Goal: Task Accomplishment & Management: Manage account settings

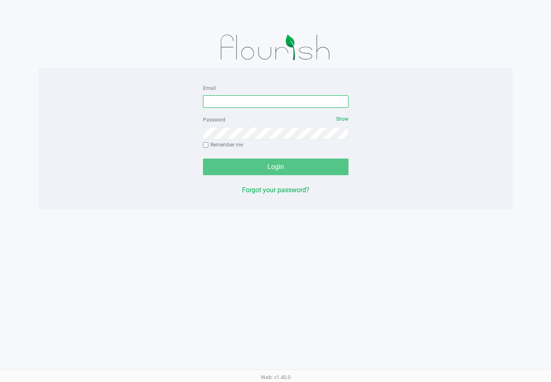
click at [275, 102] on input "Email" at bounding box center [276, 101] width 146 height 12
type input "[PERSON_NAME][EMAIL_ADDRESS][DOMAIN_NAME]"
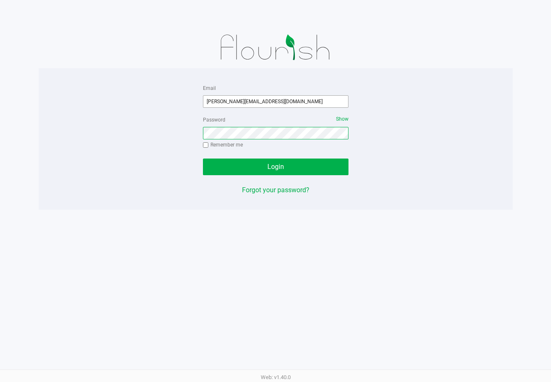
click at [203, 159] on button "Login" at bounding box center [276, 167] width 146 height 17
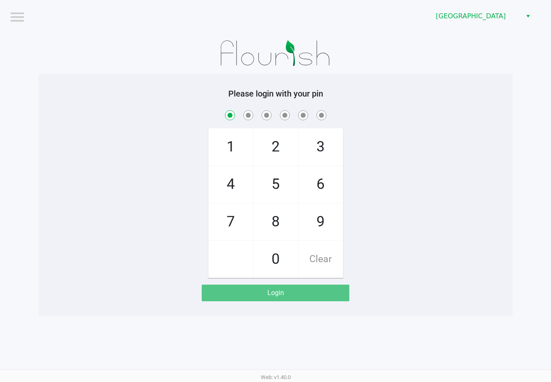
checkbox input "true"
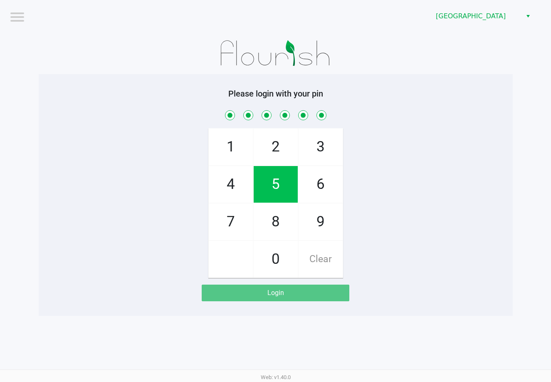
checkbox input "true"
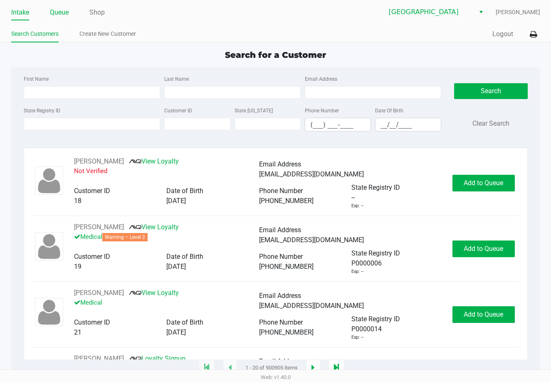
click at [57, 11] on link "Queue" at bounding box center [59, 13] width 19 height 12
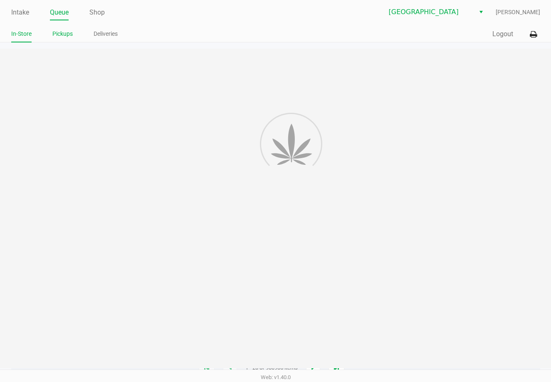
click at [59, 33] on link "Pickups" at bounding box center [62, 34] width 20 height 10
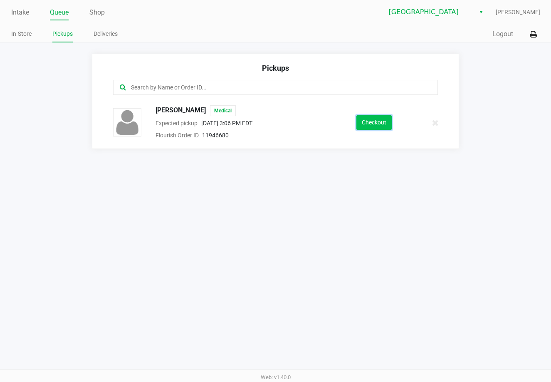
click at [381, 120] on button "Checkout" at bounding box center [374, 122] width 35 height 15
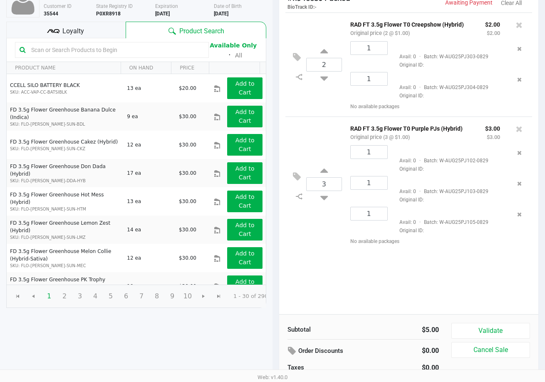
scroll to position [85, 0]
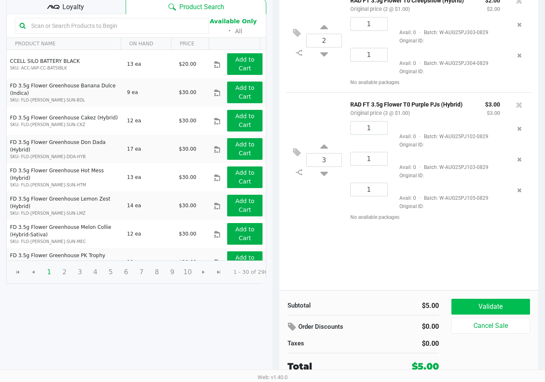
click at [513, 305] on button "Validate" at bounding box center [490, 307] width 79 height 16
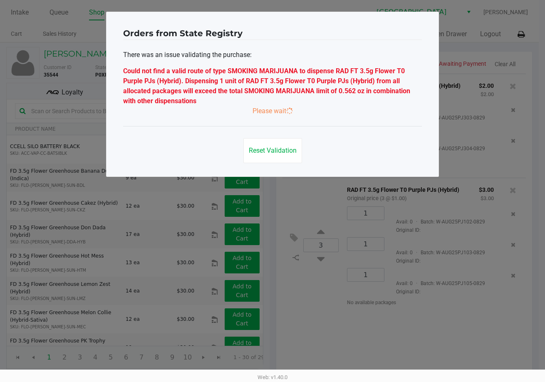
scroll to position [0, 0]
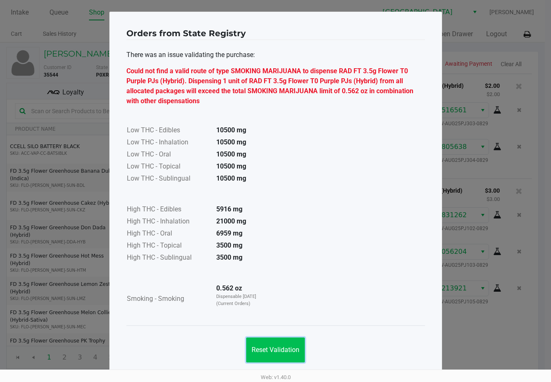
click at [288, 350] on span "Reset Validation" at bounding box center [276, 350] width 48 height 8
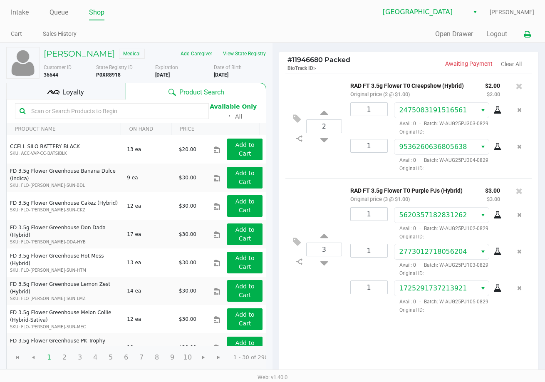
click at [528, 35] on icon at bounding box center [527, 35] width 7 height 6
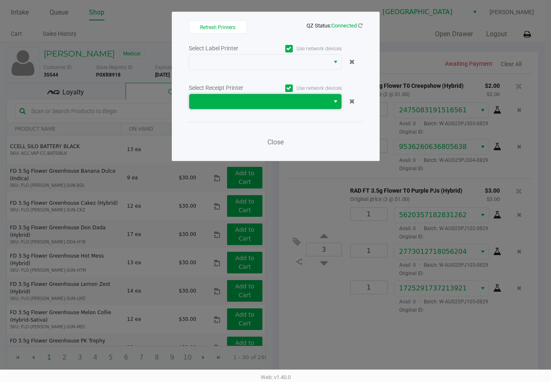
click at [281, 108] on span at bounding box center [259, 101] width 140 height 15
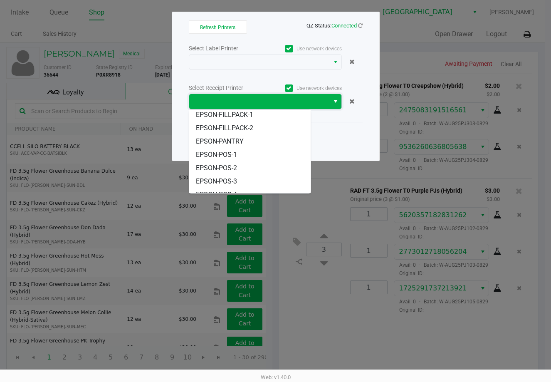
scroll to position [50, 0]
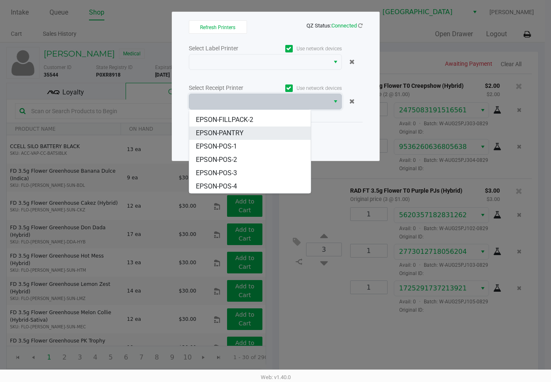
click at [243, 139] on li "EPSON-PANTRY" at bounding box center [250, 132] width 122 height 13
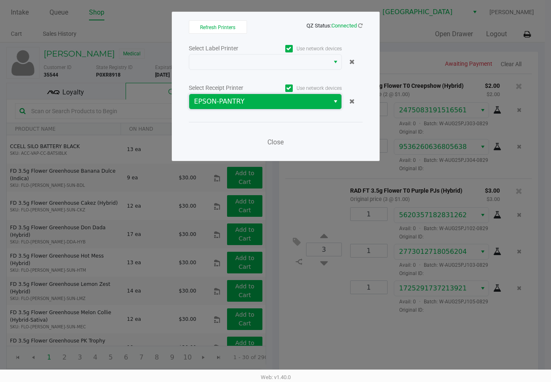
click at [274, 103] on span "EPSON-PANTRY" at bounding box center [259, 102] width 130 height 10
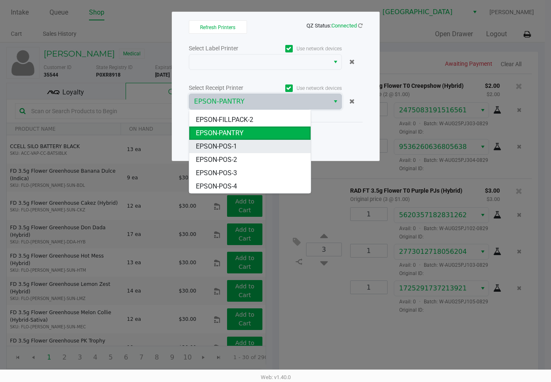
click at [246, 148] on li "EPSON-POS-1" at bounding box center [250, 146] width 122 height 13
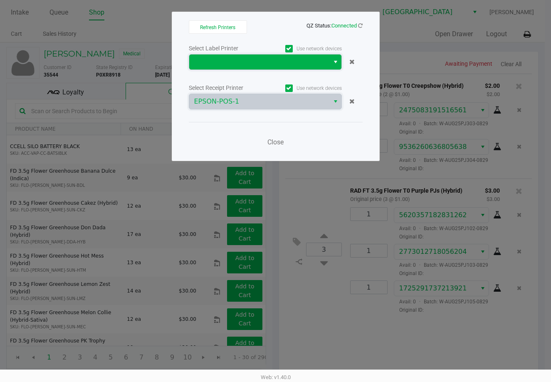
click at [271, 65] on span at bounding box center [259, 62] width 130 height 10
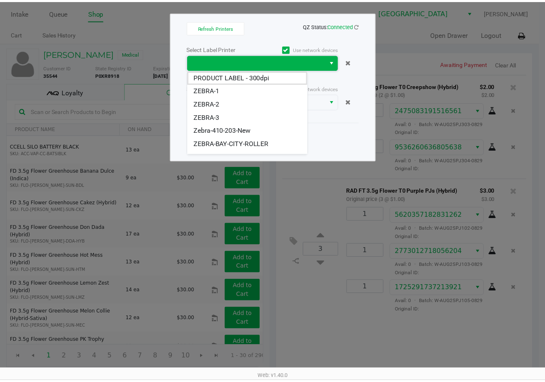
scroll to position [23, 0]
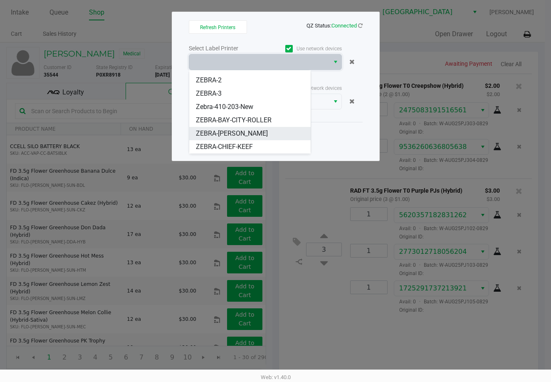
click at [235, 130] on span "ZEBRA-BOBBY" at bounding box center [232, 134] width 72 height 10
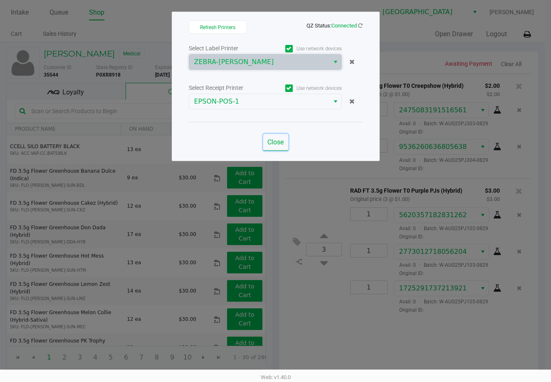
click at [270, 138] on span "Close" at bounding box center [276, 142] width 16 height 8
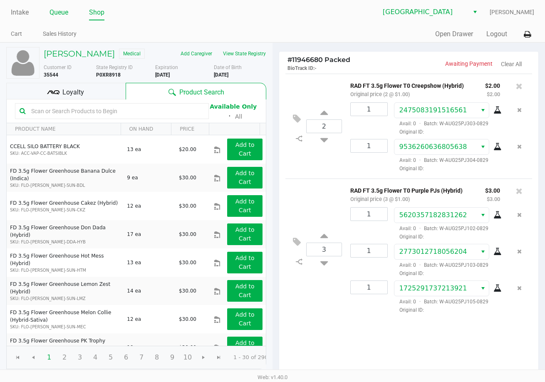
click at [60, 15] on link "Queue" at bounding box center [59, 13] width 19 height 12
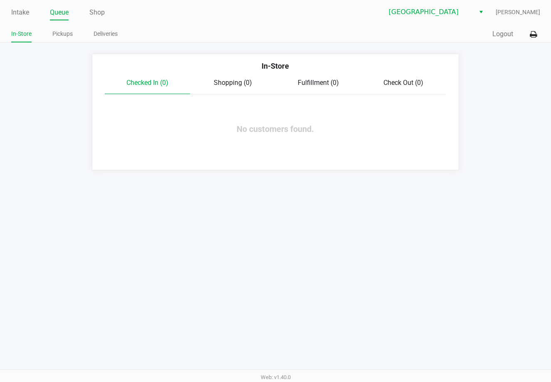
click at [64, 35] on link "Pickups" at bounding box center [62, 34] width 20 height 10
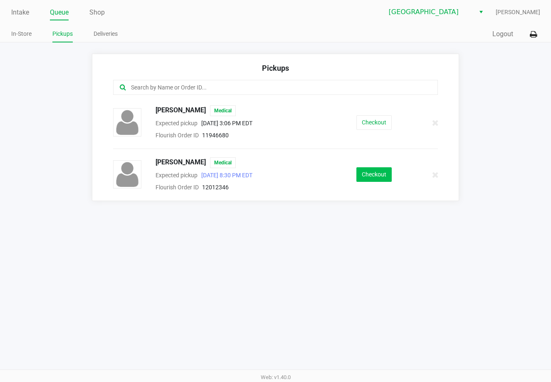
click at [374, 176] on button "Checkout" at bounding box center [374, 174] width 35 height 15
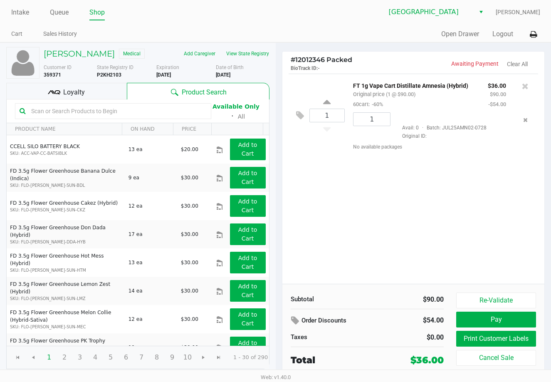
click at [482, 306] on button "Re-Validate" at bounding box center [496, 301] width 80 height 16
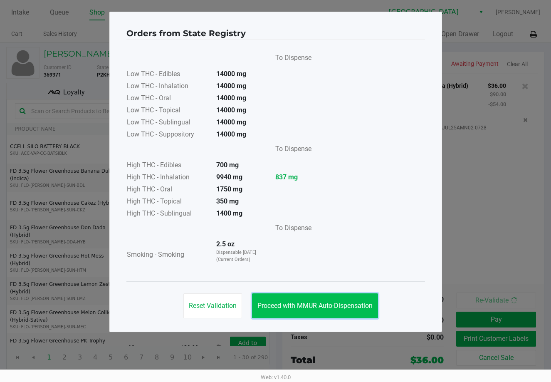
click at [307, 306] on span "Proceed with MMUR Auto-Dispensation" at bounding box center [315, 306] width 115 height 8
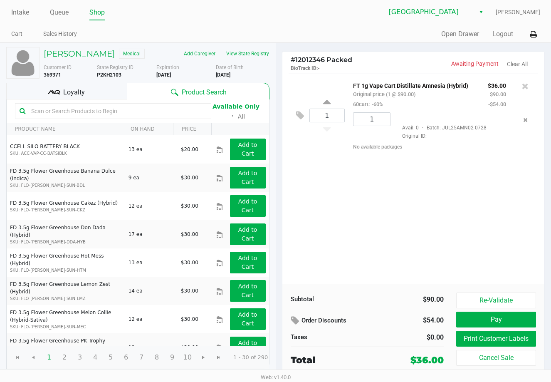
click at [486, 320] on button "Pay" at bounding box center [496, 320] width 80 height 16
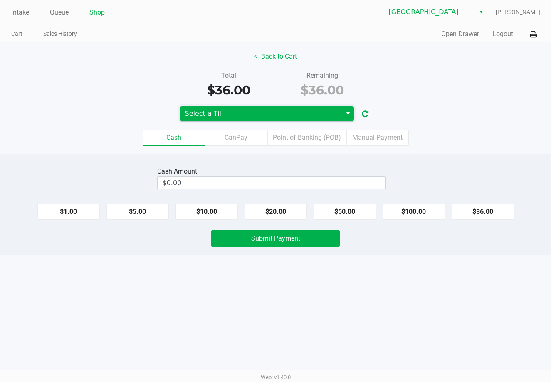
click at [258, 117] on span "Select a Till" at bounding box center [261, 114] width 152 height 10
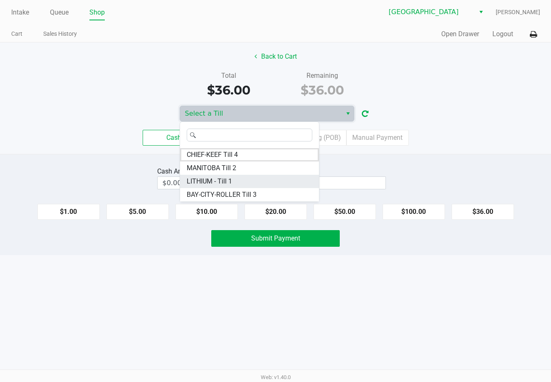
click at [225, 185] on span "LITHIUM - Till 1" at bounding box center [209, 181] width 45 height 10
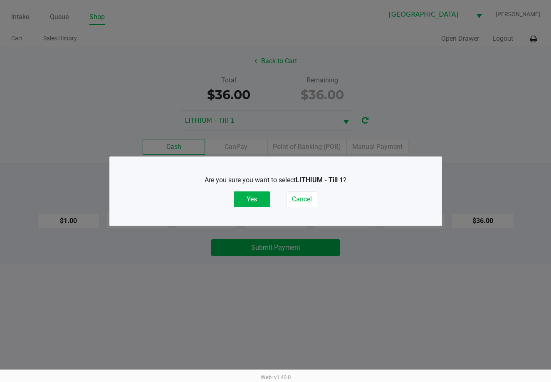
click at [253, 200] on button "Yes" at bounding box center [252, 199] width 36 height 16
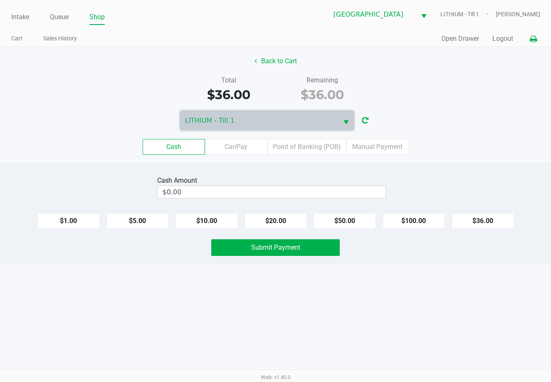
click at [532, 41] on icon at bounding box center [533, 39] width 7 height 6
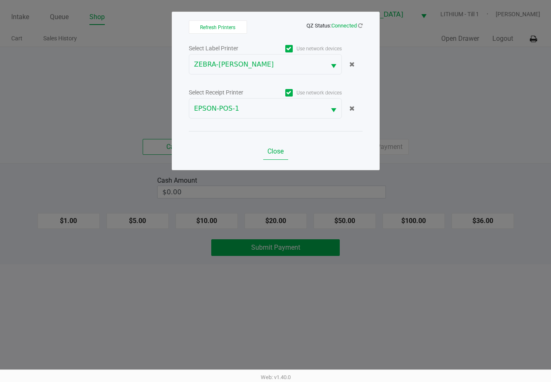
click at [288, 147] on button "Close" at bounding box center [275, 151] width 25 height 17
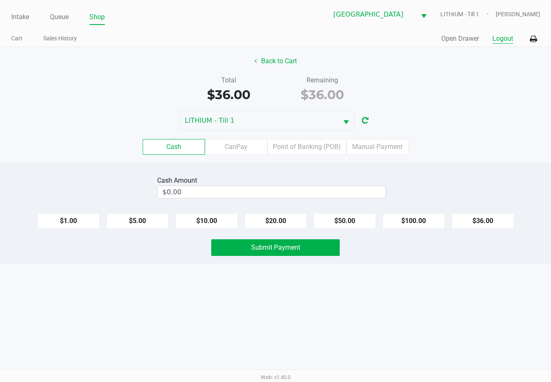
click at [503, 39] on button "Logout" at bounding box center [503, 39] width 21 height 10
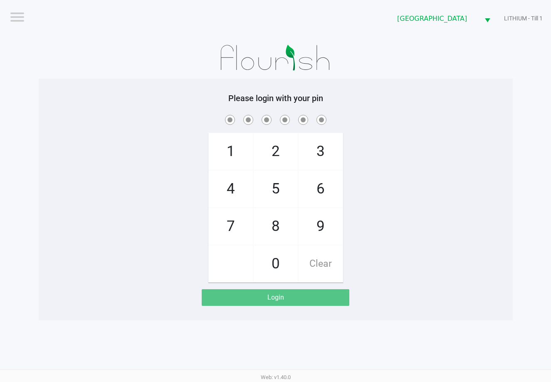
click at [149, 161] on div "1 4 7 2 5 8 0 3 6 9 Clear" at bounding box center [276, 197] width 474 height 169
checkbox input "true"
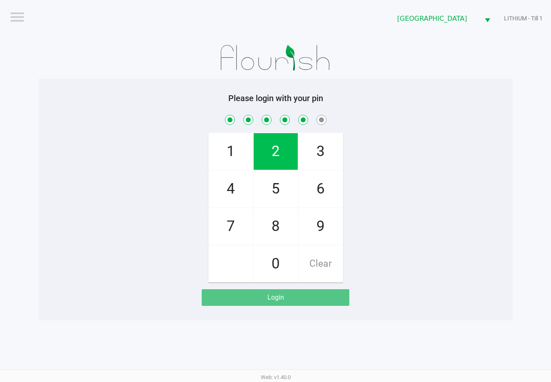
checkbox input "true"
click at [439, 251] on div "1 4 7 2 5 8 0 3 6 9 Clear" at bounding box center [276, 197] width 474 height 169
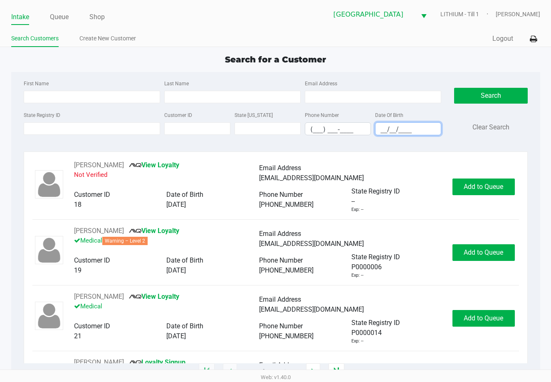
click at [418, 129] on input "__/__/____" at bounding box center [408, 129] width 65 height 13
type input "11/11/1995"
click at [241, 98] on input "Last Name" at bounding box center [232, 97] width 136 height 12
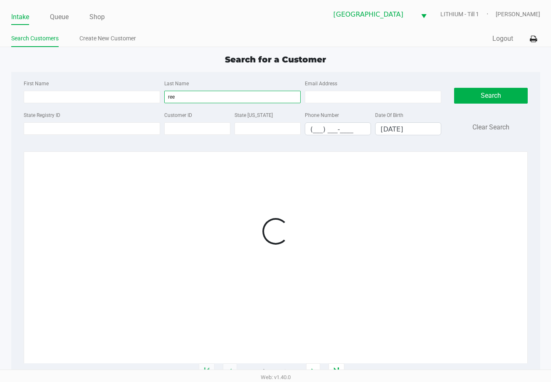
type input "ree"
click at [359, 211] on div at bounding box center [275, 231] width 487 height 142
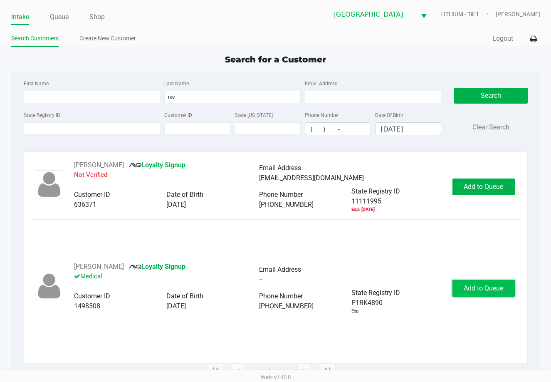
click at [473, 287] on span "Add to Queue" at bounding box center [484, 288] width 40 height 8
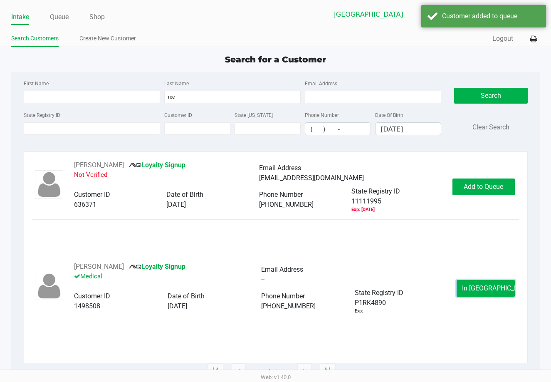
click at [473, 287] on span "In Queue" at bounding box center [497, 288] width 70 height 8
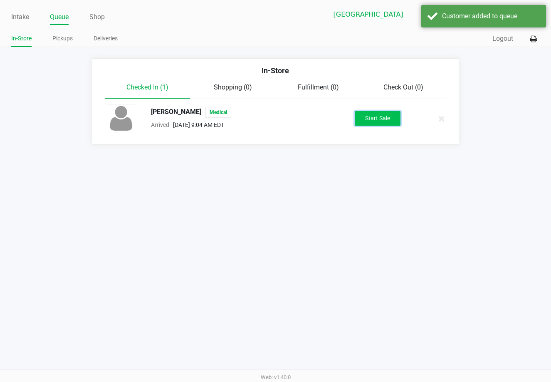
click at [365, 114] on button "Start Sale" at bounding box center [378, 118] width 46 height 15
click at [365, 114] on div "Start Sale" at bounding box center [378, 118] width 46 height 15
click at [211, 284] on div "Intake Queue Shop Lakeland WC LITHIUM - Till 1 Marissa Anderson In-Store Pickup…" at bounding box center [275, 191] width 551 height 382
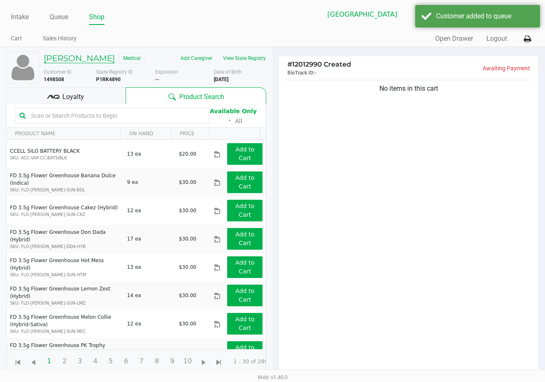
click at [86, 61] on h5 "BOYER REED" at bounding box center [79, 58] width 71 height 10
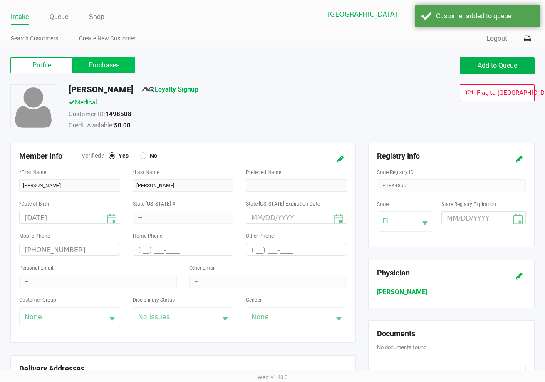
click at [99, 64] on label "Purchases" at bounding box center [104, 65] width 62 height 16
click at [0, 0] on 1 "Purchases" at bounding box center [0, 0] width 0 height 0
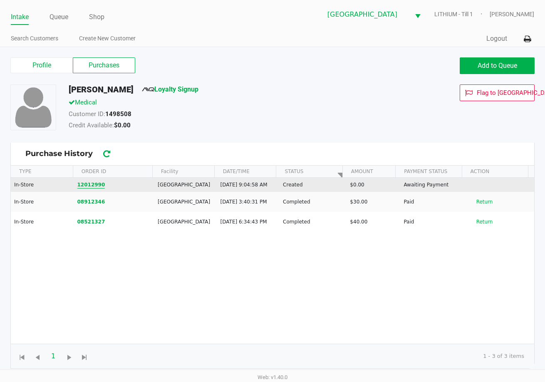
click at [88, 192] on td "12012990" at bounding box center [114, 185] width 81 height 14
click at [83, 186] on button "12012990" at bounding box center [91, 184] width 28 height 7
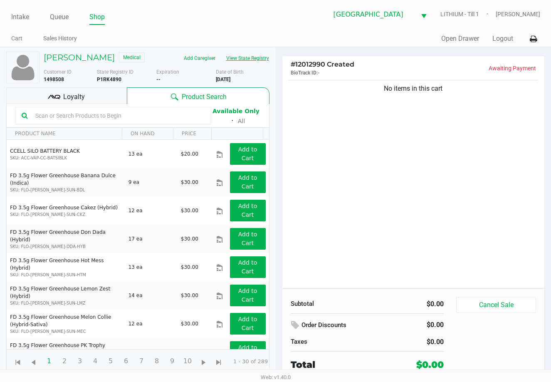
click at [256, 55] on button "View State Registry" at bounding box center [245, 58] width 49 height 13
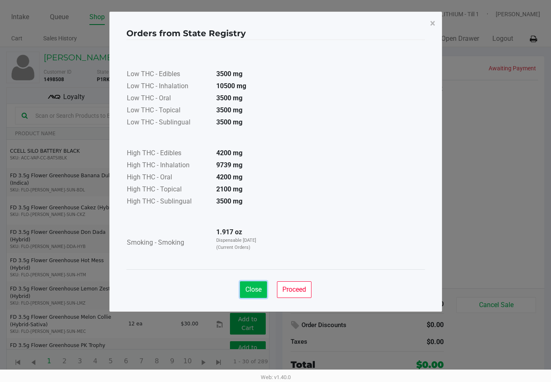
click at [254, 287] on span "Close" at bounding box center [254, 289] width 16 height 8
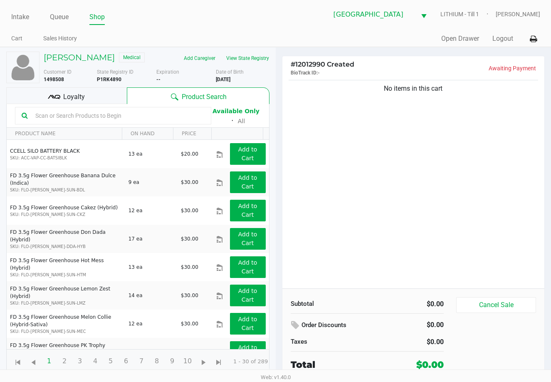
click at [109, 95] on div "Loyalty" at bounding box center [66, 95] width 121 height 17
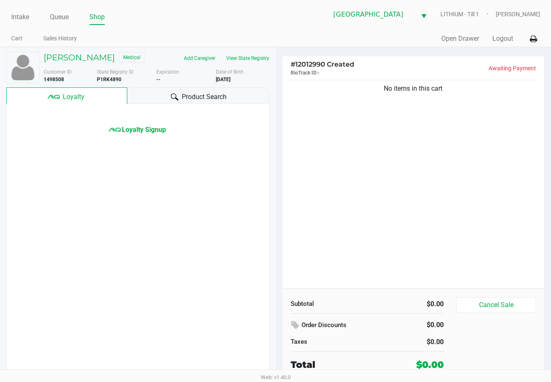
click at [417, 190] on div "No items in this cart" at bounding box center [414, 183] width 263 height 210
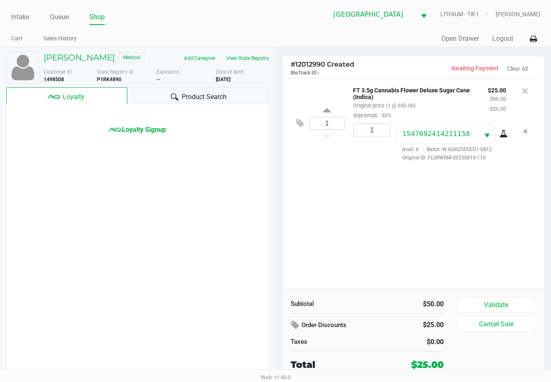
click at [503, 135] on icon at bounding box center [504, 134] width 8 height 7
click at [128, 130] on span "Loyalty Signup" at bounding box center [144, 130] width 44 height 10
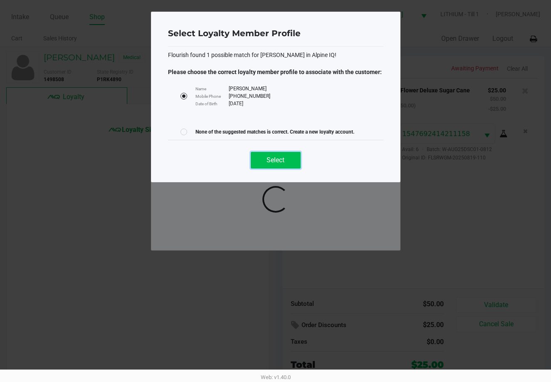
click at [288, 156] on button "Select" at bounding box center [276, 160] width 50 height 17
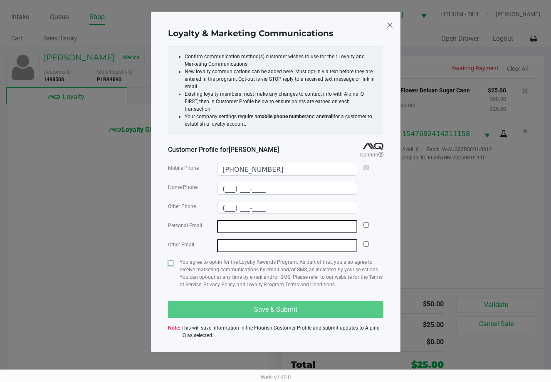
drag, startPoint x: 171, startPoint y: 255, endPoint x: 179, endPoint y: 275, distance: 21.5
click at [171, 260] on input "checkbox" at bounding box center [170, 262] width 5 height 5
checkbox input "true"
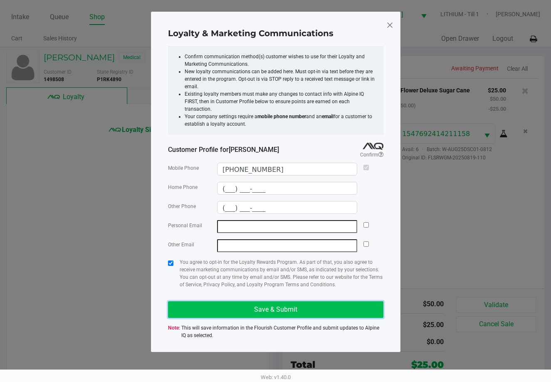
click at [195, 301] on button "Save & Submit" at bounding box center [276, 309] width 216 height 17
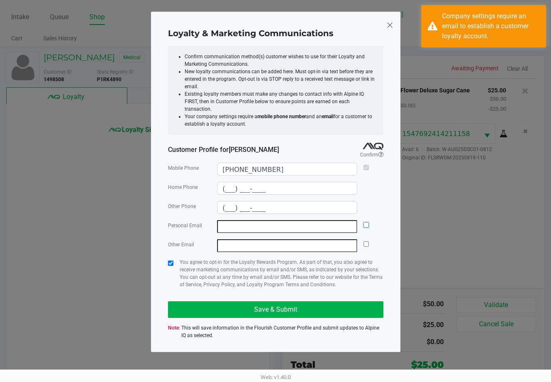
click at [367, 222] on input "checkbox" at bounding box center [366, 224] width 5 height 5
checkbox input "true"
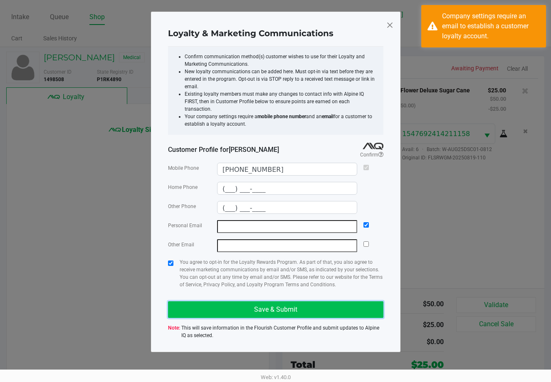
click at [352, 301] on button "Save & Submit" at bounding box center [276, 309] width 216 height 17
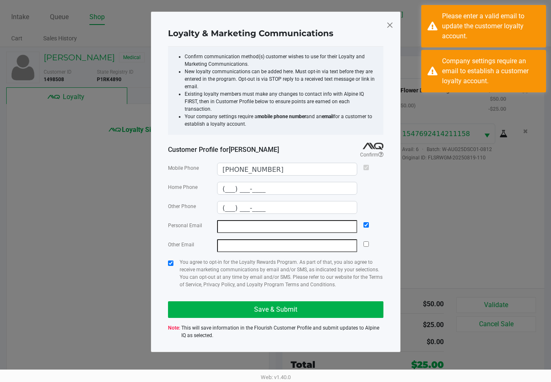
click at [393, 30] on span at bounding box center [389, 24] width 7 height 13
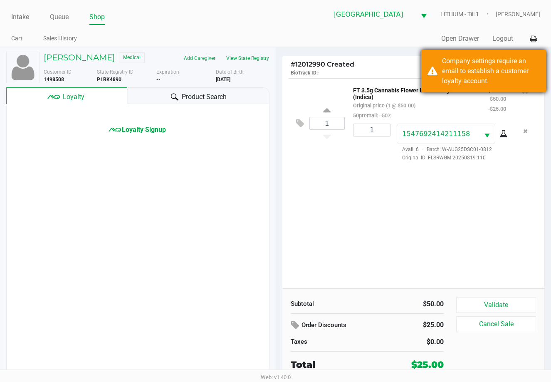
click at [460, 69] on div "Company settings require an email to establish a customer loyalty account." at bounding box center [491, 71] width 98 height 30
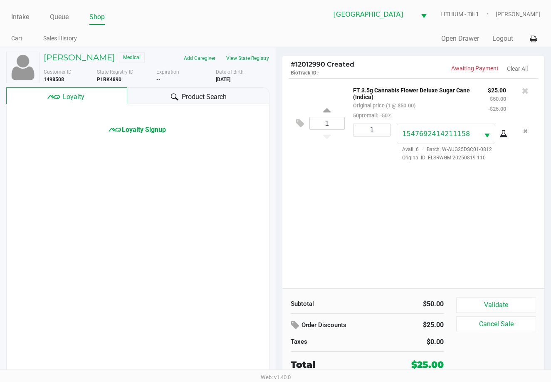
click at [455, 22] on div "Lakeland WC LITHIUM - Till 1 Marissa Anderson" at bounding box center [408, 14] width 265 height 20
click at [461, 217] on div "1 FT 3.5g Cannabis Flower Deluxe Sugar Cane (Indica) Original price (1 @ $50.00…" at bounding box center [414, 183] width 263 height 210
click at [495, 308] on button "Validate" at bounding box center [496, 305] width 80 height 16
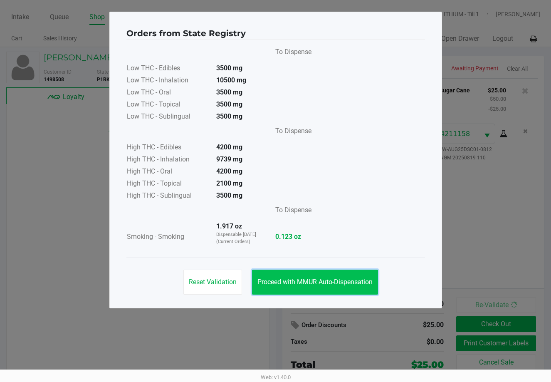
click at [320, 284] on span "Proceed with MMUR Auto-Dispensation" at bounding box center [315, 282] width 115 height 8
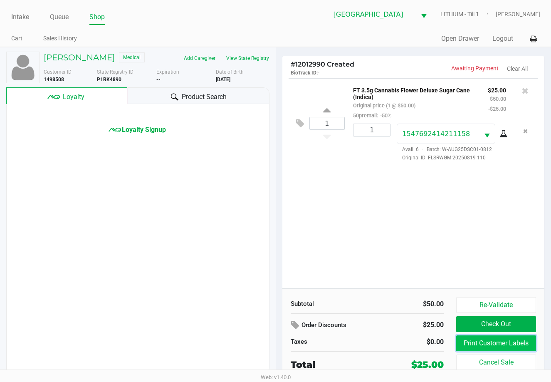
click at [470, 347] on button "Print Customer Labels" at bounding box center [496, 343] width 80 height 16
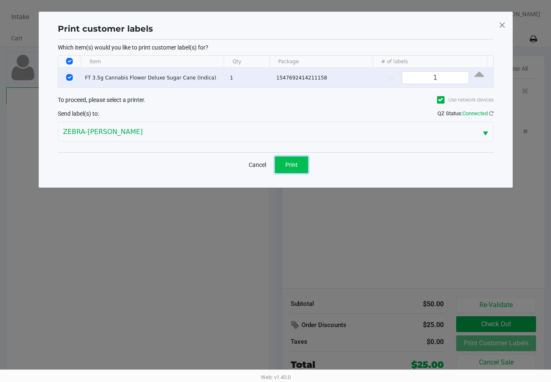
click at [300, 161] on button "Print" at bounding box center [291, 164] width 33 height 17
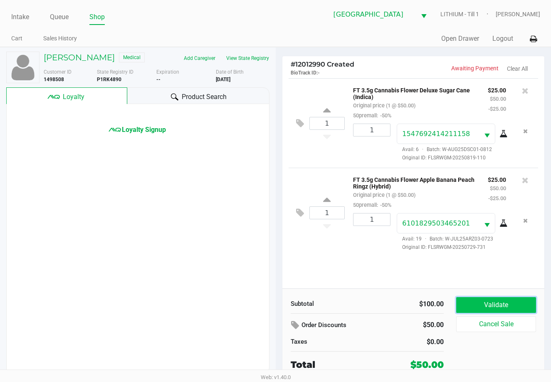
click at [514, 313] on button "Validate" at bounding box center [496, 305] width 80 height 16
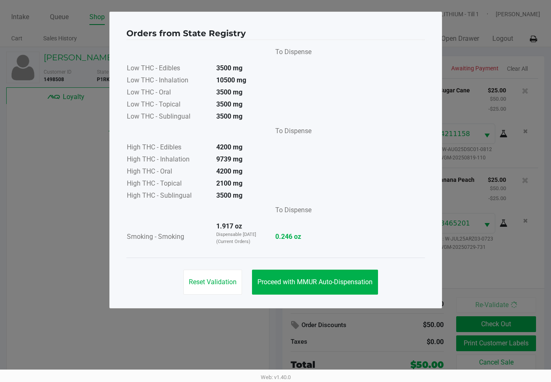
click at [508, 298] on ngb-modal-window "Orders from State Registry To Dispense Low THC - Edibles 3500 mg Low THC - Inha…" at bounding box center [275, 191] width 551 height 382
click at [328, 277] on button "Proceed with MMUR Auto-Dispensation" at bounding box center [315, 282] width 126 height 25
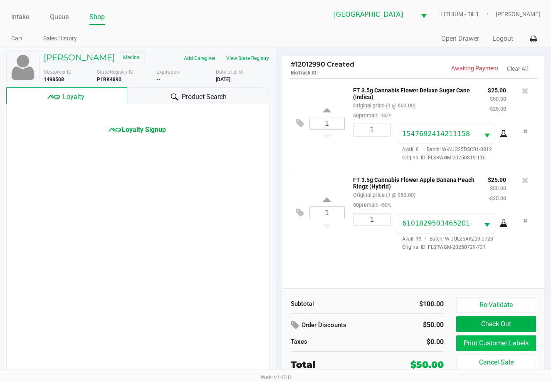
click at [481, 343] on button "Print Customer Labels" at bounding box center [496, 343] width 80 height 16
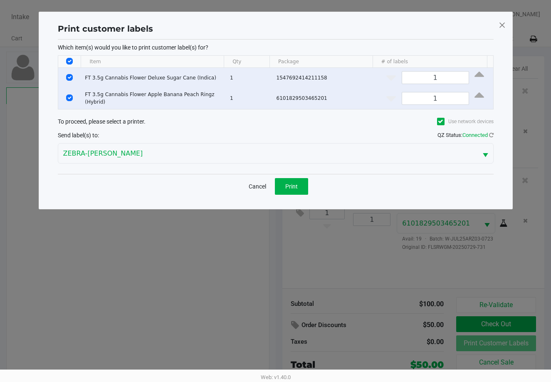
click at [66, 77] on input "Select Row" at bounding box center [69, 77] width 7 height 7
checkbox input "false"
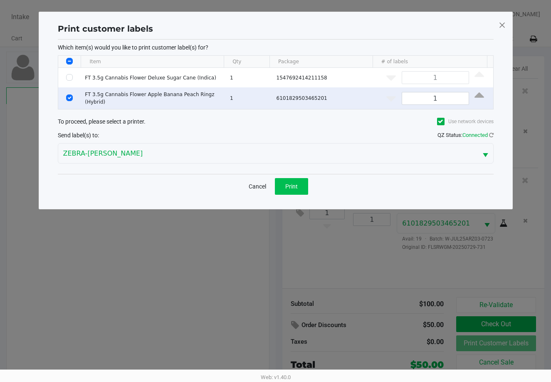
click at [286, 183] on span "Print" at bounding box center [291, 186] width 12 height 7
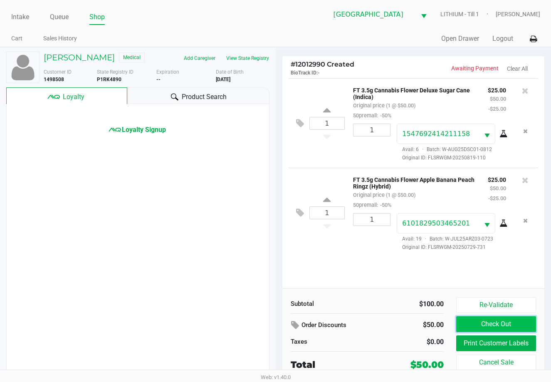
click at [504, 324] on button "Check Out" at bounding box center [496, 324] width 80 height 16
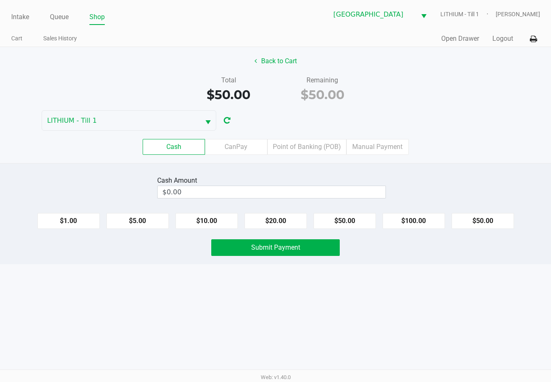
click at [416, 104] on div "Back to Cart Total $50.00 Remaining $50.00 LITHIUM - Till 1 Cash CanPay Point o…" at bounding box center [275, 105] width 551 height 116
click at [354, 222] on button "$50.00" at bounding box center [345, 221] width 62 height 16
type input "$50.00"
click at [310, 255] on button "Submit Payment" at bounding box center [275, 247] width 129 height 17
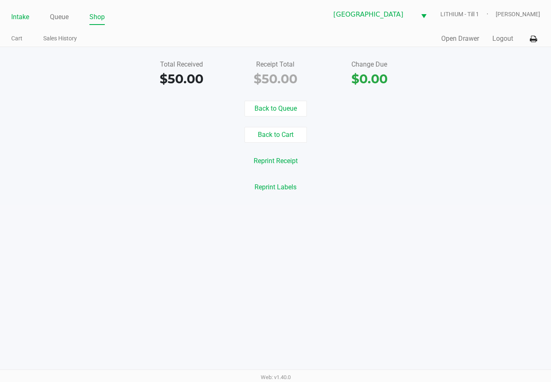
click at [20, 16] on link "Intake" at bounding box center [20, 17] width 18 height 12
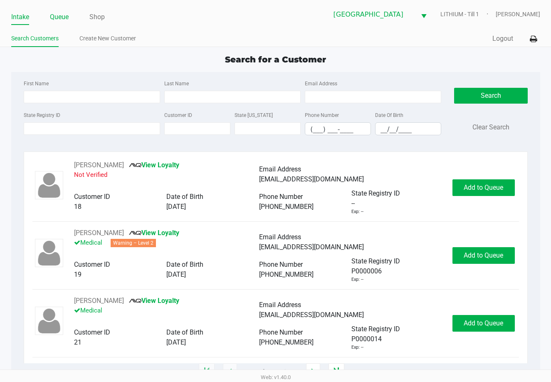
click at [67, 17] on link "Queue" at bounding box center [59, 17] width 19 height 12
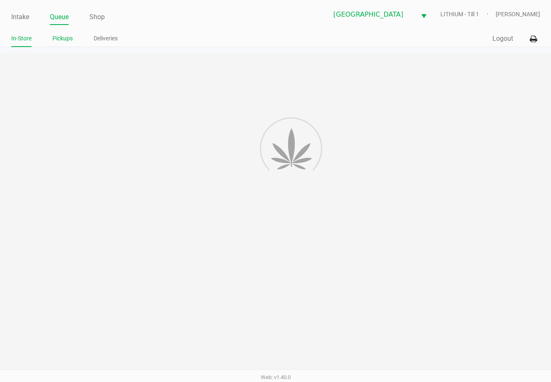
click at [62, 38] on link "Pickups" at bounding box center [62, 38] width 20 height 10
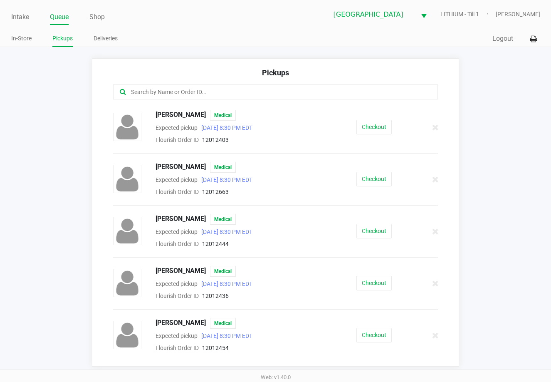
click at [211, 90] on input "text" at bounding box center [270, 92] width 280 height 10
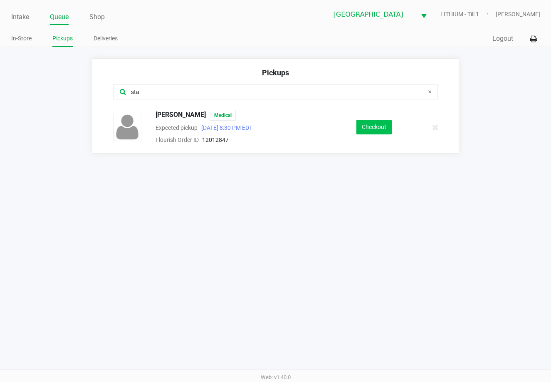
type input "sta"
click at [388, 127] on button "Checkout" at bounding box center [374, 127] width 35 height 15
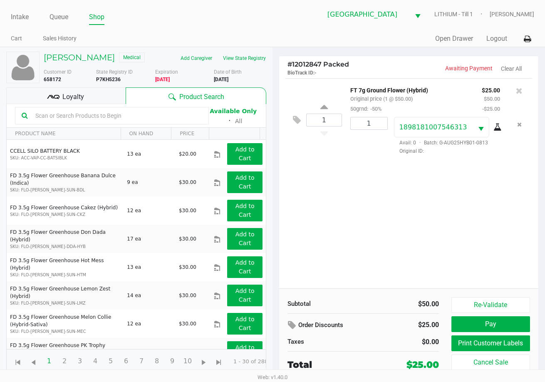
scroll to position [8, 0]
click at [497, 297] on button "Re-Validate" at bounding box center [490, 305] width 79 height 16
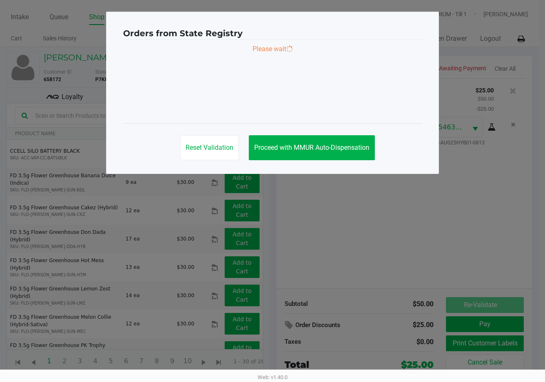
scroll to position [0, 0]
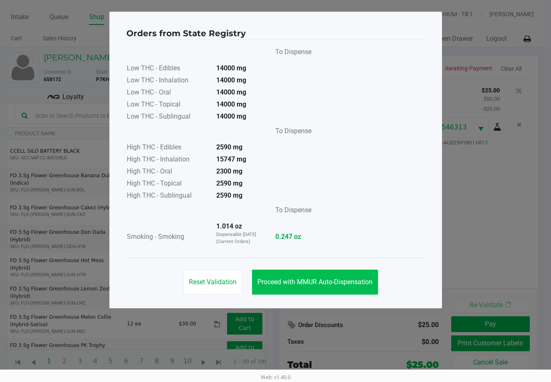
click at [346, 280] on span "Proceed with MMUR Auto-Dispensation" at bounding box center [315, 282] width 115 height 8
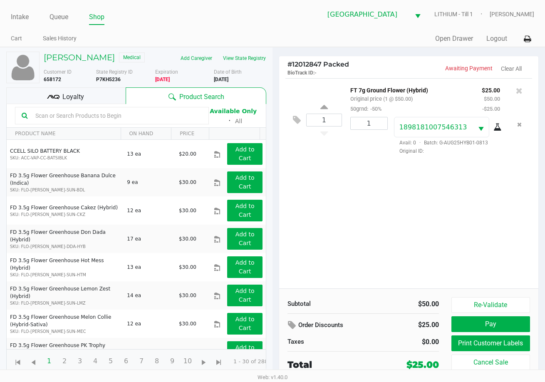
click at [466, 325] on button "Pay" at bounding box center [490, 324] width 79 height 16
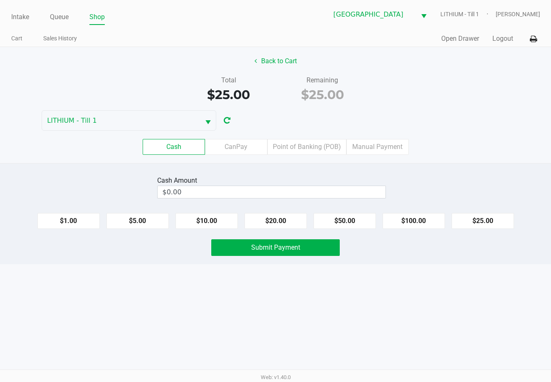
click at [480, 223] on button "$25.00" at bounding box center [483, 221] width 62 height 16
type input "$25.00"
click at [282, 240] on button "Submit Payment" at bounding box center [275, 247] width 129 height 17
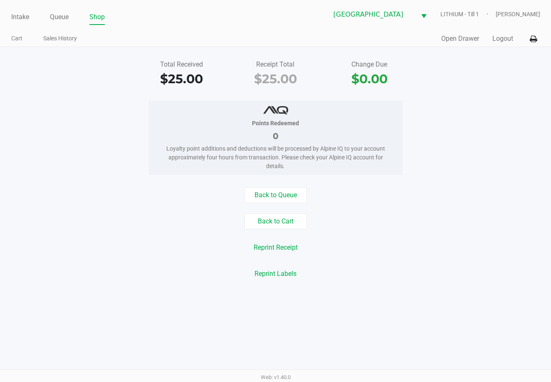
click at [55, 19] on link "Queue" at bounding box center [59, 17] width 19 height 12
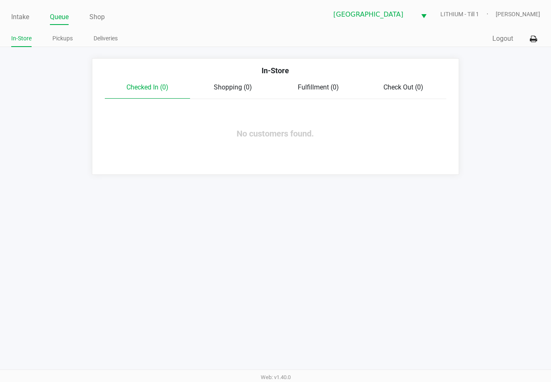
click at [377, 226] on div "Intake Queue Shop Lakeland WC LITHIUM - Till 1 Marissa Anderson In-Store Pickup…" at bounding box center [275, 191] width 551 height 382
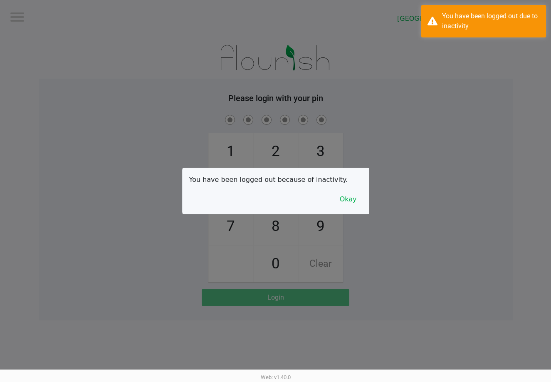
click at [5, 15] on div at bounding box center [275, 191] width 551 height 382
checkbox input "true"
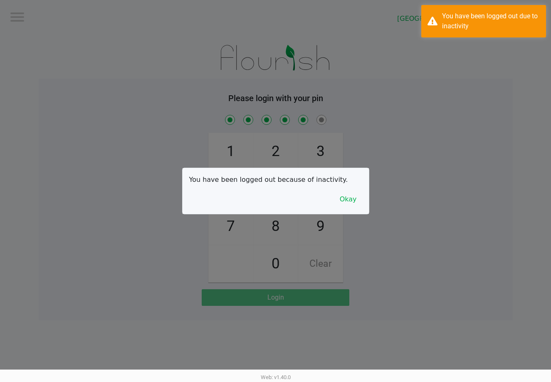
checkbox input "true"
click at [350, 196] on button "Okay" at bounding box center [345, 199] width 28 height 16
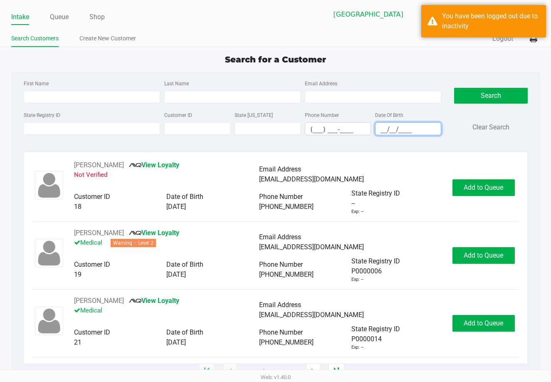
click at [417, 128] on input "__/__/____" at bounding box center [408, 129] width 65 height 13
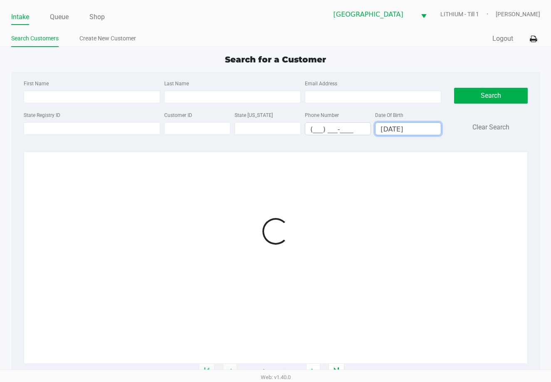
type input "07/15/1956"
click at [226, 97] on input "Last Name" at bounding box center [232, 97] width 136 height 12
type input "ban"
click at [413, 167] on div at bounding box center [275, 231] width 487 height 142
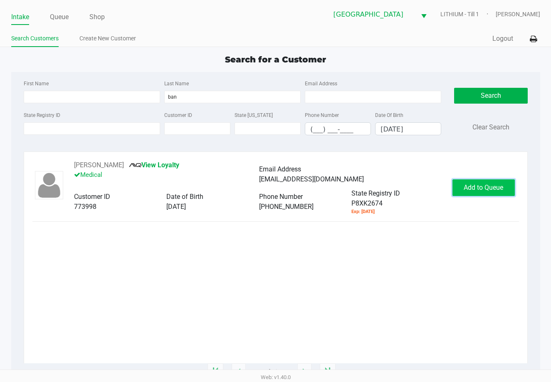
click at [466, 189] on span "Add to Queue" at bounding box center [484, 188] width 40 height 8
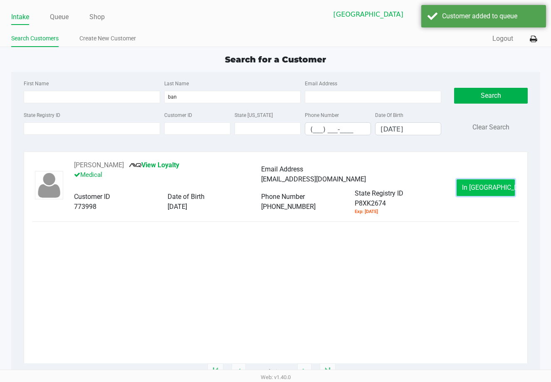
drag, startPoint x: 476, startPoint y: 184, endPoint x: 446, endPoint y: 172, distance: 32.1
click at [476, 183] on button "In Queue" at bounding box center [486, 187] width 58 height 17
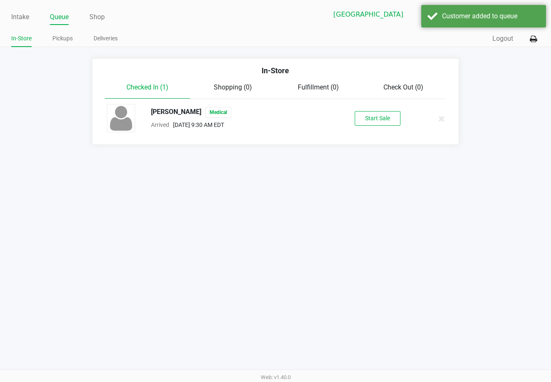
click at [370, 126] on div "ROBERT BANGHART Medical Arrived Sep 27, 2025 9:30 AM EDT Start Sale" at bounding box center [276, 118] width 350 height 29
click at [370, 122] on button "Start Sale" at bounding box center [378, 118] width 46 height 15
click at [377, 211] on div "Intake Queue Shop Lakeland WC LITHIUM - Till 1 Marissa Anderson In-Store Pickup…" at bounding box center [275, 191] width 551 height 382
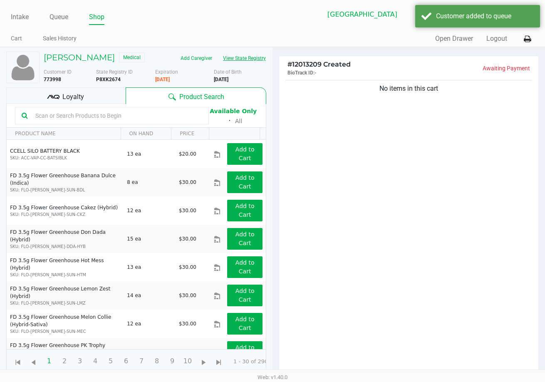
click at [218, 65] on button "View State Registry" at bounding box center [242, 58] width 49 height 13
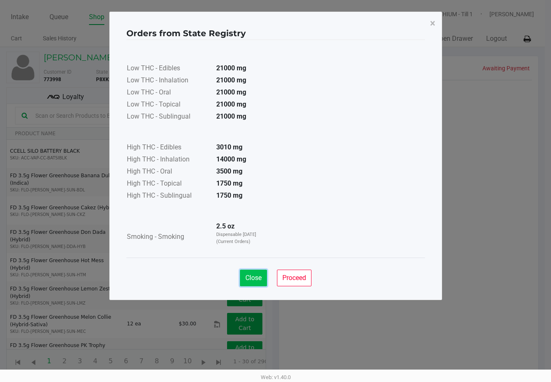
click at [253, 278] on span "Close" at bounding box center [254, 278] width 16 height 8
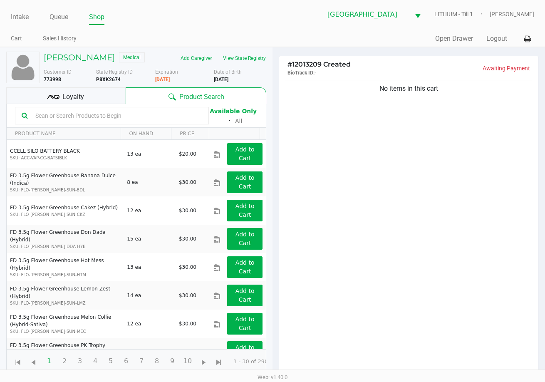
click at [392, 246] on div "No items in this cart" at bounding box center [408, 229] width 259 height 302
click at [218, 65] on button "View State Registry" at bounding box center [242, 58] width 49 height 13
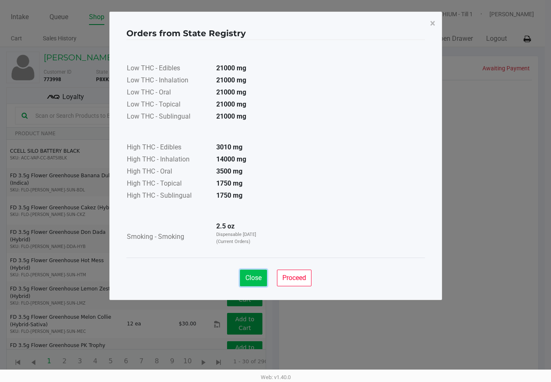
click at [252, 274] on span "Close" at bounding box center [254, 278] width 16 height 8
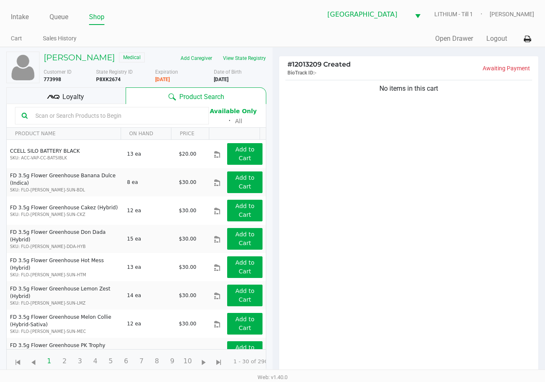
click at [404, 297] on div "No items in this cart" at bounding box center [408, 229] width 259 height 302
click at [82, 102] on span "Loyalty" at bounding box center [73, 97] width 22 height 10
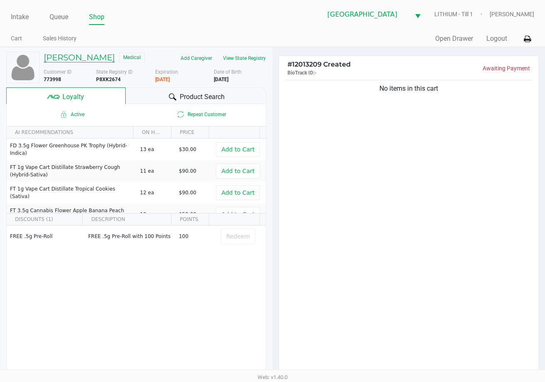
click at [99, 55] on h5 "ROBERT BANGHART" at bounding box center [79, 57] width 71 height 10
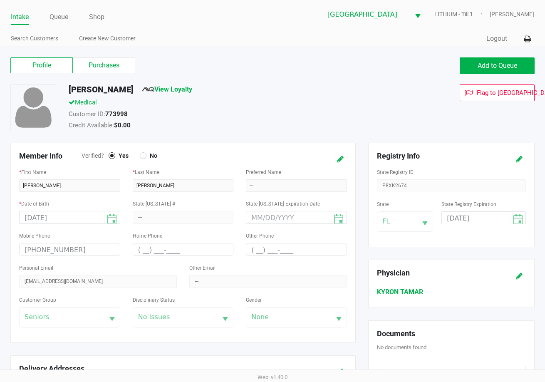
click at [109, 59] on label "Purchases" at bounding box center [104, 65] width 62 height 16
click at [0, 0] on 1 "Purchases" at bounding box center [0, 0] width 0 height 0
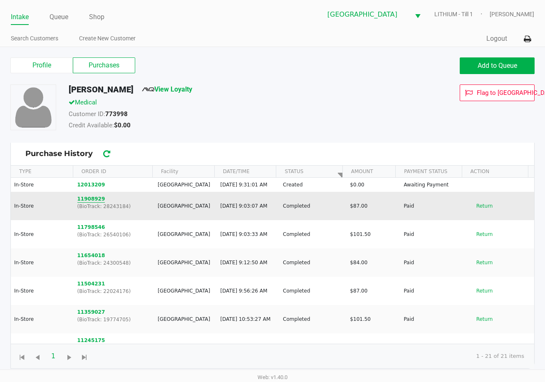
click at [90, 203] on button "11908929" at bounding box center [91, 198] width 28 height 7
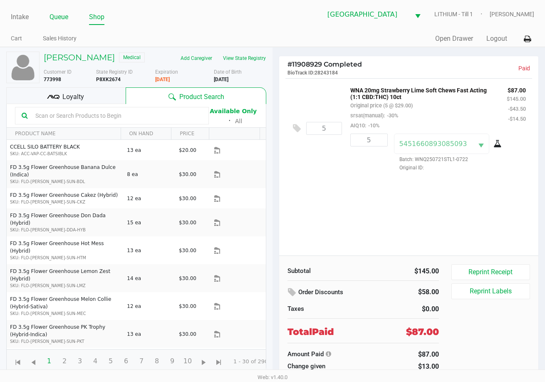
click at [62, 17] on link "Queue" at bounding box center [59, 17] width 19 height 12
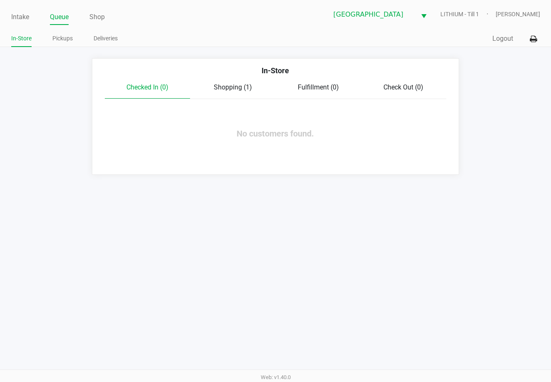
click at [233, 87] on span "Shopping (1)" at bounding box center [233, 87] width 38 height 8
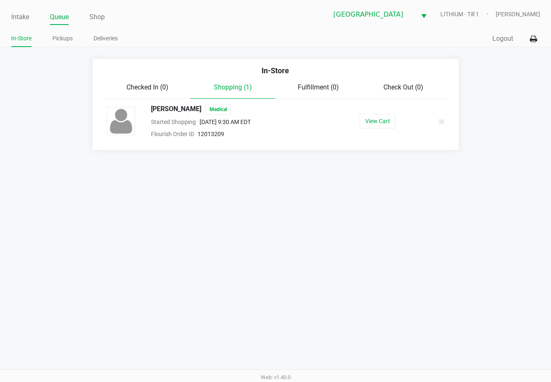
click at [375, 123] on button "View Cart" at bounding box center [378, 121] width 36 height 15
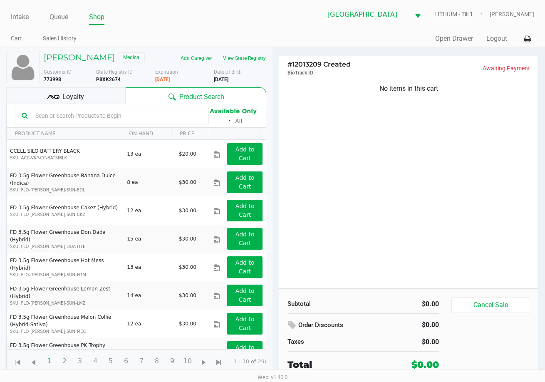
click at [446, 231] on div "No items in this cart" at bounding box center [408, 183] width 259 height 210
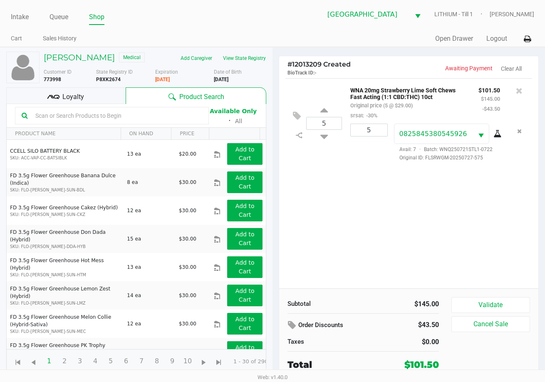
click at [102, 104] on div "Loyalty" at bounding box center [65, 95] width 119 height 17
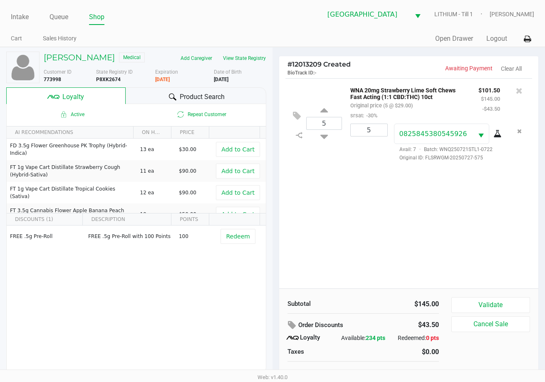
scroll to position [8, 0]
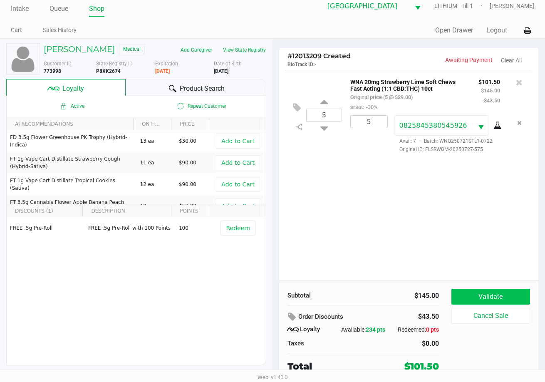
click at [483, 295] on button "Validate" at bounding box center [490, 297] width 79 height 16
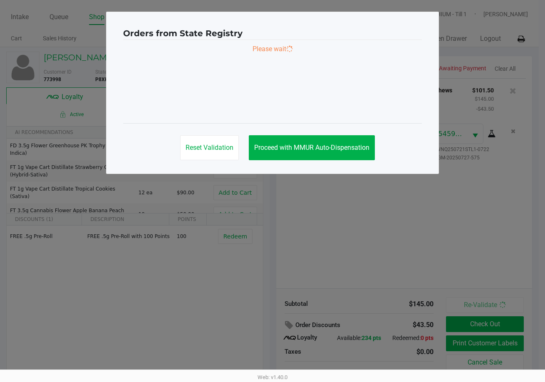
scroll to position [0, 0]
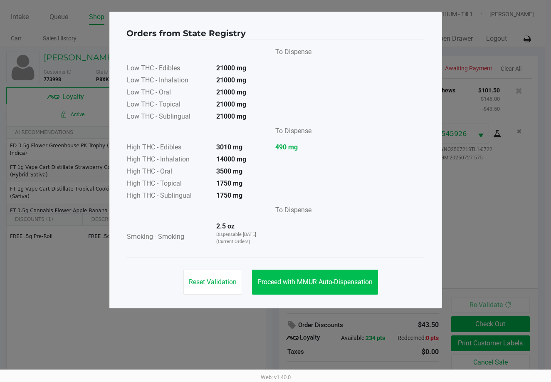
click at [299, 279] on span "Proceed with MMUR Auto-Dispensation" at bounding box center [315, 282] width 115 height 8
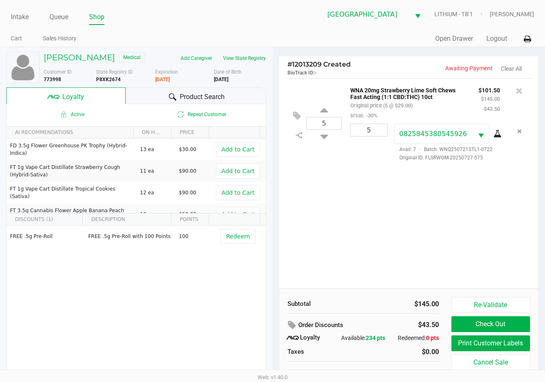
click at [469, 340] on button "Print Customer Labels" at bounding box center [490, 343] width 79 height 16
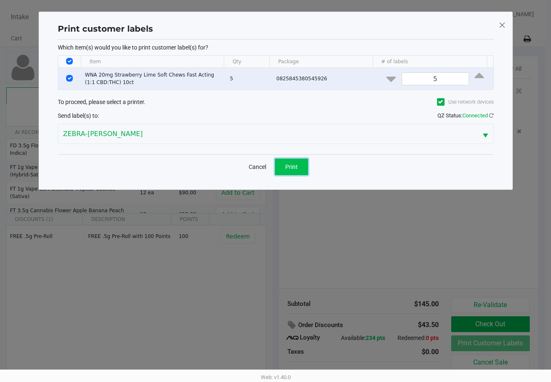
click at [292, 167] on span "Print" at bounding box center [291, 167] width 12 height 7
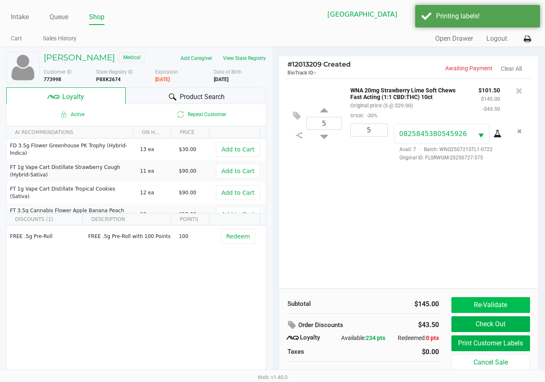
click at [469, 306] on button "Re-Validate" at bounding box center [490, 305] width 79 height 16
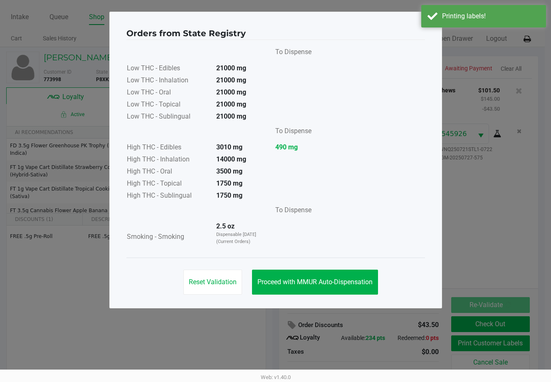
click at [331, 280] on span "Proceed with MMUR Auto-Dispensation" at bounding box center [315, 282] width 115 height 8
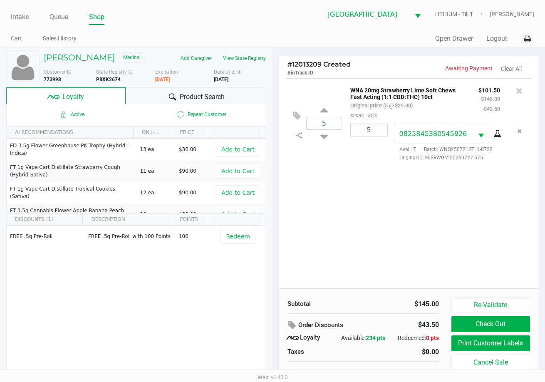
scroll to position [8, 0]
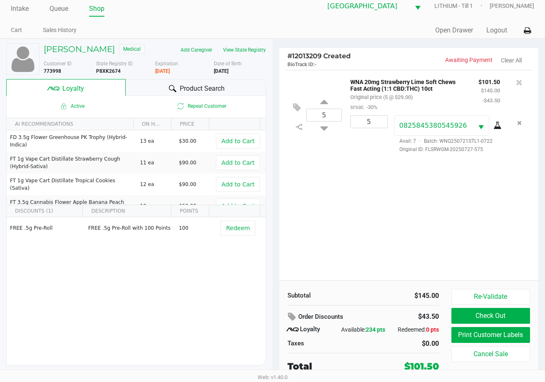
click at [384, 205] on div "5 WNA 20mg Strawberry Lime Soft Chews Fast Acting (1:1 CBD:THC) 10ct Original p…" at bounding box center [408, 175] width 259 height 210
click at [504, 315] on button "Check Out" at bounding box center [490, 316] width 79 height 16
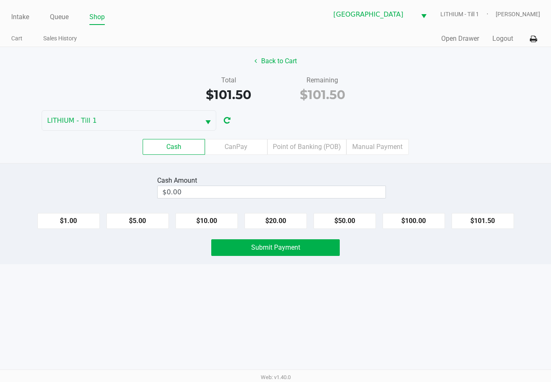
click at [322, 149] on label "Point of Banking (POB)" at bounding box center [307, 147] width 79 height 16
click at [0, 0] on 7 "Point of Banking (POB)" at bounding box center [0, 0] width 0 height 0
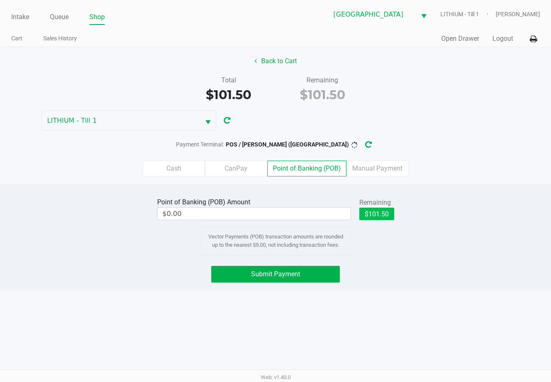
click at [364, 218] on button "$101.50" at bounding box center [377, 214] width 35 height 12
type input "$101.50"
click at [326, 276] on button "Submit Payment" at bounding box center [275, 274] width 129 height 17
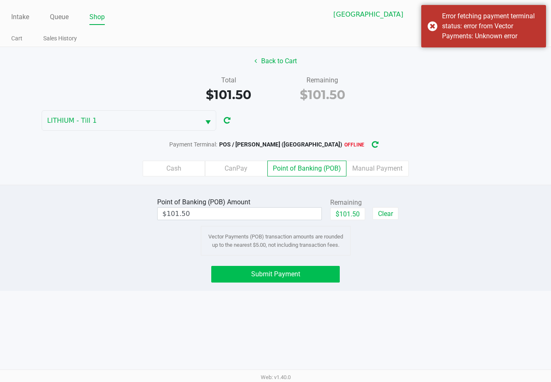
click at [466, 45] on div "Error fetching payment terminal status: error from Vector Payments: Unknown err…" at bounding box center [484, 26] width 125 height 42
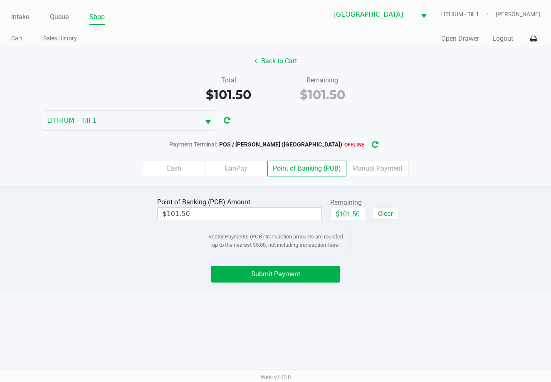
click at [371, 147] on icon "button" at bounding box center [375, 145] width 8 height 8
click at [327, 282] on button "Submit Payment" at bounding box center [275, 274] width 129 height 17
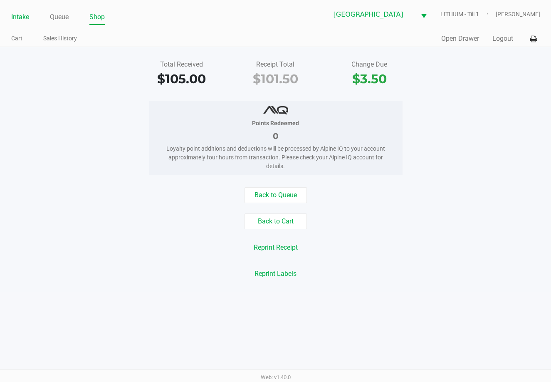
click at [27, 17] on link "Intake" at bounding box center [20, 17] width 18 height 12
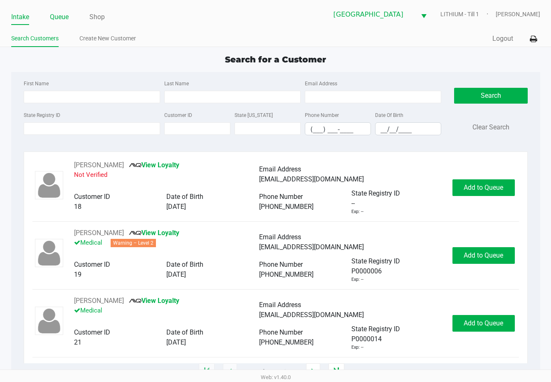
click at [50, 18] on link "Queue" at bounding box center [59, 17] width 19 height 12
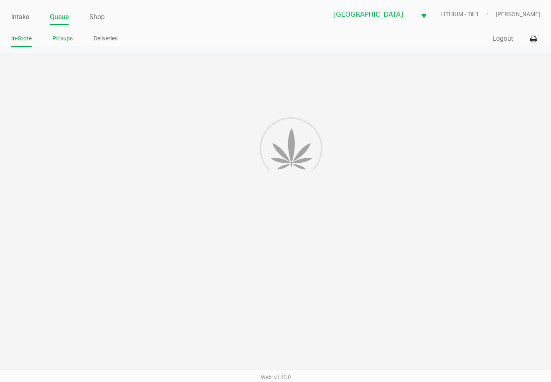
click at [60, 38] on link "Pickups" at bounding box center [62, 38] width 20 height 10
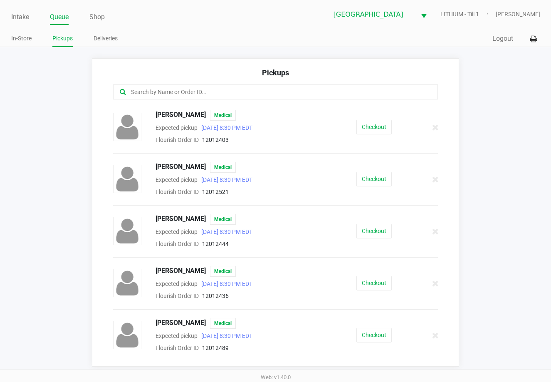
click at [206, 94] on input "text" at bounding box center [270, 92] width 280 height 10
type input "n"
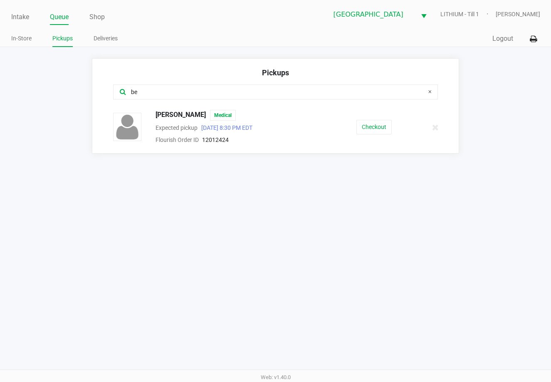
type input "be"
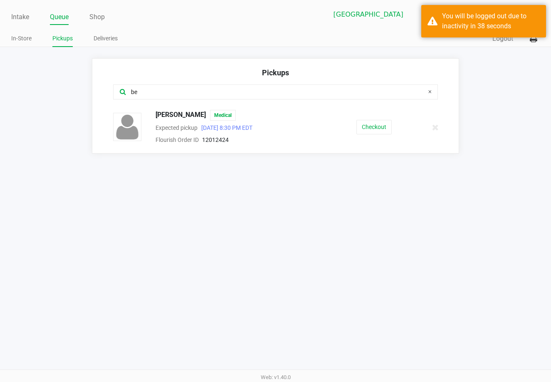
click at [61, 20] on link "Queue" at bounding box center [59, 17] width 19 height 12
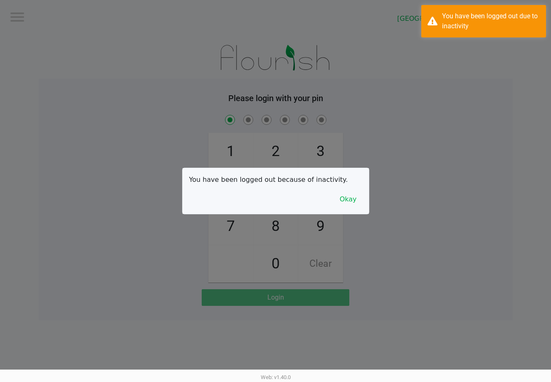
checkbox input "true"
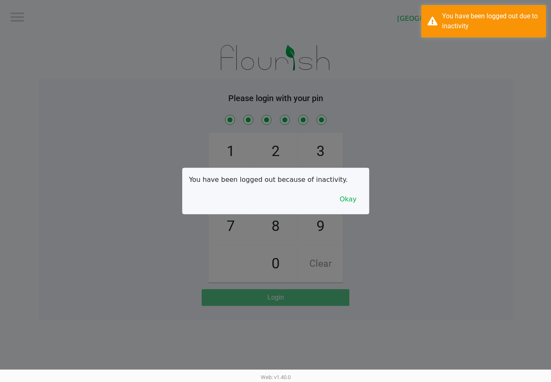
checkbox input "true"
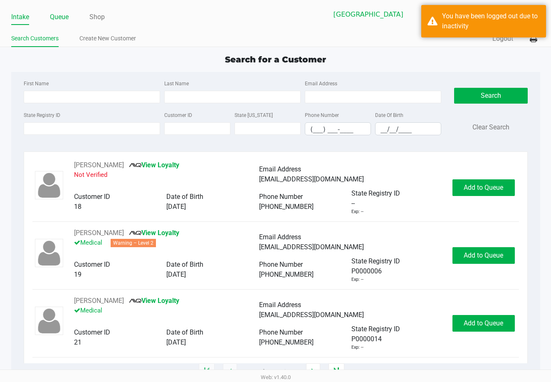
click at [57, 20] on link "Queue" at bounding box center [59, 17] width 19 height 12
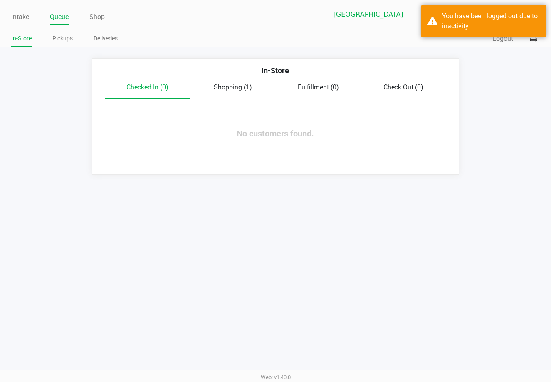
click at [243, 87] on span "Shopping (1)" at bounding box center [233, 87] width 38 height 8
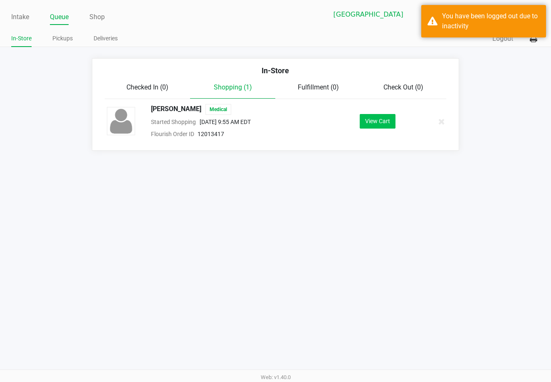
click at [380, 122] on button "View Cart" at bounding box center [378, 121] width 36 height 15
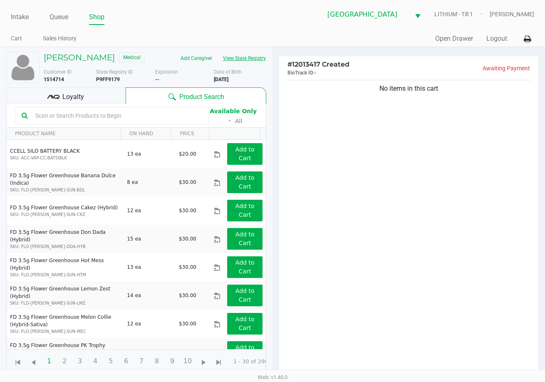
click at [244, 58] on button "View State Registry" at bounding box center [242, 58] width 49 height 13
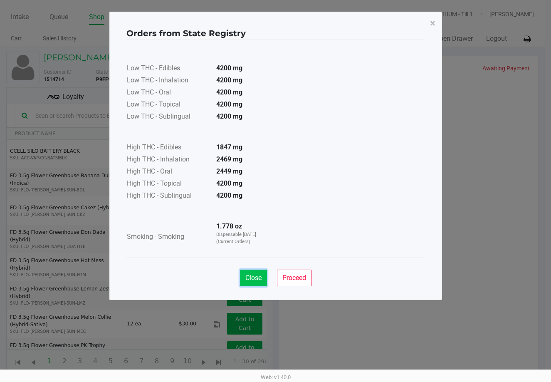
click at [248, 283] on button "Close" at bounding box center [253, 278] width 27 height 17
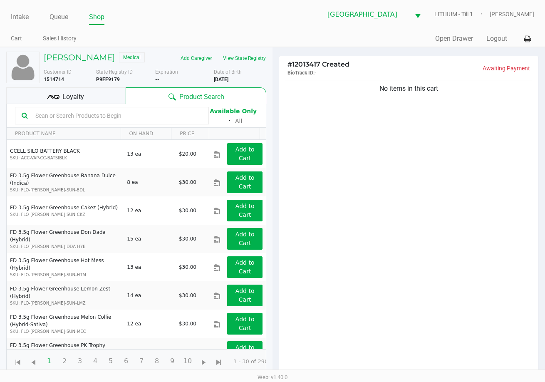
click at [462, 326] on div "No items in this cart" at bounding box center [408, 229] width 259 height 302
click at [262, 63] on button "View State Registry" at bounding box center [242, 58] width 49 height 13
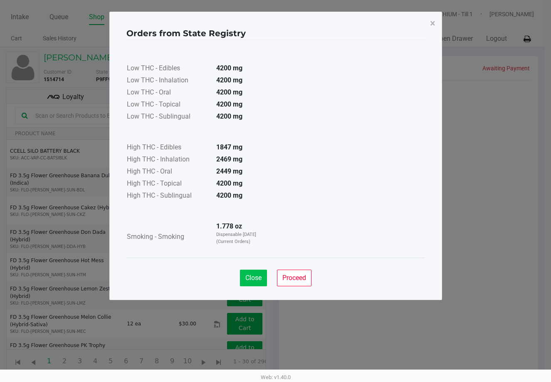
click at [257, 284] on button "Close" at bounding box center [253, 278] width 27 height 17
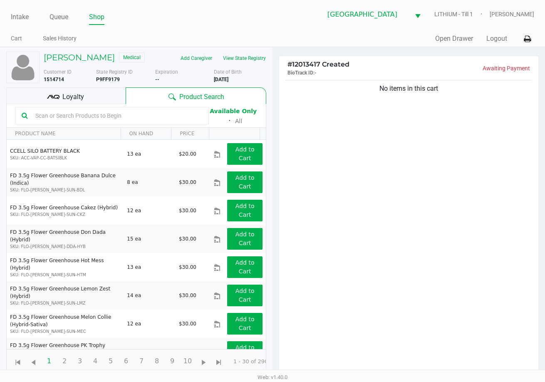
click at [401, 315] on div "No items in this cart" at bounding box center [408, 229] width 259 height 302
click at [240, 63] on button "View State Registry" at bounding box center [242, 58] width 49 height 13
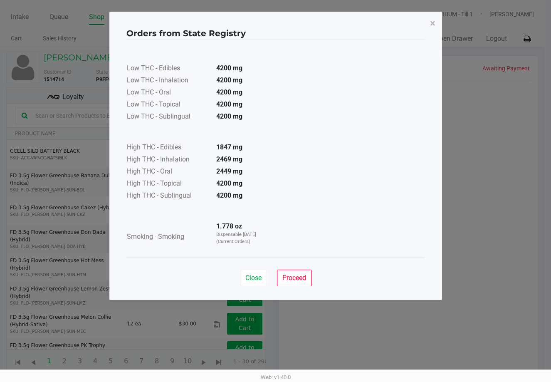
click at [251, 271] on button "Close" at bounding box center [253, 278] width 27 height 17
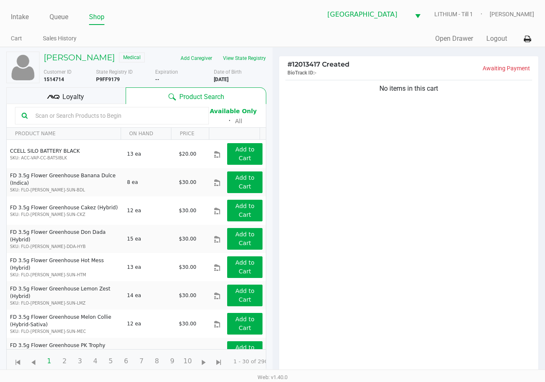
click at [344, 223] on div "No items in this cart" at bounding box center [408, 229] width 259 height 302
click at [386, 186] on div "No items in this cart" at bounding box center [408, 229] width 259 height 302
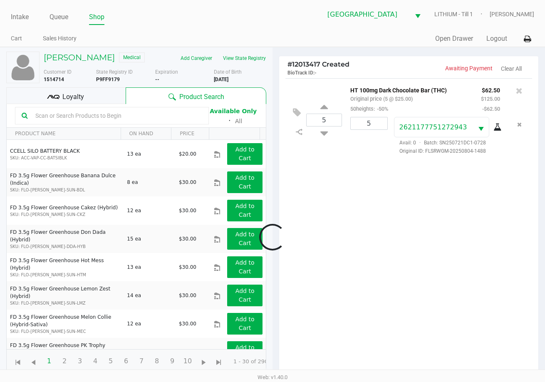
scroll to position [90, 0]
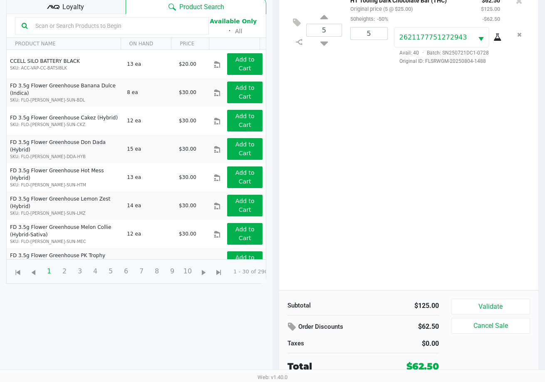
click at [509, 299] on button "Validate" at bounding box center [490, 307] width 79 height 16
click at [516, 298] on div "Subtotal $125.00 Order Discounts $62.50 Taxes $0.00 Total $62.50 Validate Cance…" at bounding box center [408, 336] width 259 height 92
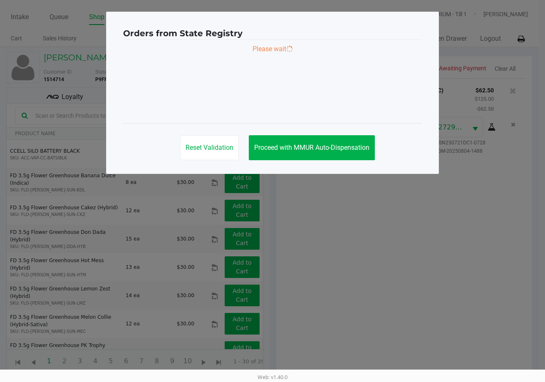
scroll to position [0, 0]
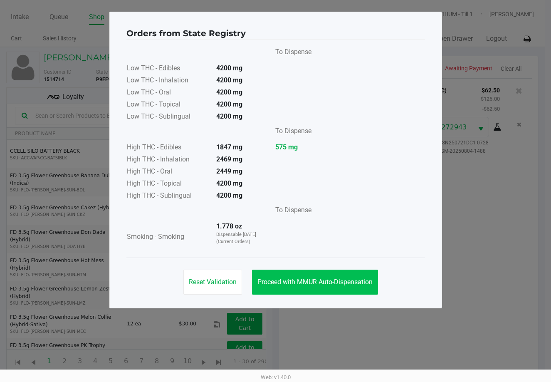
click at [327, 274] on button "Proceed with MMUR Auto-Dispensation" at bounding box center [315, 282] width 126 height 25
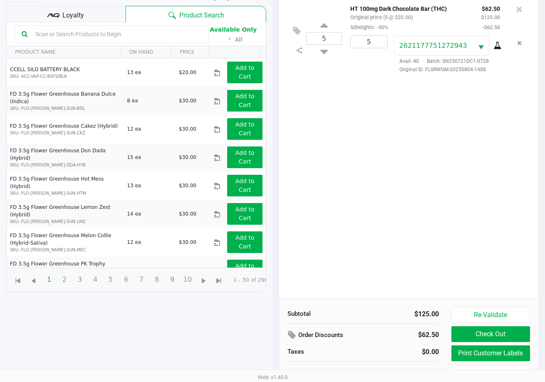
scroll to position [90, 0]
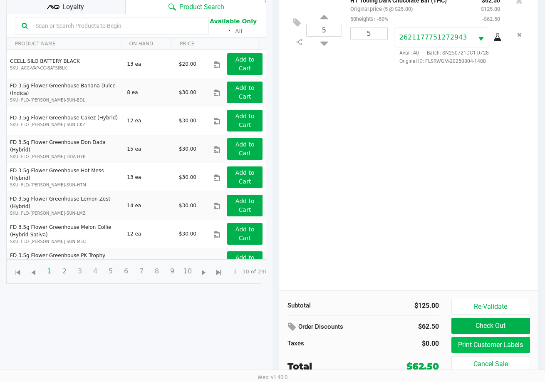
click at [491, 343] on button "Print Customer Labels" at bounding box center [490, 345] width 79 height 16
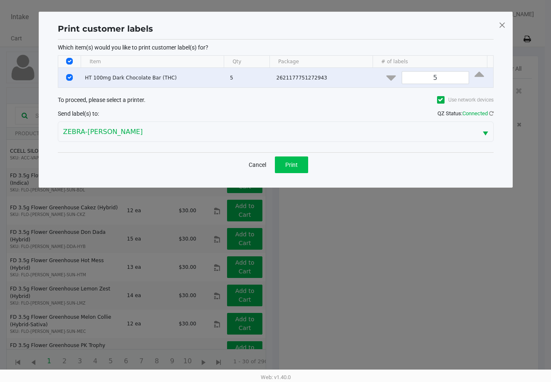
click at [294, 168] on button "Print" at bounding box center [291, 164] width 33 height 17
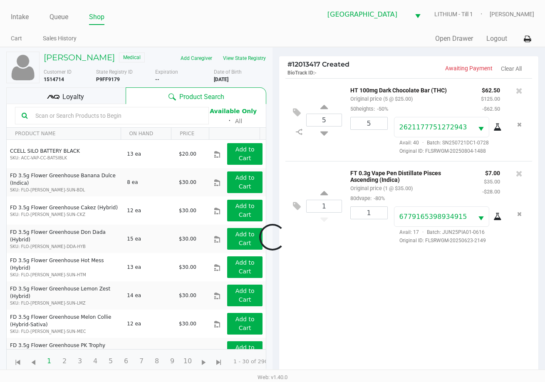
scroll to position [90, 0]
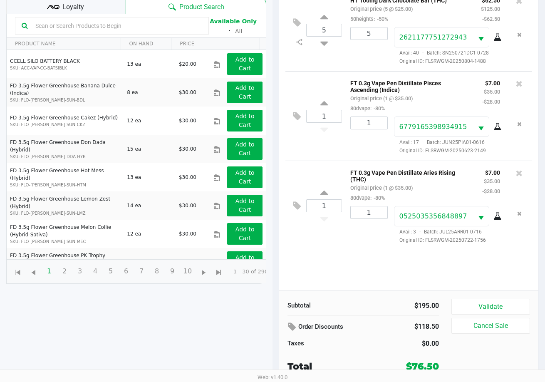
click at [523, 311] on button "Validate" at bounding box center [490, 307] width 79 height 16
click at [530, 305] on div "Validate Cancel Sale" at bounding box center [493, 336] width 85 height 74
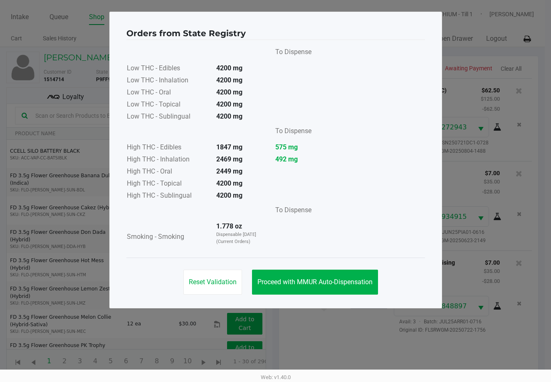
click at [357, 292] on button "Proceed with MMUR Auto-Dispensation" at bounding box center [315, 282] width 126 height 25
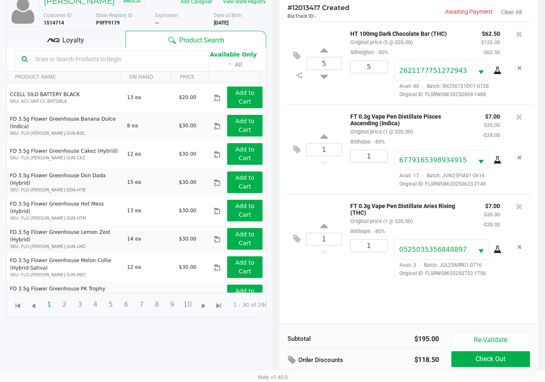
scroll to position [90, 0]
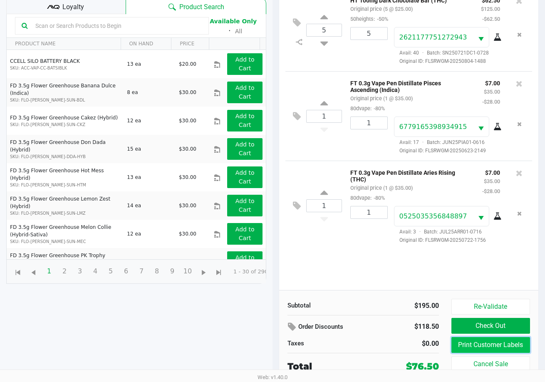
click at [483, 342] on button "Print Customer Labels" at bounding box center [490, 345] width 79 height 16
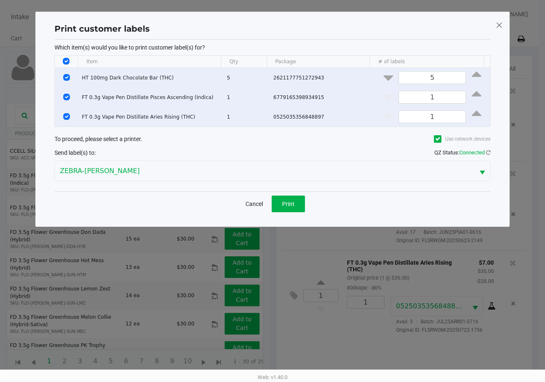
scroll to position [0, 0]
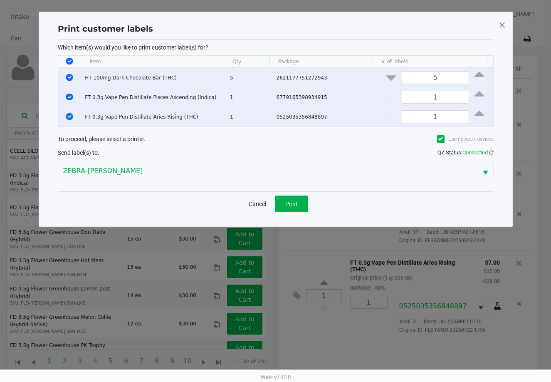
click at [69, 75] on input "Select Row" at bounding box center [69, 77] width 7 height 7
checkbox input "false"
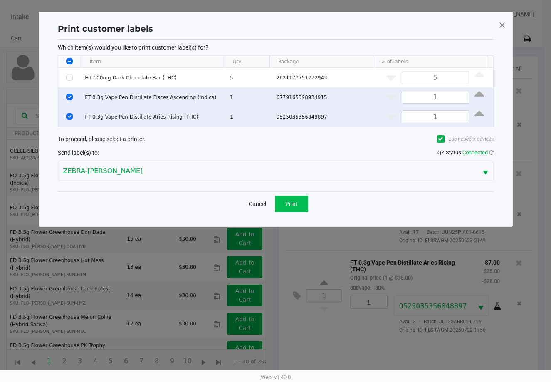
click at [293, 209] on button "Print" at bounding box center [291, 204] width 33 height 17
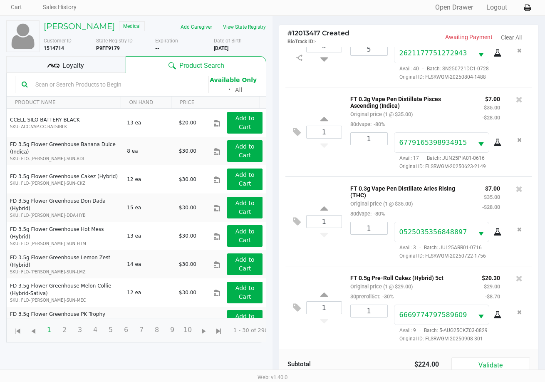
scroll to position [90, 0]
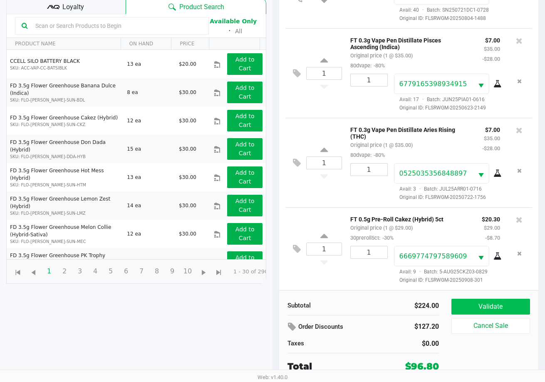
click at [498, 306] on button "Validate" at bounding box center [490, 307] width 79 height 16
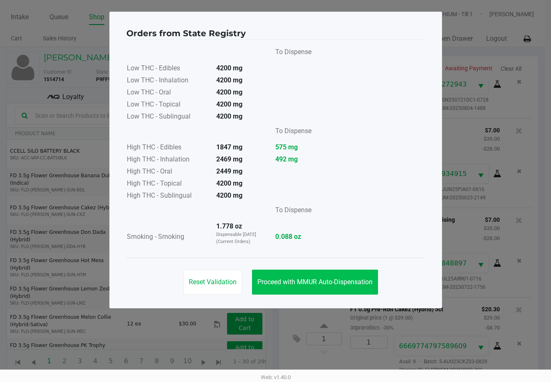
click at [326, 280] on span "Proceed with MMUR Auto-Dispensation" at bounding box center [315, 282] width 115 height 8
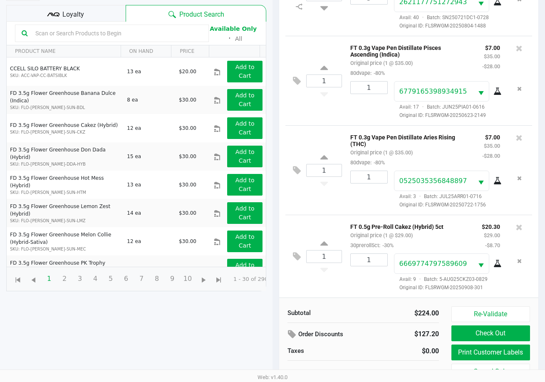
scroll to position [90, 0]
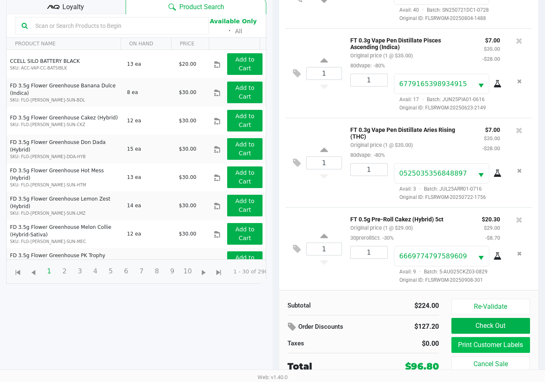
click at [469, 347] on button "Print Customer Labels" at bounding box center [490, 345] width 79 height 16
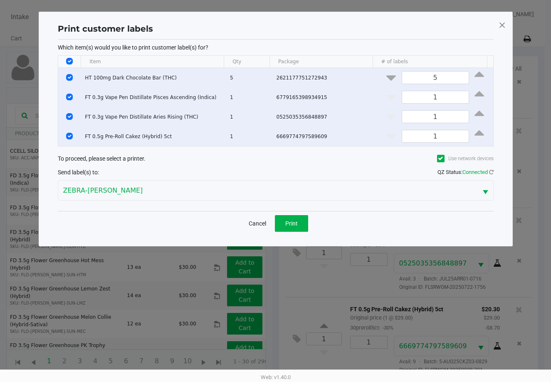
click at [67, 60] on input "Select All Rows" at bounding box center [69, 61] width 7 height 7
checkbox input "false"
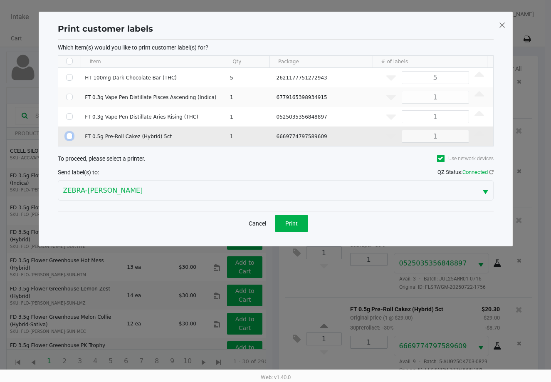
click at [69, 137] on input "Select Row" at bounding box center [69, 136] width 7 height 7
checkbox input "true"
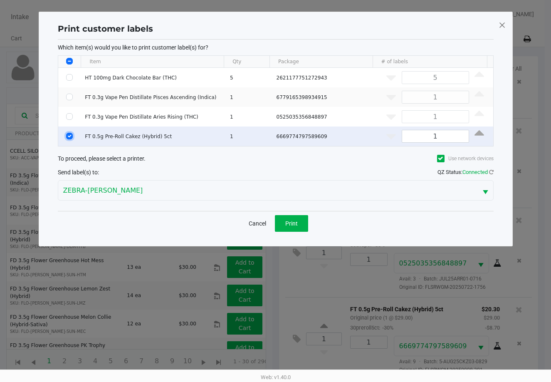
click at [277, 229] on button "Print" at bounding box center [291, 223] width 33 height 17
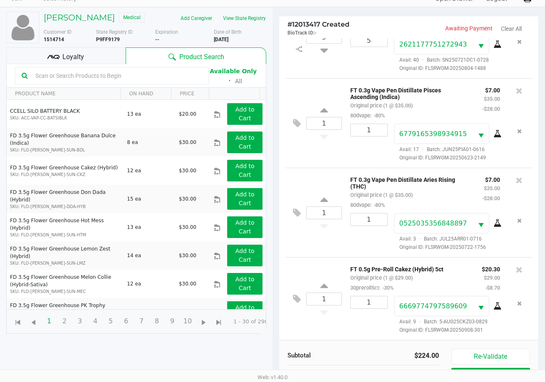
scroll to position [90, 0]
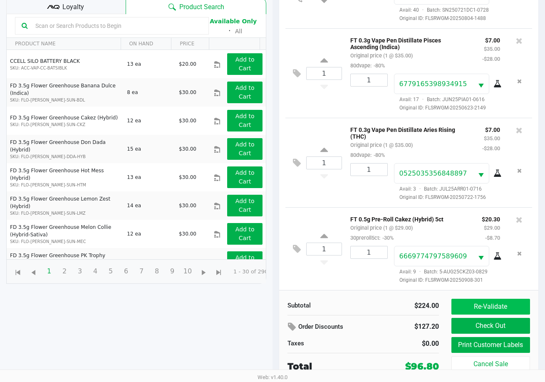
click at [494, 307] on button "Re-Validate" at bounding box center [490, 307] width 79 height 16
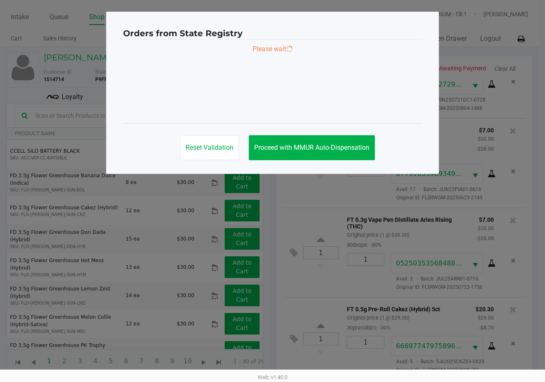
scroll to position [0, 0]
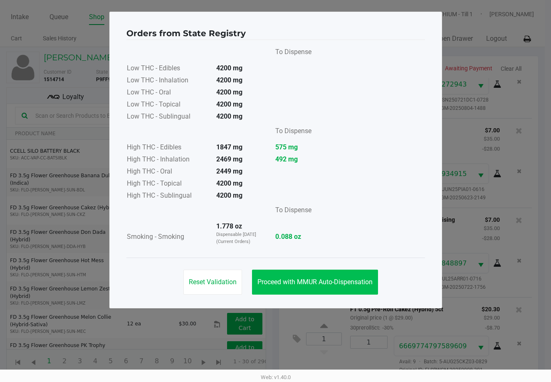
click at [293, 286] on button "Proceed with MMUR Auto-Dispensation" at bounding box center [315, 282] width 126 height 25
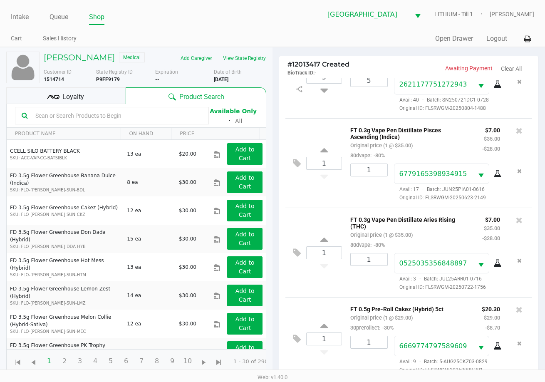
click at [97, 90] on div "Loyalty" at bounding box center [65, 95] width 119 height 17
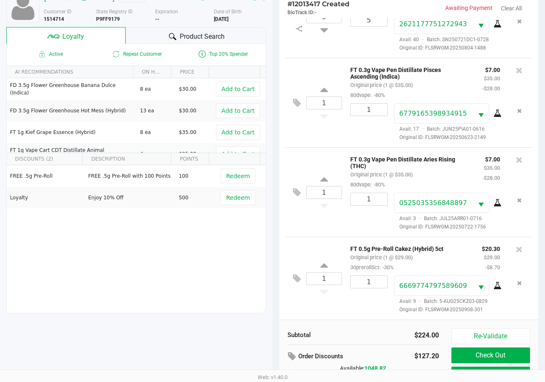
scroll to position [107, 0]
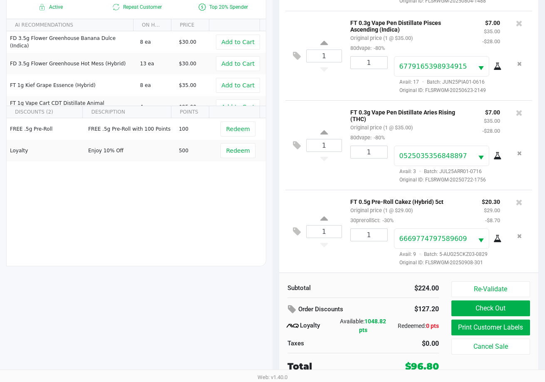
click at [184, 205] on div "FREE .5g Pre-Roll FREE .5g Pre-Roll with 100 Points 100 Redeem Loyalty Enjoy 10…" at bounding box center [136, 180] width 259 height 125
click at [352, 288] on div "Subtotal" at bounding box center [322, 288] width 69 height 10
click at [180, 197] on div "FREE .5g Pre-Roll FREE .5g Pre-Roll with 100 Points 100 Redeem Loyalty Enjoy 10…" at bounding box center [136, 180] width 259 height 125
click at [332, 274] on div "Subtotal $224.00 Order Discounts $127.20 Loyalty Available: 1048.82 pts Redeeme…" at bounding box center [408, 327] width 259 height 109
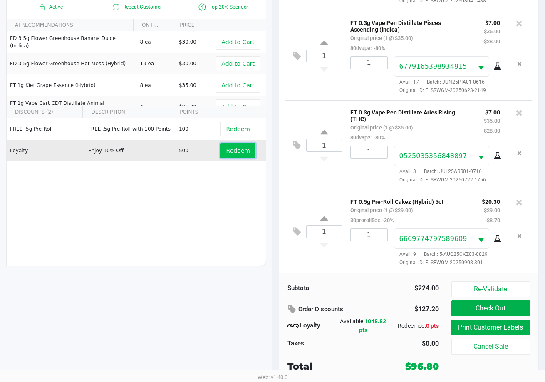
click at [232, 154] on span "Redeem" at bounding box center [238, 150] width 24 height 7
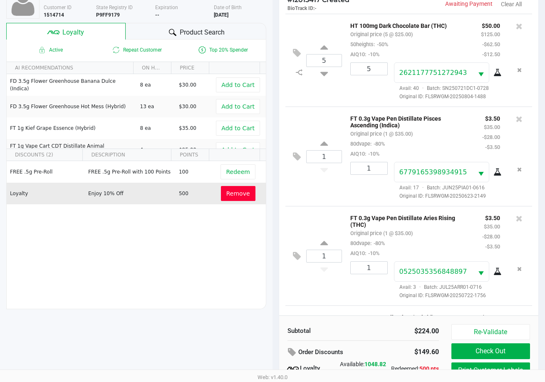
scroll to position [0, 0]
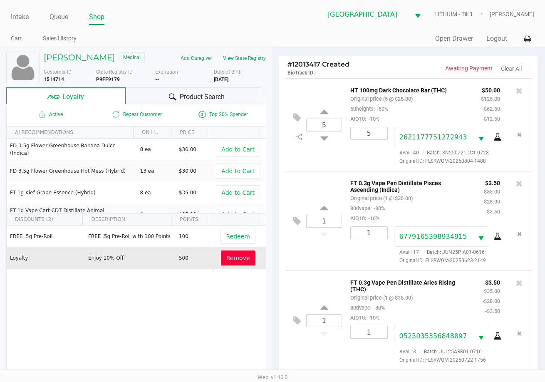
click at [237, 270] on div "FREE .5g Pre-Roll FREE .5g Pre-Roll with 100 Points 100 Redeem Loyalty Enjoy 10…" at bounding box center [136, 288] width 259 height 125
click at [236, 260] on span "Remove" at bounding box center [238, 258] width 24 height 7
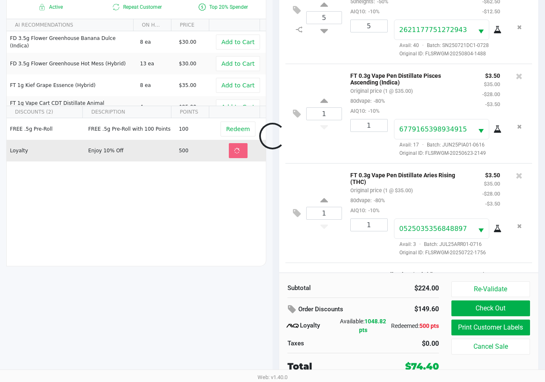
scroll to position [45, 0]
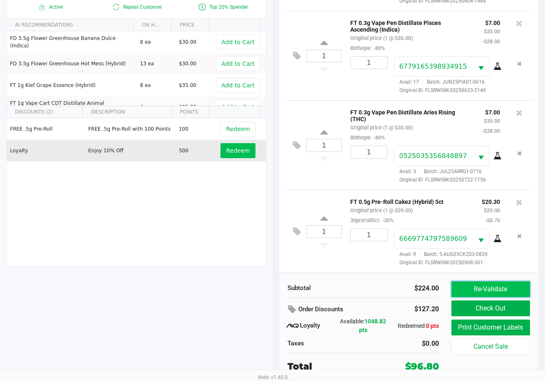
click at [475, 293] on button "Re-Validate" at bounding box center [490, 289] width 79 height 16
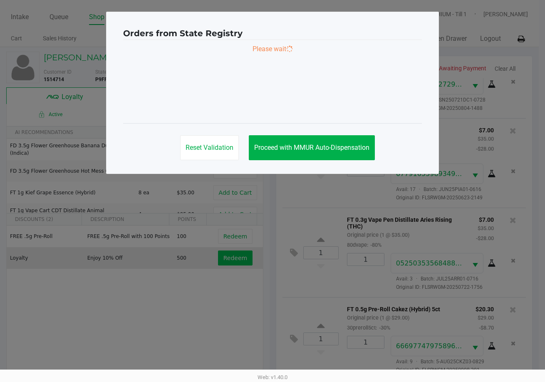
scroll to position [0, 0]
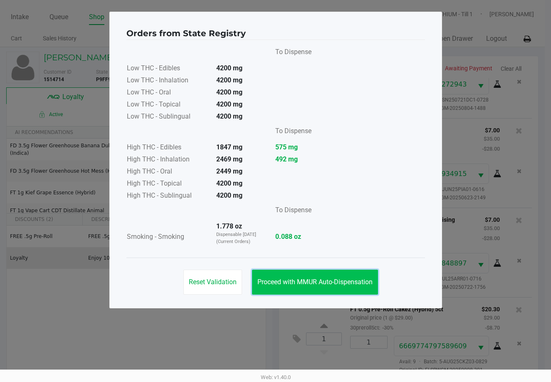
click at [356, 280] on span "Proceed with MMUR Auto-Dispensation" at bounding box center [315, 282] width 115 height 8
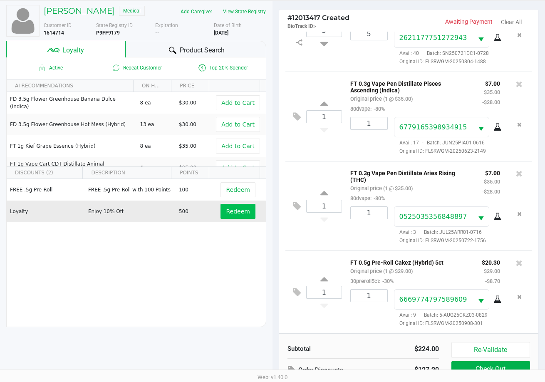
scroll to position [107, 0]
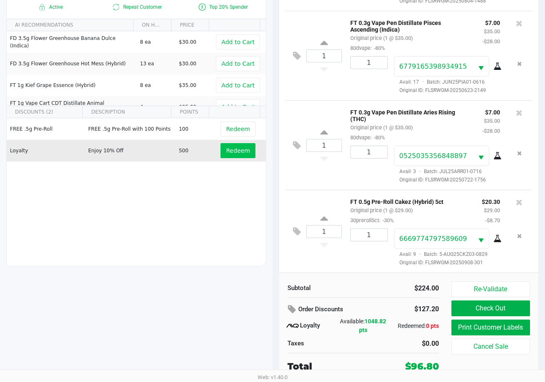
click at [386, 301] on div "Subtotal $224.00 Order Discounts $127.20 Loyalty Available: 1048.82 pts Redeeme…" at bounding box center [363, 327] width 164 height 92
click at [499, 308] on button "Check Out" at bounding box center [490, 308] width 79 height 16
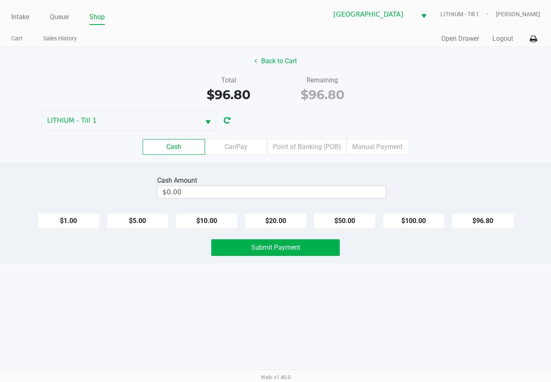
click at [464, 164] on div "Cash Amount $0.00 $1.00 $5.00 $10.00 $20.00 $50.00 $100.00 $96.80 Submit Payment" at bounding box center [275, 213] width 551 height 101
click at [357, 219] on button "$50.00" at bounding box center [345, 221] width 62 height 16
click at [280, 226] on button "$20.00" at bounding box center [276, 221] width 62 height 16
click at [282, 220] on button "$20.00" at bounding box center [276, 221] width 62 height 16
click at [283, 224] on button "$20.00" at bounding box center [276, 221] width 62 height 16
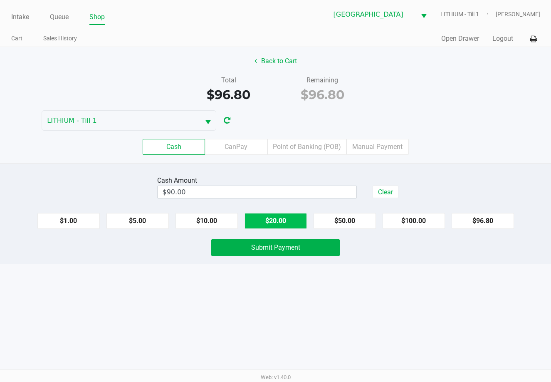
type input "$110.00"
click at [288, 248] on span "Submit Payment" at bounding box center [275, 247] width 49 height 8
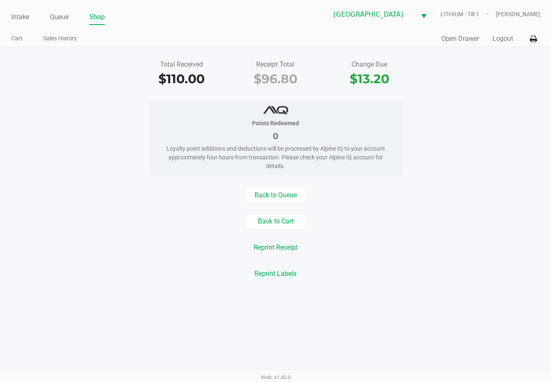
click at [24, 17] on link "Intake" at bounding box center [20, 17] width 18 height 12
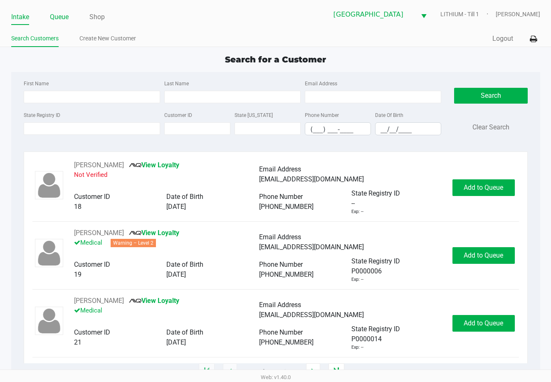
click at [59, 17] on link "Queue" at bounding box center [59, 17] width 19 height 12
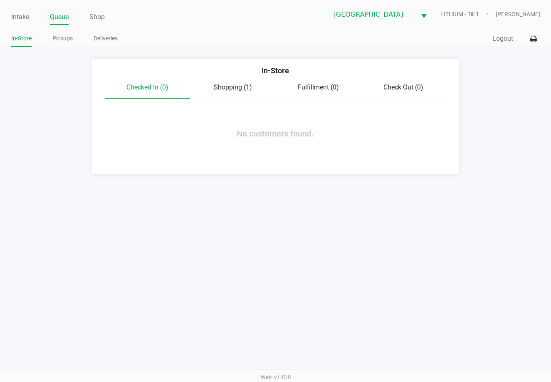
click at [236, 87] on span "Shopping (1)" at bounding box center [233, 87] width 38 height 8
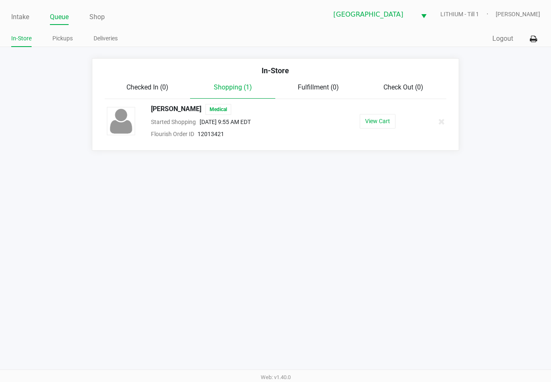
click at [380, 128] on button "View Cart" at bounding box center [378, 121] width 36 height 15
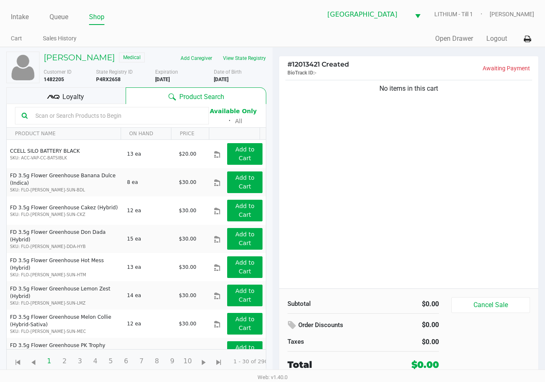
click at [416, 199] on div "No items in this cart" at bounding box center [408, 183] width 259 height 210
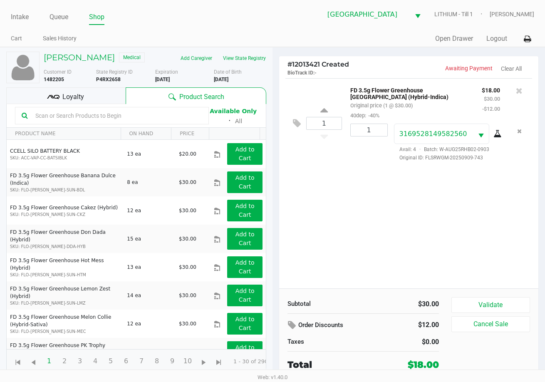
click at [498, 135] on icon at bounding box center [498, 134] width 8 height 7
click at [494, 298] on button "Validate" at bounding box center [490, 305] width 79 height 16
click at [513, 297] on div "Validate Cancel Sale" at bounding box center [493, 334] width 85 height 74
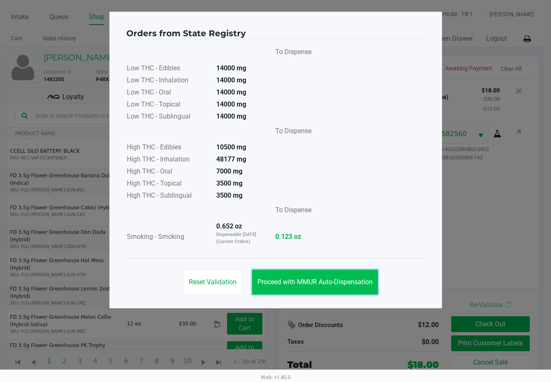
click at [330, 277] on button "Proceed with MMUR Auto-Dispensation" at bounding box center [315, 282] width 126 height 25
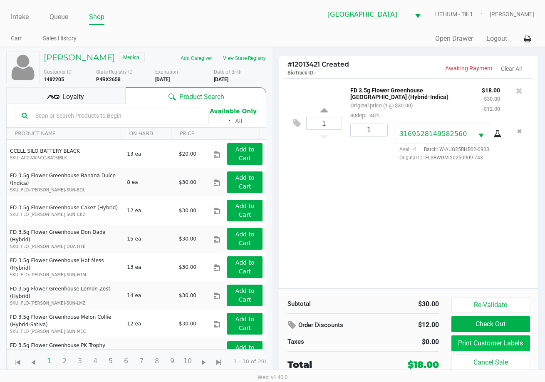
click at [474, 349] on button "Print Customer Labels" at bounding box center [490, 343] width 79 height 16
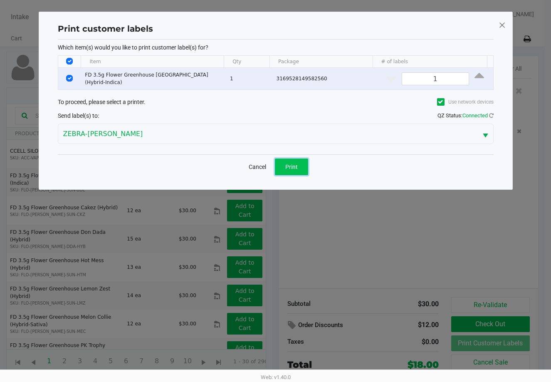
click at [298, 166] on span "Print" at bounding box center [291, 167] width 12 height 7
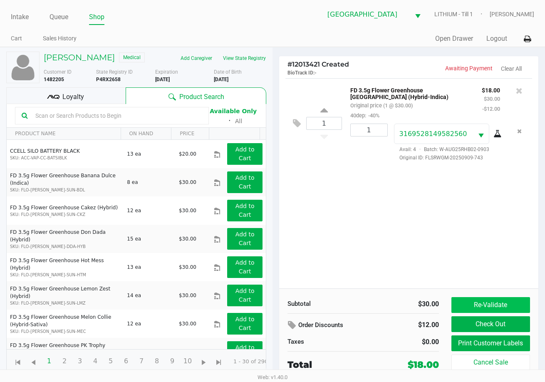
click at [497, 308] on button "Re-Validate" at bounding box center [490, 305] width 79 height 16
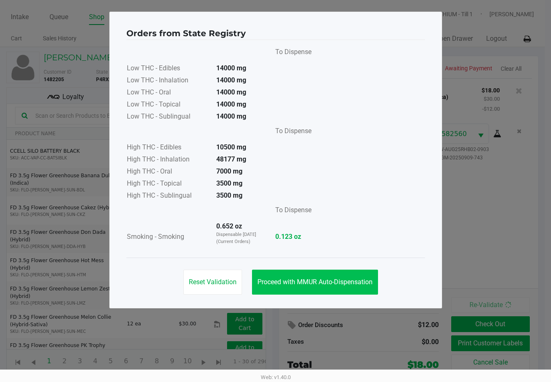
click at [335, 282] on span "Proceed with MMUR Auto-Dispensation" at bounding box center [315, 282] width 115 height 8
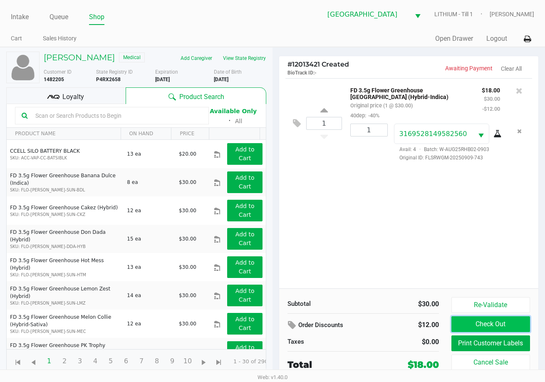
click at [471, 328] on button "Check Out" at bounding box center [490, 324] width 79 height 16
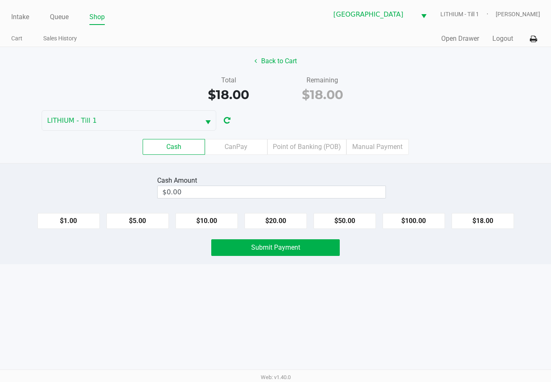
click at [279, 222] on button "$20.00" at bounding box center [276, 221] width 62 height 16
type input "$20.00"
click at [303, 252] on button "Submit Payment" at bounding box center [275, 247] width 129 height 17
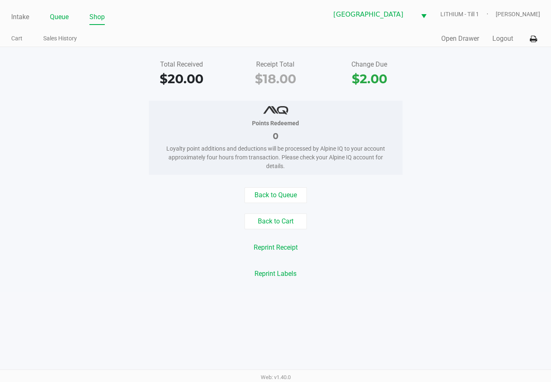
click at [62, 16] on link "Queue" at bounding box center [59, 17] width 19 height 12
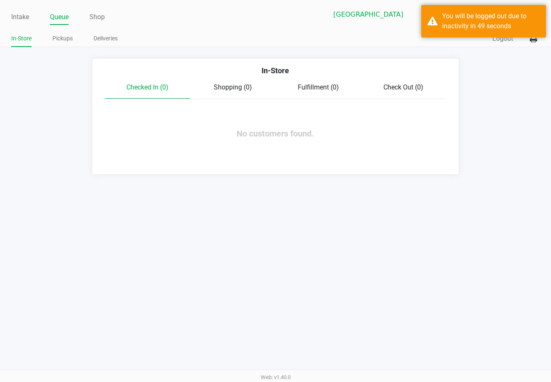
click at [57, 20] on link "Queue" at bounding box center [59, 17] width 19 height 12
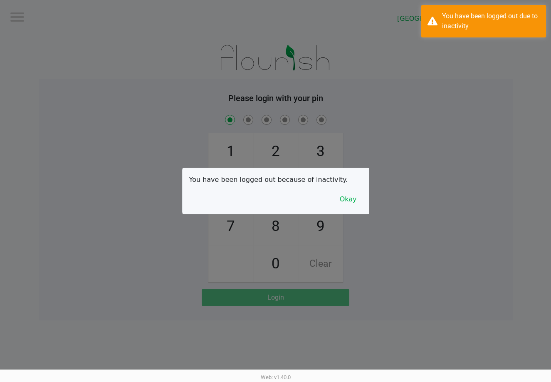
checkbox input "true"
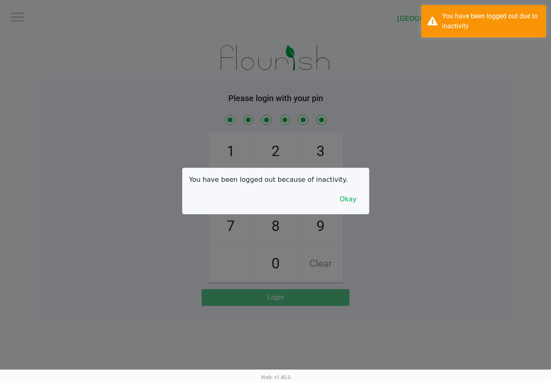
checkbox input "true"
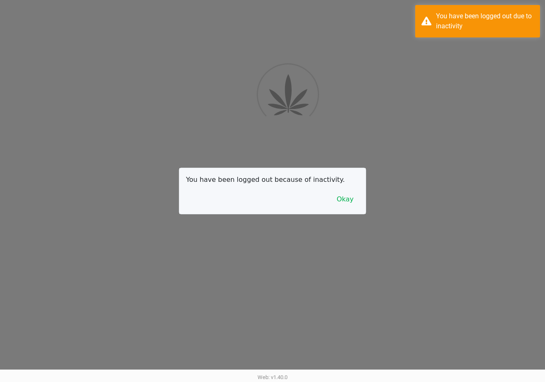
click at [358, 221] on div at bounding box center [272, 191] width 545 height 382
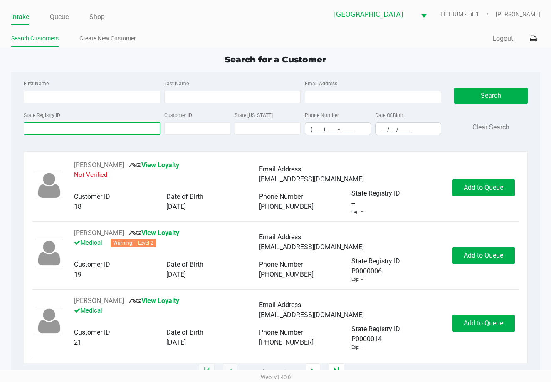
click at [96, 129] on input "State Registry ID" at bounding box center [92, 128] width 136 height 12
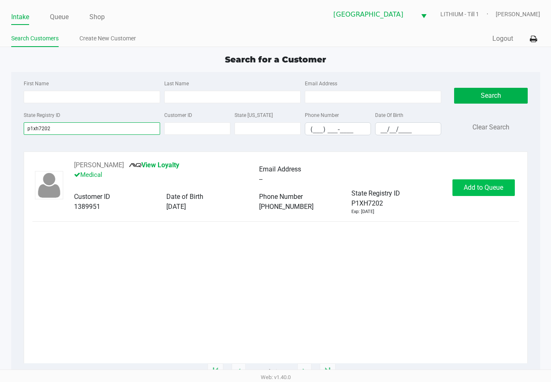
type input "p1xh7202"
click at [489, 183] on button "Add to Queue" at bounding box center [484, 187] width 62 height 17
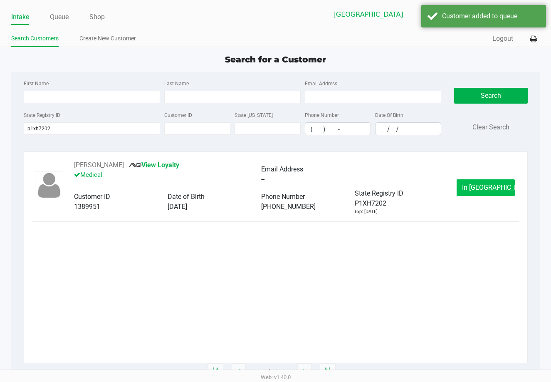
click at [478, 182] on button "In Queue" at bounding box center [486, 187] width 58 height 17
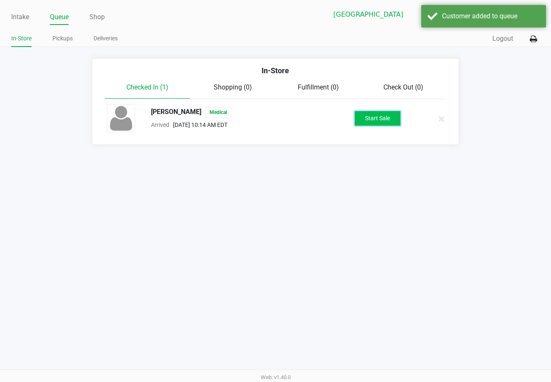
click at [392, 123] on button "Start Sale" at bounding box center [378, 118] width 46 height 15
click at [392, 124] on div "Start Sale" at bounding box center [378, 118] width 46 height 15
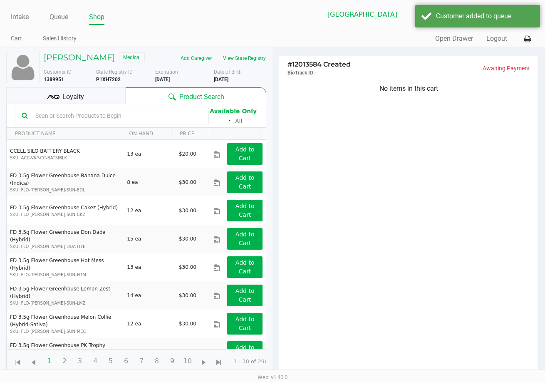
click at [245, 59] on button "View State Registry" at bounding box center [242, 58] width 49 height 13
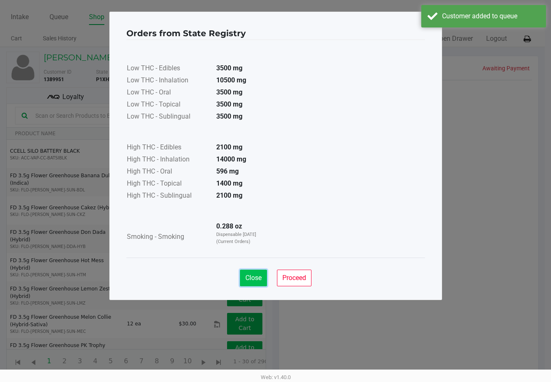
click at [246, 281] on span "Close" at bounding box center [254, 278] width 16 height 8
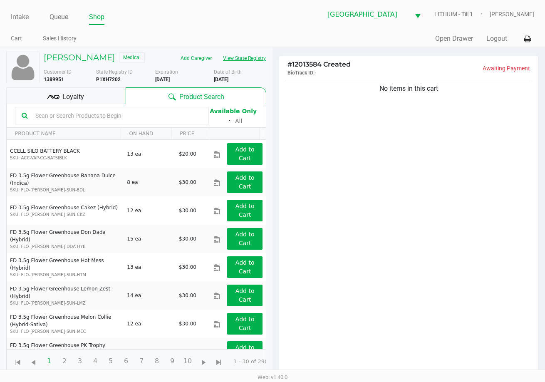
click at [246, 62] on button "View State Registry" at bounding box center [242, 58] width 49 height 13
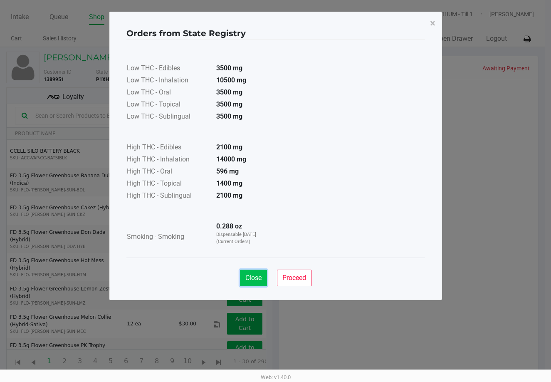
click at [257, 281] on span "Close" at bounding box center [254, 278] width 16 height 8
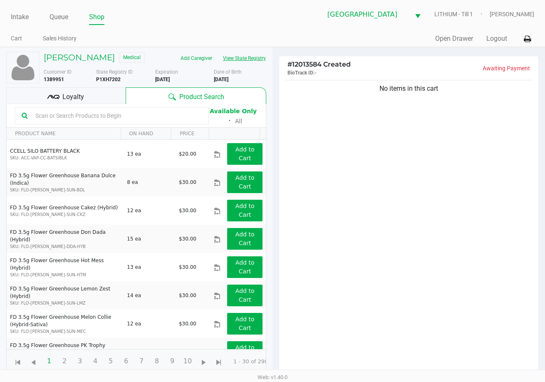
click at [239, 52] on button "View State Registry" at bounding box center [242, 58] width 49 height 13
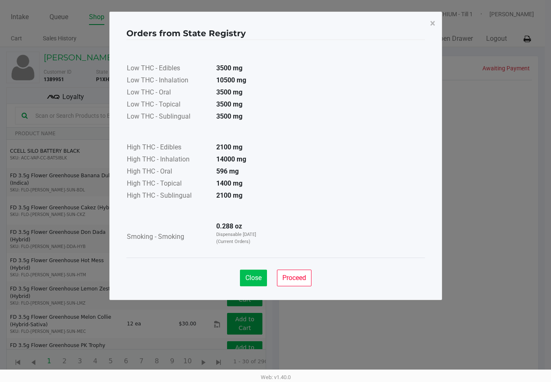
click at [252, 276] on span "Close" at bounding box center [254, 278] width 16 height 8
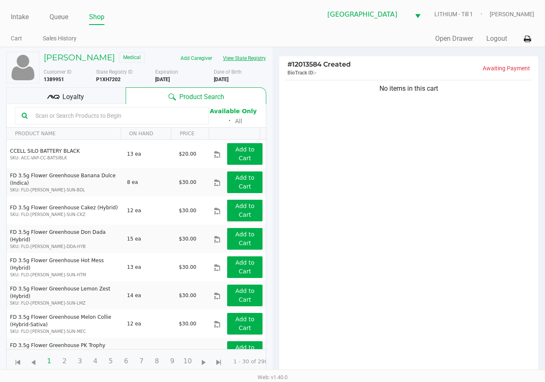
click at [246, 59] on button "View State Registry" at bounding box center [242, 58] width 49 height 13
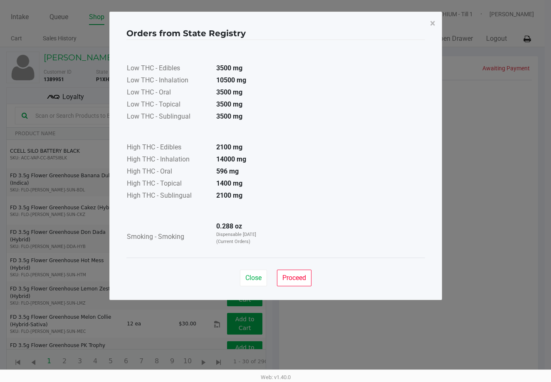
click at [291, 284] on button "Proceed" at bounding box center [294, 278] width 35 height 17
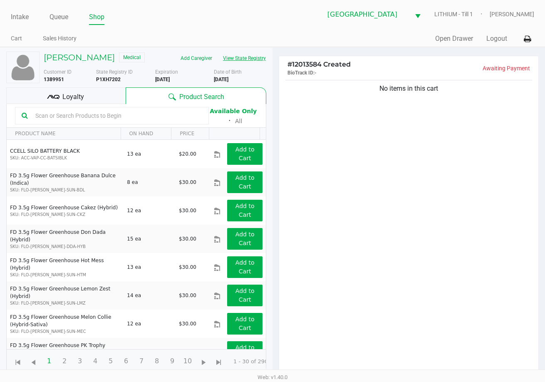
click at [218, 52] on button "View State Registry" at bounding box center [242, 58] width 49 height 13
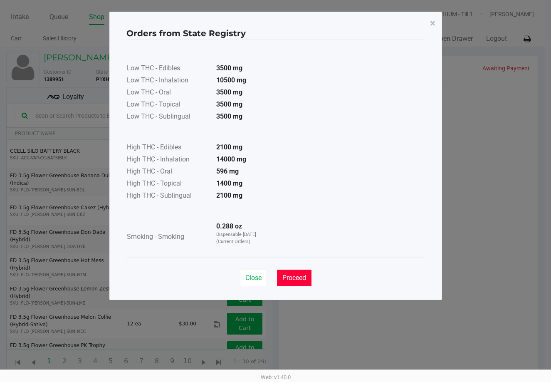
click at [290, 274] on span "Proceed" at bounding box center [295, 278] width 24 height 8
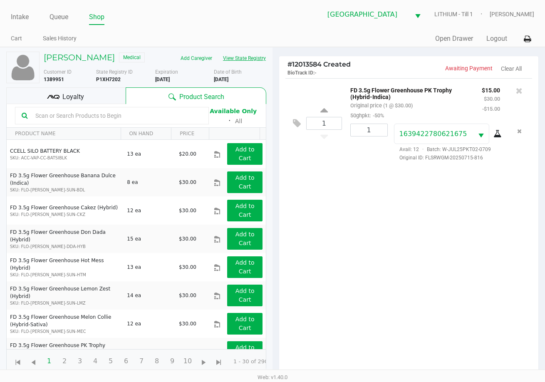
click at [218, 52] on button "View State Registry" at bounding box center [242, 58] width 49 height 13
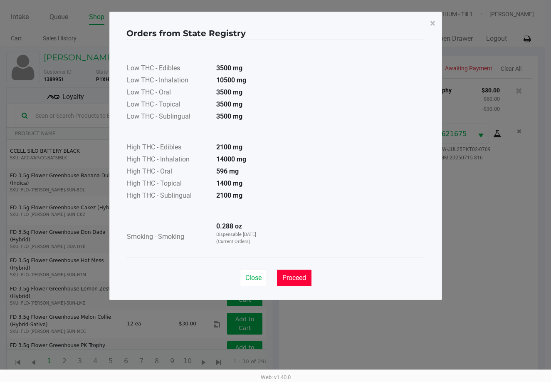
click at [288, 271] on button "Proceed" at bounding box center [294, 278] width 35 height 17
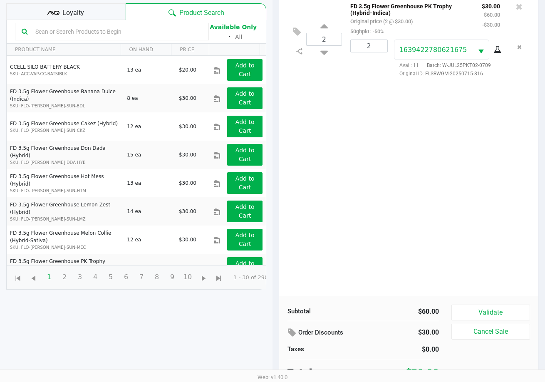
scroll to position [90, 0]
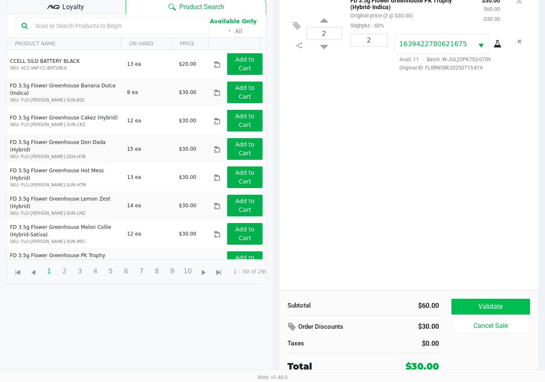
click at [488, 302] on button "Validate" at bounding box center [490, 307] width 79 height 16
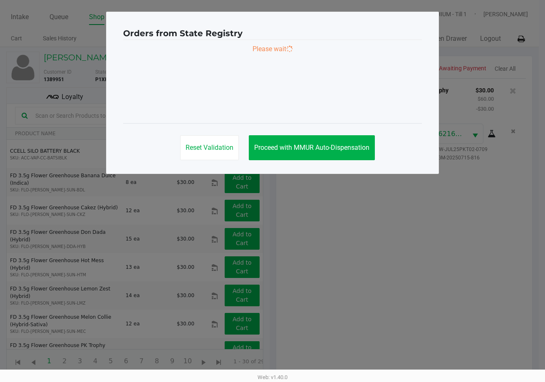
scroll to position [0, 0]
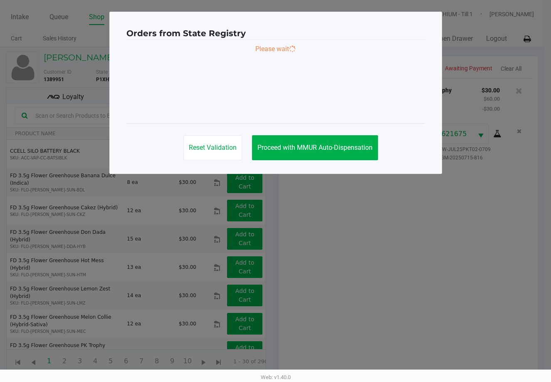
click at [499, 305] on ngb-modal-window "Orders from State Registry Please wait Reset Validation Proceed with MMUR Auto-…" at bounding box center [275, 191] width 551 height 382
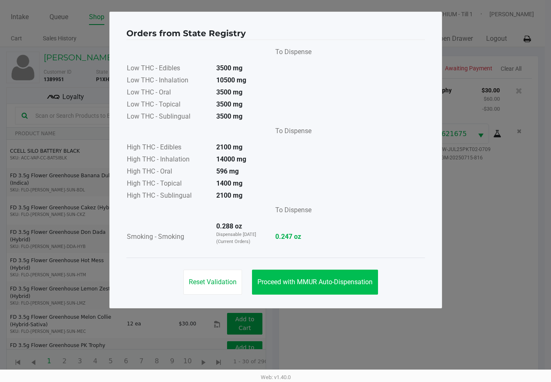
click at [345, 283] on span "Proceed with MMUR Auto-Dispensation" at bounding box center [315, 282] width 115 height 8
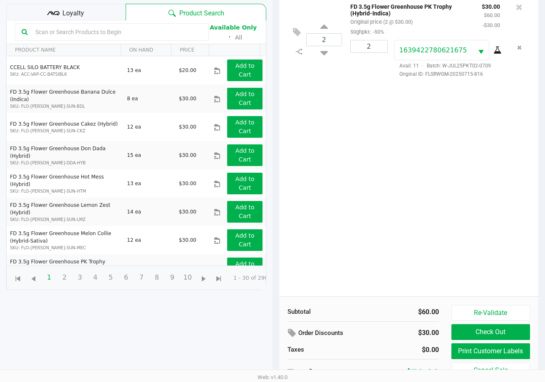
scroll to position [90, 0]
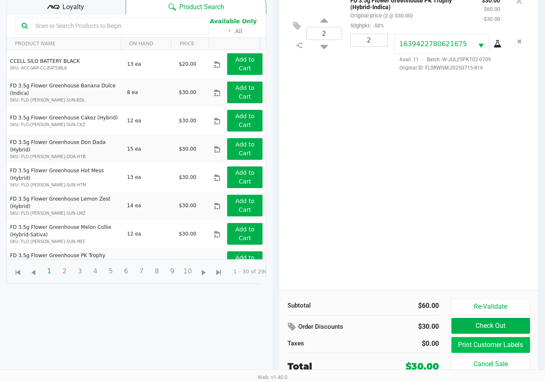
click at [470, 345] on button "Print Customer Labels" at bounding box center [490, 345] width 79 height 16
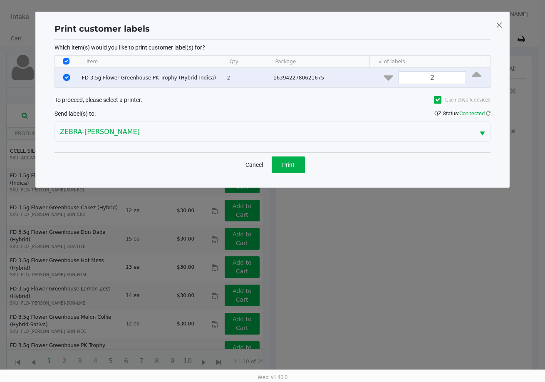
scroll to position [0, 0]
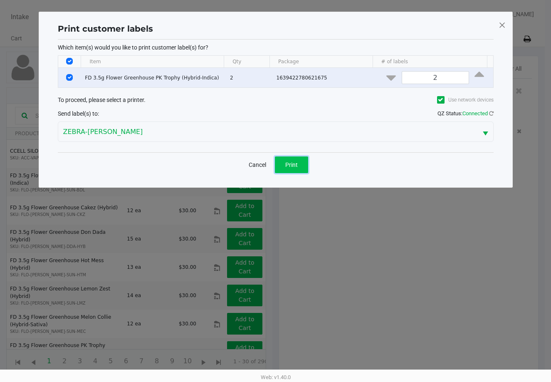
click at [285, 170] on button "Print" at bounding box center [291, 164] width 33 height 17
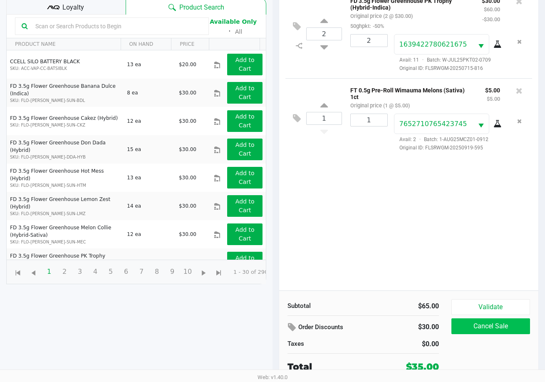
scroll to position [90, 0]
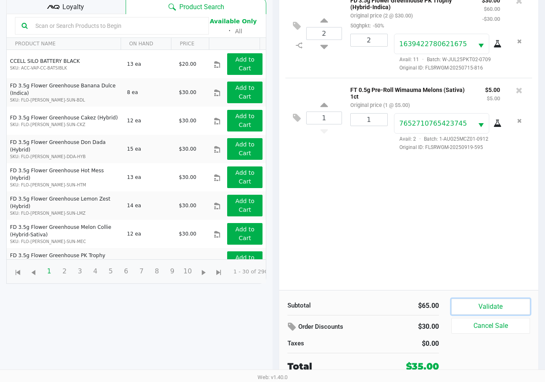
click at [474, 308] on button "Validate" at bounding box center [490, 307] width 79 height 16
click at [473, 308] on div "Validate Cancel Sale" at bounding box center [493, 336] width 85 height 74
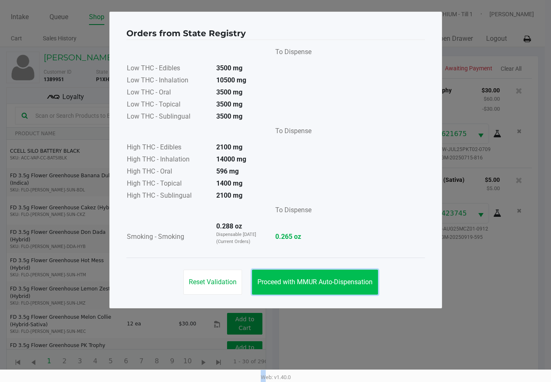
click at [317, 273] on button "Proceed with MMUR Auto-Dispensation" at bounding box center [315, 282] width 126 height 25
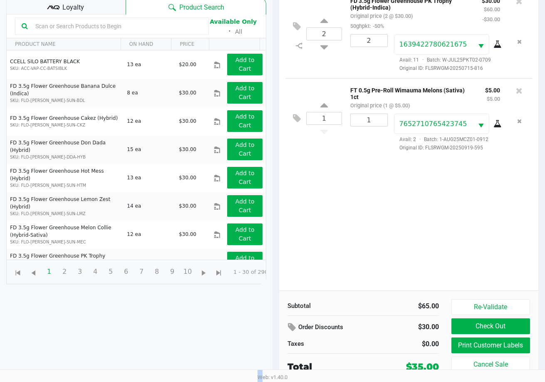
scroll to position [90, 0]
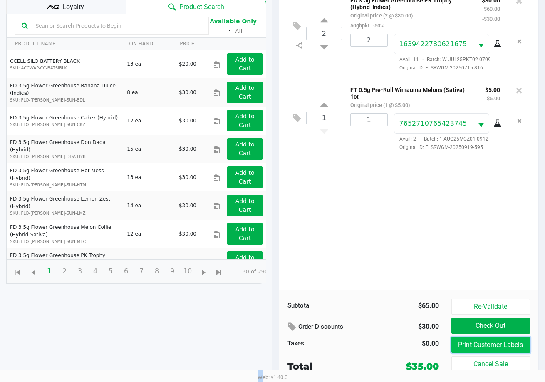
click at [473, 342] on button "Print Customer Labels" at bounding box center [490, 345] width 79 height 16
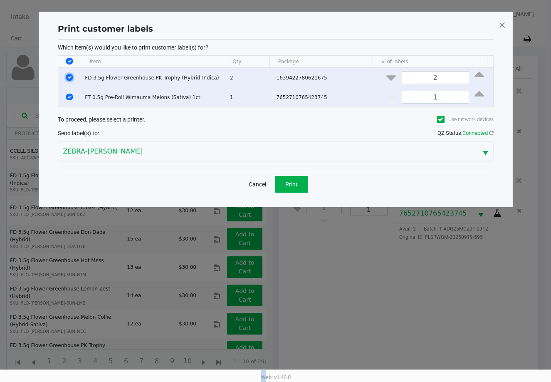
click at [71, 79] on input "Select Row" at bounding box center [69, 77] width 7 height 7
checkbox input "false"
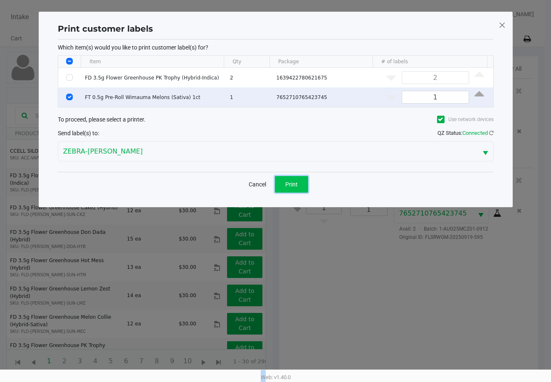
click at [285, 187] on button "Print" at bounding box center [291, 184] width 33 height 17
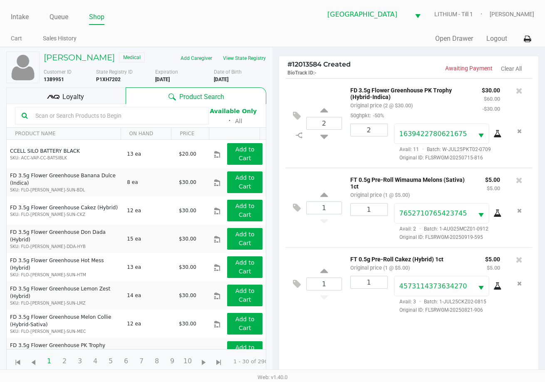
scroll to position [90, 0]
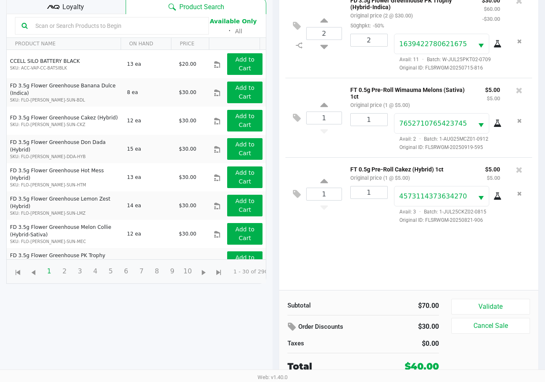
click at [497, 313] on button "Validate" at bounding box center [490, 307] width 79 height 16
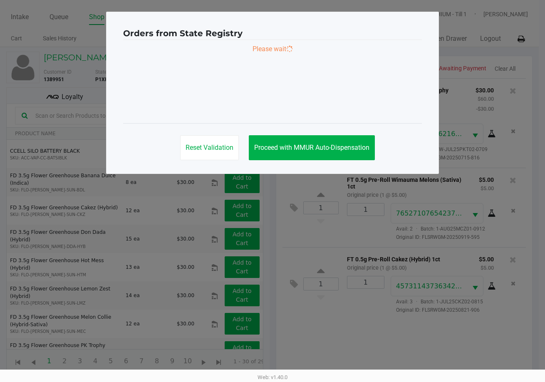
scroll to position [0, 0]
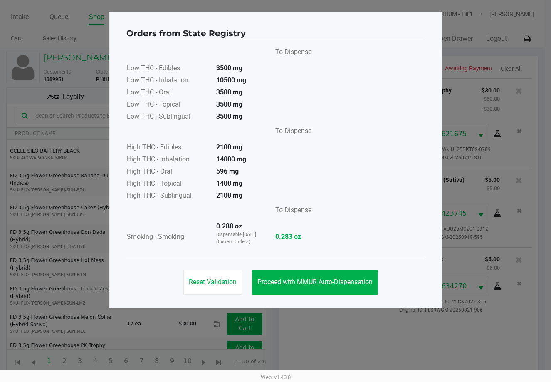
click at [313, 271] on button "Proceed with MMUR Auto-Dispensation" at bounding box center [315, 282] width 126 height 25
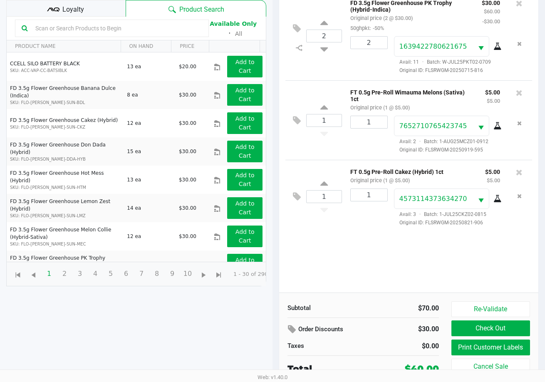
scroll to position [90, 0]
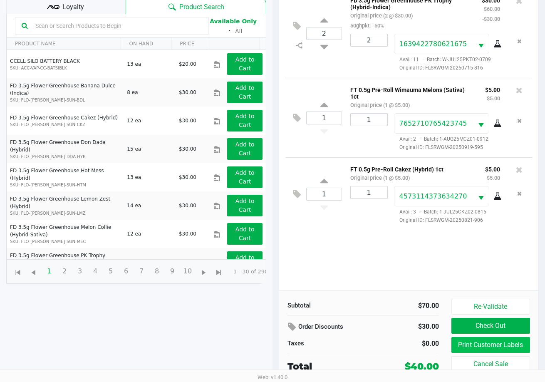
click at [484, 344] on button "Print Customer Labels" at bounding box center [490, 345] width 79 height 16
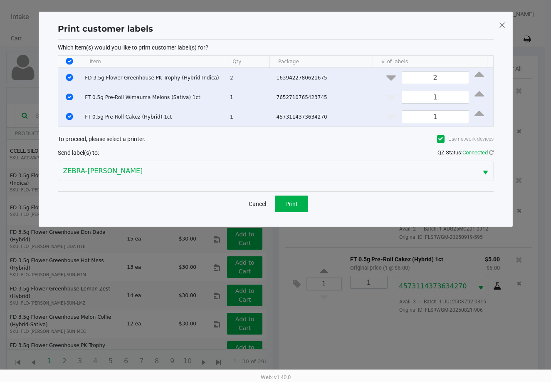
click at [68, 77] on input "Select Row" at bounding box center [69, 77] width 7 height 7
checkbox input "false"
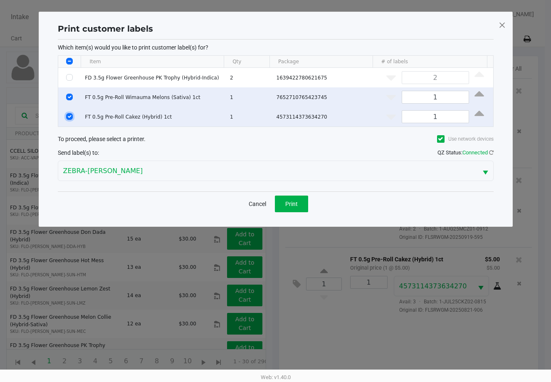
click at [69, 117] on input "Select Row" at bounding box center [69, 116] width 7 height 7
checkbox input "false"
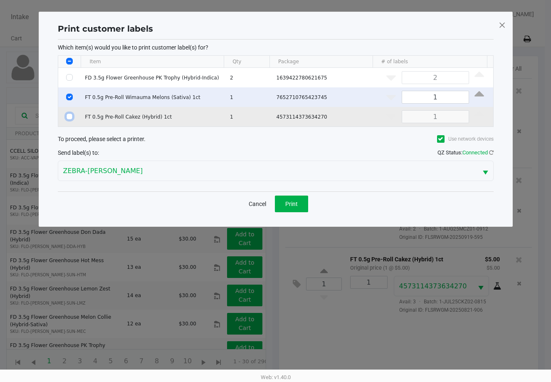
click at [68, 95] on input "Select Row" at bounding box center [69, 97] width 7 height 7
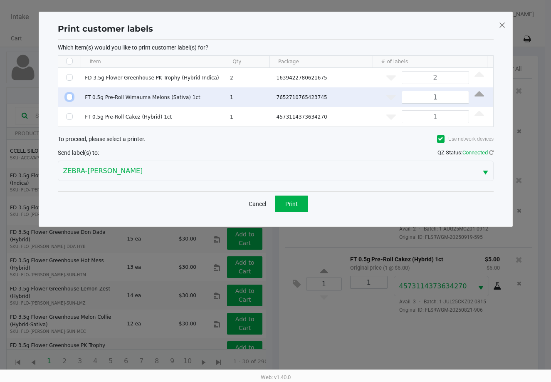
checkbox input "false"
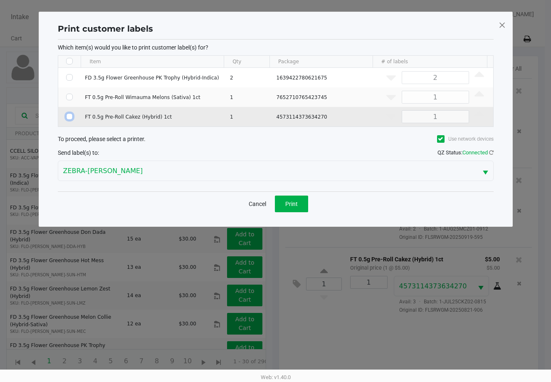
click at [70, 119] on input "Select Row" at bounding box center [69, 116] width 7 height 7
checkbox input "true"
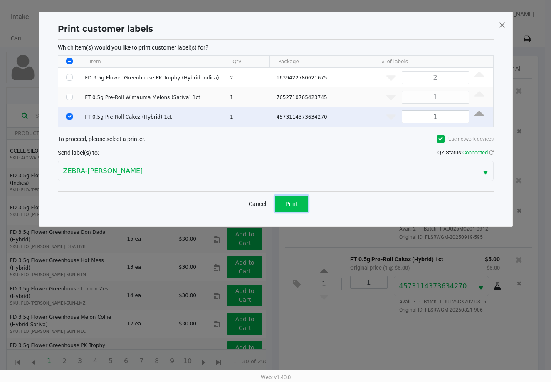
click at [303, 211] on button "Print" at bounding box center [291, 204] width 33 height 17
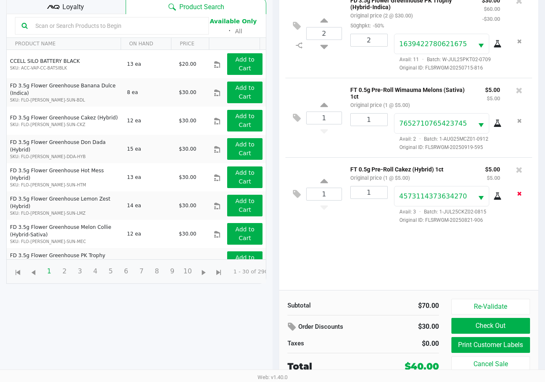
click at [516, 198] on button "Remove the package from the orderLine" at bounding box center [519, 193] width 11 height 15
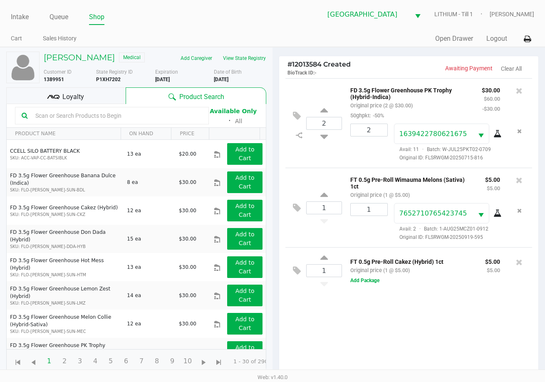
click at [102, 94] on div "Loyalty" at bounding box center [65, 95] width 119 height 17
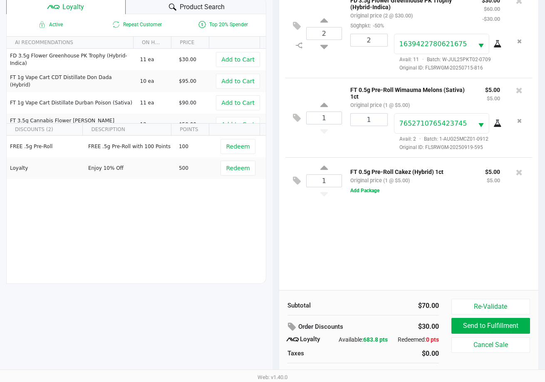
scroll to position [107, 0]
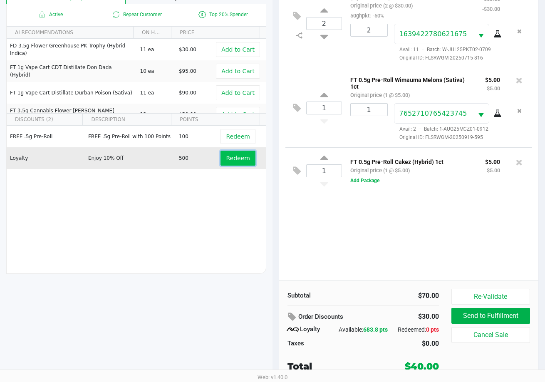
click at [226, 155] on span "Redeem" at bounding box center [238, 158] width 24 height 7
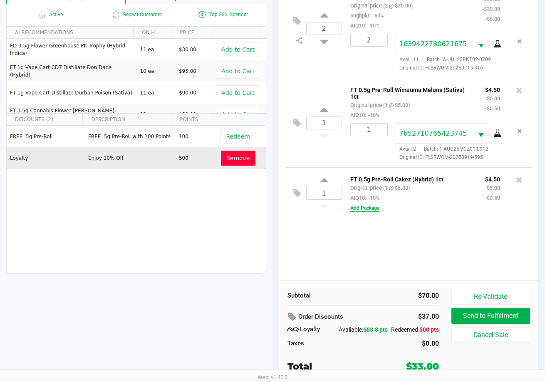
click at [369, 205] on button "Add Package" at bounding box center [364, 207] width 29 height 7
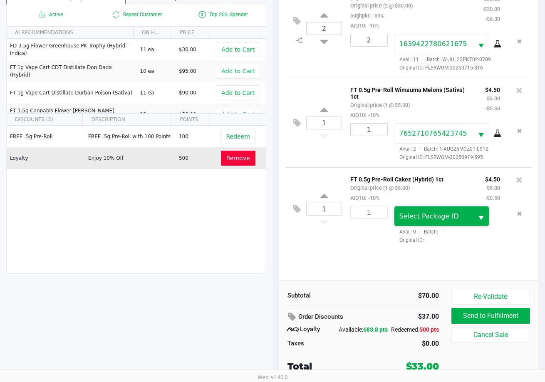
click at [444, 212] on span "Select Package ID" at bounding box center [429, 216] width 60 height 8
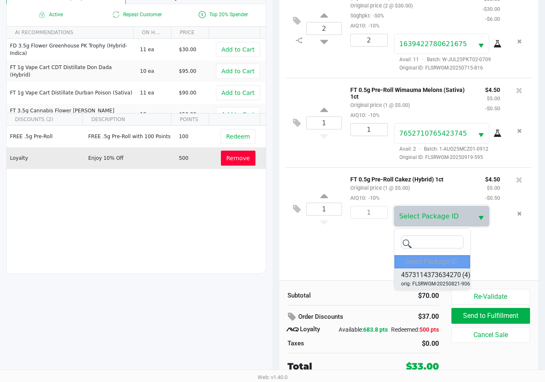
click at [441, 270] on span "4573114373634270" at bounding box center [431, 275] width 60 height 10
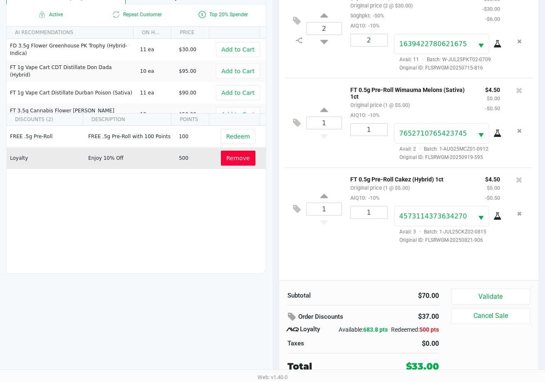
click at [345, 226] on div "1" at bounding box center [366, 225] width 44 height 38
click at [503, 289] on button "Validate" at bounding box center [490, 297] width 79 height 16
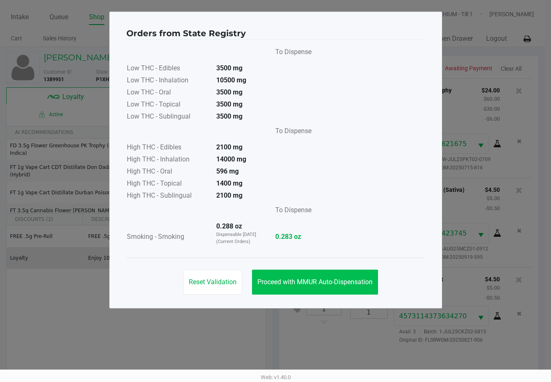
click at [340, 280] on span "Proceed with MMUR Auto-Dispensation" at bounding box center [315, 282] width 115 height 8
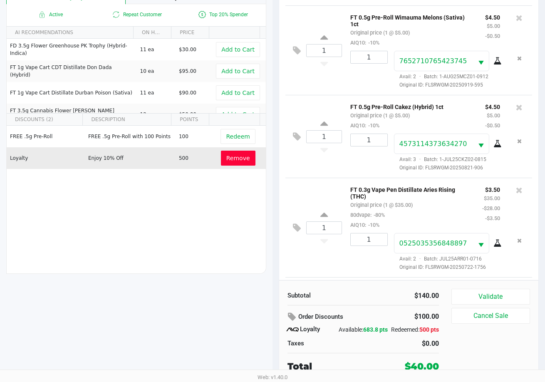
scroll to position [173, 0]
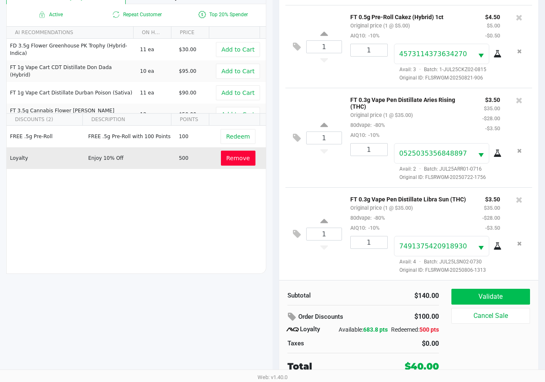
click at [495, 289] on button "Validate" at bounding box center [490, 297] width 79 height 16
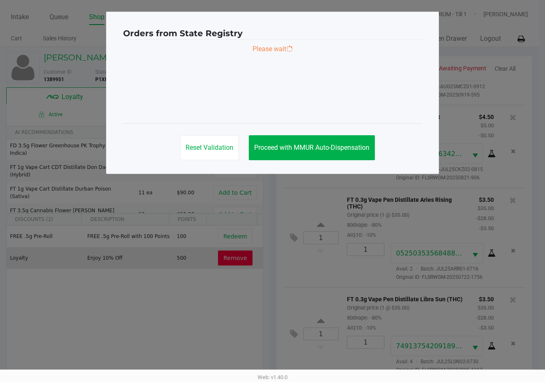
scroll to position [0, 0]
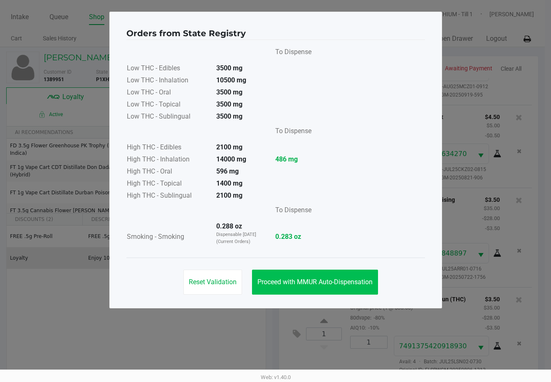
click at [335, 292] on button "Proceed with MMUR Auto-Dispensation" at bounding box center [315, 282] width 126 height 25
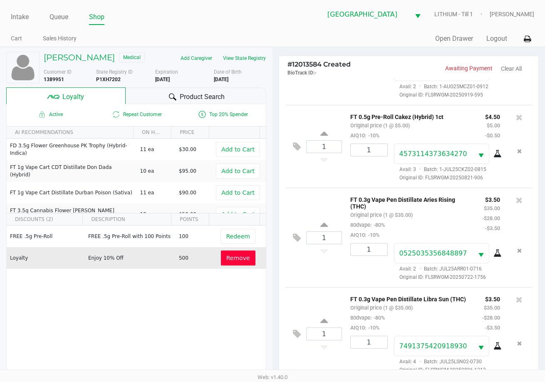
scroll to position [107, 0]
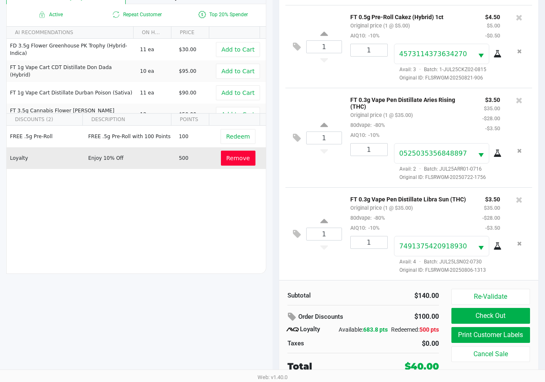
click at [482, 328] on button "Print Customer Labels" at bounding box center [490, 335] width 79 height 16
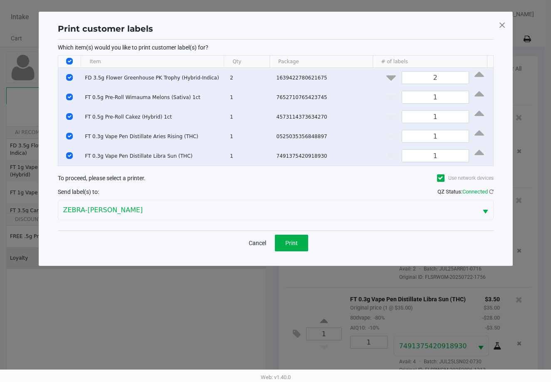
click at [69, 60] on input "Select All Rows" at bounding box center [69, 61] width 7 height 7
checkbox input "false"
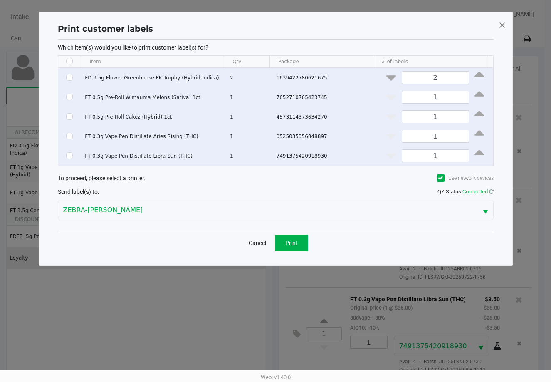
checkbox input "false"
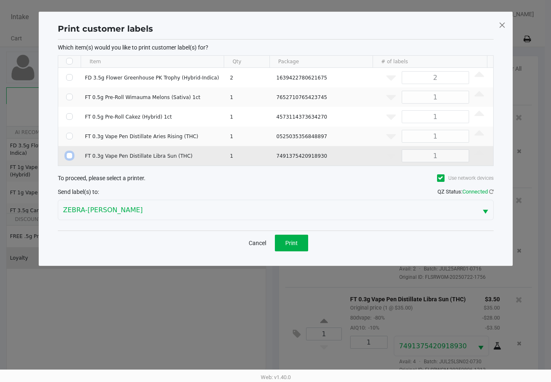
click at [70, 155] on input "Select Row" at bounding box center [69, 155] width 7 height 7
checkbox input "true"
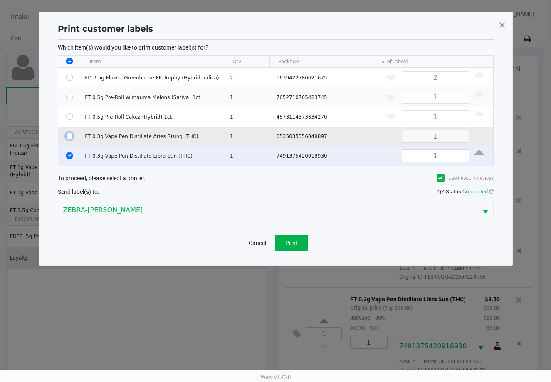
click at [67, 135] on input "Select Row" at bounding box center [69, 136] width 7 height 7
checkbox input "true"
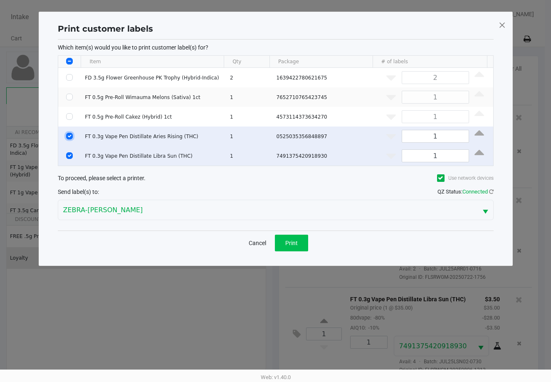
click at [280, 247] on button "Print" at bounding box center [291, 243] width 33 height 17
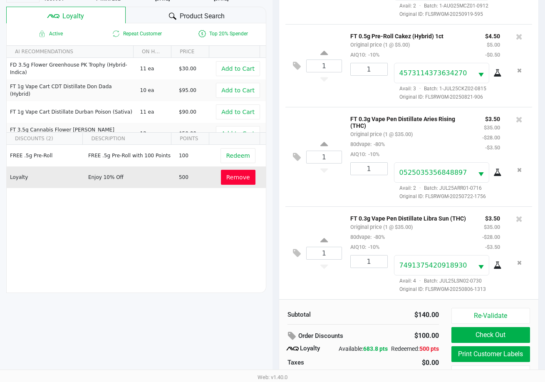
scroll to position [107, 0]
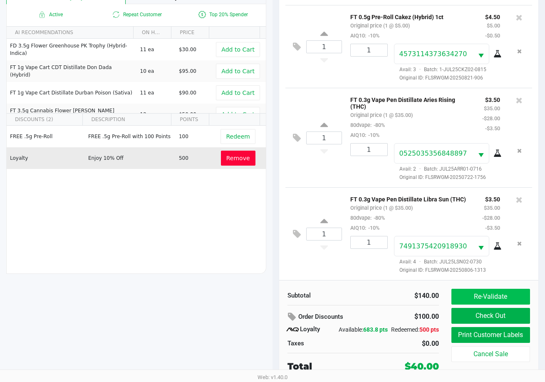
click at [516, 291] on button "Re-Validate" at bounding box center [490, 297] width 79 height 16
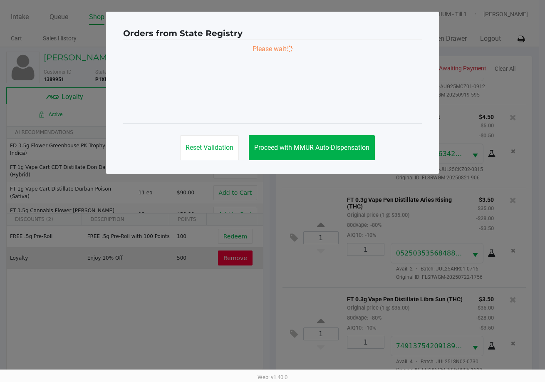
scroll to position [0, 0]
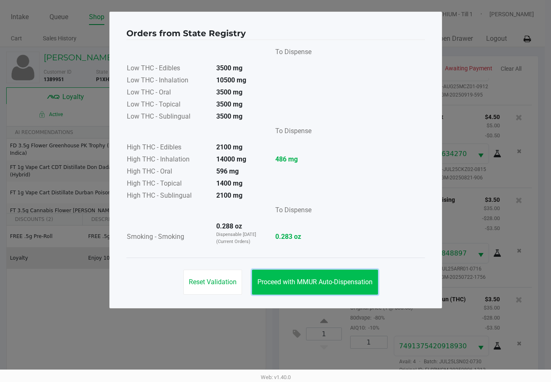
click at [340, 276] on button "Proceed with MMUR Auto-Dispensation" at bounding box center [315, 282] width 126 height 25
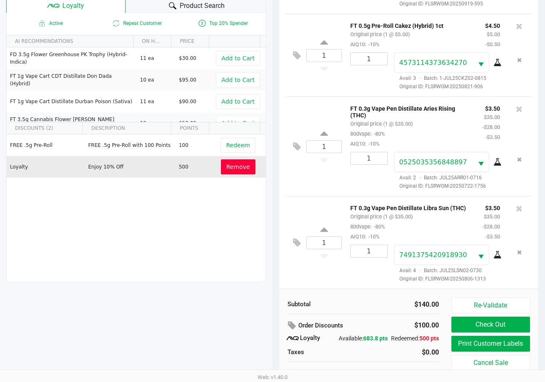
scroll to position [107, 0]
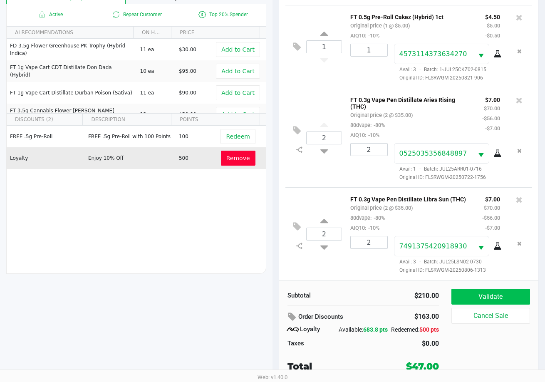
click at [492, 291] on button "Validate" at bounding box center [490, 297] width 79 height 16
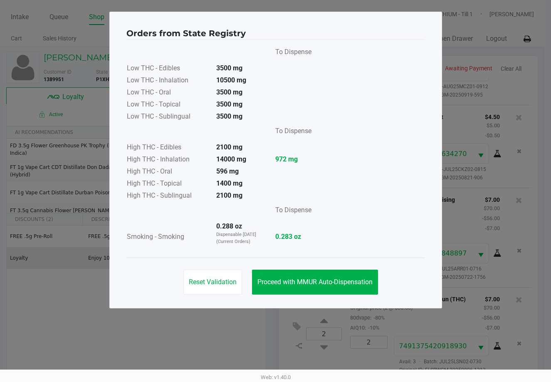
click at [328, 274] on button "Proceed with MMUR Auto-Dispensation" at bounding box center [315, 282] width 126 height 25
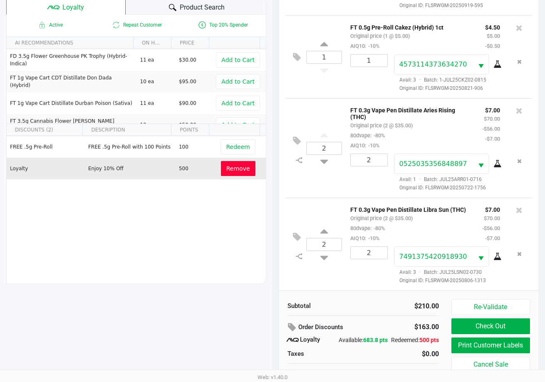
scroll to position [107, 0]
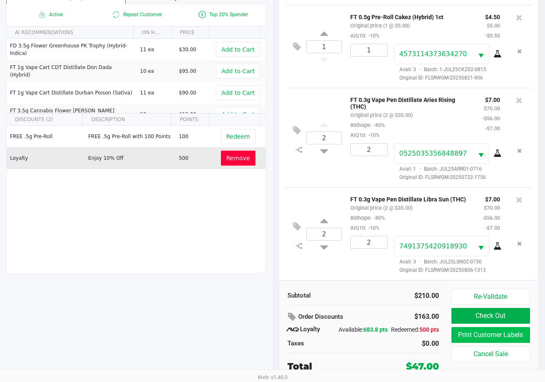
click at [472, 329] on button "Print Customer Labels" at bounding box center [490, 335] width 79 height 16
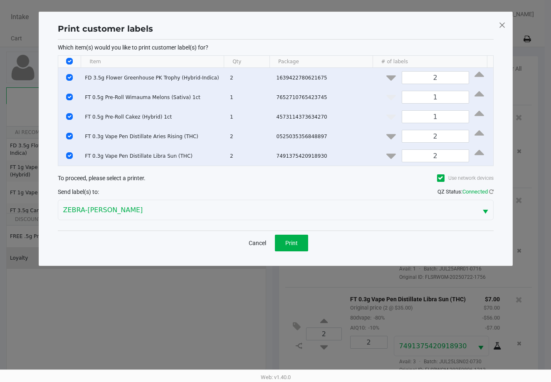
click at [71, 60] on input "Select All Rows" at bounding box center [69, 61] width 7 height 7
checkbox input "false"
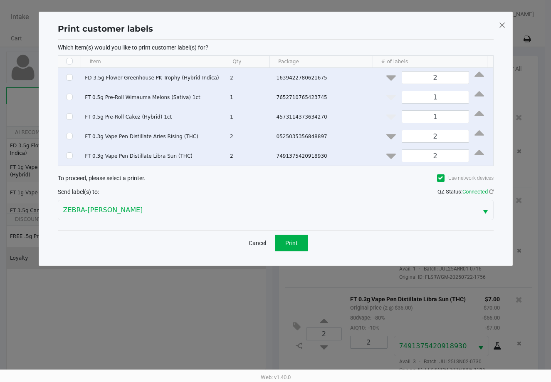
checkbox input "false"
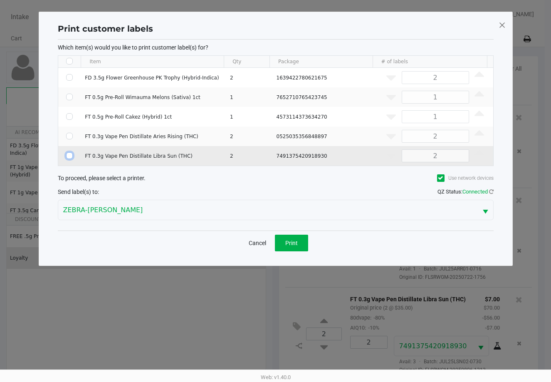
click at [67, 158] on input "Select Row" at bounding box center [69, 155] width 7 height 7
checkbox input "true"
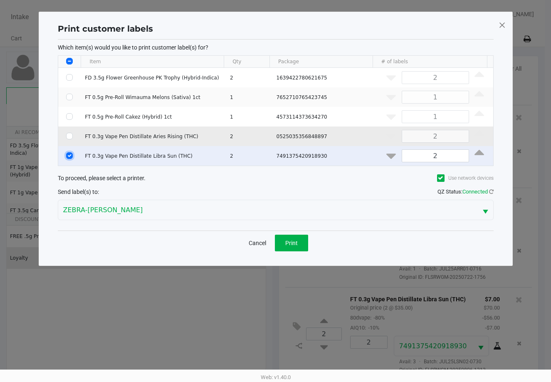
click at [70, 136] on input "Select Row" at bounding box center [69, 136] width 7 height 7
checkbox input "true"
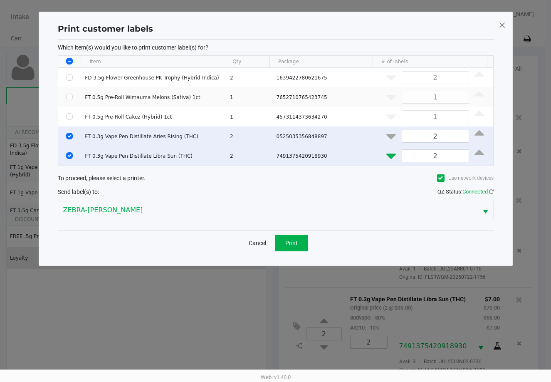
click at [381, 154] on button "Data table" at bounding box center [391, 154] width 21 height 10
type input "1"
click at [387, 130] on icon "Data table" at bounding box center [392, 135] width 10 height 10
type input "1"
click at [293, 240] on span "Print" at bounding box center [291, 243] width 12 height 7
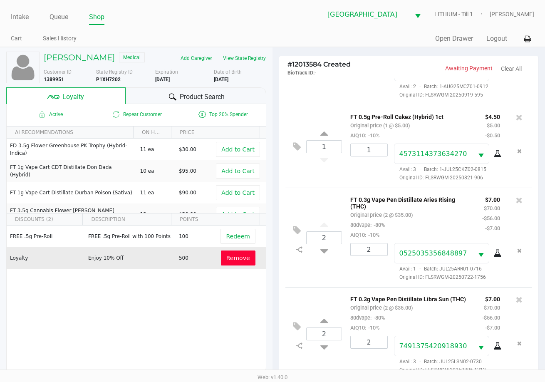
scroll to position [107, 0]
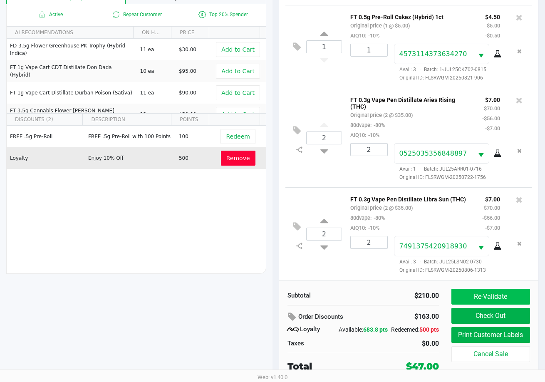
click at [501, 289] on button "Re-Validate" at bounding box center [490, 297] width 79 height 16
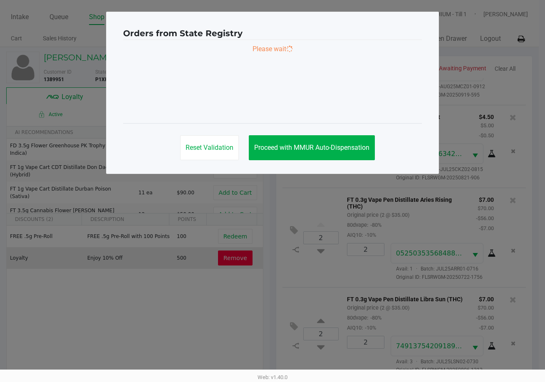
scroll to position [0, 0]
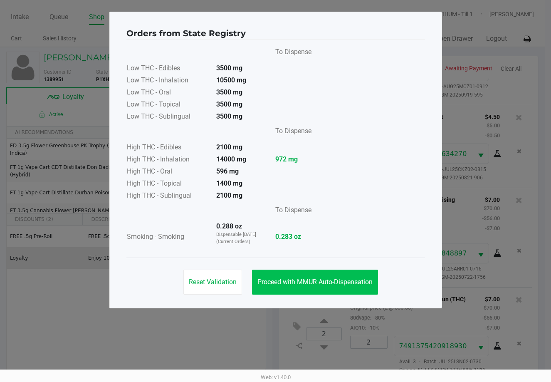
click at [360, 283] on span "Proceed with MMUR Auto-Dispensation" at bounding box center [315, 282] width 115 height 8
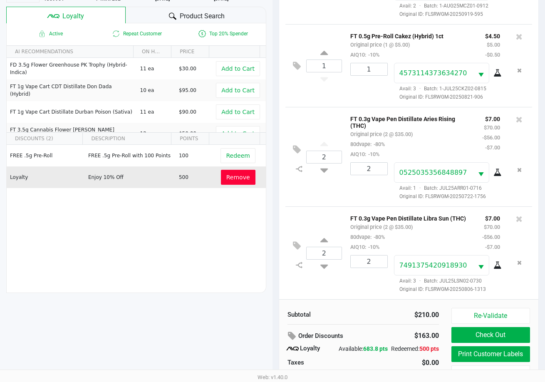
scroll to position [107, 0]
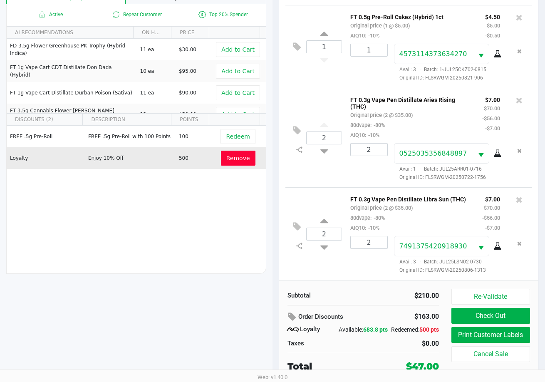
click at [498, 308] on button "Check Out" at bounding box center [490, 316] width 79 height 16
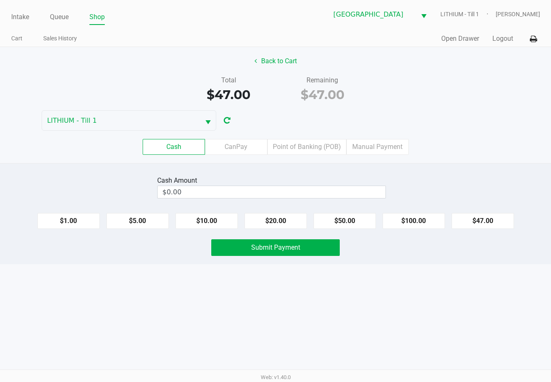
click at [241, 153] on label "CanPay" at bounding box center [236, 147] width 62 height 16
click at [0, 0] on 2 "CanPay" at bounding box center [0, 0] width 0 height 0
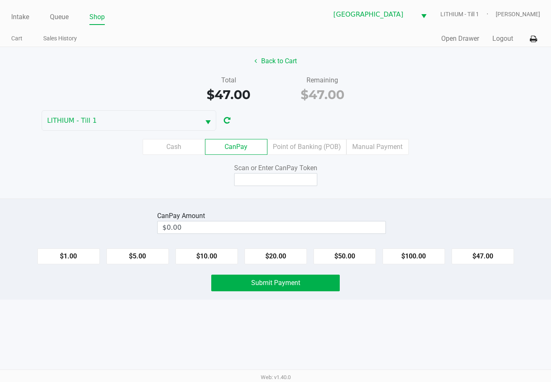
click at [277, 251] on button "$20.00" at bounding box center [276, 256] width 62 height 16
click at [397, 227] on button "Clear" at bounding box center [386, 227] width 26 height 12
click at [489, 256] on button "$47.00" at bounding box center [483, 256] width 62 height 16
type input "$47.00"
click at [274, 175] on input at bounding box center [275, 179] width 83 height 13
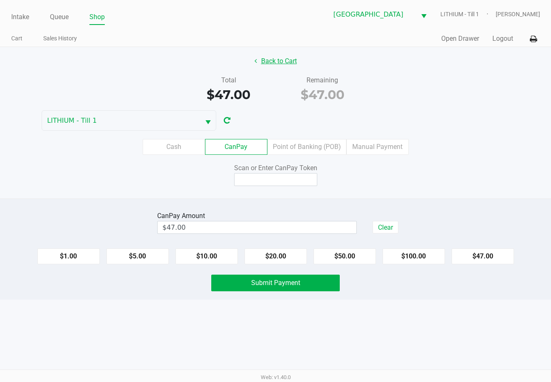
click at [275, 68] on button "Back to Cart" at bounding box center [275, 61] width 53 height 16
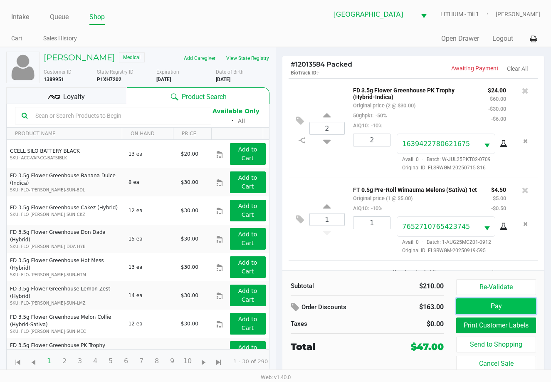
click at [487, 304] on button "Pay" at bounding box center [496, 306] width 80 height 16
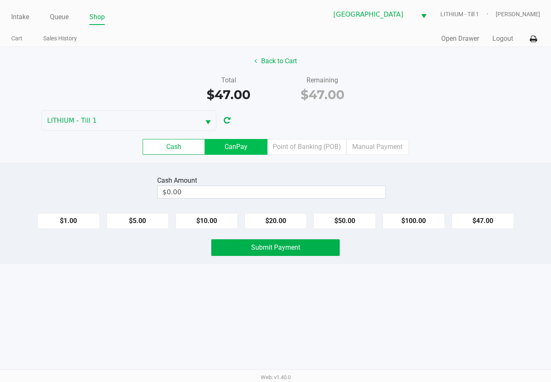
click at [232, 153] on label "CanPay" at bounding box center [236, 147] width 62 height 16
click at [0, 0] on 2 "CanPay" at bounding box center [0, 0] width 0 height 0
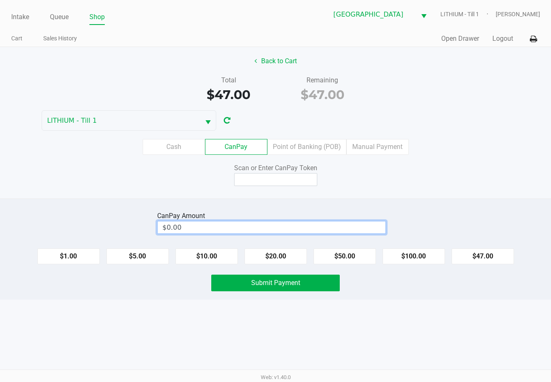
click at [266, 231] on input "$0.00" at bounding box center [272, 227] width 228 height 12
click at [479, 254] on button "$47.00" at bounding box center [483, 256] width 62 height 16
type input "$47.00"
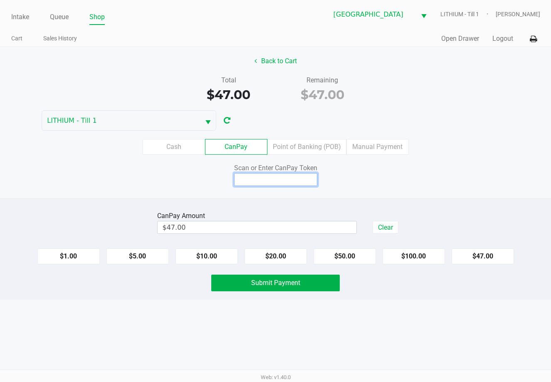
click at [284, 176] on input at bounding box center [275, 179] width 83 height 13
type input "Q3063129X"
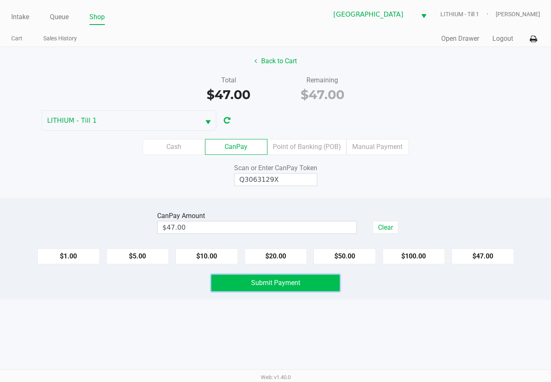
click at [324, 281] on button "Submit Payment" at bounding box center [275, 283] width 129 height 17
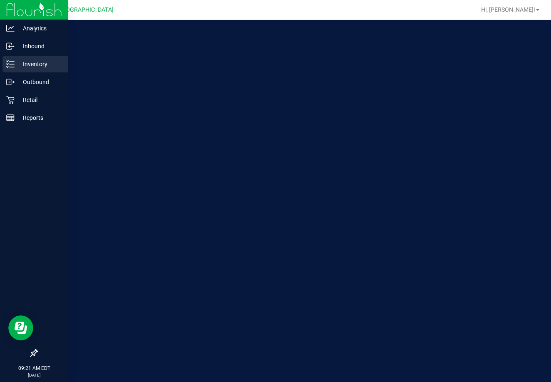
click at [17, 58] on div "Inventory" at bounding box center [35, 64] width 66 height 17
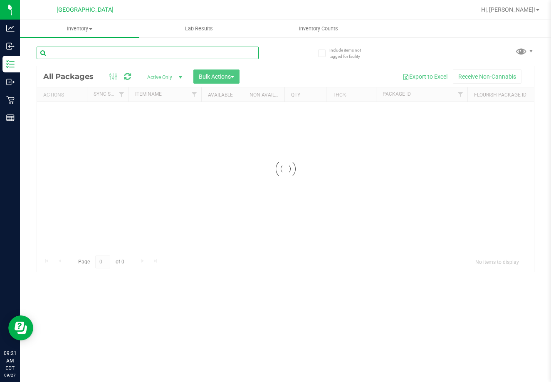
click at [83, 50] on input "text" at bounding box center [148, 53] width 222 height 12
type input "7606701237506626"
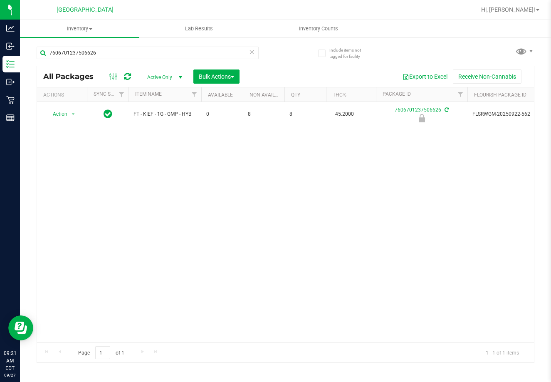
click at [328, 263] on div "Action Action Edit attributes Global inventory Locate package Package audit log…" at bounding box center [285, 222] width 497 height 241
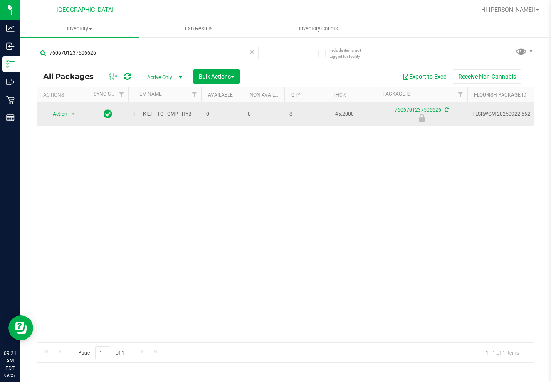
click at [54, 114] on span "Action" at bounding box center [56, 114] width 22 height 12
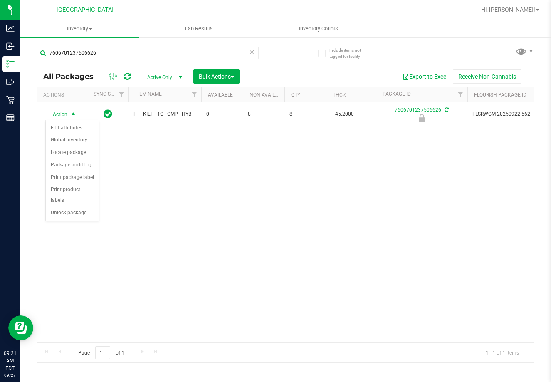
click at [73, 211] on div "Action Action Edit attributes Global inventory Locate package Package audit log…" at bounding box center [285, 222] width 497 height 241
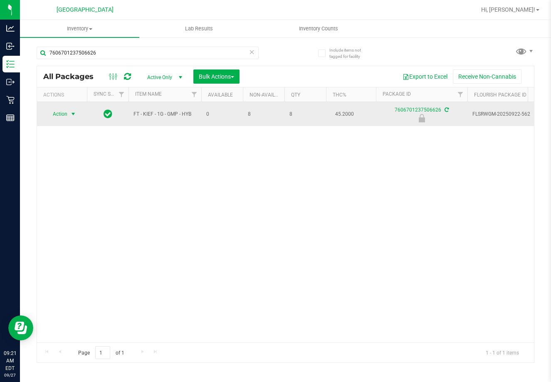
click at [71, 114] on span "select" at bounding box center [73, 114] width 7 height 7
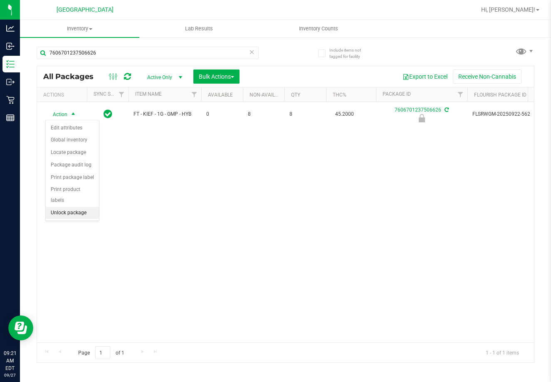
click at [79, 207] on li "Unlock package" at bounding box center [72, 213] width 53 height 12
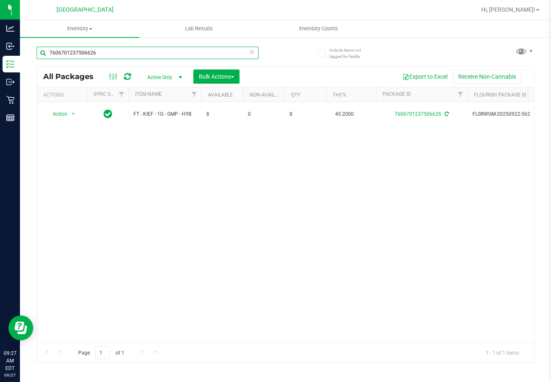
drag, startPoint x: 106, startPoint y: 55, endPoint x: -2, endPoint y: 36, distance: 109.7
click at [0, 36] on html "Analytics Inbound Inventory Outbound Retail Reports 09:27 AM EDT 09/27/2025 09/…" at bounding box center [275, 191] width 551 height 382
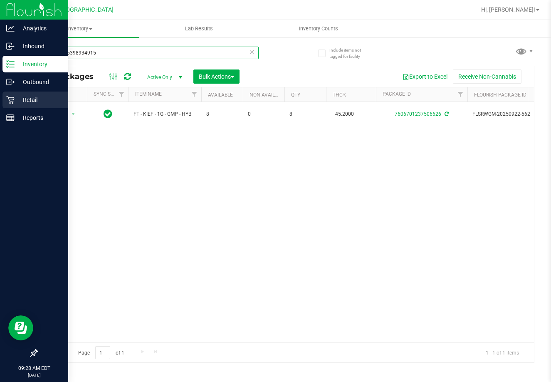
type input "6779165398934915"
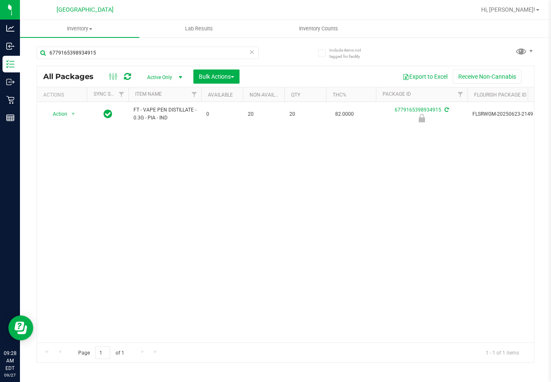
click at [231, 225] on div "Action Action Edit attributes Global inventory Locate package Package audit log…" at bounding box center [285, 222] width 497 height 241
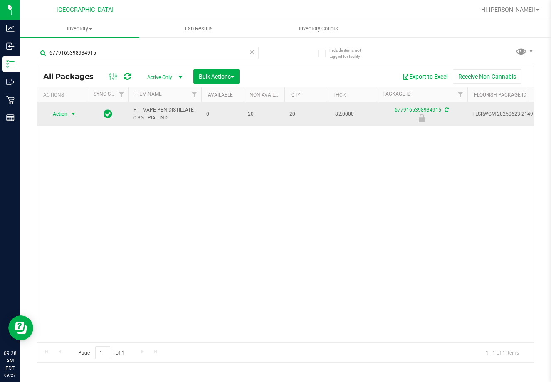
click at [72, 113] on span "select" at bounding box center [73, 114] width 7 height 7
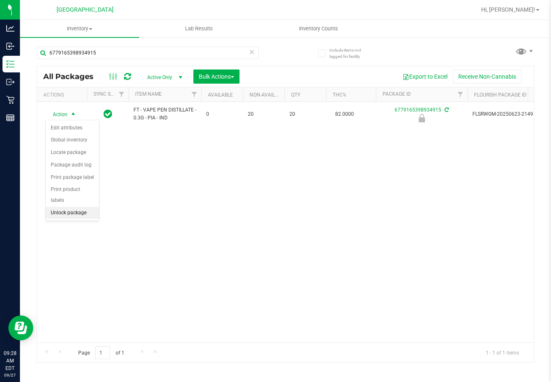
click at [75, 207] on li "Unlock package" at bounding box center [72, 213] width 53 height 12
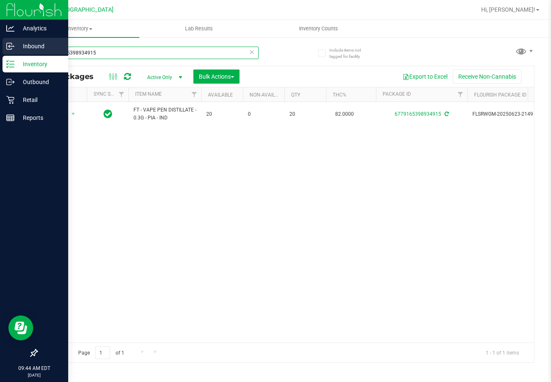
drag, startPoint x: 120, startPoint y: 53, endPoint x: 4, endPoint y: 52, distance: 116.1
click at [0, 49] on html "Analytics Inbound Inventory Outbound Retail Reports 09:44 AM EDT 09/27/2025 09/…" at bounding box center [275, 191] width 551 height 382
type input "2462473427206671"
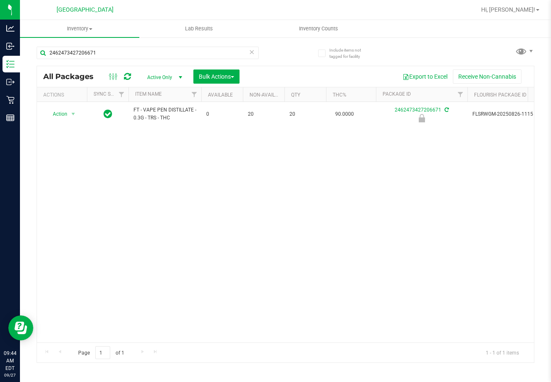
click at [148, 175] on div "Action Action Edit attributes Global inventory Locate package Package audit log…" at bounding box center [285, 222] width 497 height 241
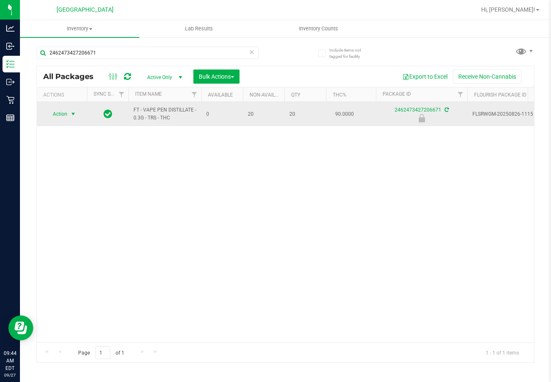
click at [71, 116] on span "select" at bounding box center [73, 114] width 7 height 7
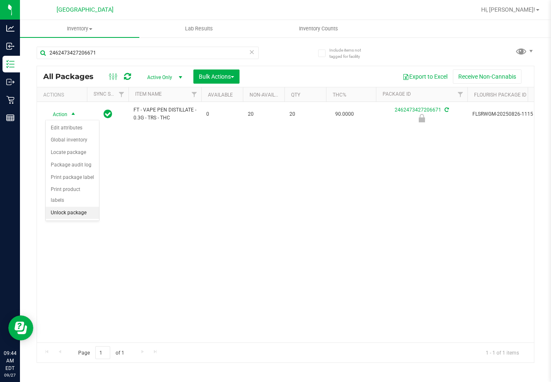
click at [77, 207] on li "Unlock package" at bounding box center [72, 213] width 53 height 12
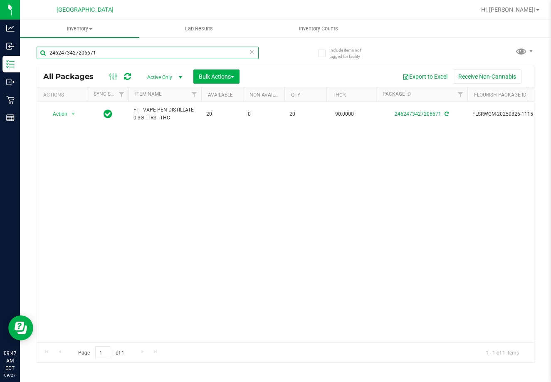
drag, startPoint x: 103, startPoint y: 50, endPoint x: -2, endPoint y: 18, distance: 109.6
click at [0, 18] on html "Analytics Inbound Inventory Outbound Retail Reports 09:47 AM EDT 09/27/2025 09/…" at bounding box center [275, 191] width 551 height 382
type input "6459595252770047"
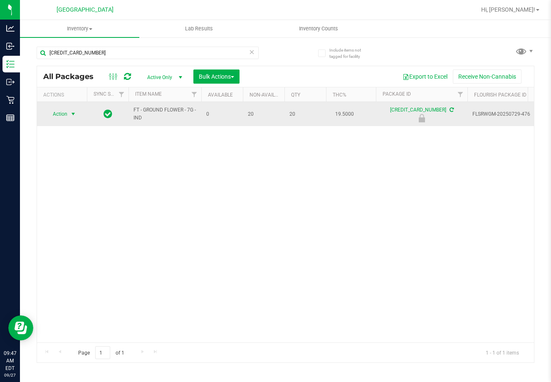
click at [72, 116] on span "select" at bounding box center [73, 114] width 7 height 7
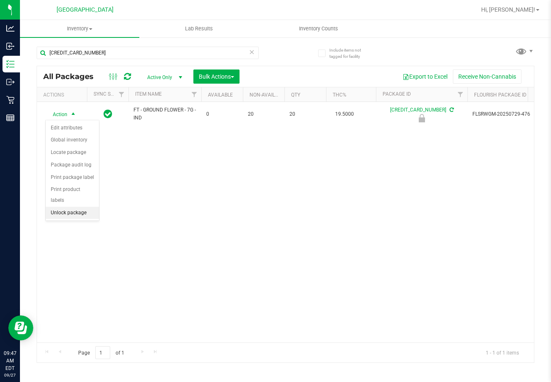
click at [81, 207] on li "Unlock package" at bounding box center [72, 213] width 53 height 12
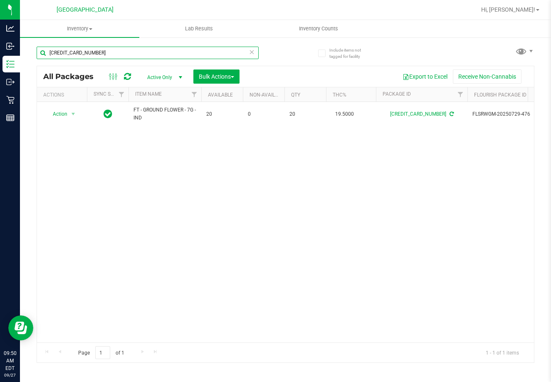
drag, startPoint x: 123, startPoint y: 52, endPoint x: -2, endPoint y: 42, distance: 125.3
click at [0, 42] on html "Analytics Inbound Inventory Outbound Retail Reports 09:50 AM EDT 09/27/2025 09/…" at bounding box center [275, 191] width 551 height 382
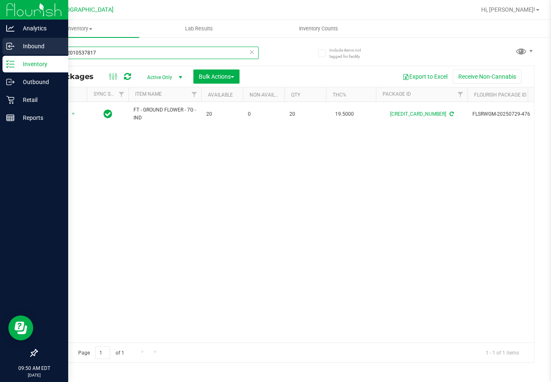
type input "0486302010537817"
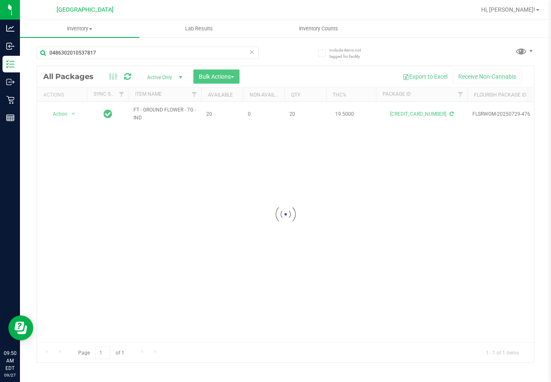
click at [138, 170] on div at bounding box center [285, 214] width 497 height 296
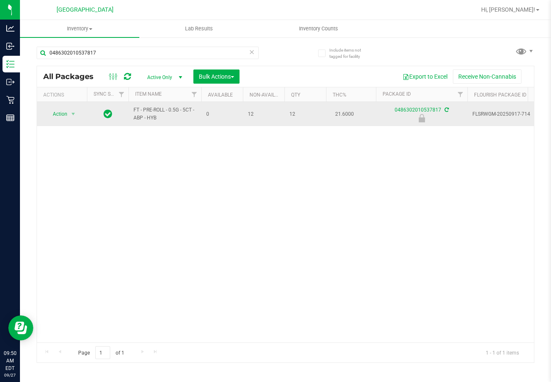
click at [60, 111] on span "Action" at bounding box center [56, 114] width 22 height 12
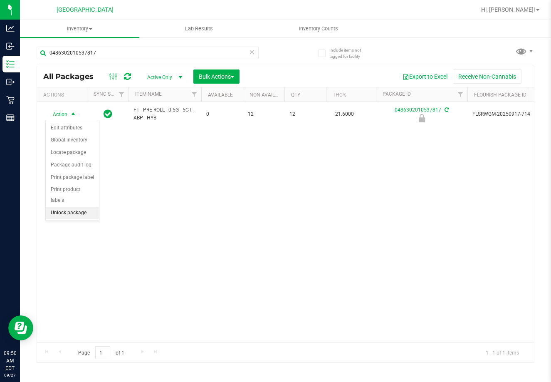
click at [75, 207] on li "Unlock package" at bounding box center [72, 213] width 53 height 12
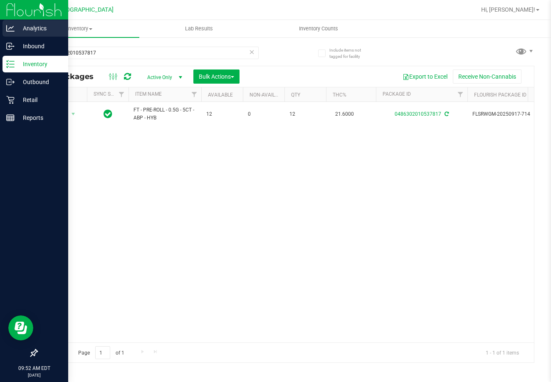
drag, startPoint x: 75, startPoint y: 200, endPoint x: 17, endPoint y: 26, distance: 183.2
click at [216, 218] on div "Action Action Adjust qty Create package Edit attributes Global inventory Locate…" at bounding box center [285, 222] width 497 height 241
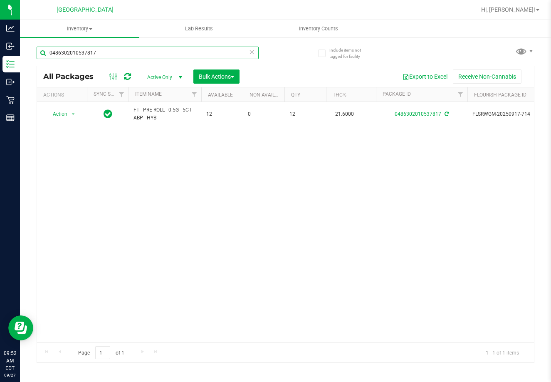
drag, startPoint x: 103, startPoint y: 56, endPoint x: -2, endPoint y: 36, distance: 106.7
click at [0, 36] on html "Analytics Inbound Inventory Outbound Retail Reports 09:52 AM EDT 09/27/2025 09/…" at bounding box center [275, 191] width 551 height 382
type input "1564791515111008"
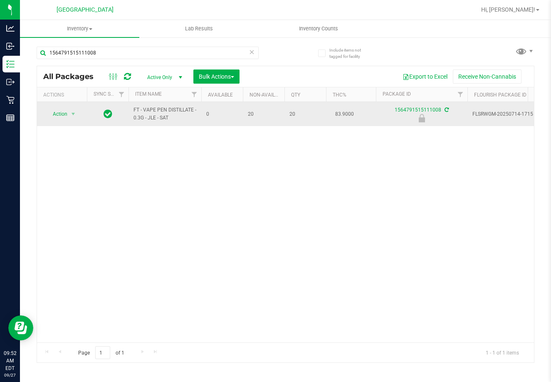
click at [67, 119] on span "Action" at bounding box center [56, 114] width 22 height 12
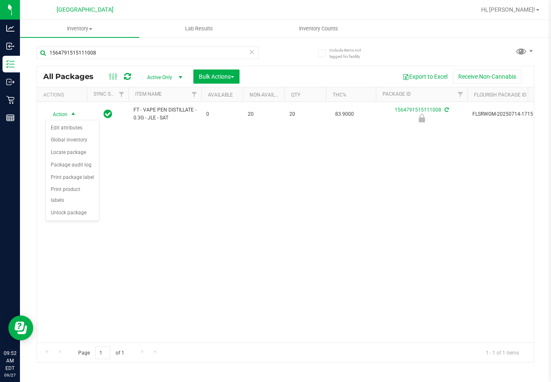
click at [69, 217] on div "Action Action Edit attributes Global inventory Locate package Package audit log…" at bounding box center [285, 222] width 497 height 241
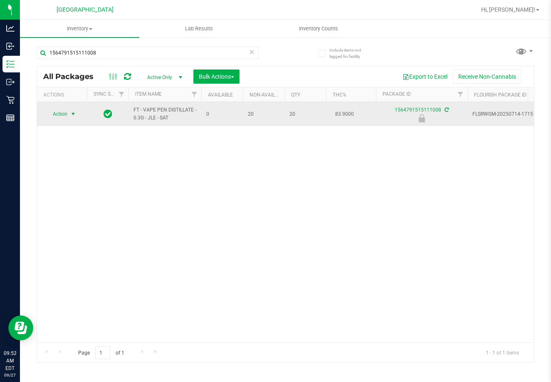
click at [72, 114] on span "select" at bounding box center [73, 114] width 7 height 7
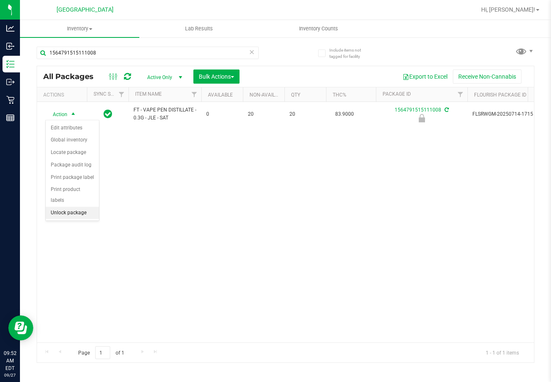
click at [77, 207] on li "Unlock package" at bounding box center [72, 213] width 53 height 12
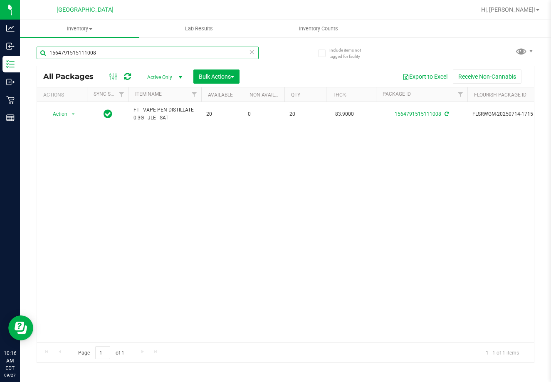
drag, startPoint x: 113, startPoint y: 52, endPoint x: -2, endPoint y: 50, distance: 115.3
click at [0, 50] on html "Analytics Inbound Inventory Outbound Retail Reports 10:16 AM EDT 09/27/2025 09/…" at bounding box center [275, 191] width 551 height 382
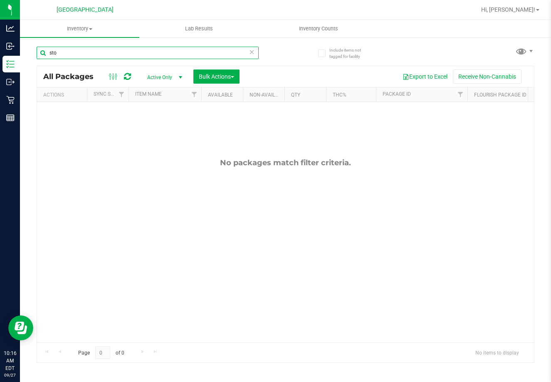
drag, startPoint x: 73, startPoint y: 55, endPoint x: -2, endPoint y: 62, distance: 75.3
click at [0, 62] on html "Analytics Inbound Inventory Outbound Retail Reports 10:16 AM EDT 09/27/2025 09/…" at bounding box center [275, 191] width 551 height 382
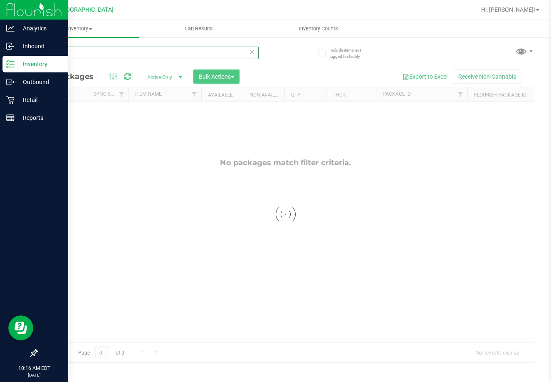
type input "t"
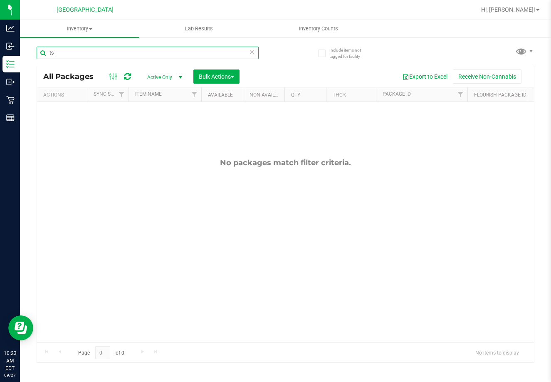
type input "t"
type input "a"
type input "s"
type input "e"
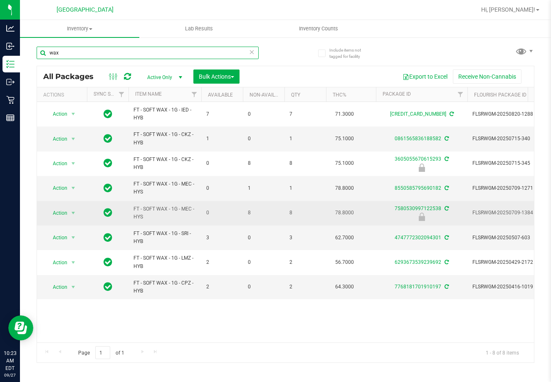
type input "wax"
click at [57, 208] on span "Action" at bounding box center [56, 213] width 22 height 12
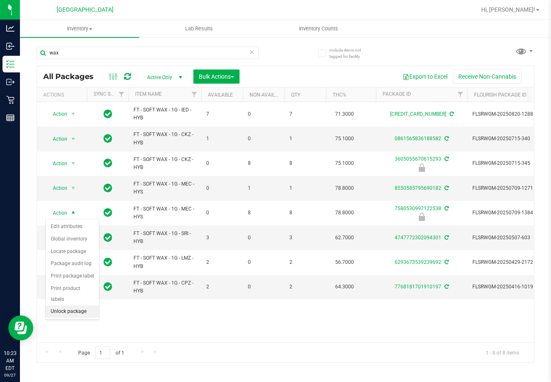
click at [72, 305] on li "Unlock package" at bounding box center [72, 311] width 53 height 12
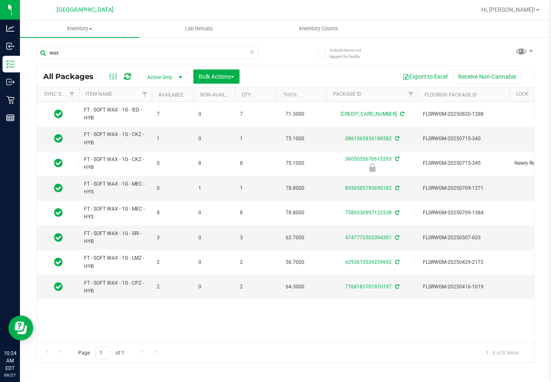
scroll to position [0, 55]
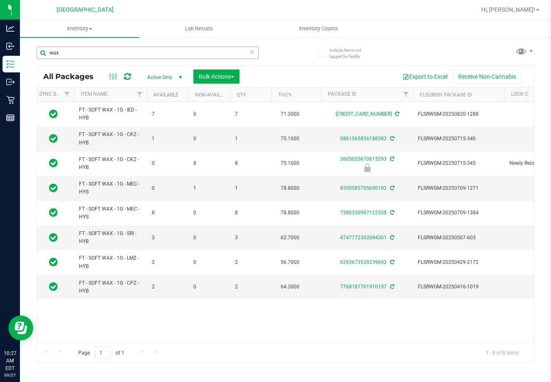
drag, startPoint x: 89, startPoint y: 61, endPoint x: 84, endPoint y: 55, distance: 8.3
click at [85, 57] on div "wax" at bounding box center [148, 56] width 222 height 19
drag, startPoint x: 84, startPoint y: 55, endPoint x: -2, endPoint y: -9, distance: 106.8
click at [0, 0] on html "Analytics Inbound Inventory Outbound Retail Reports 10:27 AM EDT 09/27/2025 09/…" at bounding box center [275, 191] width 551 height 382
type input "0128343788371425"
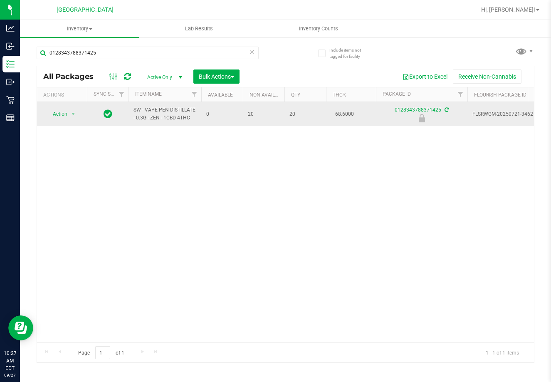
click at [61, 114] on span "Action" at bounding box center [56, 114] width 22 height 12
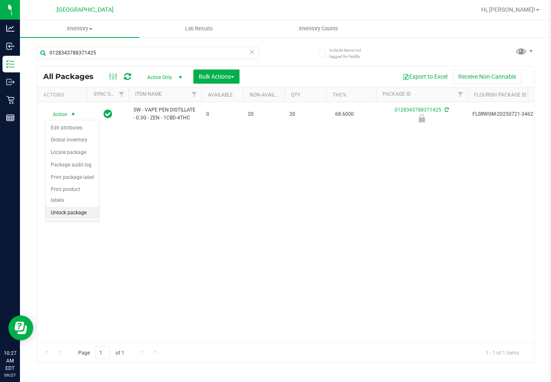
click at [75, 207] on li "Unlock package" at bounding box center [72, 213] width 53 height 12
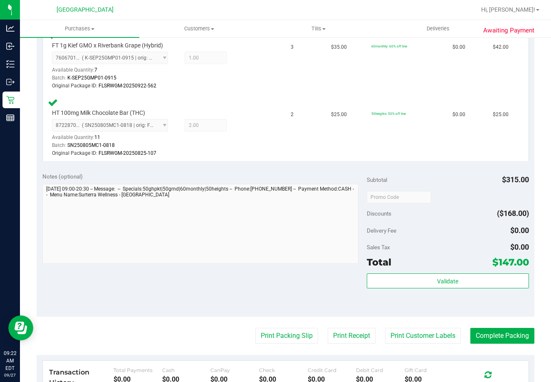
scroll to position [380, 0]
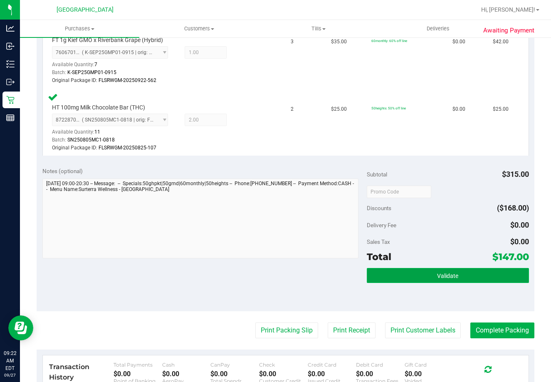
click at [448, 271] on button "Validate" at bounding box center [448, 275] width 162 height 15
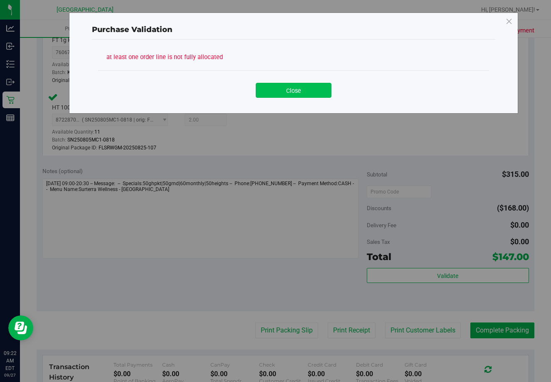
click at [286, 94] on button "Close" at bounding box center [294, 90] width 76 height 15
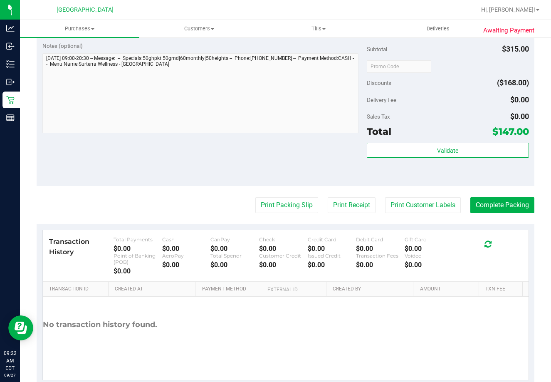
scroll to position [509, 0]
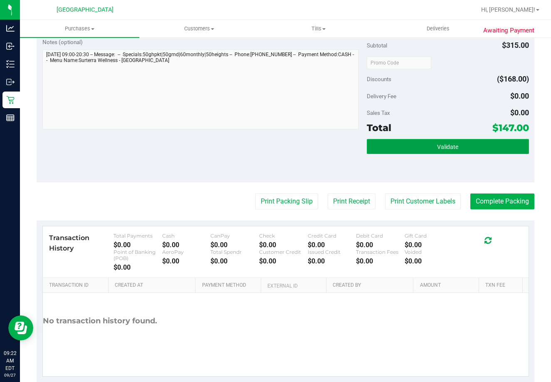
click at [463, 153] on button "Validate" at bounding box center [448, 146] width 162 height 15
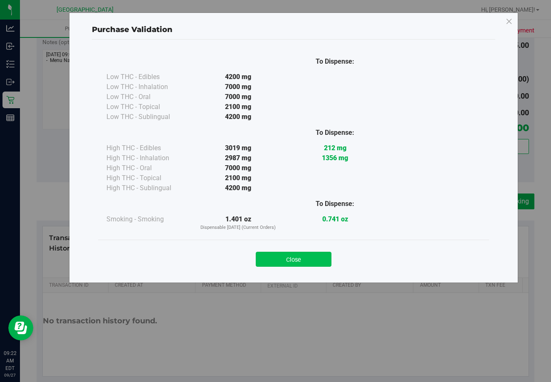
click at [303, 255] on button "Close" at bounding box center [294, 259] width 76 height 15
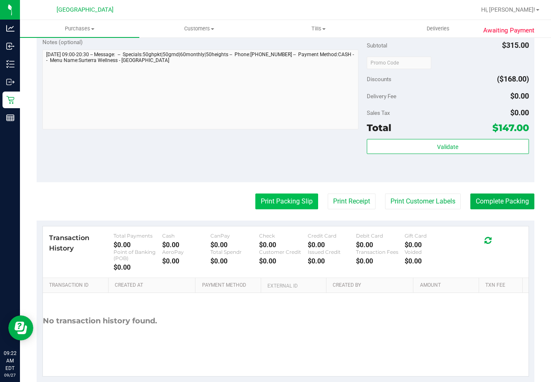
click at [295, 206] on button "Print Packing Slip" at bounding box center [286, 201] width 63 height 16
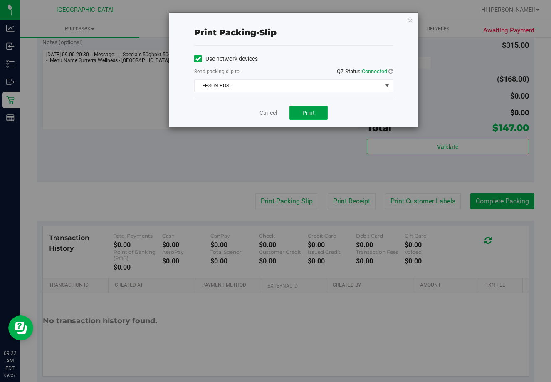
click at [312, 119] on button "Print" at bounding box center [309, 113] width 38 height 14
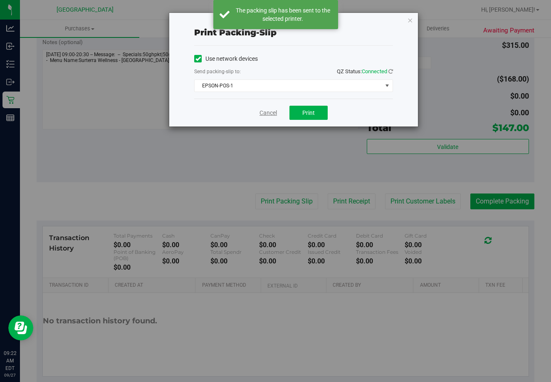
click at [263, 112] on link "Cancel" at bounding box center [268, 113] width 17 height 9
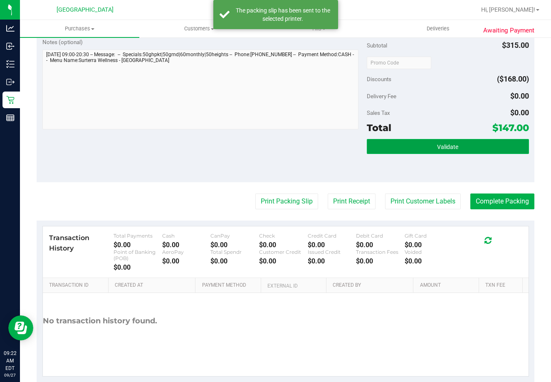
click at [427, 145] on button "Validate" at bounding box center [448, 146] width 162 height 15
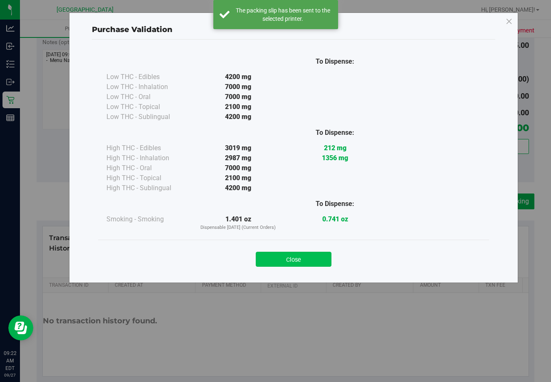
click at [294, 260] on button "Close" at bounding box center [294, 259] width 76 height 15
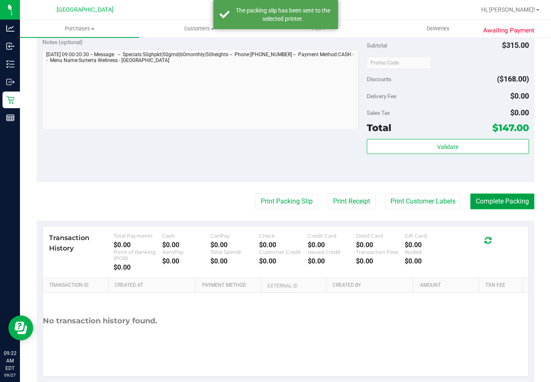
click at [513, 203] on button "Complete Packing" at bounding box center [503, 201] width 64 height 16
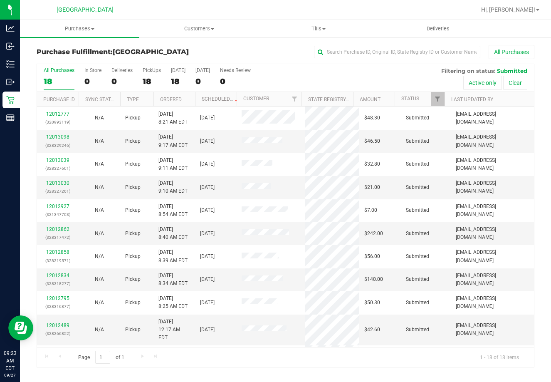
click at [50, 75] on label "All Purchases 18" at bounding box center [59, 78] width 31 height 23
click at [0, 0] on input "All Purchases 18" at bounding box center [0, 0] width 0 height 0
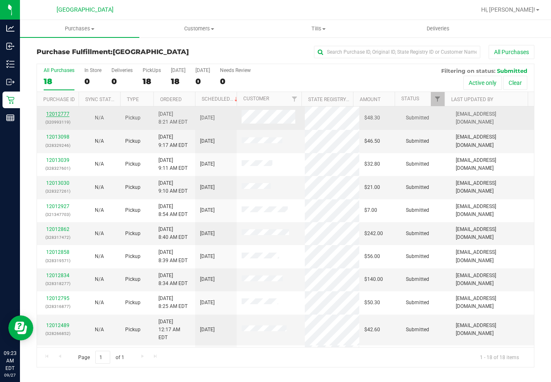
click at [57, 114] on link "12012777" at bounding box center [57, 114] width 23 height 6
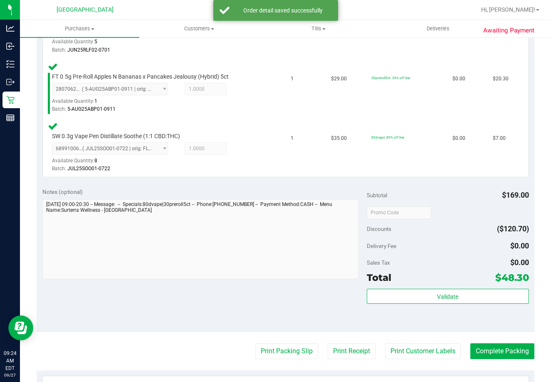
scroll to position [437, 0]
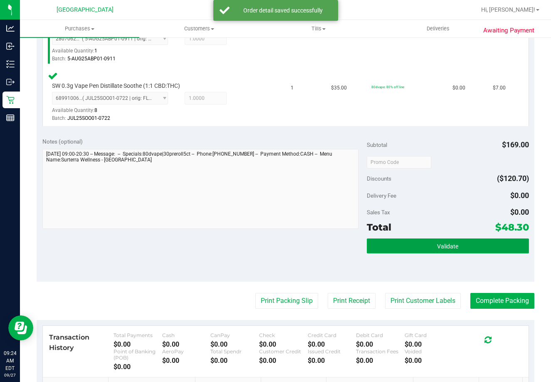
click at [454, 249] on button "Validate" at bounding box center [448, 245] width 162 height 15
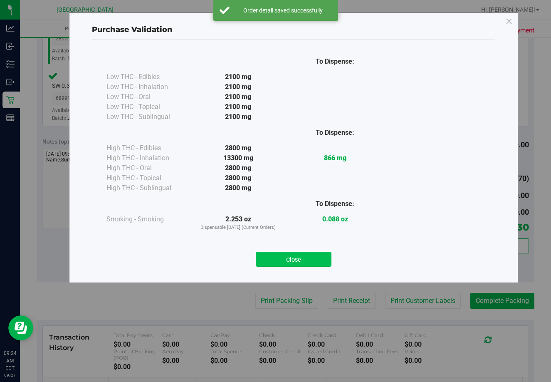
click at [305, 263] on button "Close" at bounding box center [294, 259] width 76 height 15
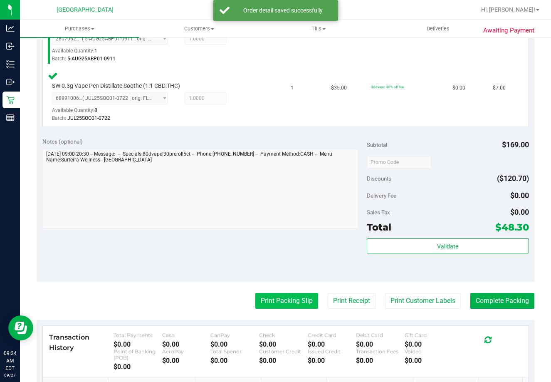
click at [299, 302] on button "Print Packing Slip" at bounding box center [286, 301] width 63 height 16
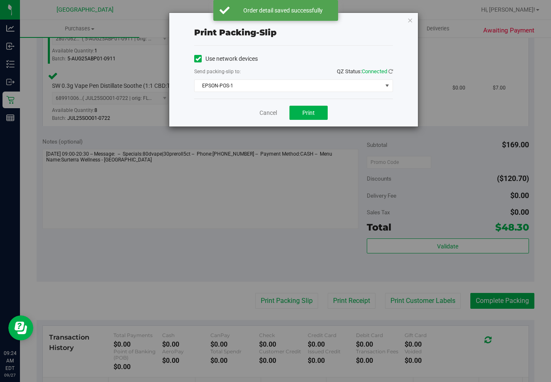
click at [308, 127] on div "Print packing-slip Use network devices Send packing-slip to: QZ Status: Connect…" at bounding box center [279, 191] width 558 height 382
click at [307, 110] on span "Print" at bounding box center [309, 112] width 12 height 7
click at [265, 112] on link "Cancel" at bounding box center [268, 113] width 17 height 9
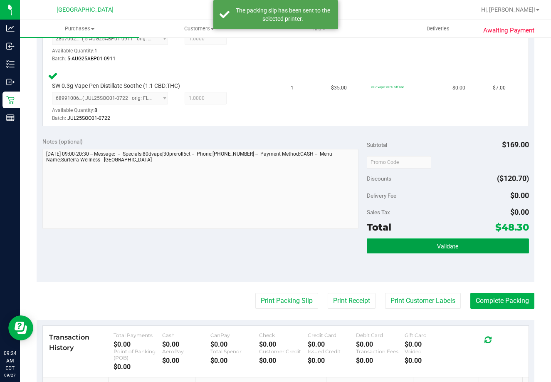
click at [430, 250] on button "Validate" at bounding box center [448, 245] width 162 height 15
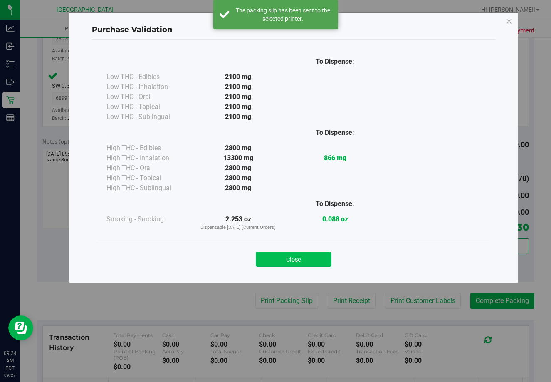
click at [292, 259] on button "Close" at bounding box center [294, 259] width 76 height 15
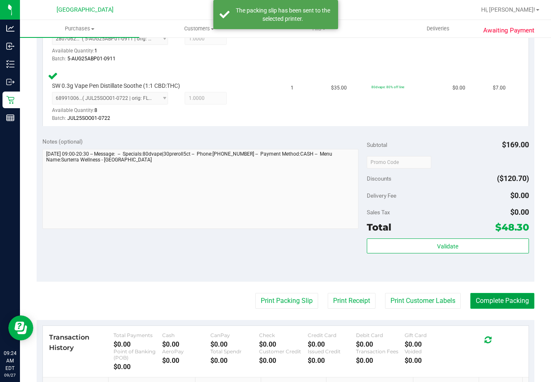
click at [499, 304] on button "Complete Packing" at bounding box center [503, 301] width 64 height 16
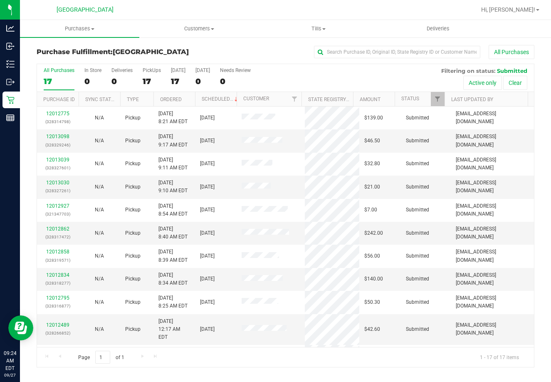
click at [63, 81] on div "17" at bounding box center [59, 82] width 31 height 10
click at [0, 0] on input "All Purchases 17" at bounding box center [0, 0] width 0 height 0
click at [66, 136] on link "12013098" at bounding box center [57, 137] width 23 height 6
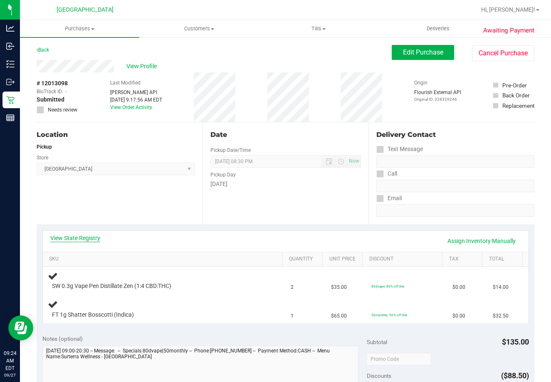
click at [81, 241] on link "View State Registry" at bounding box center [75, 238] width 50 height 8
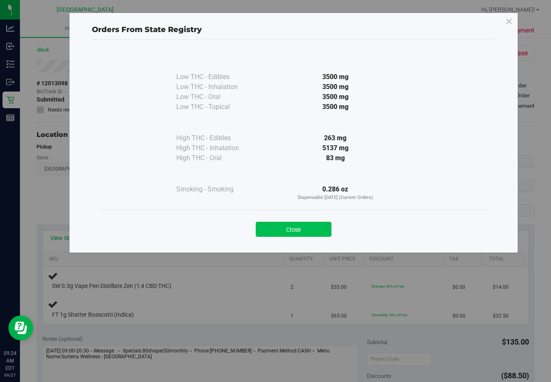
click at [292, 224] on button "Close" at bounding box center [294, 229] width 76 height 15
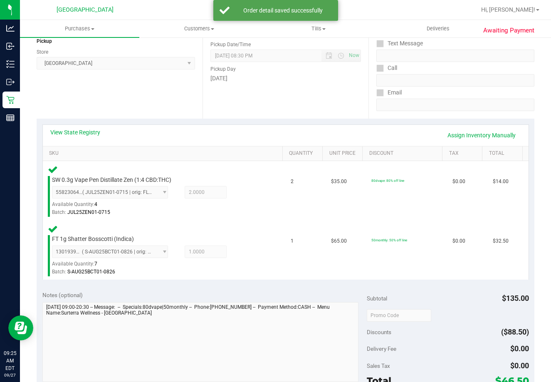
scroll to position [175, 0]
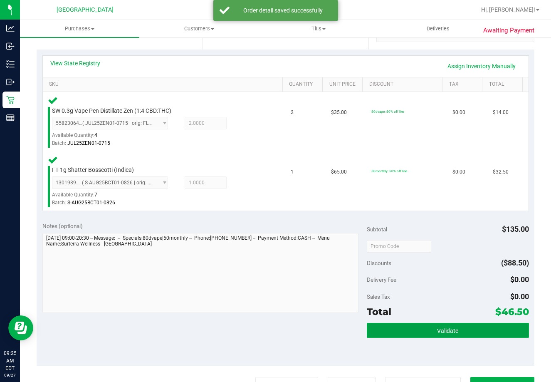
click at [455, 337] on button "Validate" at bounding box center [448, 330] width 162 height 15
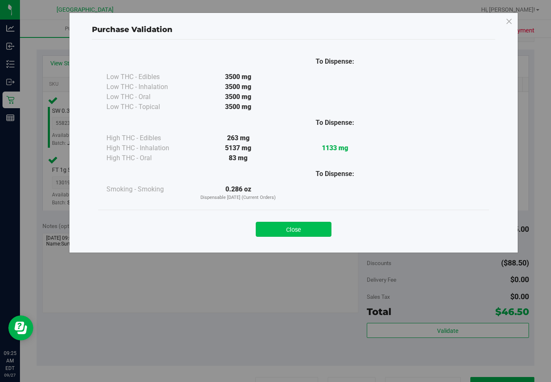
click at [289, 226] on button "Close" at bounding box center [294, 229] width 76 height 15
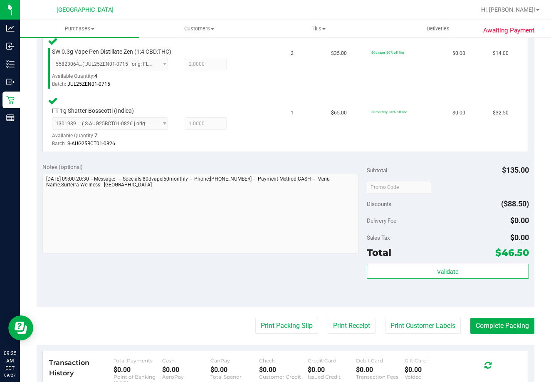
scroll to position [234, 0]
click at [293, 329] on button "Print Packing Slip" at bounding box center [286, 325] width 63 height 16
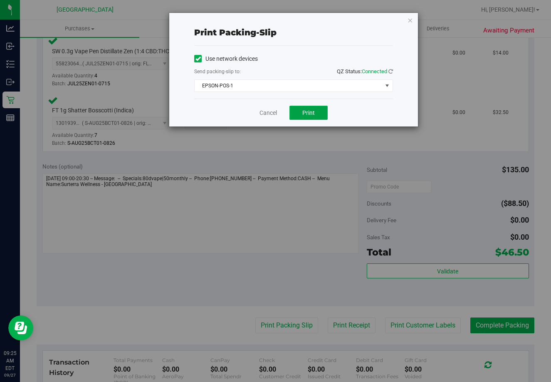
click at [313, 117] on button "Print" at bounding box center [309, 113] width 38 height 14
click at [267, 116] on link "Cancel" at bounding box center [268, 113] width 17 height 9
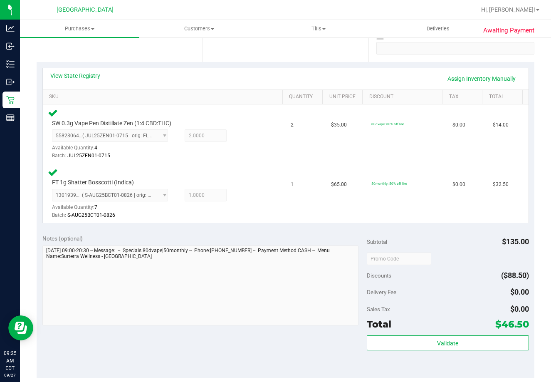
scroll to position [161, 0]
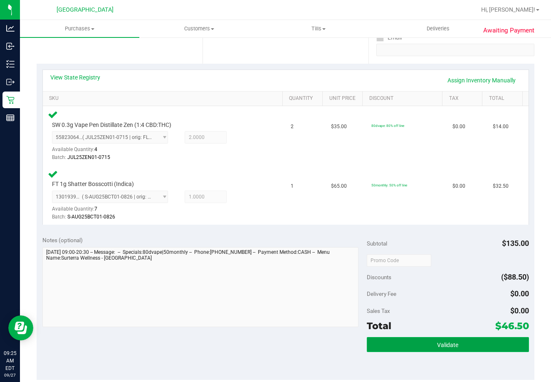
click at [424, 337] on button "Validate" at bounding box center [448, 344] width 162 height 15
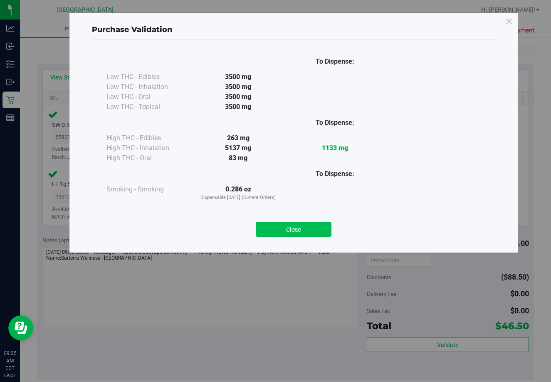
click at [298, 225] on button "Close" at bounding box center [294, 229] width 76 height 15
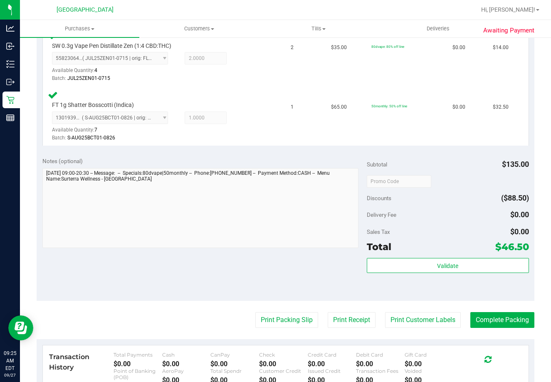
scroll to position [261, 0]
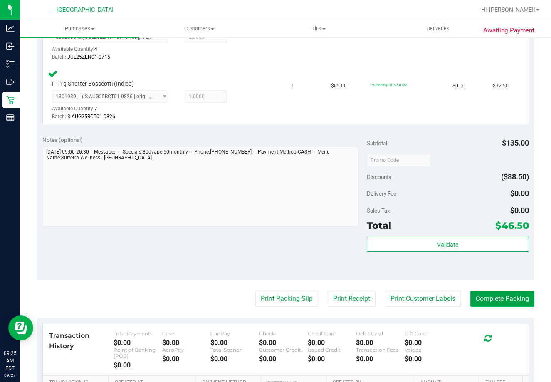
click at [493, 297] on button "Complete Packing" at bounding box center [503, 299] width 64 height 16
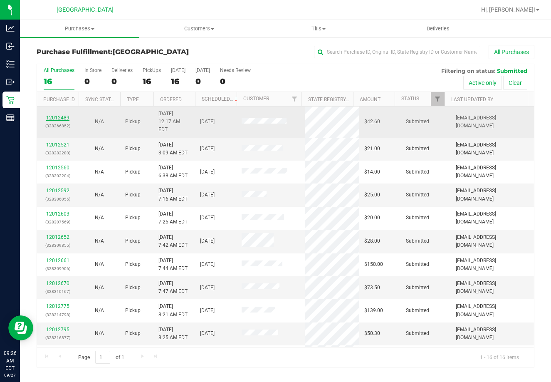
click at [56, 115] on link "12012489" at bounding box center [57, 118] width 23 height 6
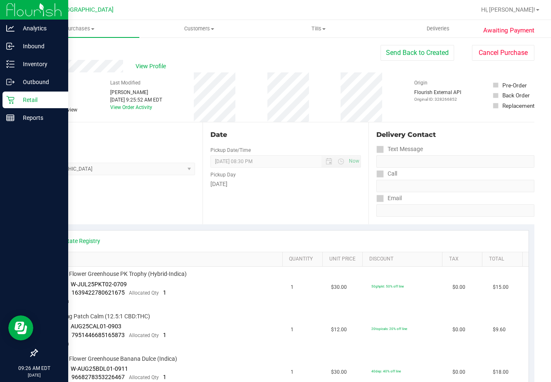
click at [13, 95] on div "Retail" at bounding box center [35, 100] width 66 height 17
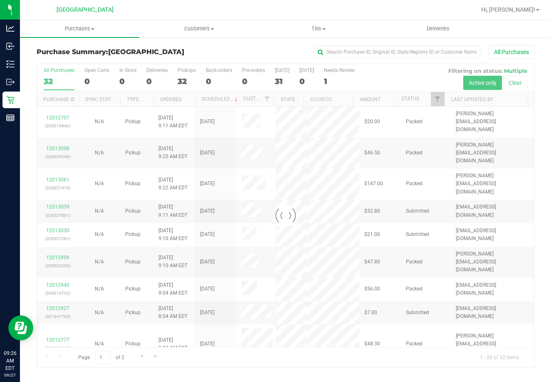
click at [412, 105] on div at bounding box center [285, 215] width 497 height 303
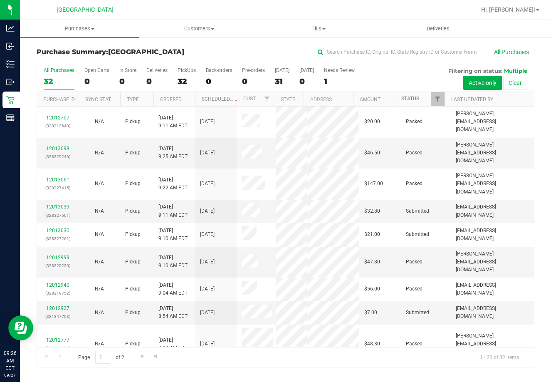
click at [410, 98] on link "Status" at bounding box center [411, 99] width 18 height 6
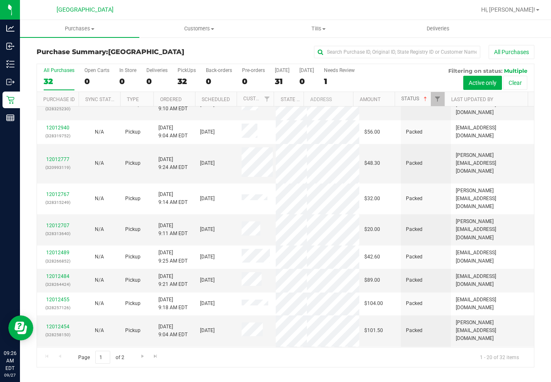
scroll to position [260, 0]
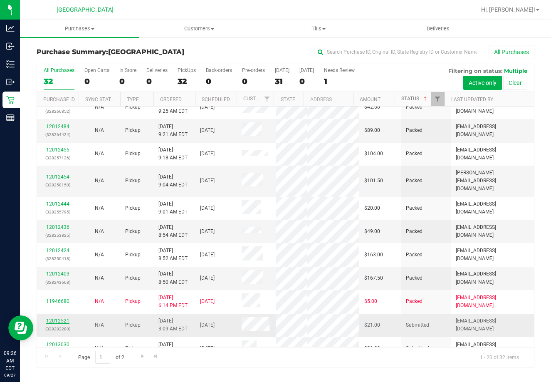
click at [67, 318] on link "12012521" at bounding box center [57, 321] width 23 height 6
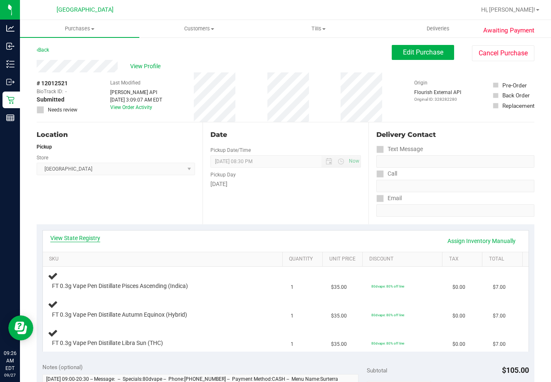
click at [85, 241] on link "View State Registry" at bounding box center [75, 238] width 50 height 8
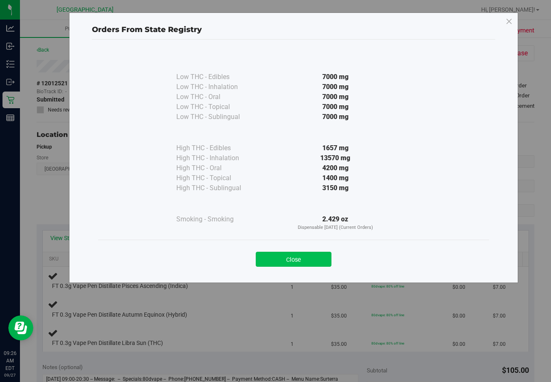
click at [307, 260] on button "Close" at bounding box center [294, 259] width 76 height 15
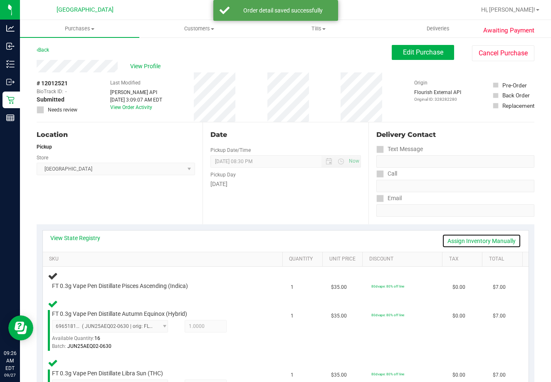
click at [485, 238] on link "Assign Inventory Manually" at bounding box center [481, 241] width 79 height 14
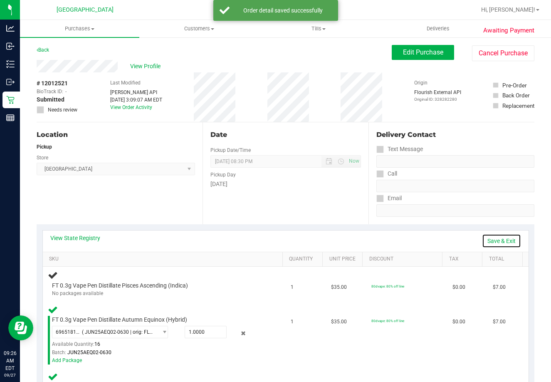
click at [491, 240] on link "Save & Exit" at bounding box center [501, 241] width 39 height 14
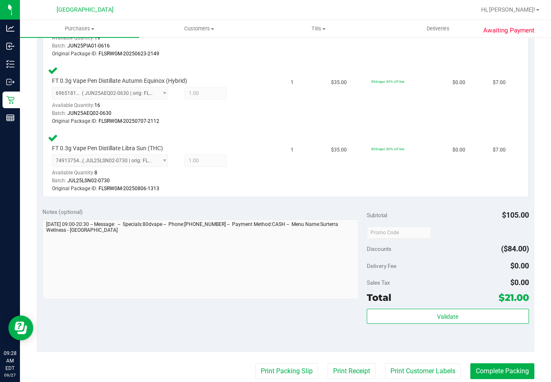
scroll to position [269, 0]
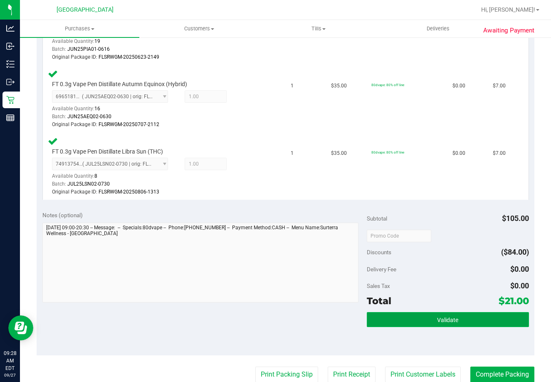
click at [459, 316] on button "Validate" at bounding box center [448, 319] width 162 height 15
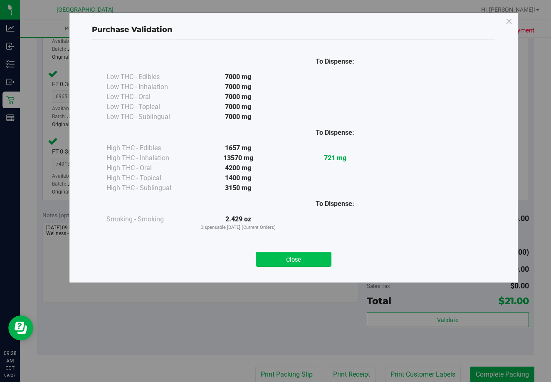
click at [298, 253] on button "Close" at bounding box center [294, 259] width 76 height 15
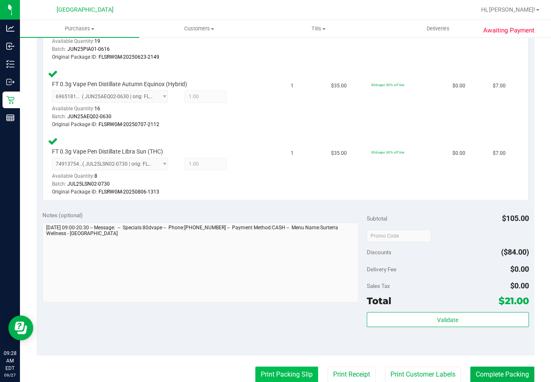
click at [289, 367] on button "Print Packing Slip" at bounding box center [286, 375] width 63 height 16
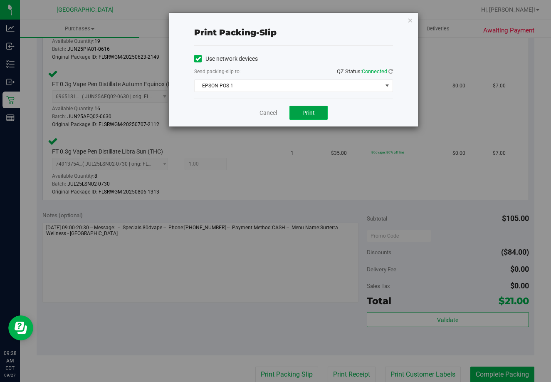
click at [306, 109] on span "Print" at bounding box center [309, 112] width 12 height 7
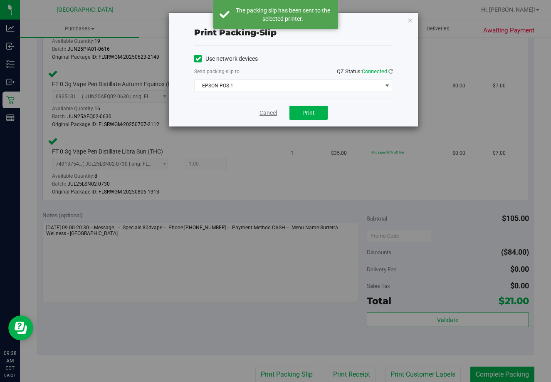
click at [273, 114] on link "Cancel" at bounding box center [268, 113] width 17 height 9
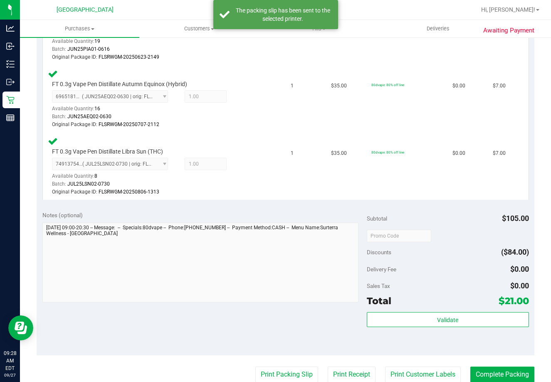
scroll to position [269, 0]
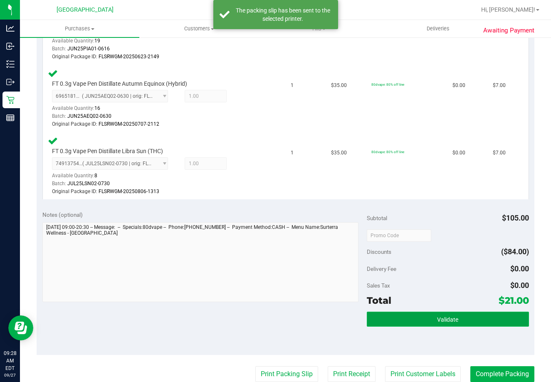
click at [457, 316] on button "Validate" at bounding box center [448, 319] width 162 height 15
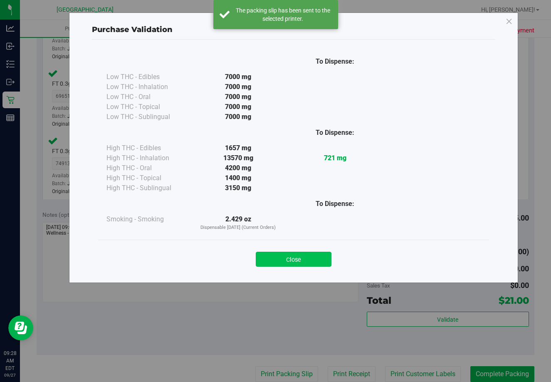
click at [310, 255] on button "Close" at bounding box center [294, 259] width 76 height 15
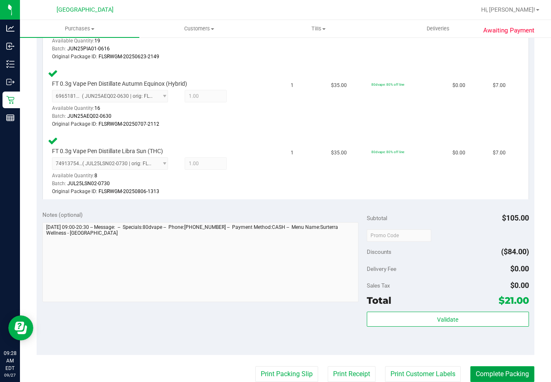
click at [500, 367] on button "Complete Packing" at bounding box center [503, 374] width 64 height 16
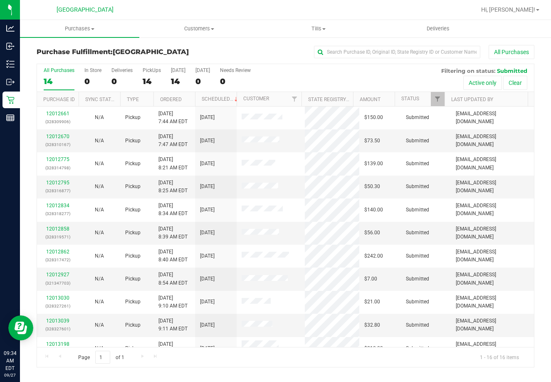
scroll to position [128, 0]
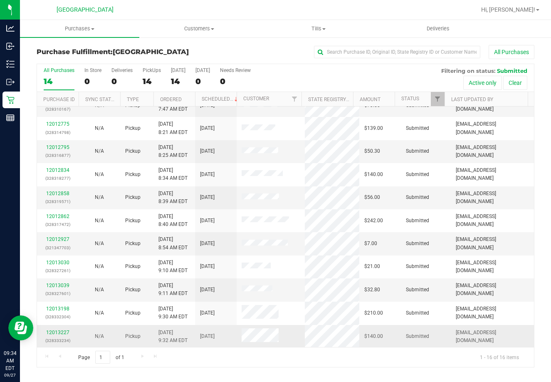
click at [401, 345] on td "Submitted" at bounding box center [426, 336] width 50 height 23
click at [59, 79] on div "14" at bounding box center [59, 82] width 31 height 10
click at [0, 0] on input "All Purchases 14" at bounding box center [0, 0] width 0 height 0
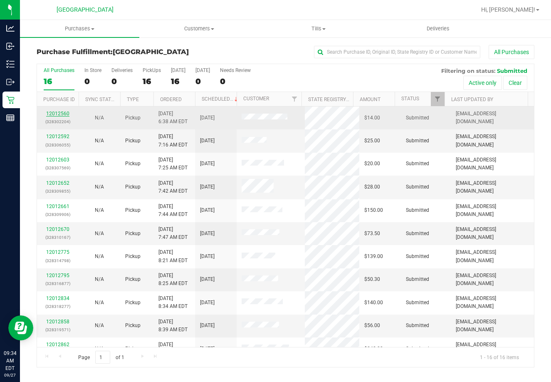
click at [54, 114] on link "12012560" at bounding box center [57, 114] width 23 height 6
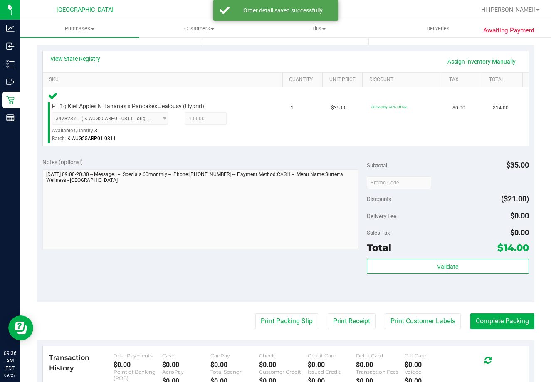
scroll to position [211, 0]
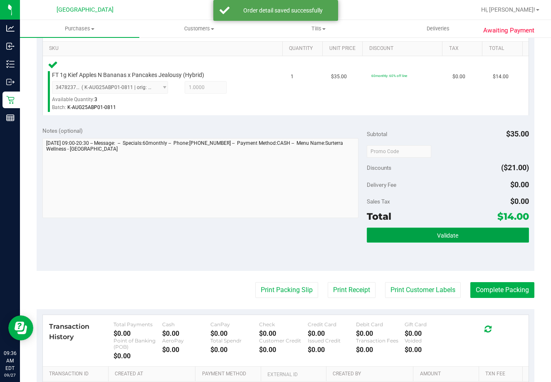
click at [468, 237] on button "Validate" at bounding box center [448, 235] width 162 height 15
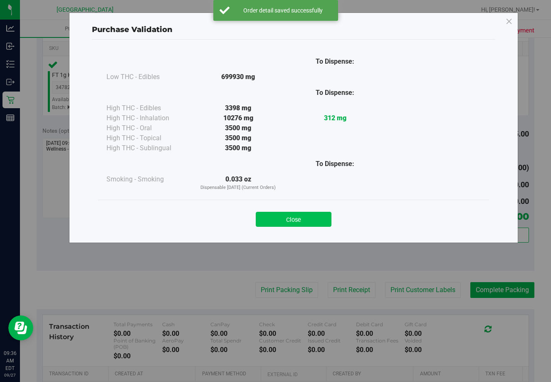
click at [319, 221] on button "Close" at bounding box center [294, 219] width 76 height 15
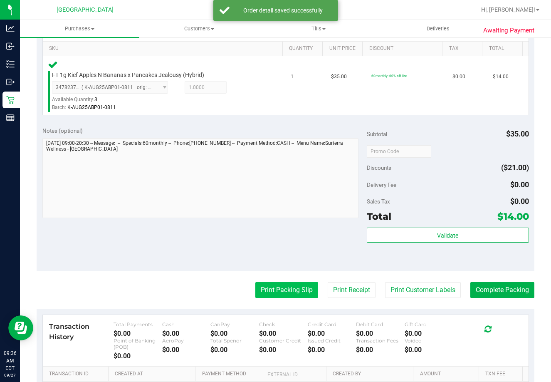
click at [288, 290] on button "Print Packing Slip" at bounding box center [286, 290] width 63 height 16
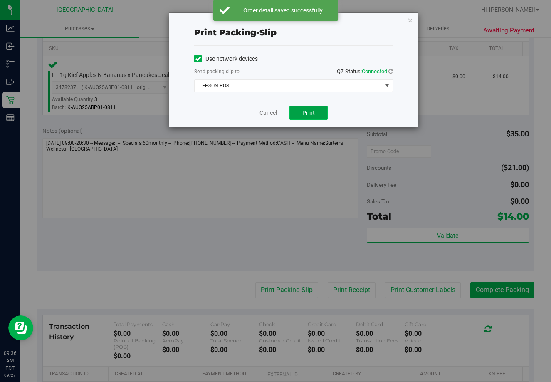
click at [304, 107] on button "Print" at bounding box center [309, 113] width 38 height 14
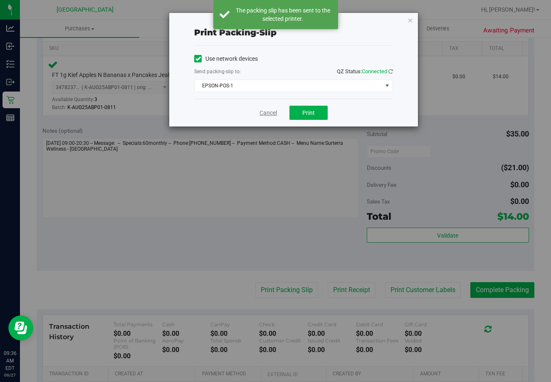
click at [266, 116] on link "Cancel" at bounding box center [268, 113] width 17 height 9
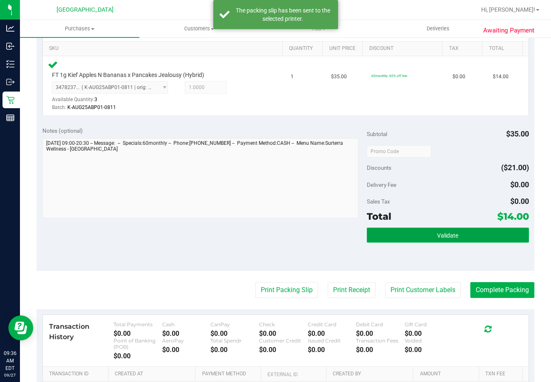
click at [402, 232] on button "Validate" at bounding box center [448, 235] width 162 height 15
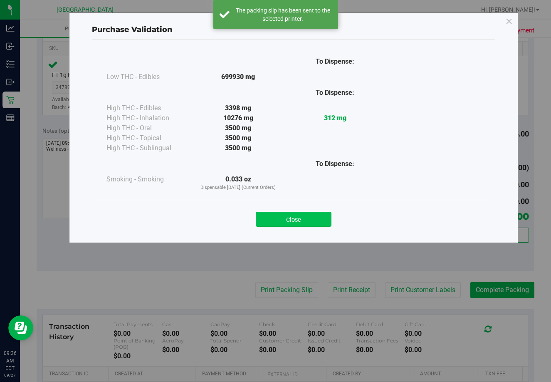
click at [290, 218] on button "Close" at bounding box center [294, 219] width 76 height 15
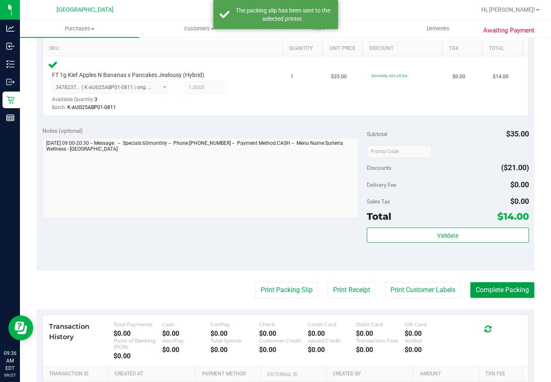
click at [506, 290] on button "Complete Packing" at bounding box center [503, 290] width 64 height 16
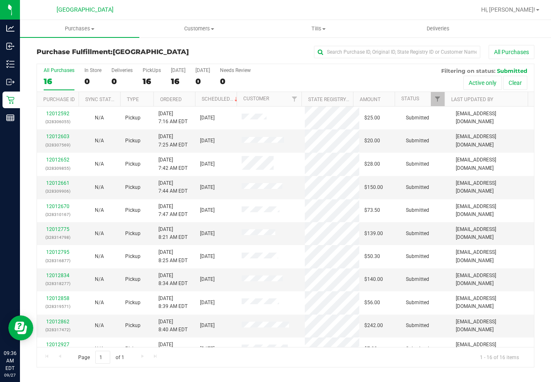
click at [53, 75] on label "All Purchases 16" at bounding box center [59, 78] width 31 height 23
click at [0, 0] on input "All Purchases 16" at bounding box center [0, 0] width 0 height 0
click at [62, 136] on link "12012603" at bounding box center [57, 137] width 23 height 6
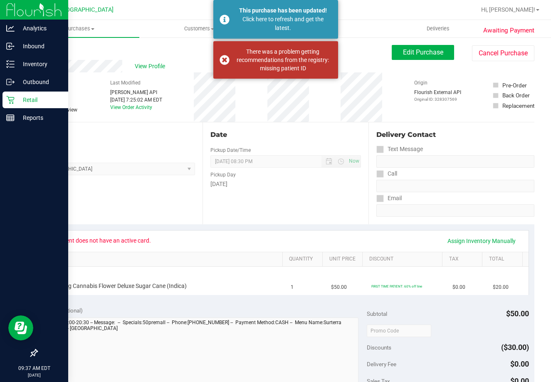
click at [18, 100] on p "Retail" at bounding box center [40, 100] width 50 height 10
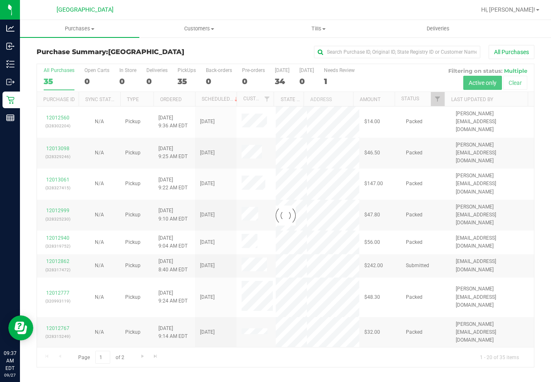
click at [425, 101] on div at bounding box center [285, 215] width 497 height 303
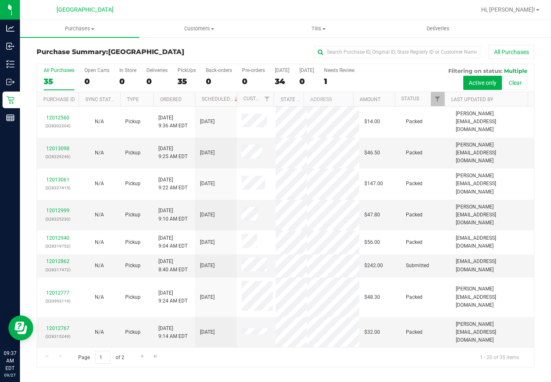
click at [424, 101] on th "Status" at bounding box center [420, 99] width 50 height 15
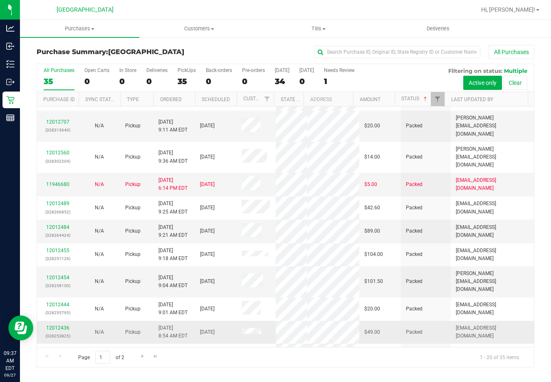
scroll to position [260, 0]
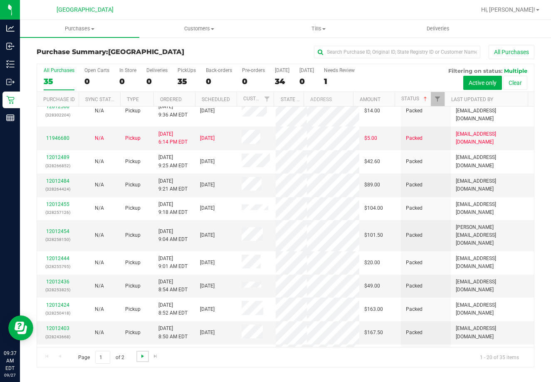
click at [140, 356] on span "Go to the next page" at bounding box center [142, 356] width 7 height 7
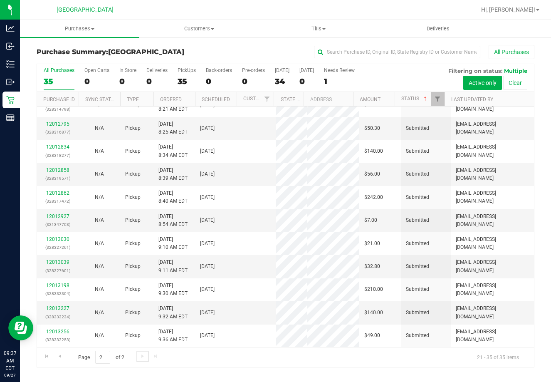
scroll to position [0, 0]
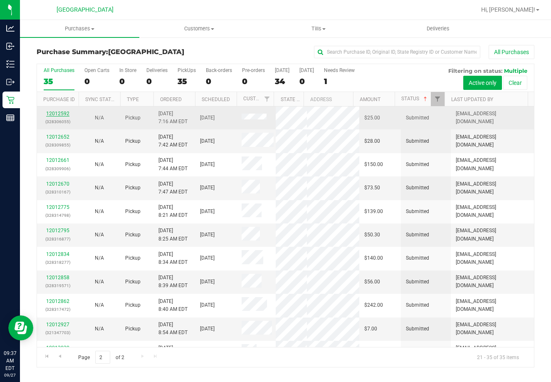
drag, startPoint x: 61, startPoint y: 117, endPoint x: 57, endPoint y: 116, distance: 4.9
click at [58, 116] on div "12012592 (328306055)" at bounding box center [58, 118] width 32 height 16
click at [56, 116] on link "12012592" at bounding box center [57, 114] width 23 height 6
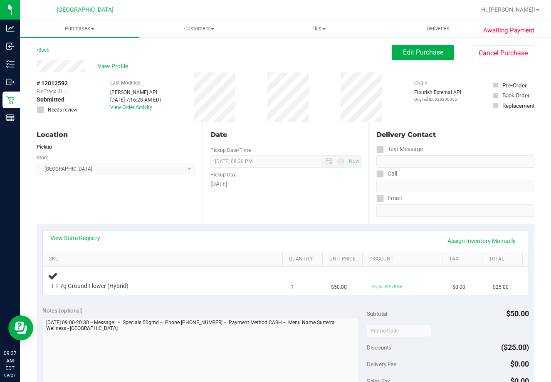
click at [84, 235] on link "View State Registry" at bounding box center [75, 238] width 50 height 8
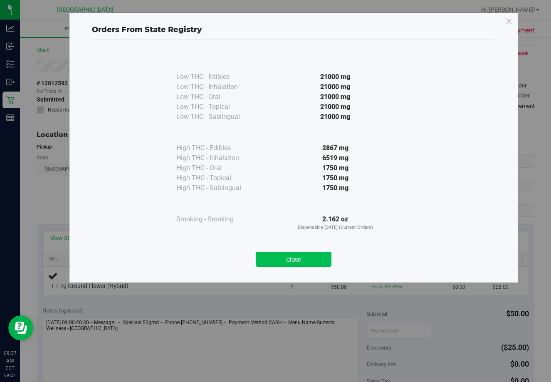
click at [314, 255] on button "Close" at bounding box center [294, 259] width 76 height 15
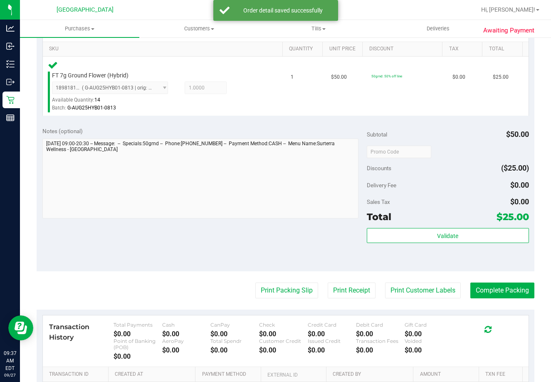
scroll to position [233, 0]
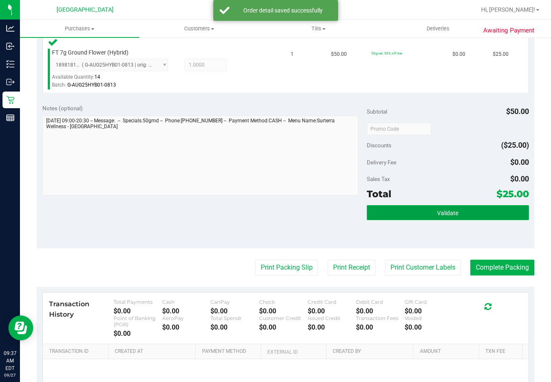
click at [454, 214] on button "Validate" at bounding box center [448, 212] width 162 height 15
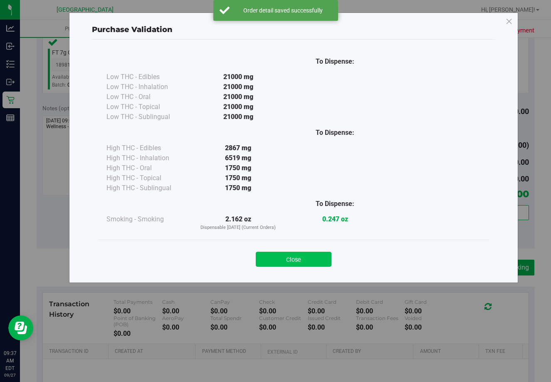
click at [288, 255] on button "Close" at bounding box center [294, 259] width 76 height 15
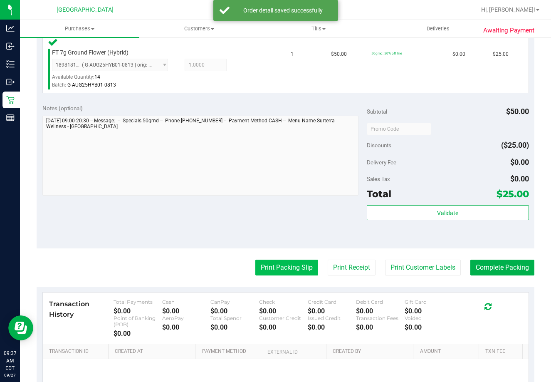
click at [305, 272] on button "Print Packing Slip" at bounding box center [286, 268] width 63 height 16
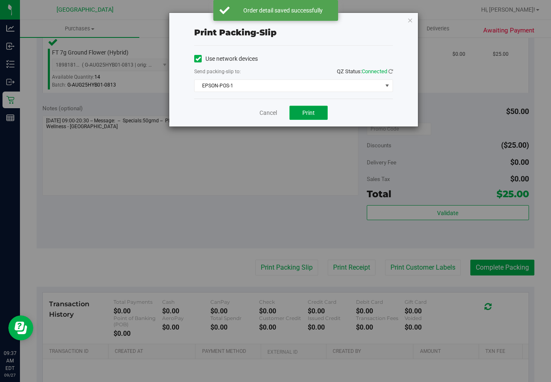
click at [303, 109] on button "Print" at bounding box center [309, 113] width 38 height 14
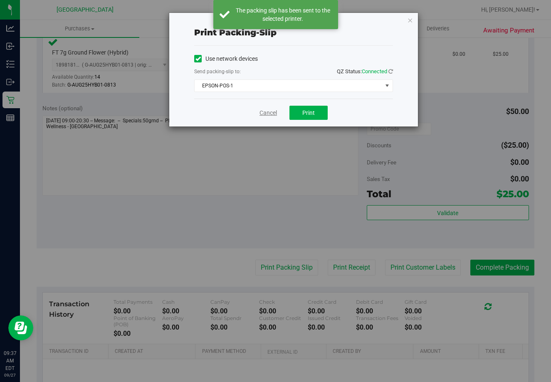
click at [263, 110] on link "Cancel" at bounding box center [268, 113] width 17 height 9
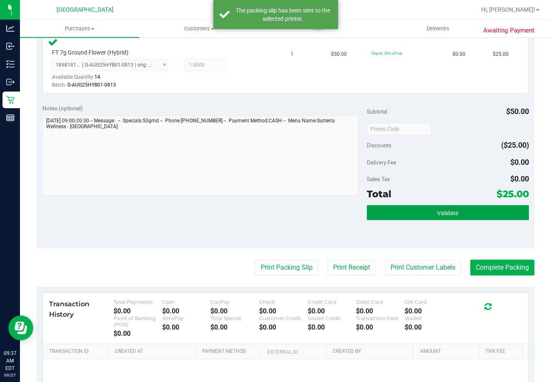
click at [395, 219] on button "Validate" at bounding box center [448, 212] width 162 height 15
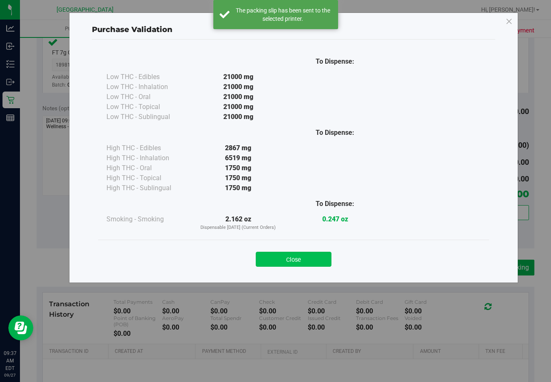
click at [302, 263] on button "Close" at bounding box center [294, 259] width 76 height 15
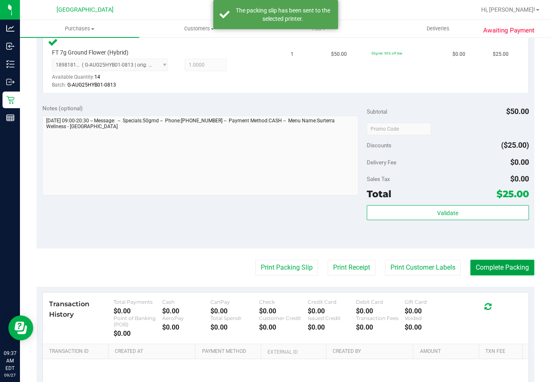
click at [504, 272] on button "Complete Packing" at bounding box center [503, 268] width 64 height 16
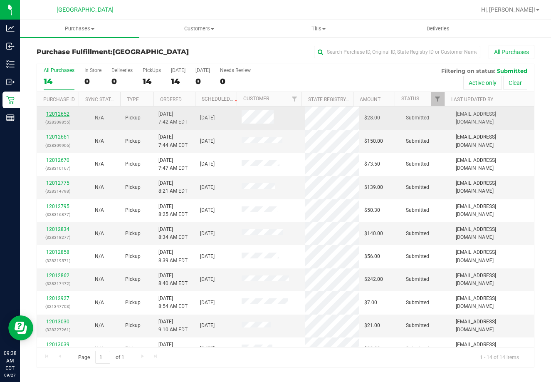
click at [62, 116] on link "12012652" at bounding box center [57, 114] width 23 height 6
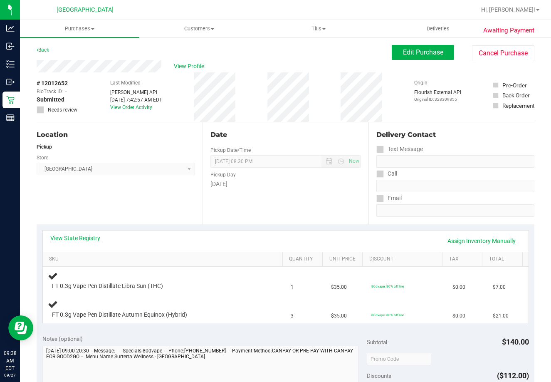
click at [75, 239] on link "View State Registry" at bounding box center [75, 238] width 50 height 8
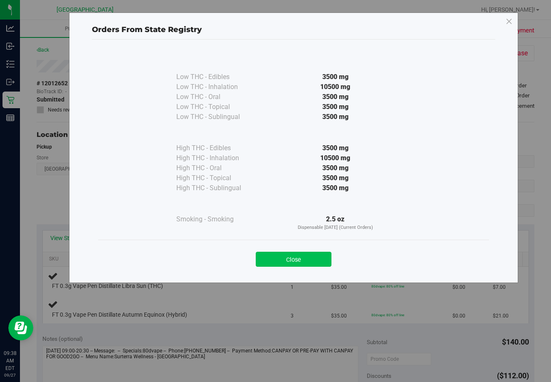
click at [301, 263] on button "Close" at bounding box center [294, 259] width 76 height 15
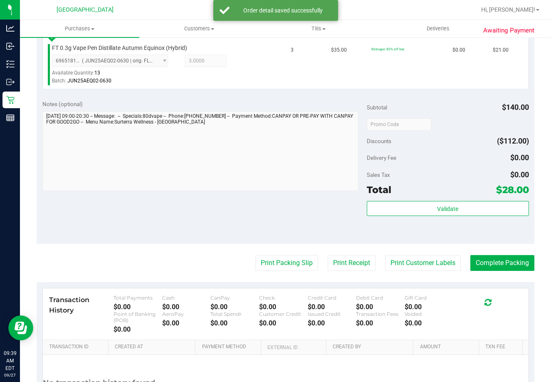
scroll to position [303, 0]
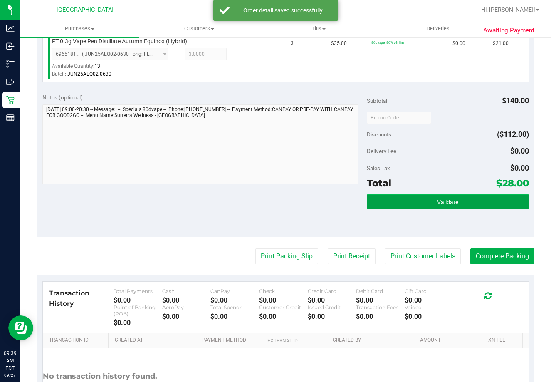
click at [465, 198] on button "Validate" at bounding box center [448, 201] width 162 height 15
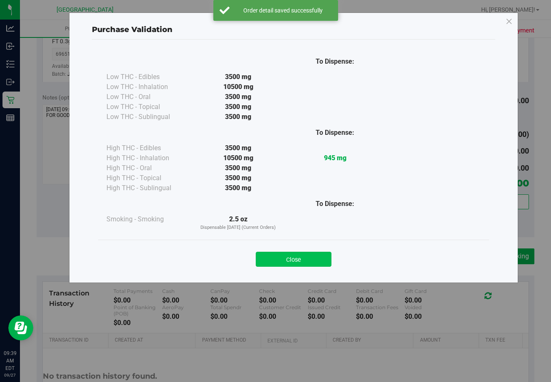
click at [280, 257] on button "Close" at bounding box center [294, 259] width 76 height 15
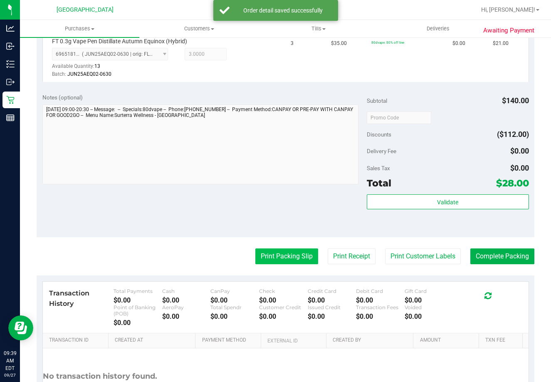
click at [299, 259] on button "Print Packing Slip" at bounding box center [286, 256] width 63 height 16
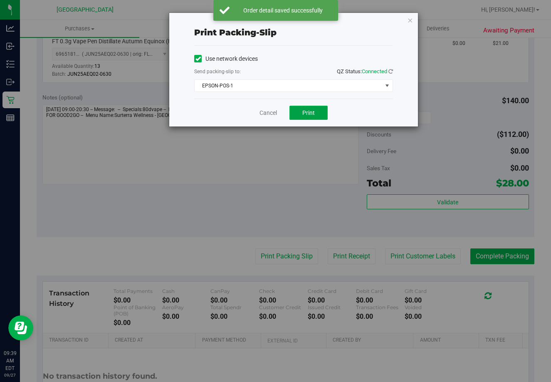
click at [319, 112] on button "Print" at bounding box center [309, 113] width 38 height 14
click at [266, 111] on link "Cancel" at bounding box center [268, 113] width 17 height 9
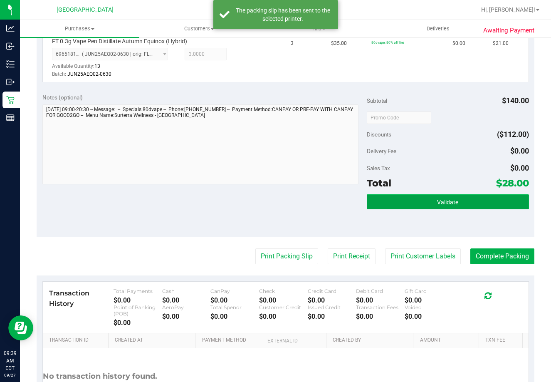
click at [419, 196] on button "Validate" at bounding box center [448, 201] width 162 height 15
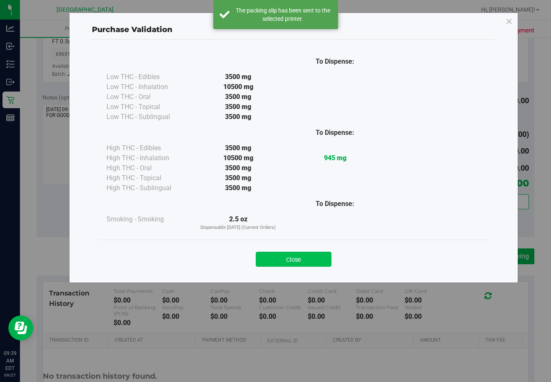
click at [299, 261] on button "Close" at bounding box center [294, 259] width 76 height 15
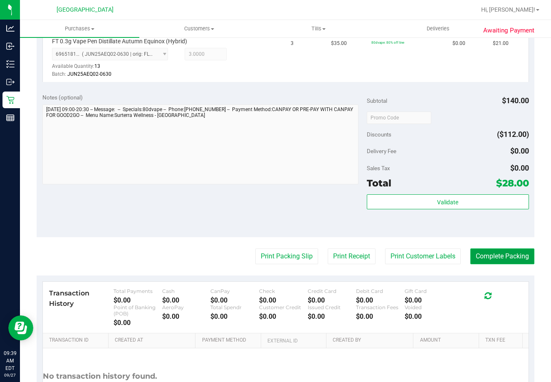
click at [508, 255] on button "Complete Packing" at bounding box center [503, 256] width 64 height 16
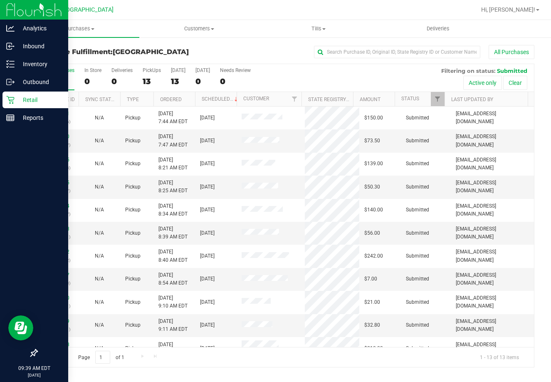
click at [11, 97] on icon at bounding box center [10, 100] width 8 height 8
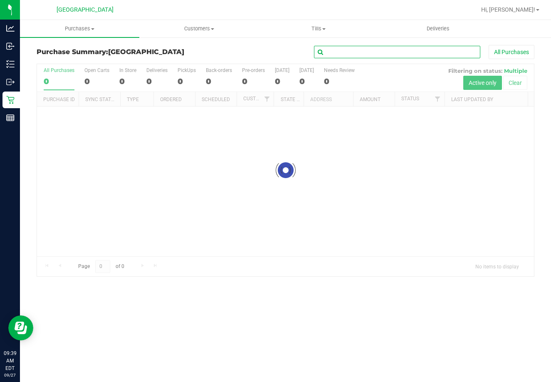
click at [365, 51] on input "text" at bounding box center [397, 52] width 166 height 12
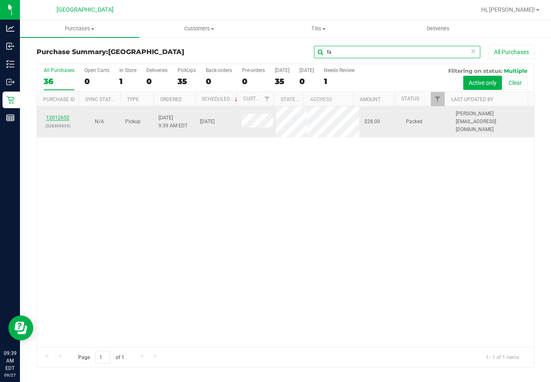
type input "fa"
click at [64, 115] on link "12012652" at bounding box center [57, 118] width 23 height 6
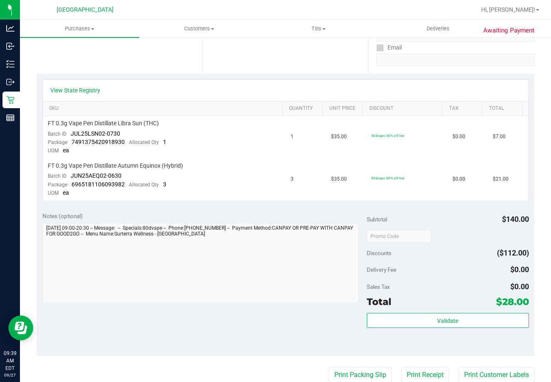
scroll to position [149, 0]
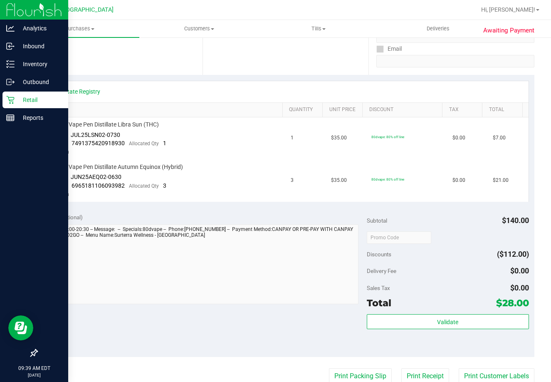
click at [13, 102] on icon at bounding box center [10, 100] width 8 height 8
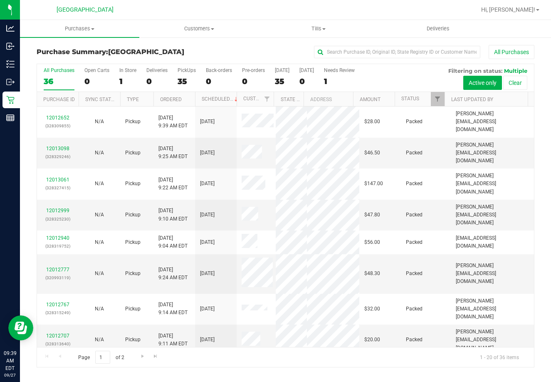
click at [251, 365] on div "Page 1 of 2 1 - 20 of 36 items" at bounding box center [285, 357] width 497 height 20
click at [60, 360] on link "12012670" at bounding box center [57, 363] width 23 height 6
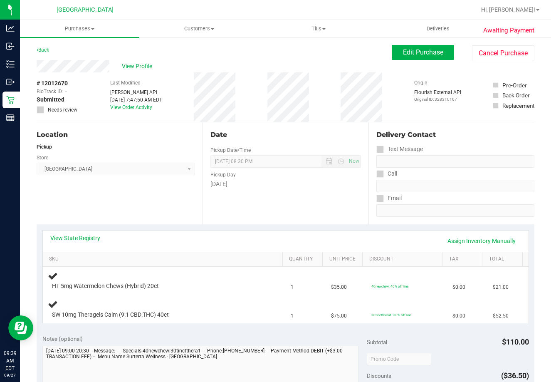
click at [74, 234] on link "View State Registry" at bounding box center [75, 238] width 50 height 8
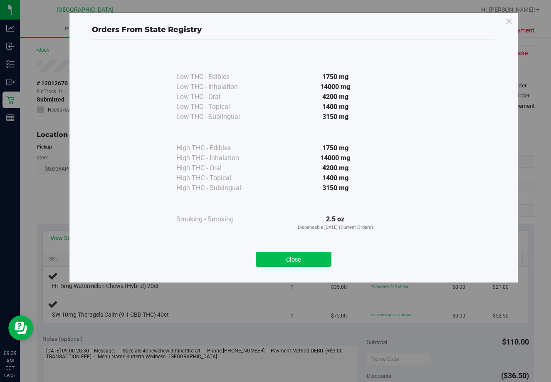
click at [297, 260] on button "Close" at bounding box center [294, 259] width 76 height 15
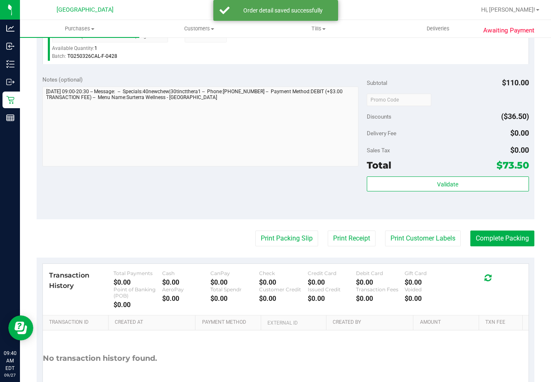
scroll to position [338, 0]
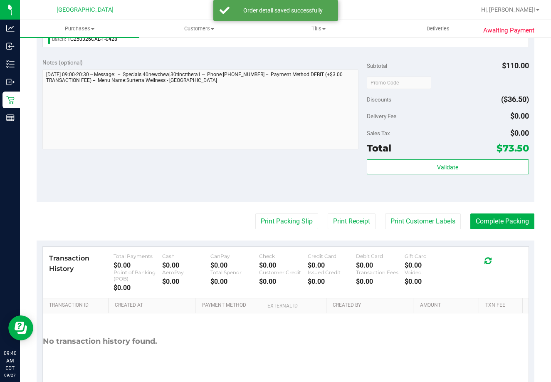
click at [466, 188] on div "Validate" at bounding box center [448, 177] width 162 height 37
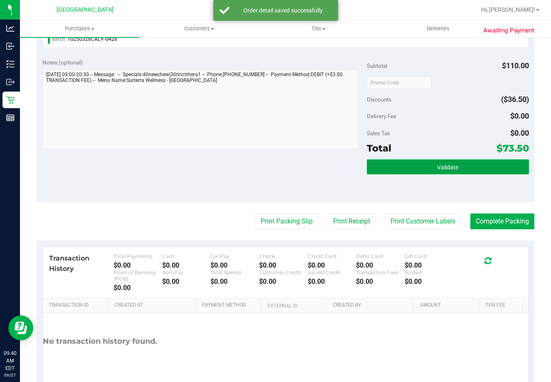
click at [460, 165] on button "Validate" at bounding box center [448, 166] width 162 height 15
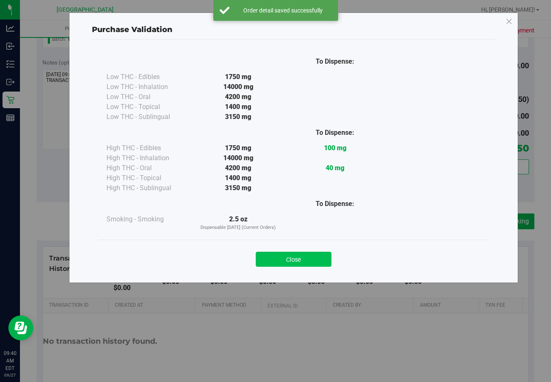
click at [285, 254] on button "Close" at bounding box center [294, 259] width 76 height 15
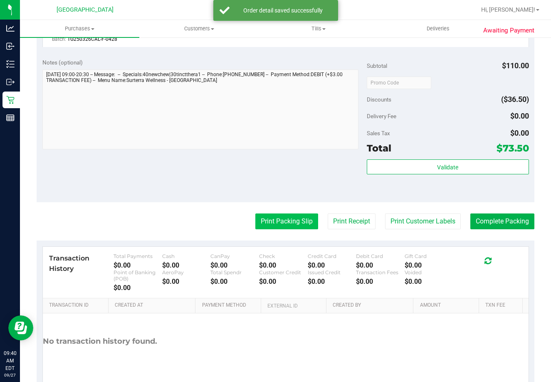
click at [291, 223] on button "Print Packing Slip" at bounding box center [286, 221] width 63 height 16
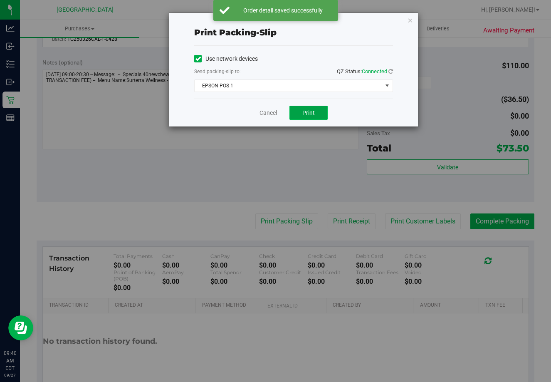
click at [303, 112] on span "Print" at bounding box center [309, 112] width 12 height 7
click at [269, 113] on link "Cancel" at bounding box center [268, 113] width 17 height 9
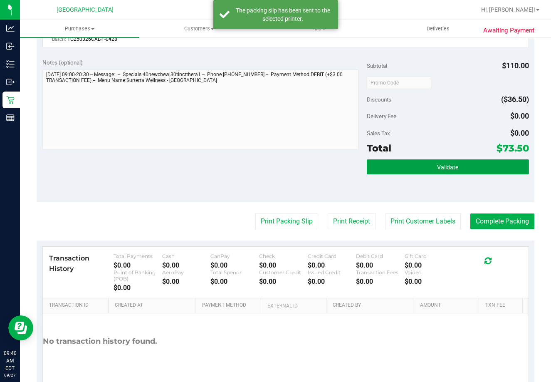
click at [417, 168] on button "Validate" at bounding box center [448, 166] width 162 height 15
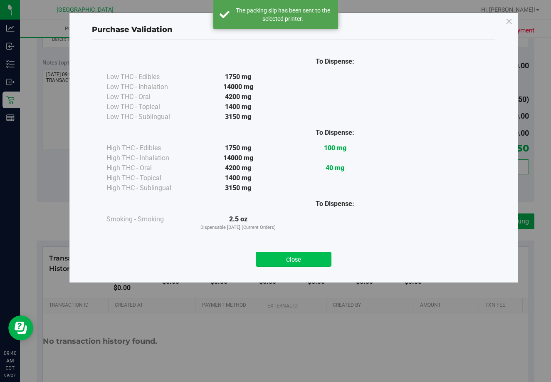
click at [294, 255] on button "Close" at bounding box center [294, 259] width 76 height 15
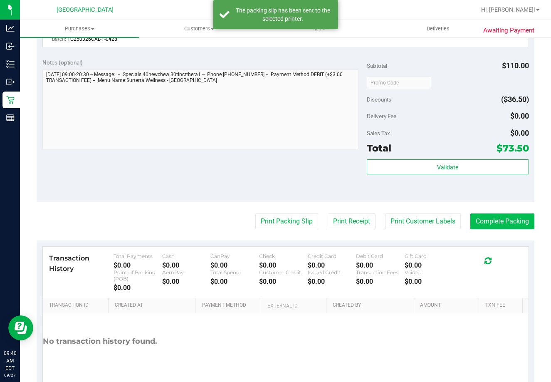
click at [498, 218] on button "Complete Packing" at bounding box center [503, 221] width 64 height 16
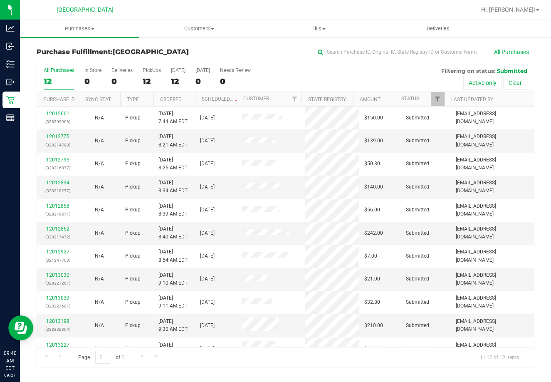
click at [57, 86] on div "12" at bounding box center [59, 82] width 31 height 10
click at [0, 0] on input "All Purchases 12" at bounding box center [0, 0] width 0 height 0
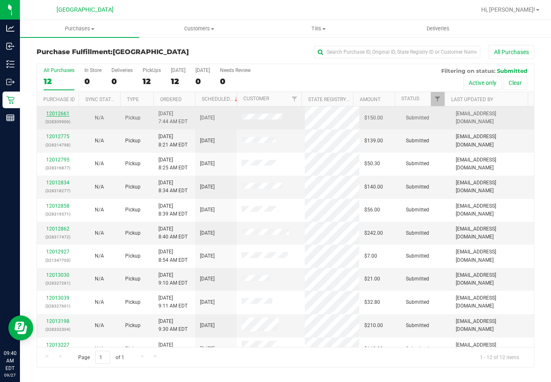
click at [58, 116] on link "12012661" at bounding box center [57, 114] width 23 height 6
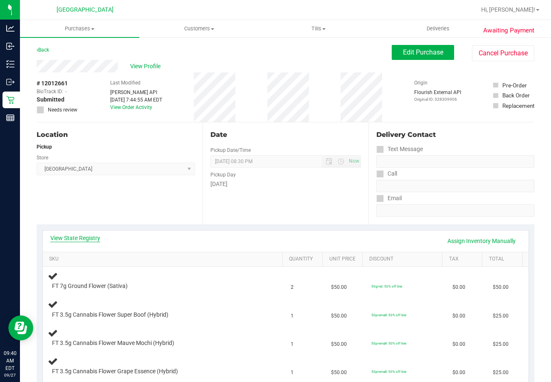
click at [82, 238] on link "View State Registry" at bounding box center [75, 238] width 50 height 8
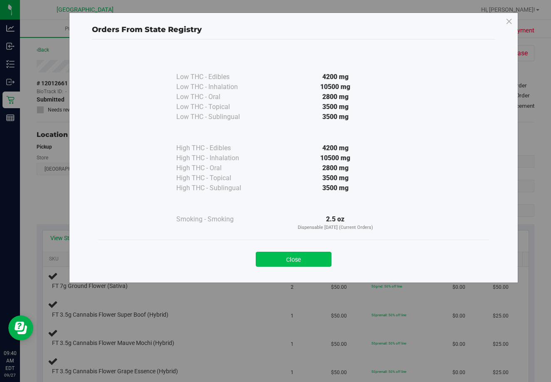
click at [310, 263] on button "Close" at bounding box center [294, 259] width 76 height 15
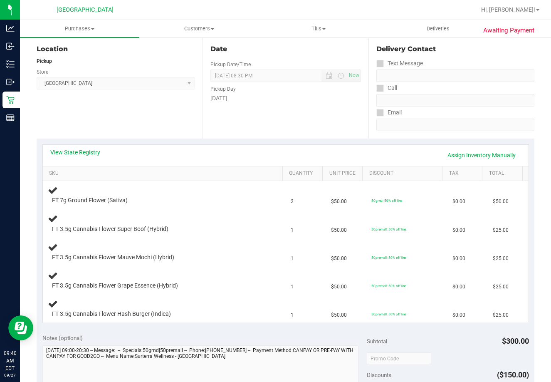
scroll to position [86, 0]
click at [90, 153] on link "View State Registry" at bounding box center [75, 152] width 50 height 8
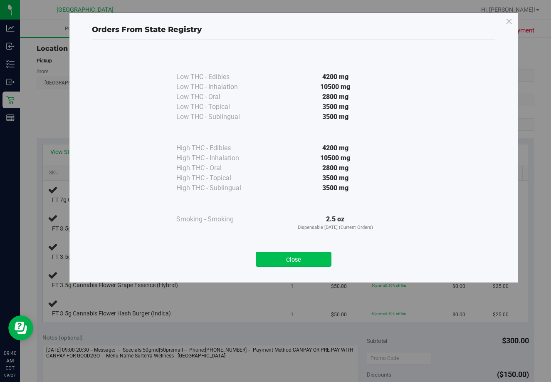
click at [306, 265] on button "Close" at bounding box center [294, 259] width 76 height 15
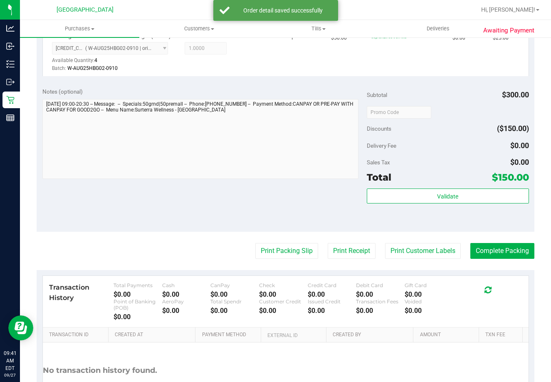
scroll to position [505, 0]
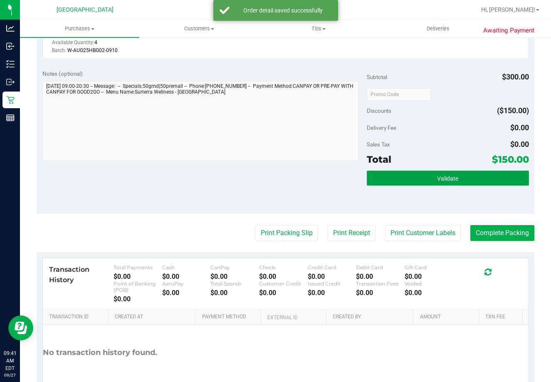
click at [454, 174] on button "Validate" at bounding box center [448, 178] width 162 height 15
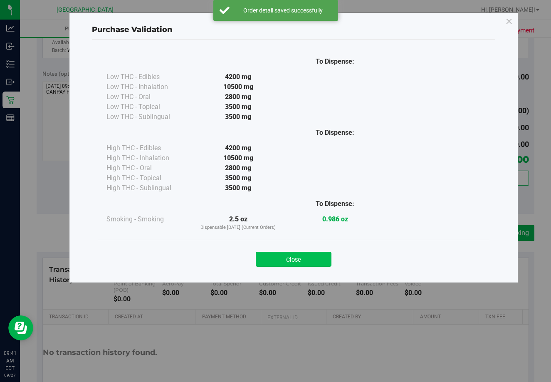
click at [281, 257] on button "Close" at bounding box center [294, 259] width 76 height 15
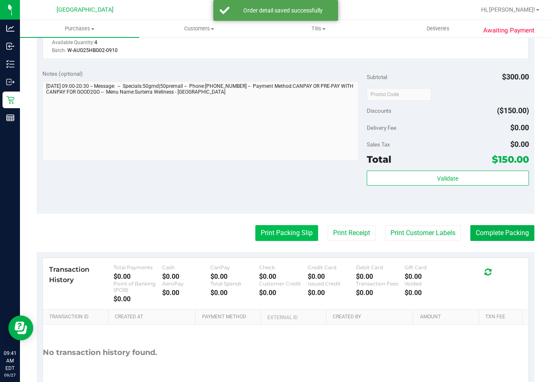
click at [286, 238] on button "Print Packing Slip" at bounding box center [286, 233] width 63 height 16
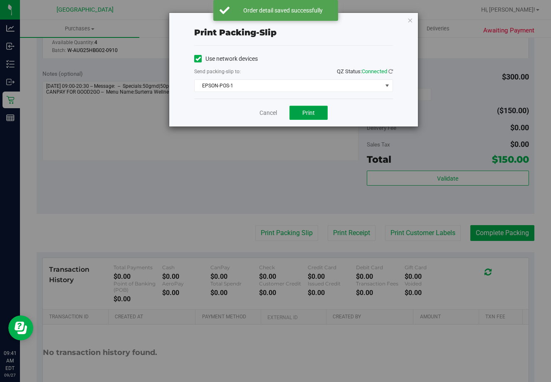
click at [318, 108] on button "Print" at bounding box center [309, 113] width 38 height 14
click at [267, 114] on link "Cancel" at bounding box center [268, 113] width 17 height 9
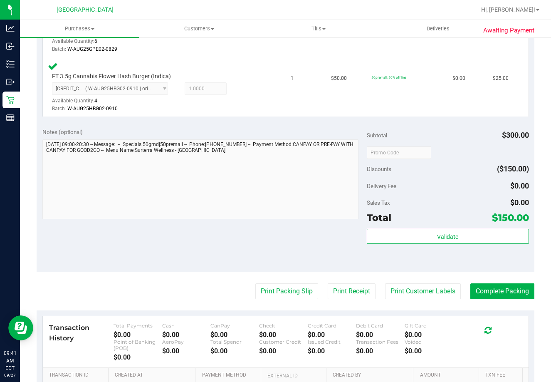
scroll to position [437, 0]
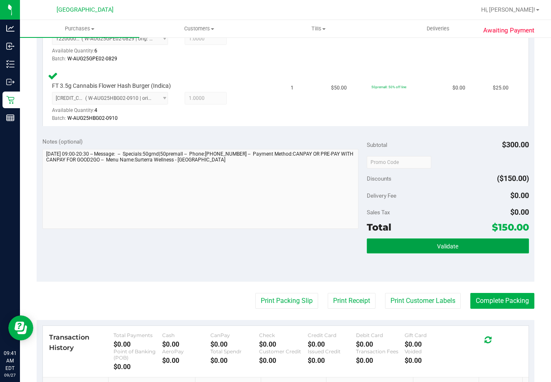
click at [414, 250] on button "Validate" at bounding box center [448, 245] width 162 height 15
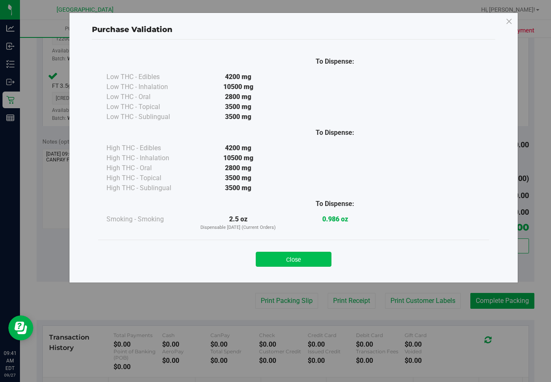
click at [296, 265] on button "Close" at bounding box center [294, 259] width 76 height 15
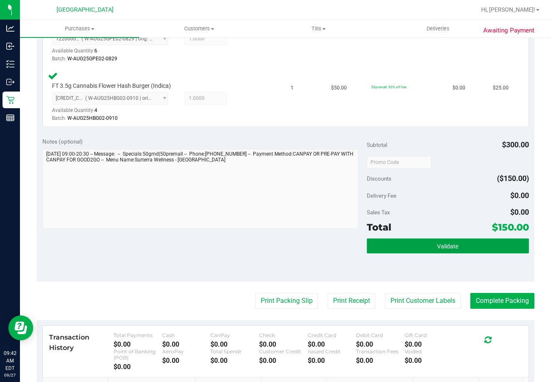
click at [437, 248] on span "Validate" at bounding box center [447, 246] width 21 height 7
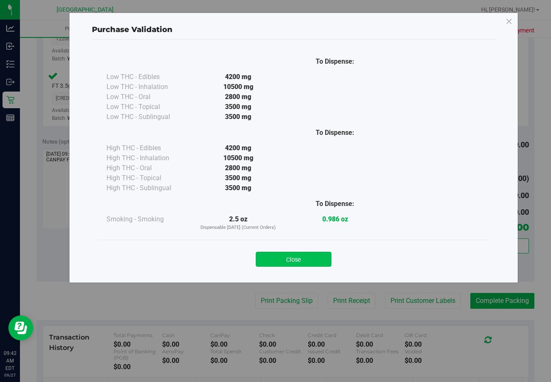
click at [291, 261] on button "Close" at bounding box center [294, 259] width 76 height 15
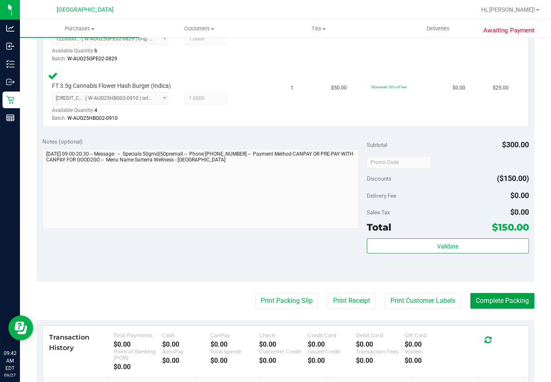
click at [500, 305] on button "Complete Packing" at bounding box center [503, 301] width 64 height 16
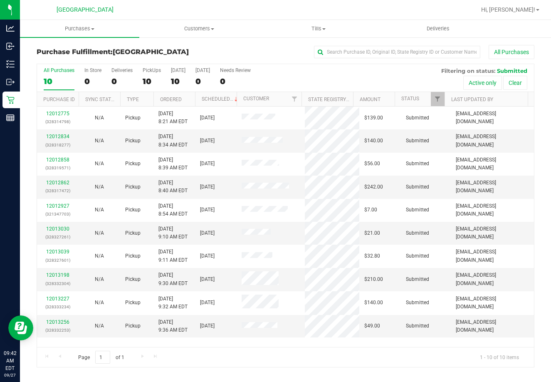
click at [54, 78] on div "10" at bounding box center [59, 82] width 31 height 10
click at [0, 0] on input "All Purchases 10" at bounding box center [0, 0] width 0 height 0
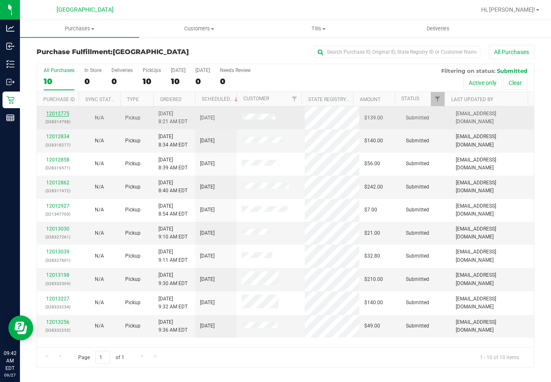
click at [59, 115] on link "12012775" at bounding box center [57, 114] width 23 height 6
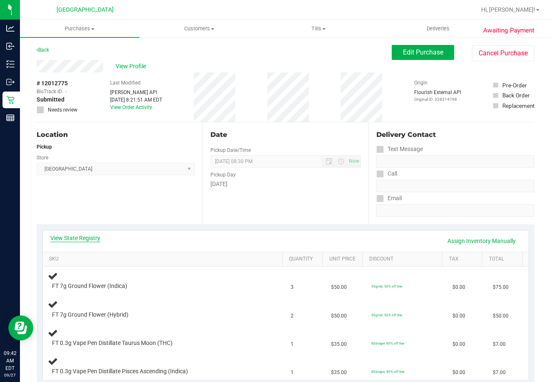
click at [77, 241] on link "View State Registry" at bounding box center [75, 238] width 50 height 8
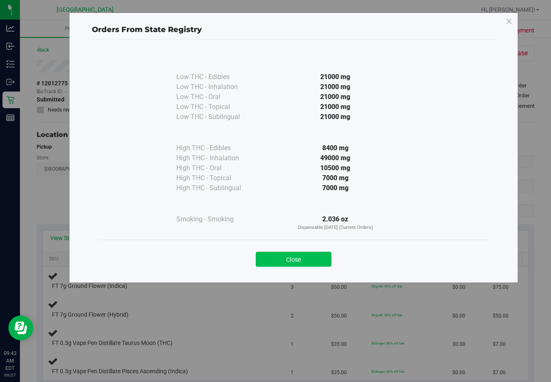
click at [312, 255] on button "Close" at bounding box center [294, 259] width 76 height 15
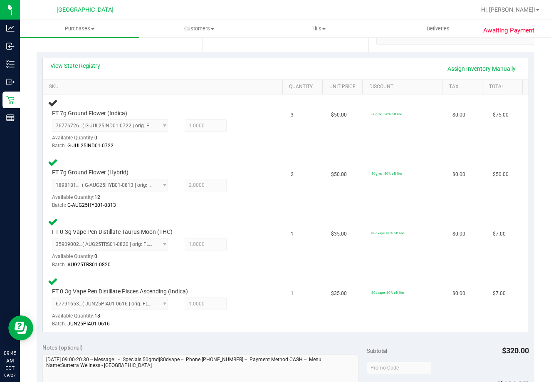
scroll to position [159, 0]
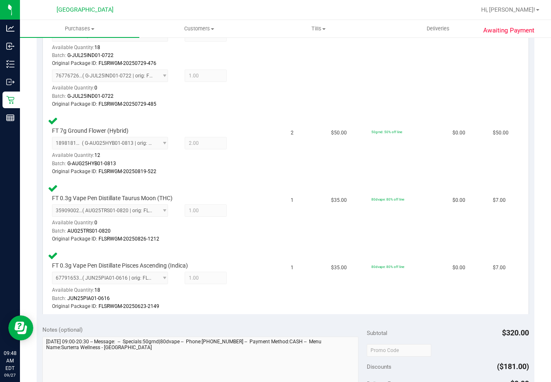
scroll to position [567, 0]
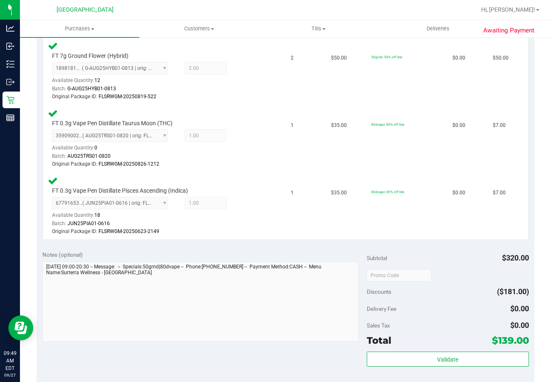
scroll to position [344, 0]
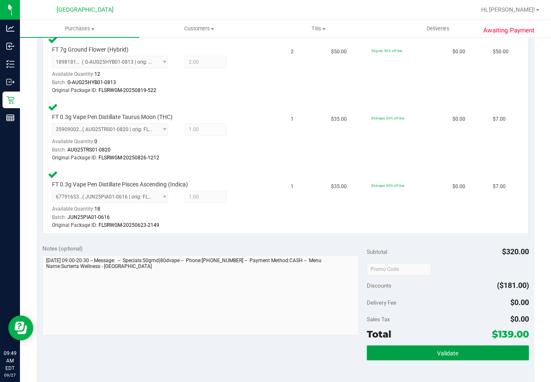
click at [444, 355] on span "Validate" at bounding box center [447, 353] width 21 height 7
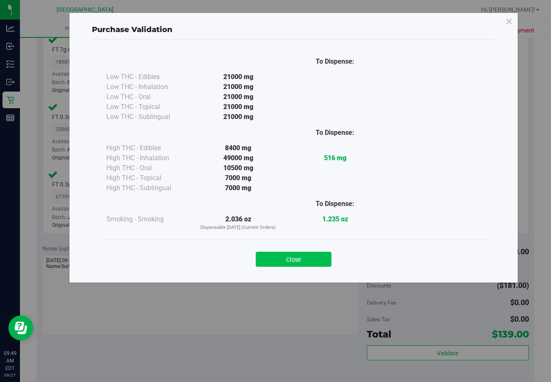
click at [315, 258] on button "Close" at bounding box center [294, 259] width 76 height 15
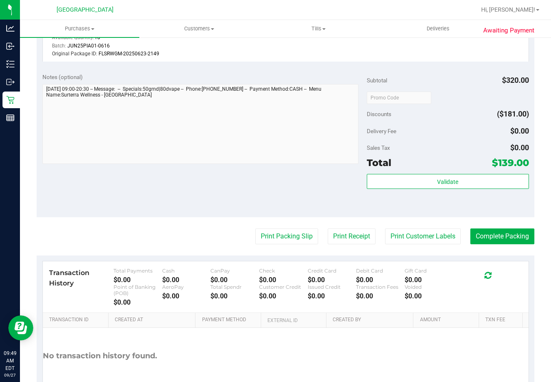
scroll to position [567, 0]
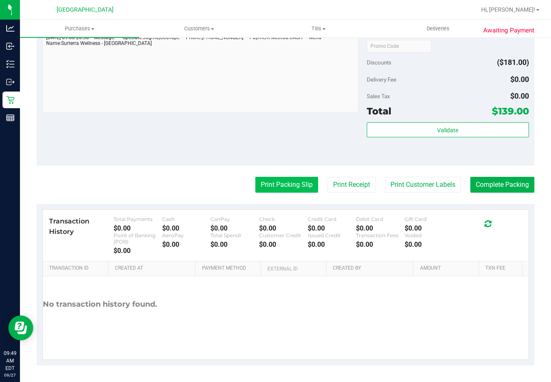
click at [299, 178] on button "Print Packing Slip" at bounding box center [286, 185] width 63 height 16
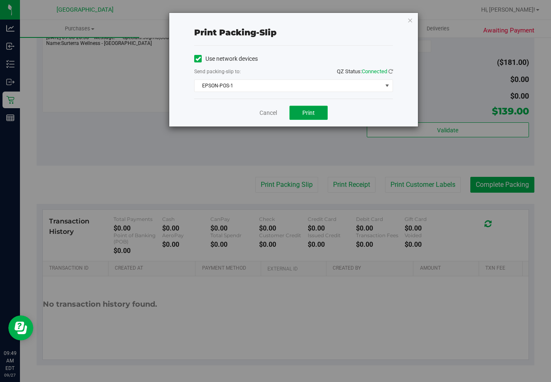
click at [309, 113] on span "Print" at bounding box center [309, 112] width 12 height 7
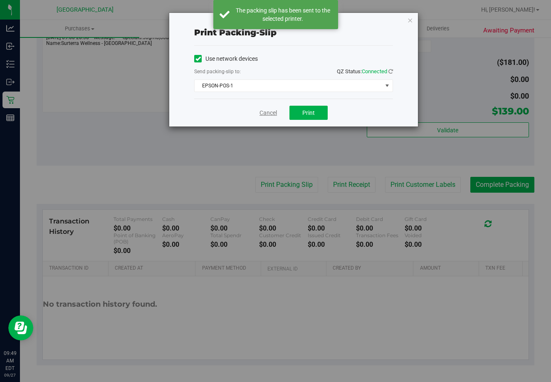
click at [275, 112] on link "Cancel" at bounding box center [268, 113] width 17 height 9
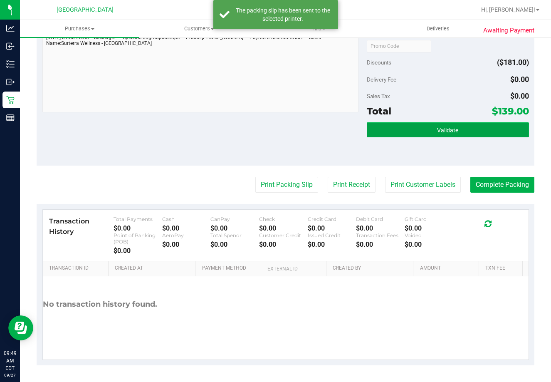
click at [476, 133] on button "Validate" at bounding box center [448, 129] width 162 height 15
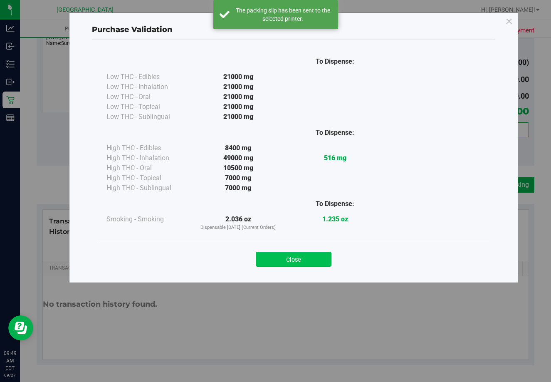
click at [308, 265] on button "Close" at bounding box center [294, 259] width 76 height 15
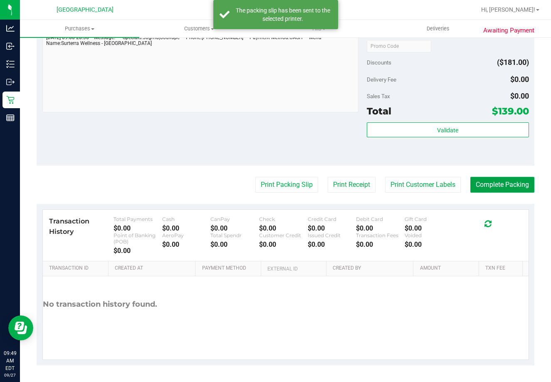
click at [509, 178] on button "Complete Packing" at bounding box center [503, 185] width 64 height 16
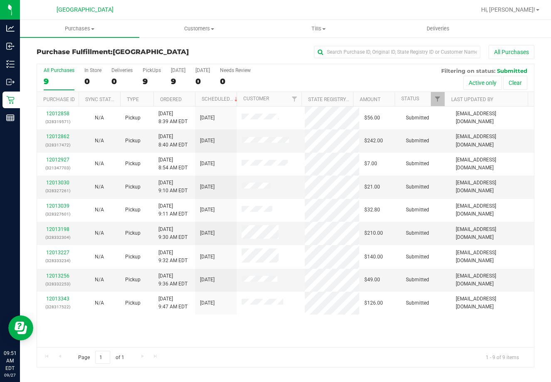
click at [56, 87] on label "All Purchases 9" at bounding box center [59, 78] width 31 height 23
click at [0, 0] on input "All Purchases 9" at bounding box center [0, 0] width 0 height 0
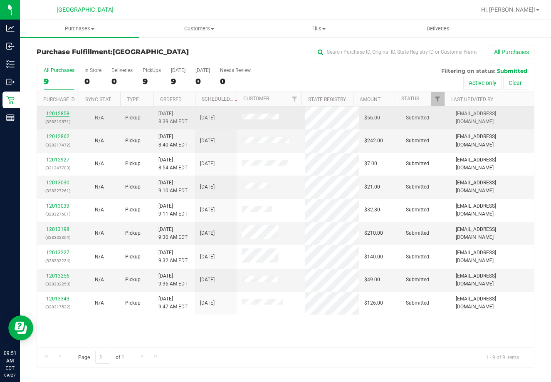
click at [59, 114] on link "12012858" at bounding box center [57, 114] width 23 height 6
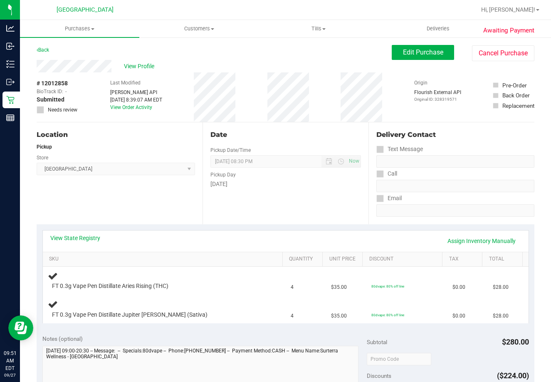
click at [78, 249] on div "View State Registry Assign Inventory Manually" at bounding box center [286, 241] width 486 height 21
click at [94, 237] on link "View State Registry" at bounding box center [75, 238] width 50 height 8
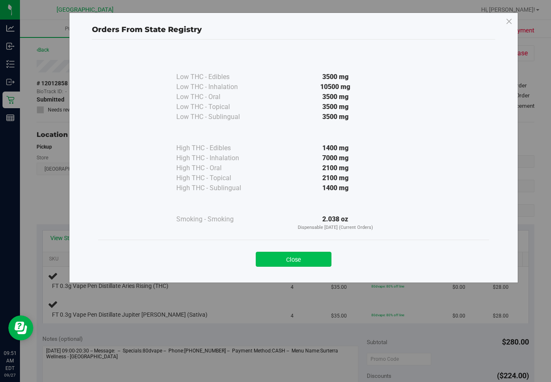
click at [307, 265] on button "Close" at bounding box center [294, 259] width 76 height 15
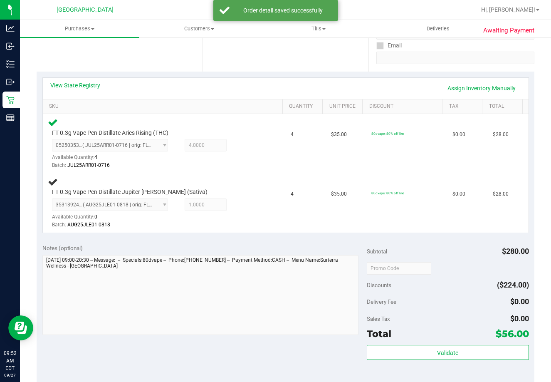
scroll to position [154, 0]
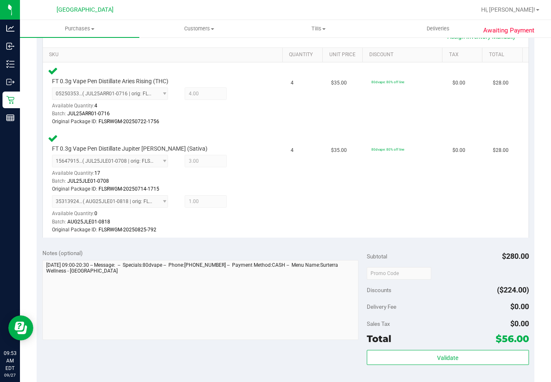
scroll to position [274, 0]
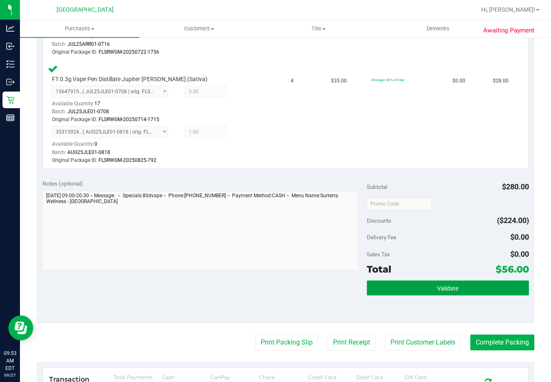
click at [437, 283] on button "Validate" at bounding box center [448, 287] width 162 height 15
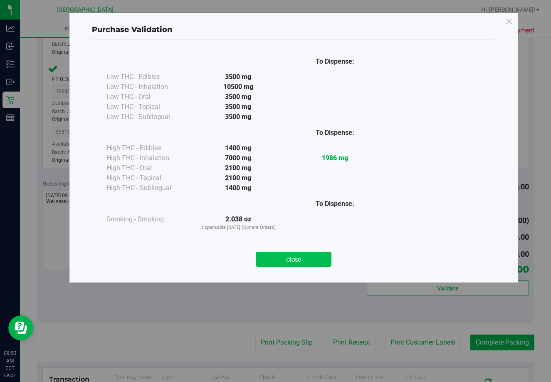
click at [290, 260] on button "Close" at bounding box center [294, 259] width 76 height 15
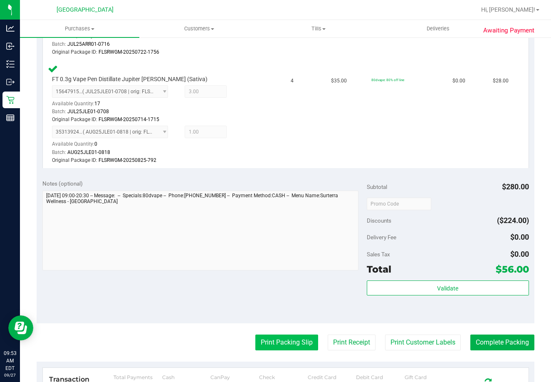
click at [286, 337] on button "Print Packing Slip" at bounding box center [286, 343] width 63 height 16
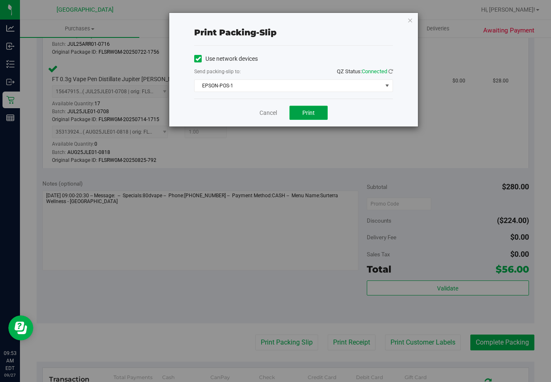
click at [310, 118] on button "Print" at bounding box center [309, 113] width 38 height 14
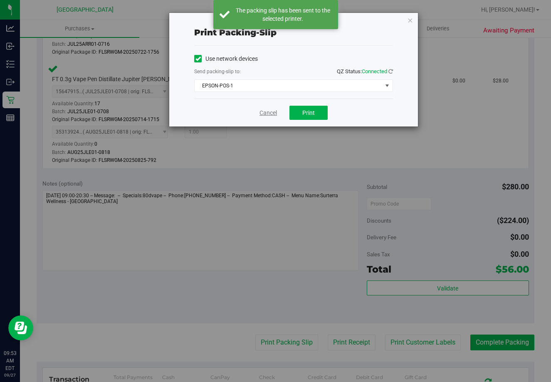
click at [273, 112] on link "Cancel" at bounding box center [268, 113] width 17 height 9
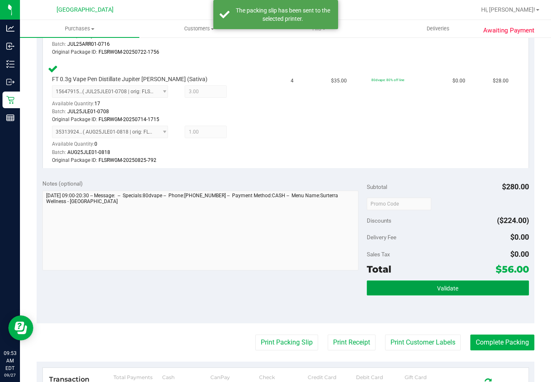
click at [421, 293] on button "Validate" at bounding box center [448, 287] width 162 height 15
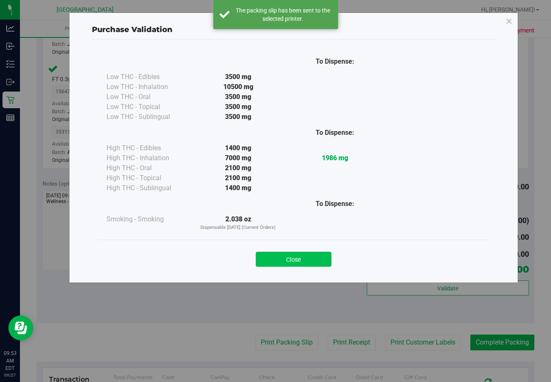
click at [304, 255] on button "Close" at bounding box center [294, 259] width 76 height 15
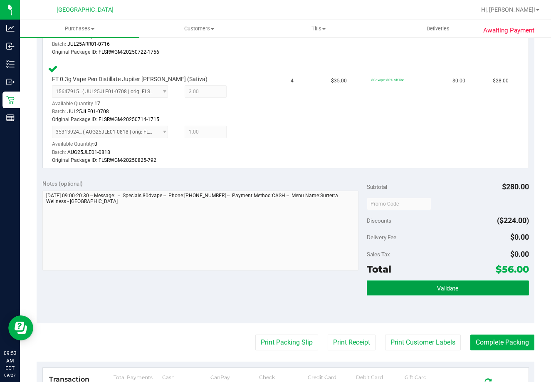
click at [446, 295] on button "Validate" at bounding box center [448, 287] width 162 height 15
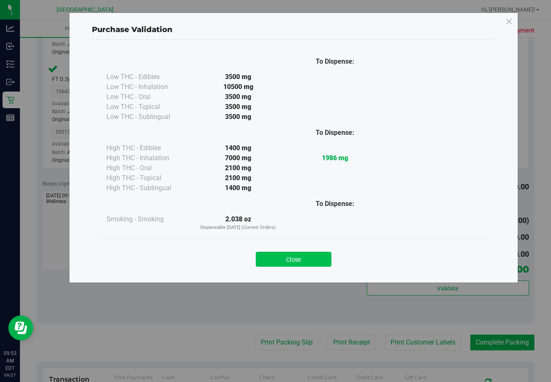
click at [298, 258] on button "Close" at bounding box center [294, 259] width 76 height 15
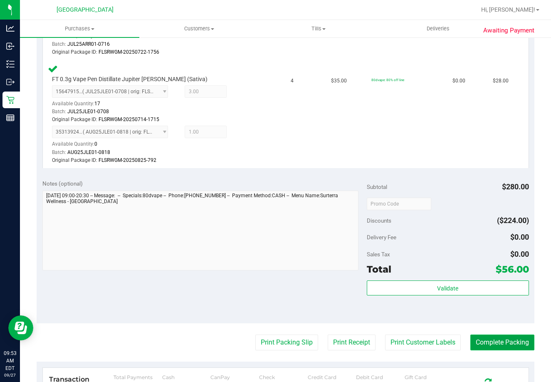
click at [486, 339] on button "Complete Packing" at bounding box center [503, 343] width 64 height 16
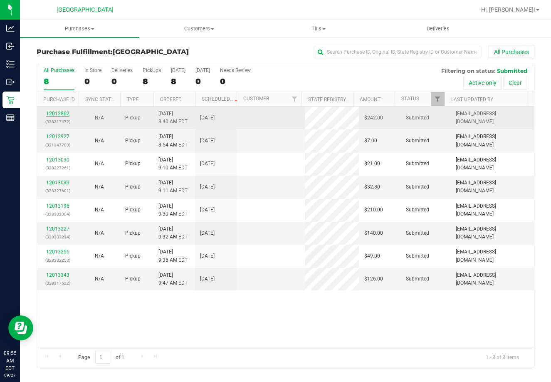
click at [59, 114] on link "12012862" at bounding box center [57, 114] width 23 height 6
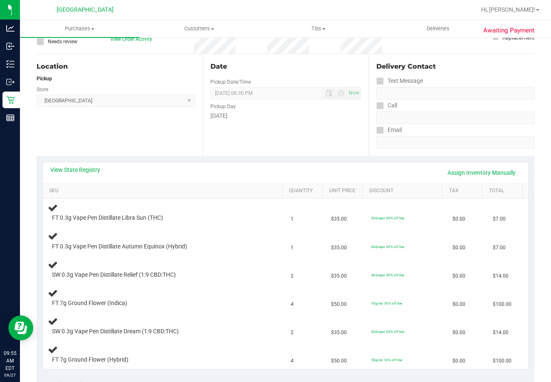
scroll to position [82, 0]
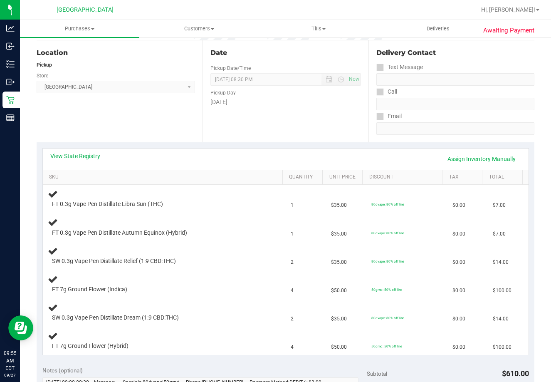
click at [95, 159] on link "View State Registry" at bounding box center [75, 156] width 50 height 8
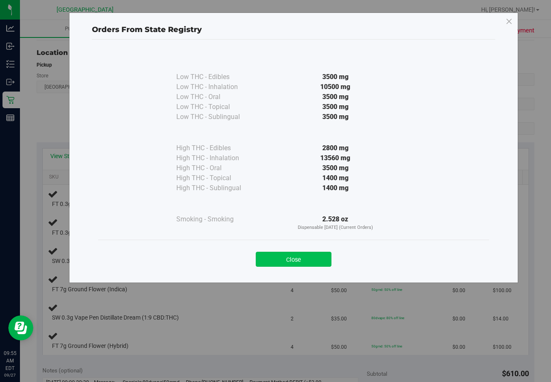
click at [285, 254] on button "Close" at bounding box center [294, 259] width 76 height 15
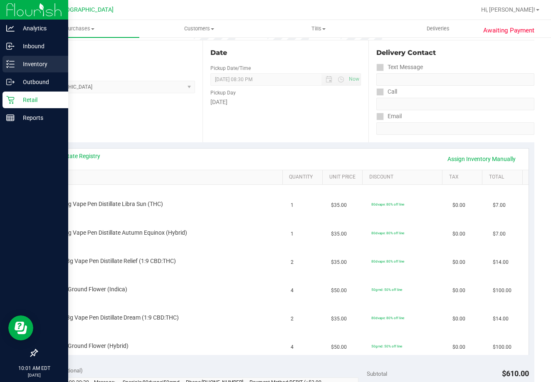
click at [15, 69] on div "Inventory" at bounding box center [35, 64] width 66 height 17
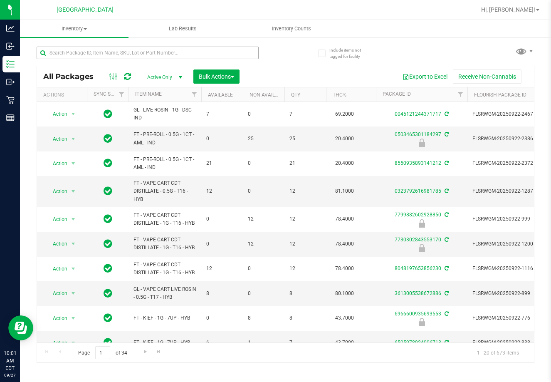
click at [243, 62] on div "All Packages Active Only Active Only Lab Samples Locked All External Internal B…" at bounding box center [286, 201] width 498 height 324
drag, startPoint x: 232, startPoint y: 51, endPoint x: 233, endPoint y: 43, distance: 7.5
click at [233, 51] on input "text" at bounding box center [148, 53] width 222 height 12
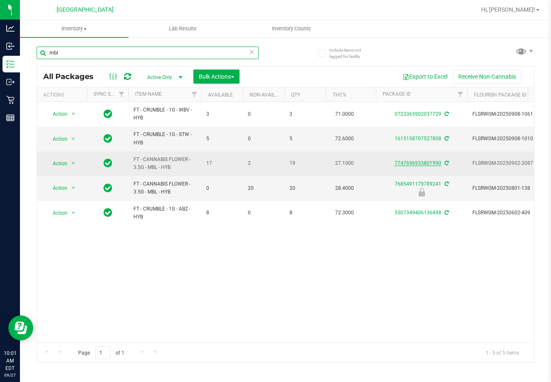
type input "mbl"
click at [400, 166] on link "7747696933801990" at bounding box center [418, 163] width 47 height 6
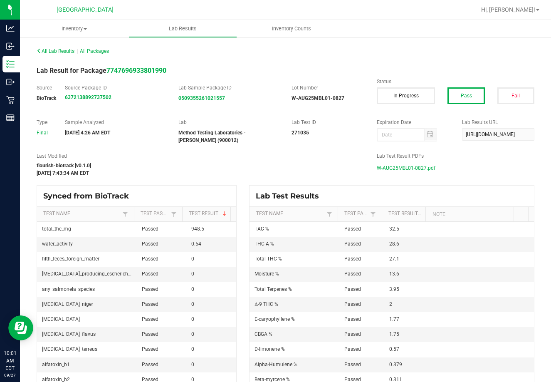
click at [394, 167] on span "W-AUG25MBL01-0827.pdf" at bounding box center [406, 168] width 59 height 12
click at [382, 171] on span "W-AUG25MBL01-0827.pdf" at bounding box center [406, 168] width 59 height 12
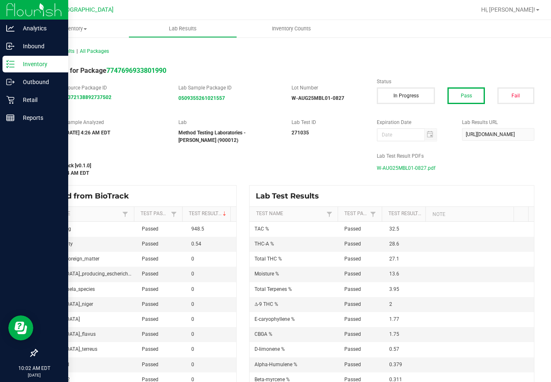
click at [22, 58] on div "Inventory" at bounding box center [35, 64] width 66 height 17
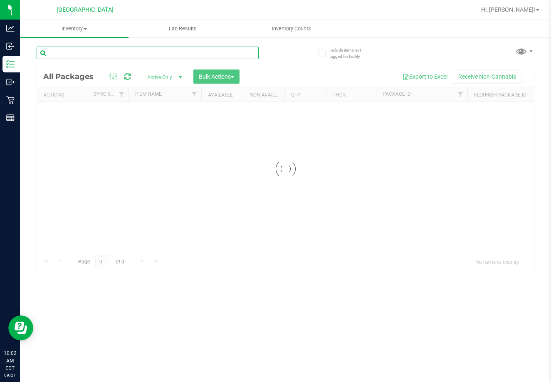
click at [113, 50] on input "text" at bounding box center [148, 53] width 222 height 12
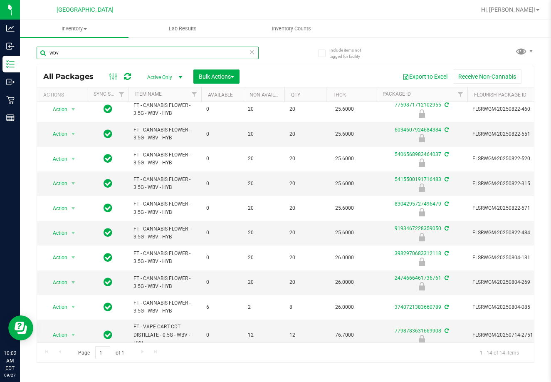
scroll to position [130, 0]
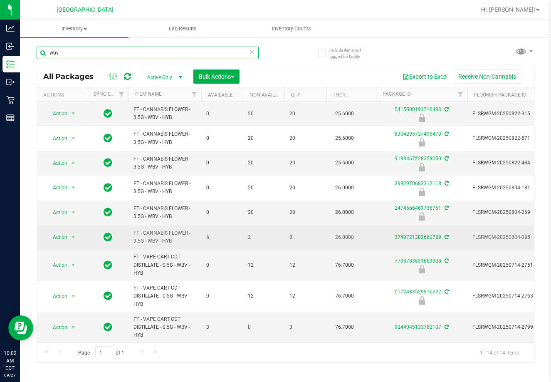
type input "wbv"
click at [416, 228] on td "3740721383660789" at bounding box center [422, 237] width 92 height 25
click at [416, 234] on link "3740721383660789" at bounding box center [418, 237] width 47 height 6
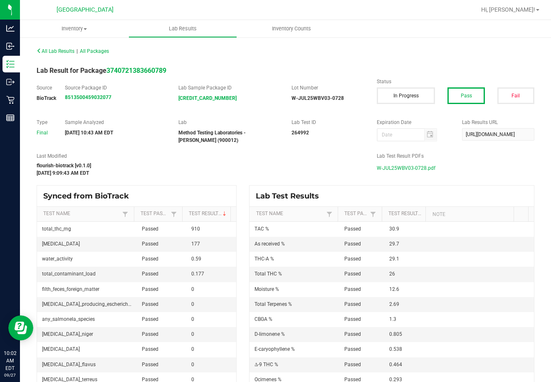
click at [399, 163] on span "W-JUL25WBV03-0728.pdf" at bounding box center [406, 168] width 59 height 12
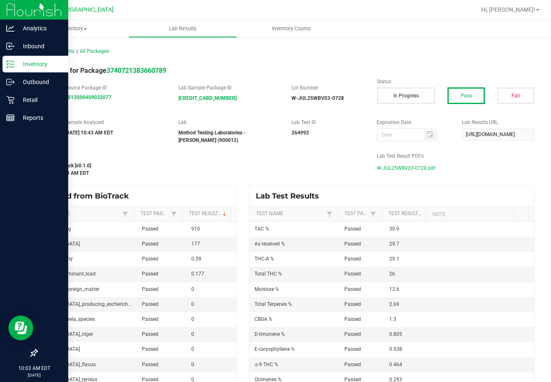
click at [23, 67] on p "Inventory" at bounding box center [40, 64] width 50 height 10
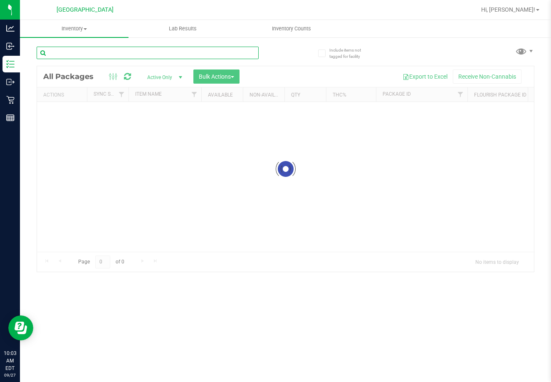
click at [105, 59] on input "text" at bounding box center [148, 53] width 222 height 12
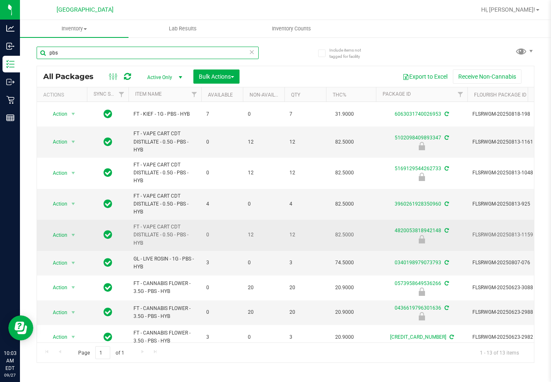
scroll to position [42, 0]
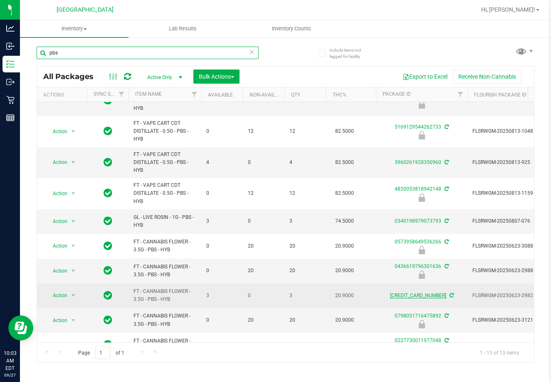
type input "pbs"
click at [399, 297] on link "[CREDIT_CARD_NUMBER]" at bounding box center [418, 296] width 56 height 6
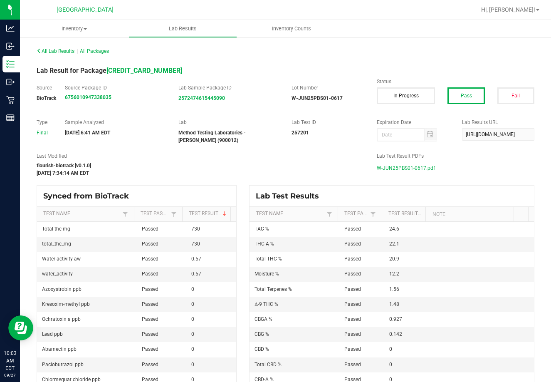
click at [414, 166] on span "W-JUN25PBS01-0617.pdf" at bounding box center [406, 168] width 58 height 12
click at [0, 0] on p "Retail" at bounding box center [0, 0] width 0 height 0
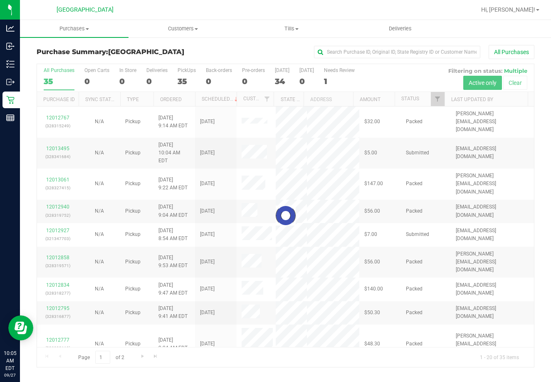
click at [421, 102] on div at bounding box center [285, 215] width 497 height 303
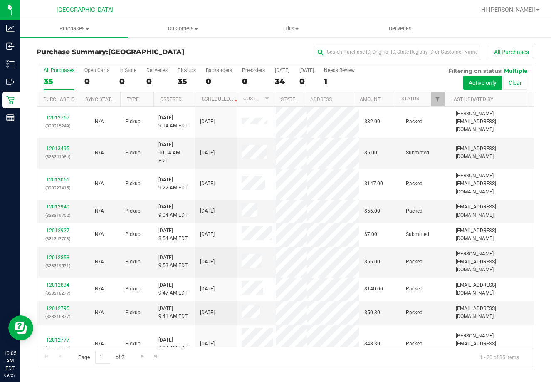
click at [421, 102] on th "Status" at bounding box center [420, 99] width 50 height 15
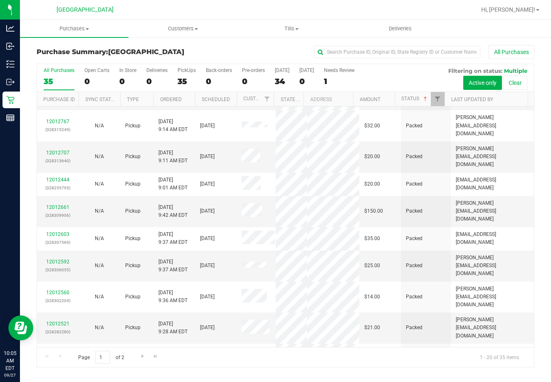
scroll to position [284, 0]
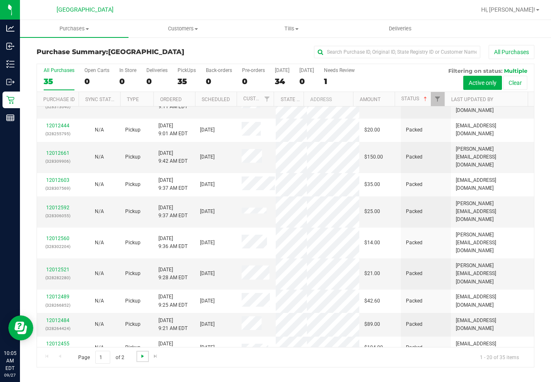
click at [144, 355] on span "Go to the next page" at bounding box center [142, 356] width 7 height 7
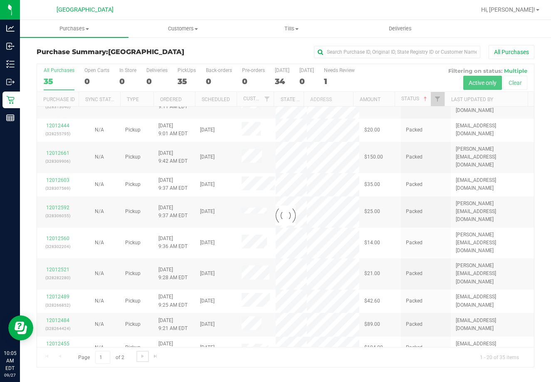
scroll to position [0, 0]
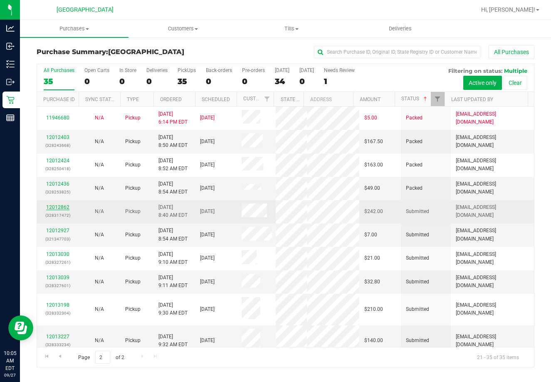
click at [64, 204] on link "12012862" at bounding box center [57, 207] width 23 height 6
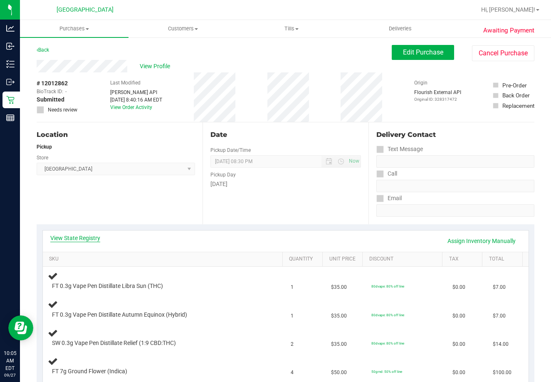
click at [78, 237] on link "View State Registry" at bounding box center [75, 238] width 50 height 8
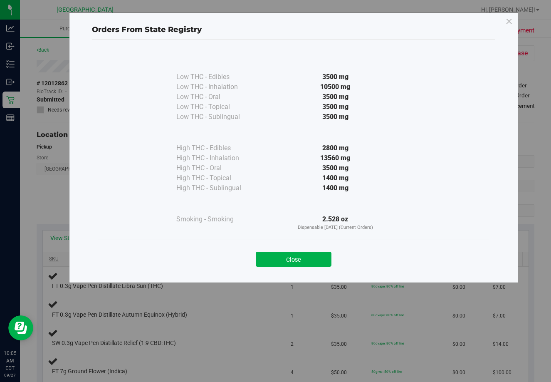
click at [268, 258] on button "Close" at bounding box center [294, 259] width 76 height 15
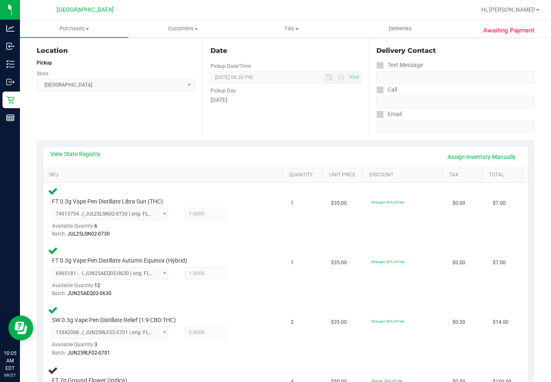
scroll to position [81, 0]
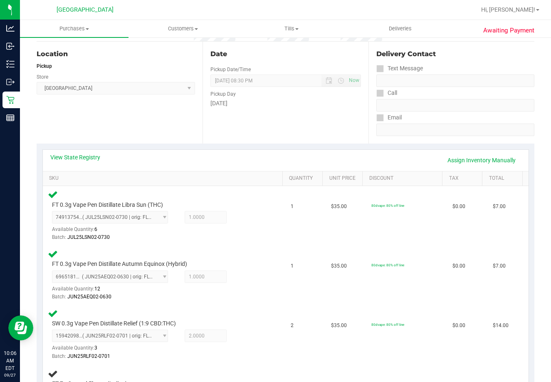
click at [77, 142] on div "Location Pickup Store Lakeland WC Select Store [PERSON_NAME][GEOGRAPHIC_DATA] […" at bounding box center [120, 93] width 166 height 102
click at [79, 155] on link "View State Registry" at bounding box center [75, 157] width 50 height 8
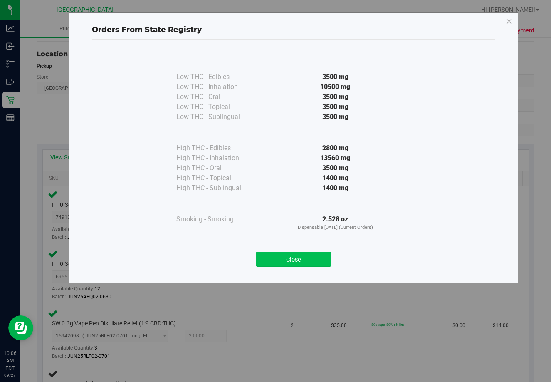
click at [302, 261] on button "Close" at bounding box center [294, 259] width 76 height 15
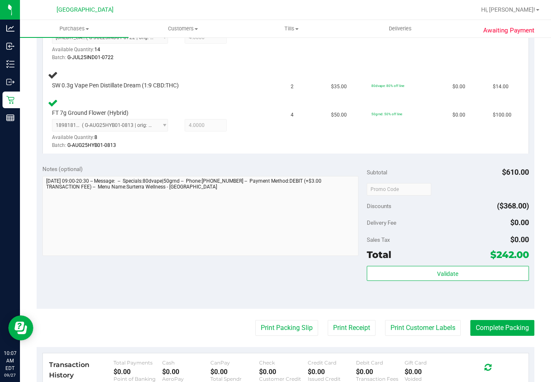
scroll to position [525, 0]
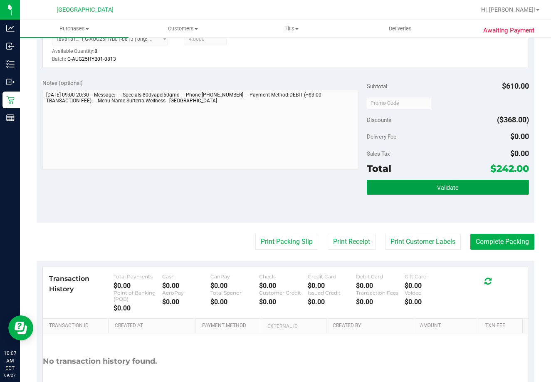
click at [466, 191] on button "Validate" at bounding box center [448, 187] width 162 height 15
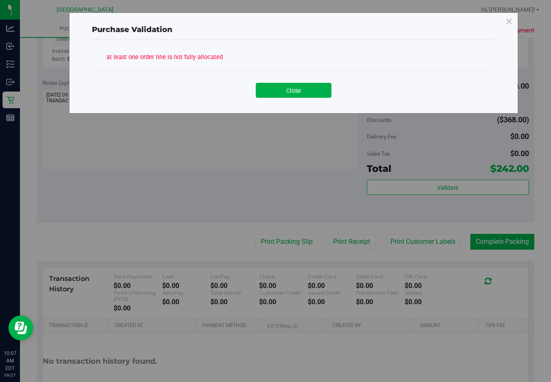
click at [299, 105] on div "at least one order line is not fully allocated Close" at bounding box center [294, 73] width 404 height 66
click at [300, 108] on div "Purchase Validation at least one order line is not fully allocated Close" at bounding box center [293, 62] width 449 height 101
click at [304, 96] on button "Close" at bounding box center [294, 90] width 76 height 15
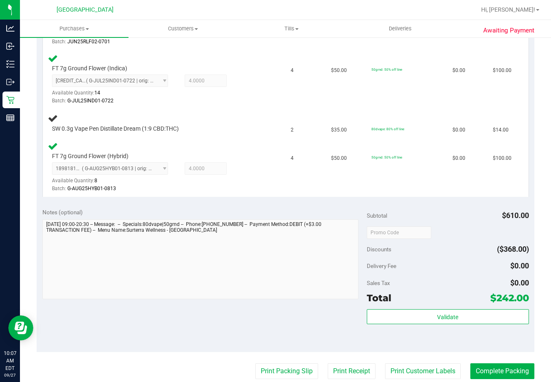
scroll to position [396, 0]
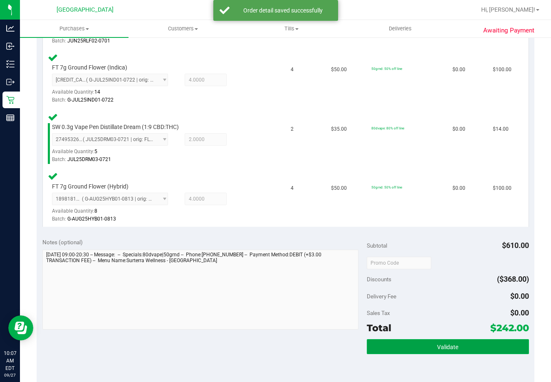
click at [457, 345] on button "Validate" at bounding box center [448, 346] width 162 height 15
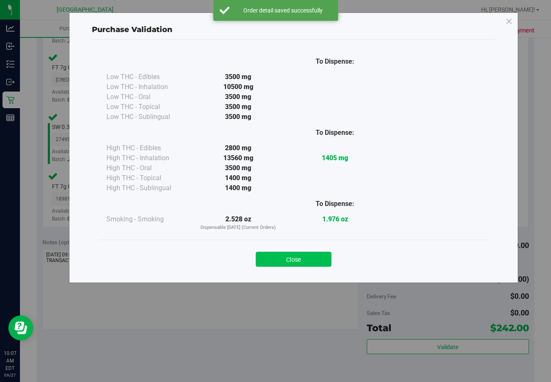
click at [316, 265] on button "Close" at bounding box center [294, 259] width 76 height 15
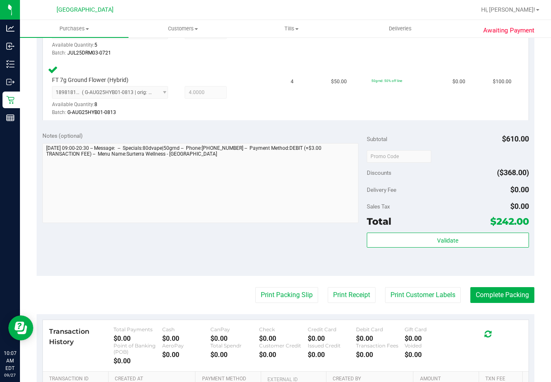
scroll to position [501, 0]
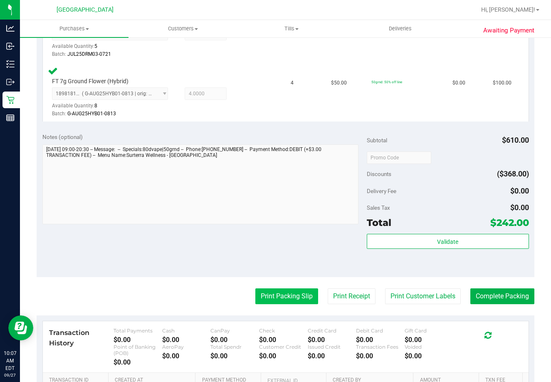
click at [298, 295] on button "Print Packing Slip" at bounding box center [286, 296] width 63 height 16
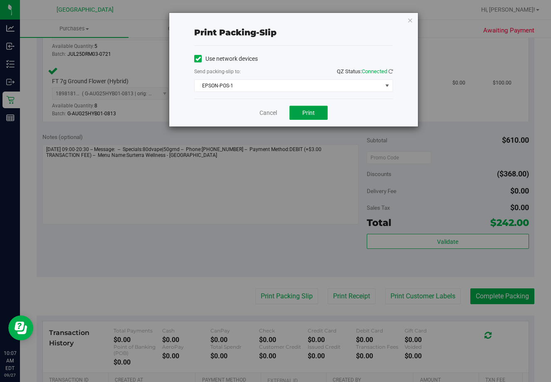
click at [305, 118] on button "Print" at bounding box center [309, 113] width 38 height 14
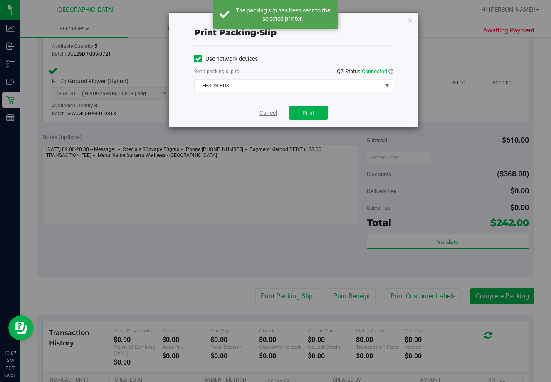
click at [262, 111] on link "Cancel" at bounding box center [268, 113] width 17 height 9
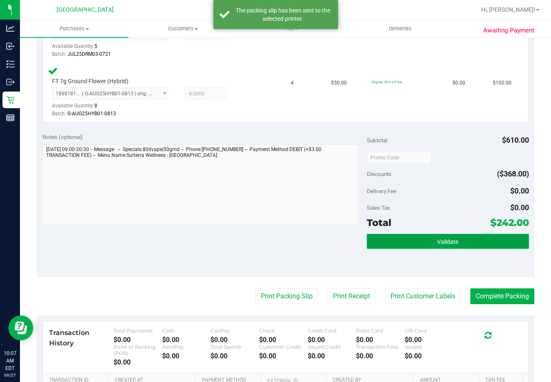
click at [424, 247] on button "Validate" at bounding box center [448, 241] width 162 height 15
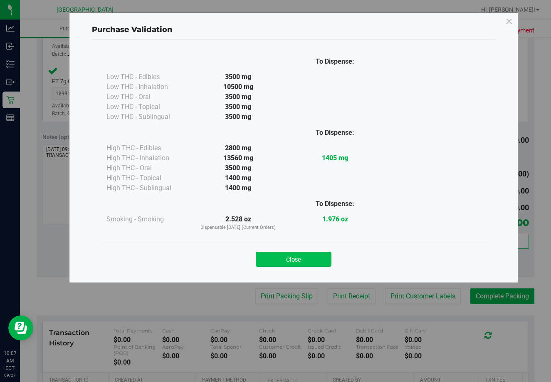
click at [285, 260] on button "Close" at bounding box center [294, 259] width 76 height 15
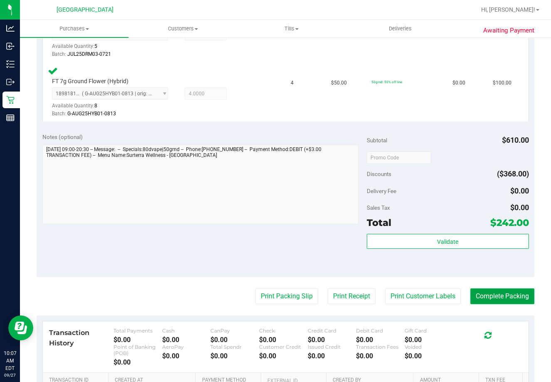
click at [486, 301] on button "Complete Packing" at bounding box center [503, 296] width 64 height 16
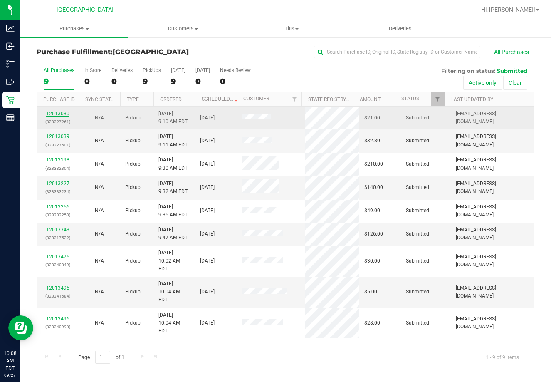
click at [56, 114] on link "12013030" at bounding box center [57, 114] width 23 height 6
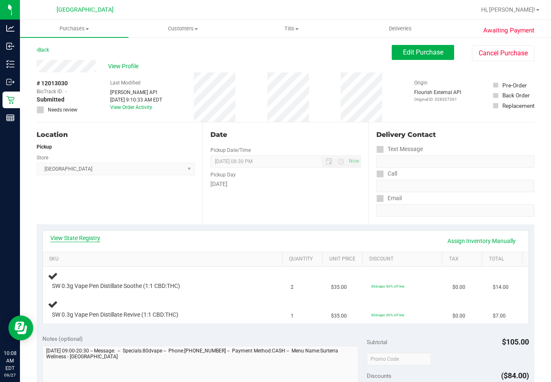
click at [88, 239] on link "View State Registry" at bounding box center [75, 238] width 50 height 8
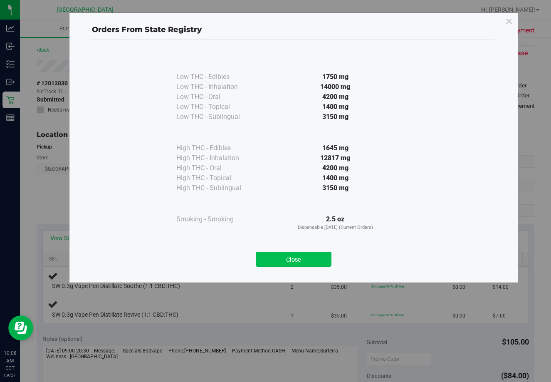
click at [308, 255] on button "Close" at bounding box center [294, 259] width 76 height 15
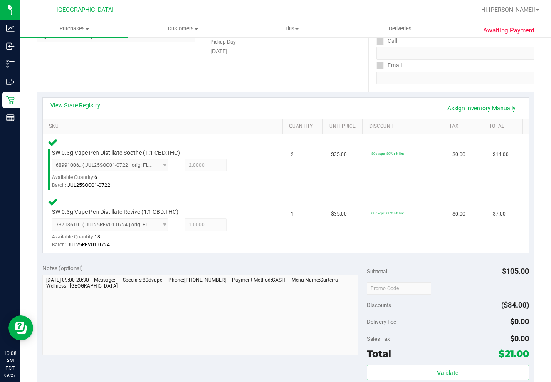
scroll to position [233, 0]
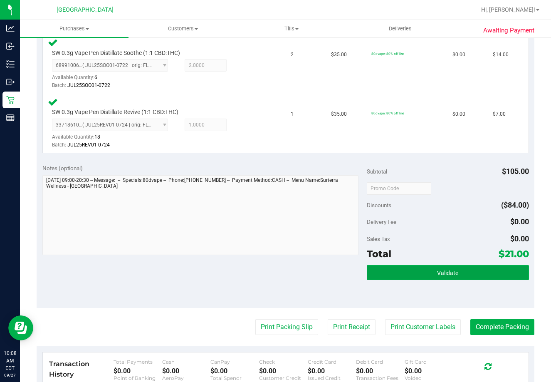
click at [452, 279] on button "Validate" at bounding box center [448, 272] width 162 height 15
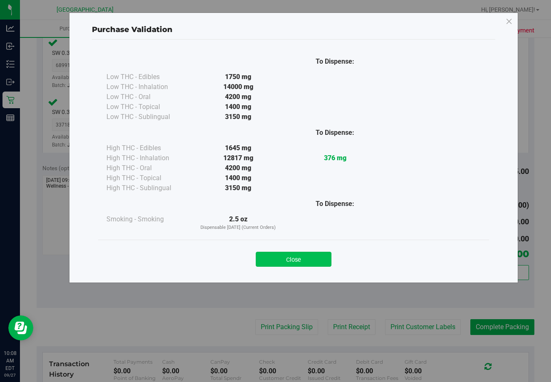
click at [290, 261] on button "Close" at bounding box center [294, 259] width 76 height 15
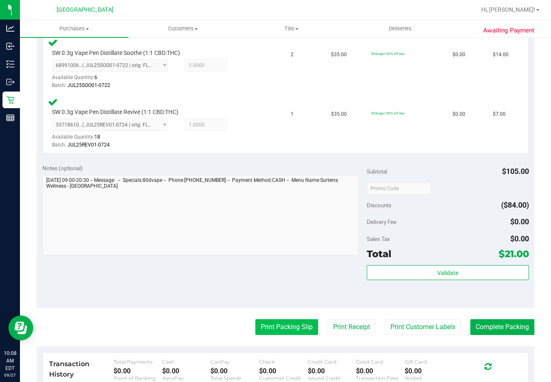
click at [283, 330] on button "Print Packing Slip" at bounding box center [286, 327] width 63 height 16
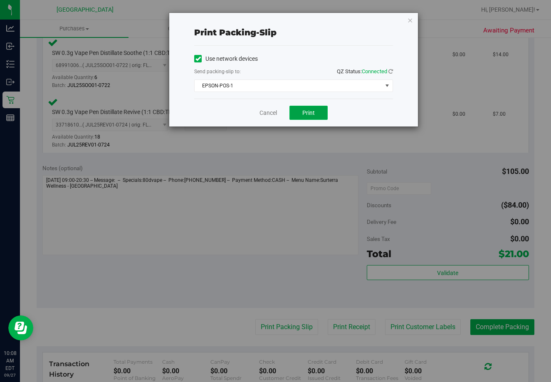
click at [314, 117] on button "Print" at bounding box center [309, 113] width 38 height 14
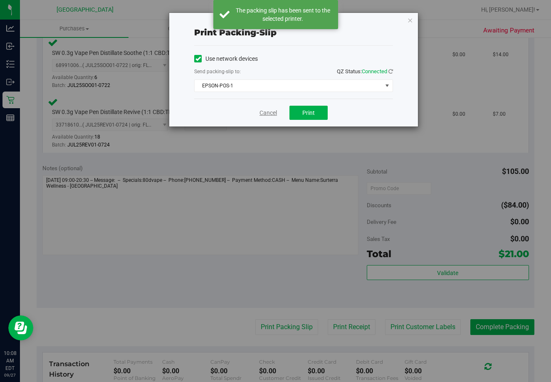
click at [266, 115] on link "Cancel" at bounding box center [268, 113] width 17 height 9
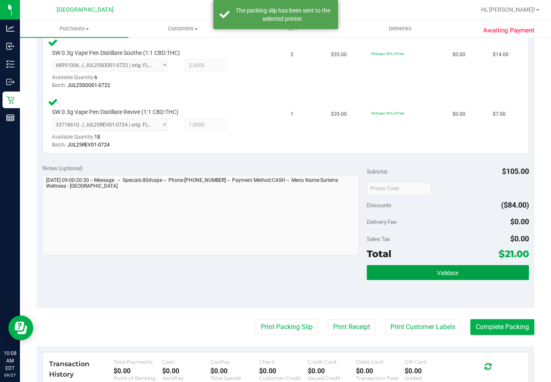
click at [428, 280] on button "Validate" at bounding box center [448, 272] width 162 height 15
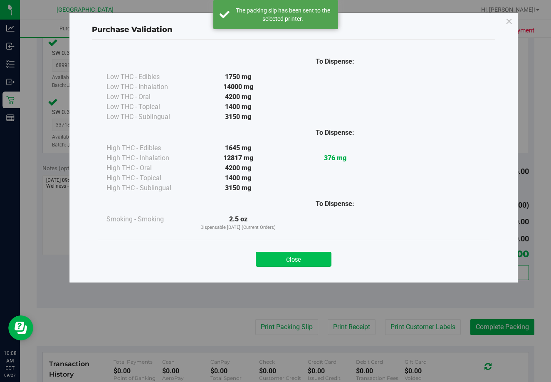
click at [298, 255] on button "Close" at bounding box center [294, 259] width 76 height 15
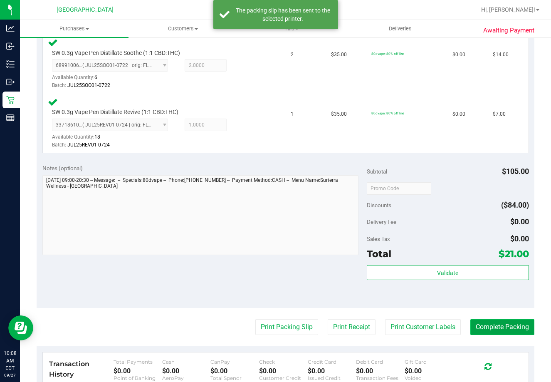
click at [485, 326] on button "Complete Packing" at bounding box center [503, 327] width 64 height 16
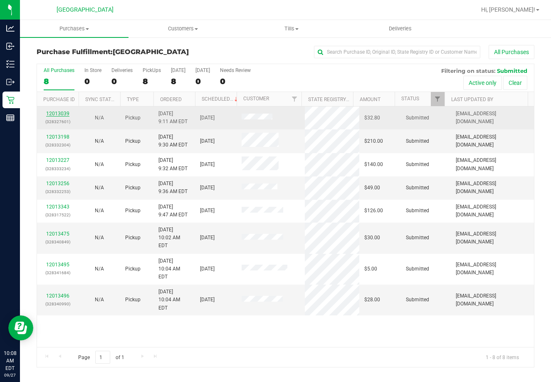
click at [57, 115] on link "12013039" at bounding box center [57, 114] width 23 height 6
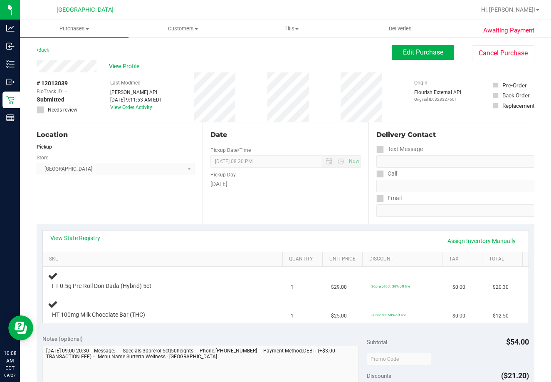
click at [76, 253] on th "SKU" at bounding box center [163, 259] width 240 height 15
click at [70, 237] on link "View State Registry" at bounding box center [75, 238] width 50 height 8
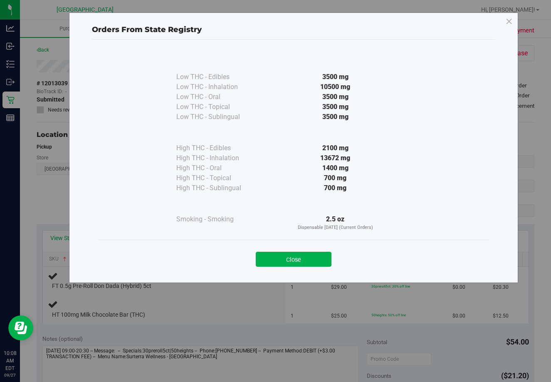
click at [306, 244] on div "Close" at bounding box center [293, 257] width 391 height 34
click at [298, 263] on button "Close" at bounding box center [294, 259] width 76 height 15
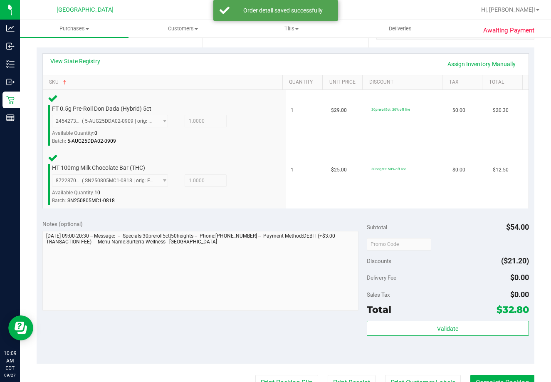
scroll to position [176, 0]
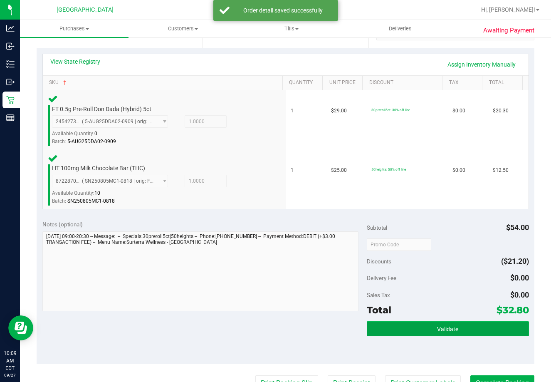
click at [459, 333] on button "Validate" at bounding box center [448, 328] width 162 height 15
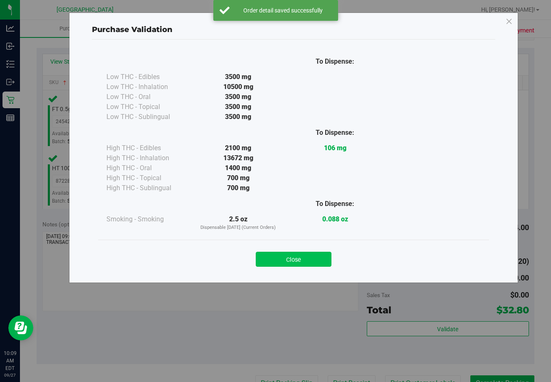
click at [312, 257] on button "Close" at bounding box center [294, 259] width 76 height 15
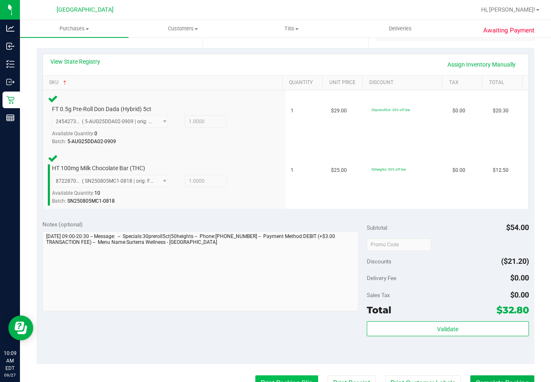
click at [294, 379] on button "Print Packing Slip" at bounding box center [286, 383] width 63 height 16
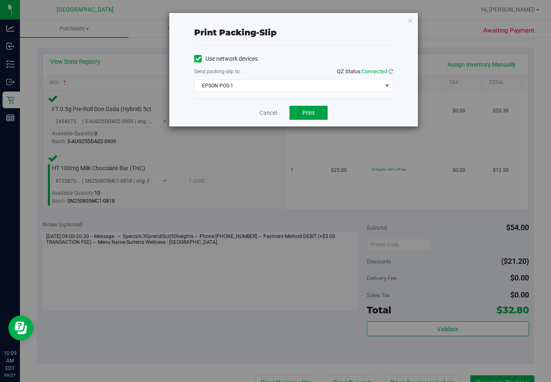
click at [314, 115] on span "Print" at bounding box center [309, 112] width 12 height 7
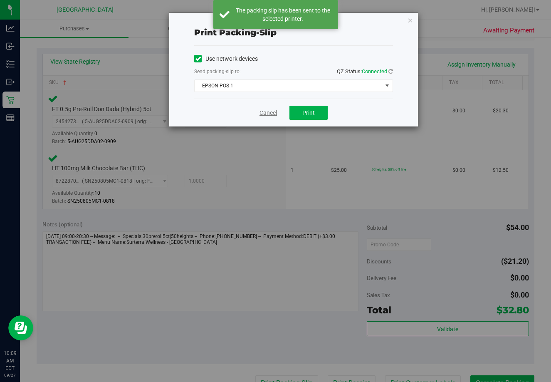
click at [271, 115] on link "Cancel" at bounding box center [268, 113] width 17 height 9
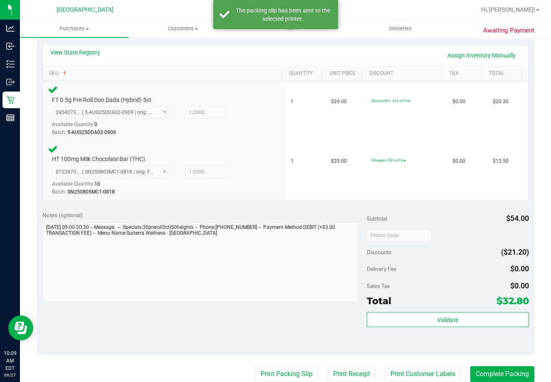
click at [457, 340] on div "Validate" at bounding box center [448, 330] width 162 height 37
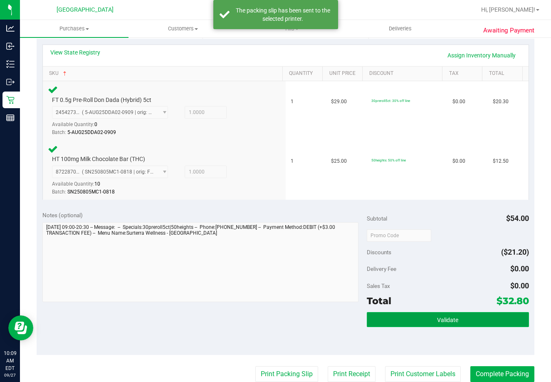
click at [458, 315] on button "Validate" at bounding box center [448, 319] width 162 height 15
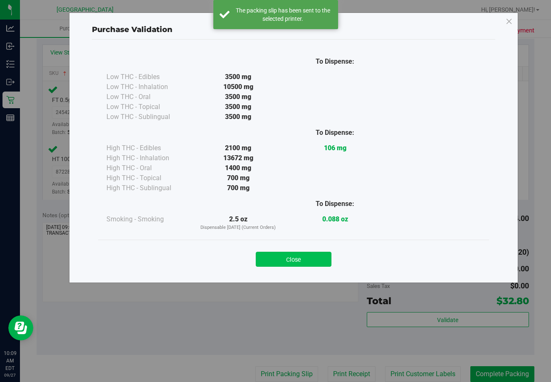
click at [302, 255] on button "Close" at bounding box center [294, 259] width 76 height 15
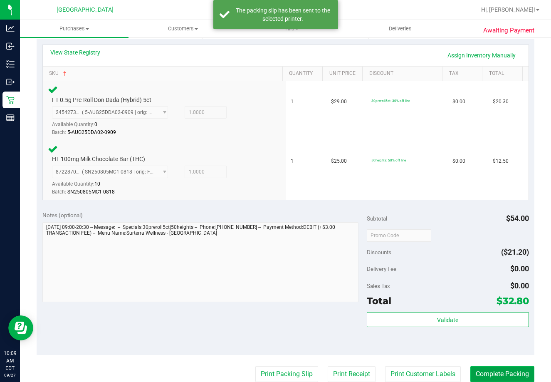
click at [484, 372] on button "Complete Packing" at bounding box center [503, 374] width 64 height 16
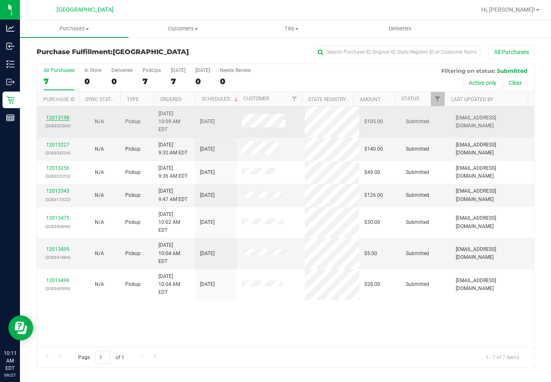
click at [62, 115] on link "12013198" at bounding box center [57, 118] width 23 height 6
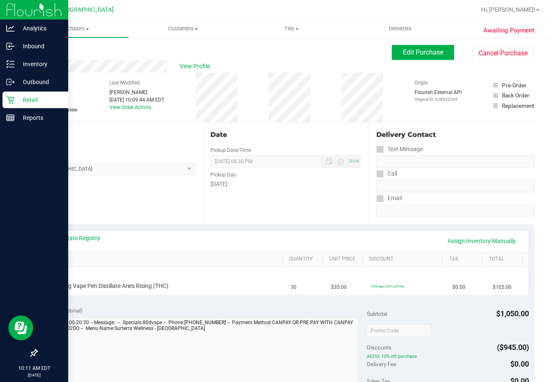
click at [18, 98] on p "Retail" at bounding box center [40, 100] width 50 height 10
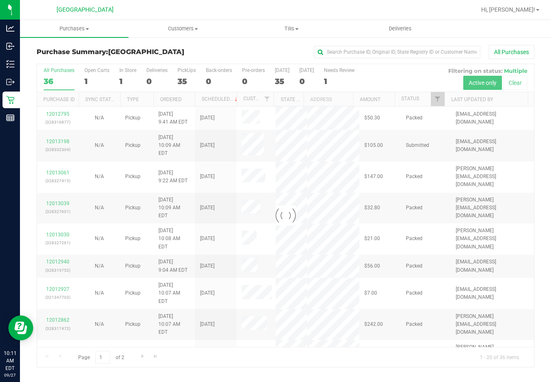
click at [412, 99] on div at bounding box center [285, 215] width 497 height 303
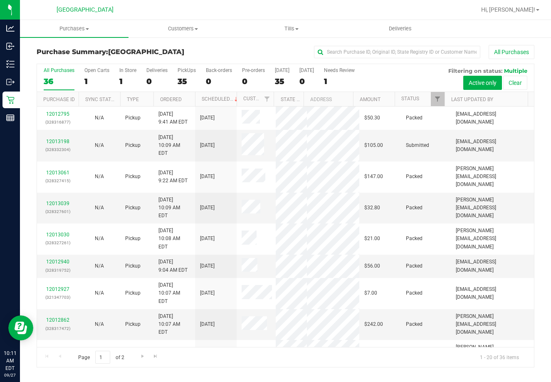
click at [418, 104] on th "Status" at bounding box center [420, 99] width 50 height 15
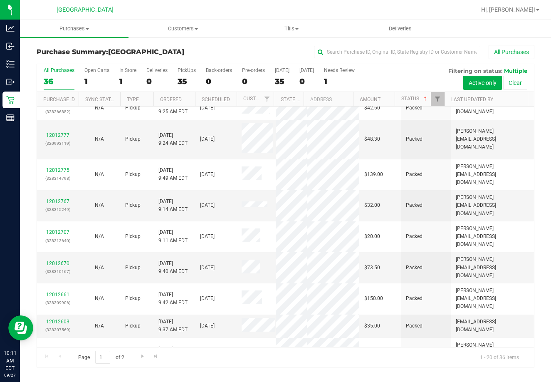
scroll to position [300, 0]
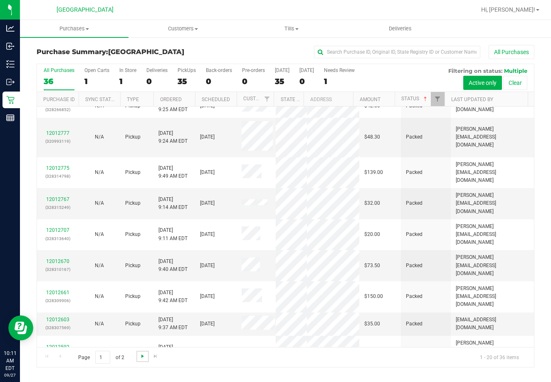
click at [143, 357] on span "Go to the next page" at bounding box center [142, 356] width 7 height 7
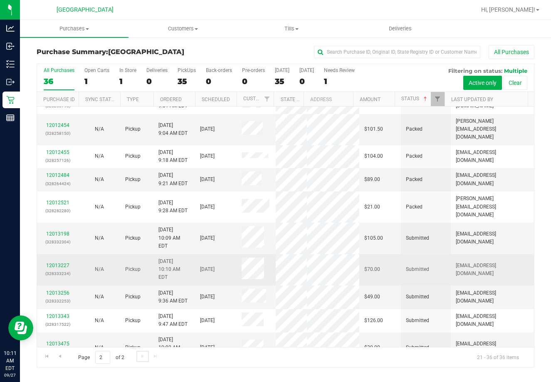
scroll to position [144, 0]
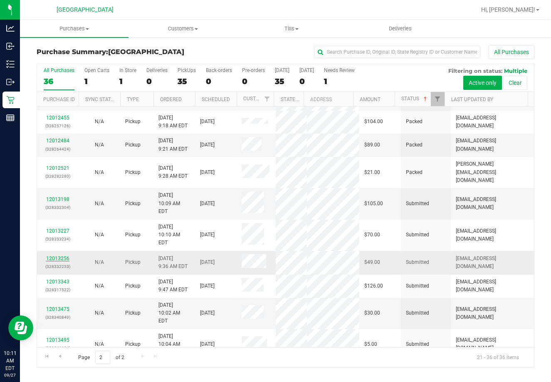
click at [62, 255] on link "12013256" at bounding box center [57, 258] width 23 height 6
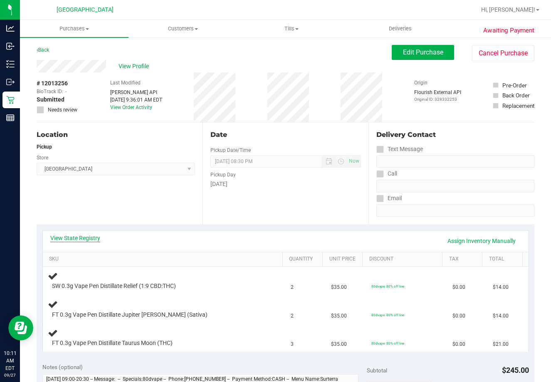
click at [69, 239] on link "View State Registry" at bounding box center [75, 238] width 50 height 8
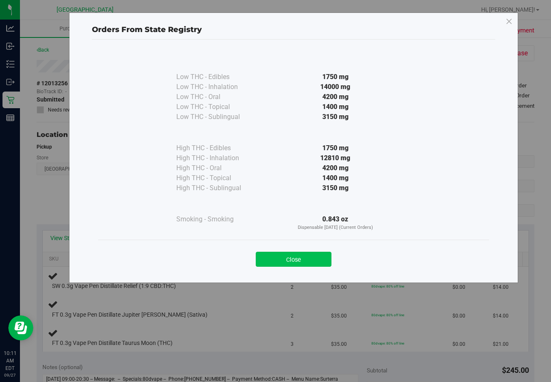
click at [327, 259] on button "Close" at bounding box center [294, 259] width 76 height 15
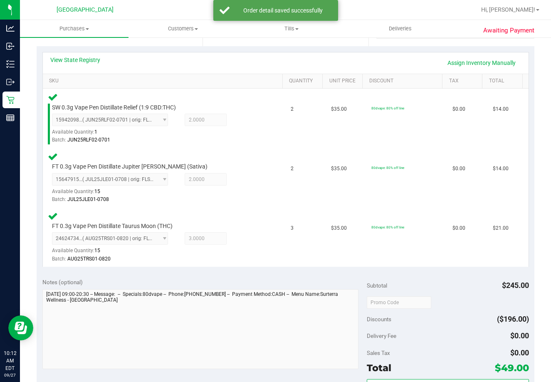
scroll to position [206, 0]
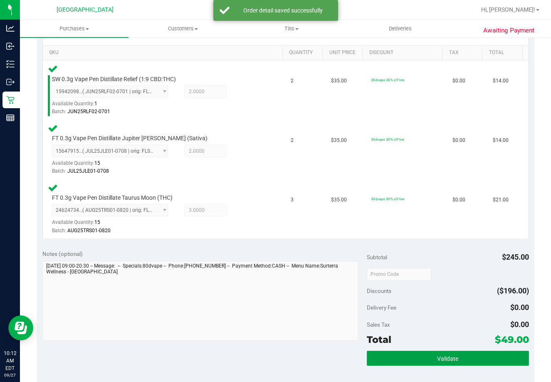
click at [451, 362] on span "Validate" at bounding box center [447, 358] width 21 height 7
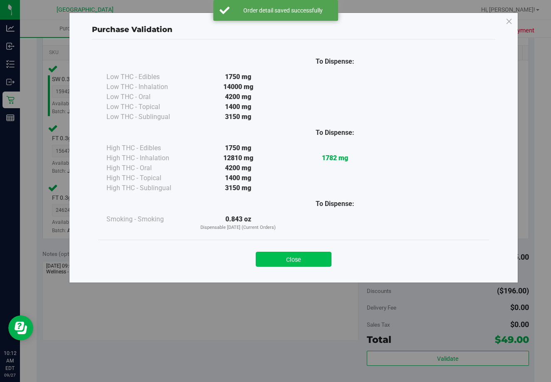
click at [315, 257] on button "Close" at bounding box center [294, 259] width 76 height 15
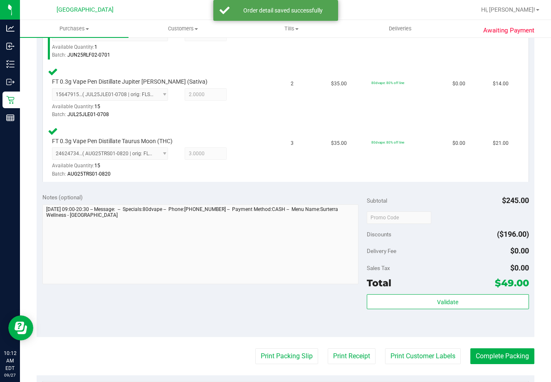
scroll to position [324, 0]
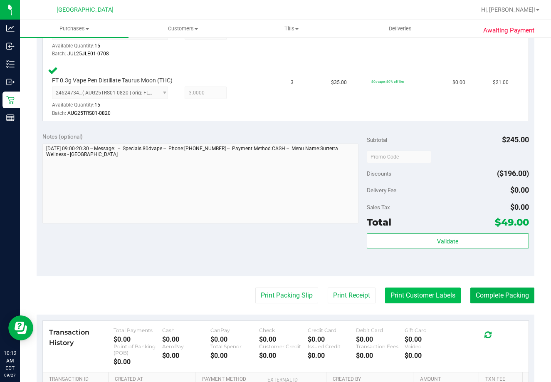
click at [404, 293] on button "Print Customer Labels" at bounding box center [423, 296] width 76 height 16
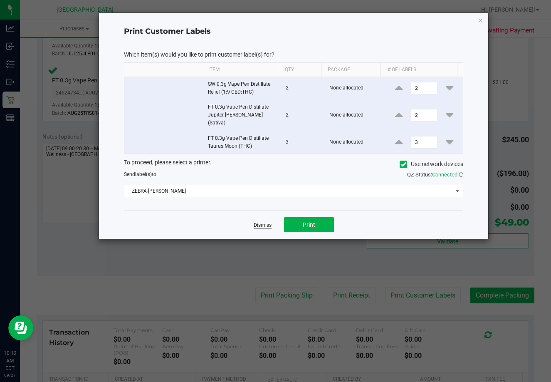
click at [265, 222] on link "Dismiss" at bounding box center [263, 225] width 18 height 7
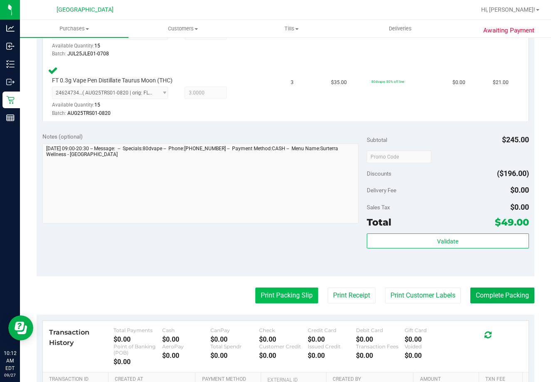
click at [287, 301] on button "Print Packing Slip" at bounding box center [286, 296] width 63 height 16
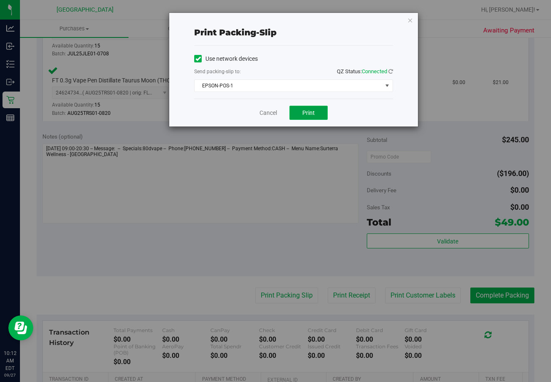
click at [317, 109] on button "Print" at bounding box center [309, 113] width 38 height 14
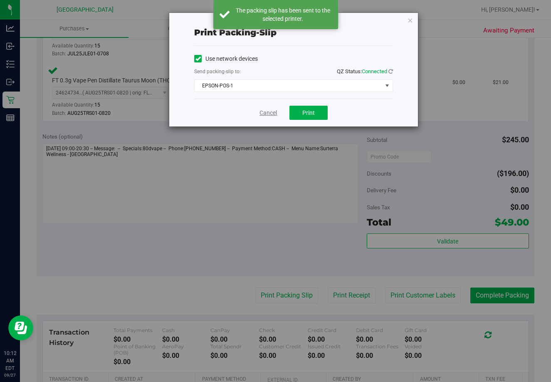
click at [271, 116] on link "Cancel" at bounding box center [268, 113] width 17 height 9
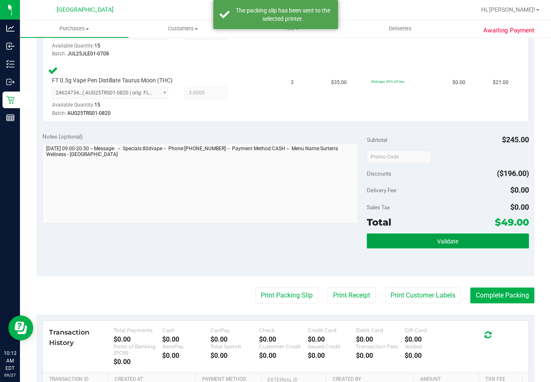
click at [419, 245] on button "Validate" at bounding box center [448, 240] width 162 height 15
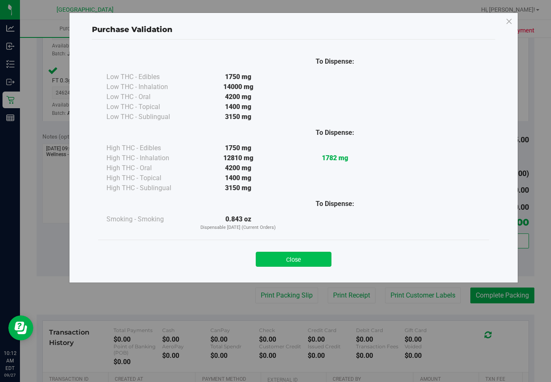
click at [278, 259] on button "Close" at bounding box center [294, 259] width 76 height 15
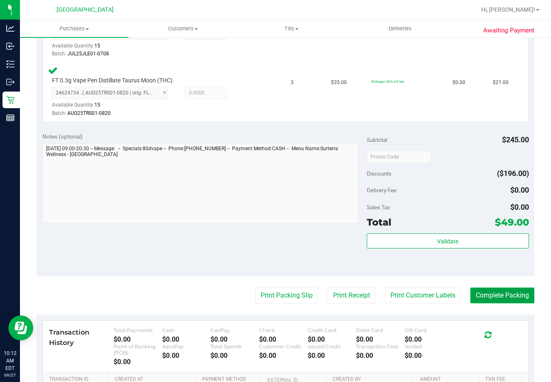
click at [487, 288] on button "Complete Packing" at bounding box center [503, 296] width 64 height 16
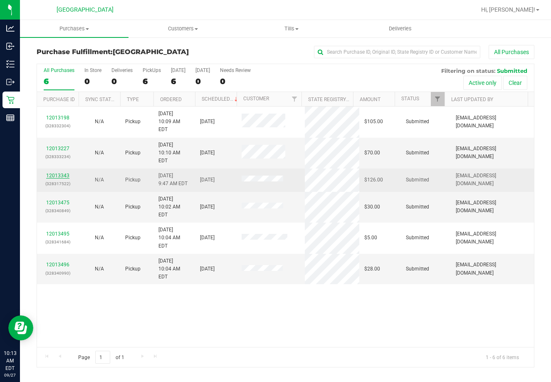
click at [54, 173] on link "12013343" at bounding box center [57, 176] width 23 height 6
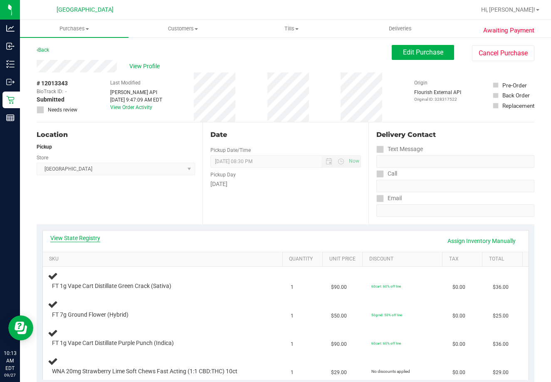
click at [73, 241] on link "View State Registry" at bounding box center [75, 238] width 50 height 8
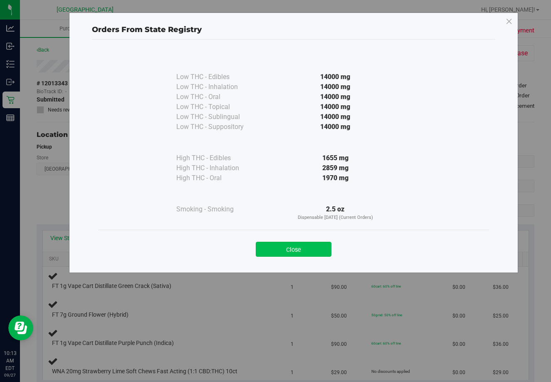
click at [316, 247] on button "Close" at bounding box center [294, 249] width 76 height 15
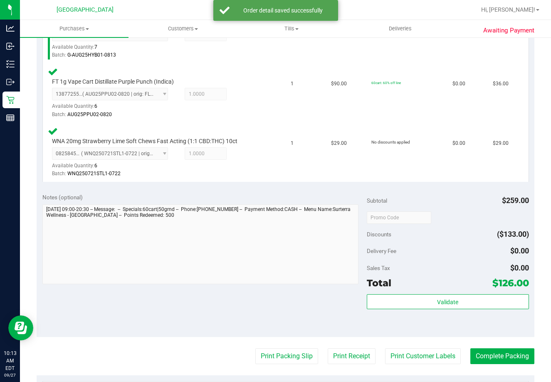
scroll to position [409, 0]
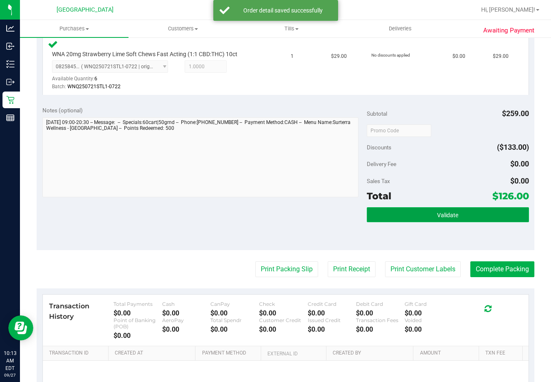
click at [450, 209] on button "Validate" at bounding box center [448, 214] width 162 height 15
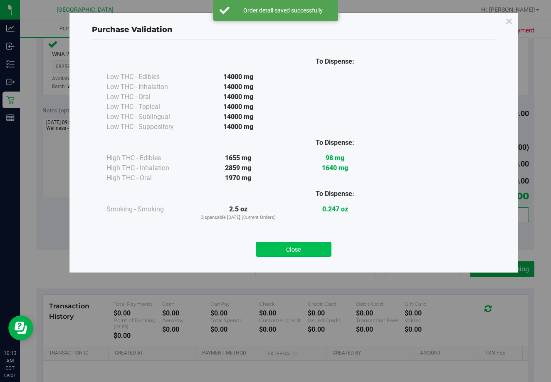
click at [298, 246] on button "Close" at bounding box center [294, 249] width 76 height 15
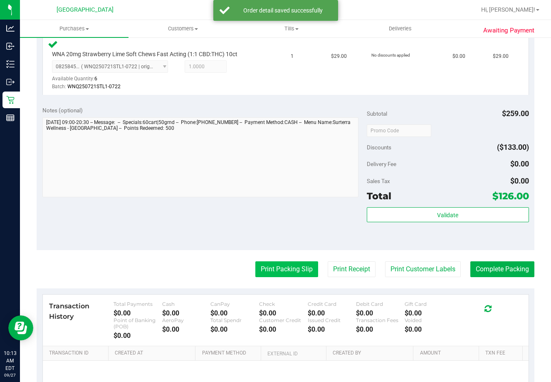
click at [301, 276] on button "Print Packing Slip" at bounding box center [286, 269] width 63 height 16
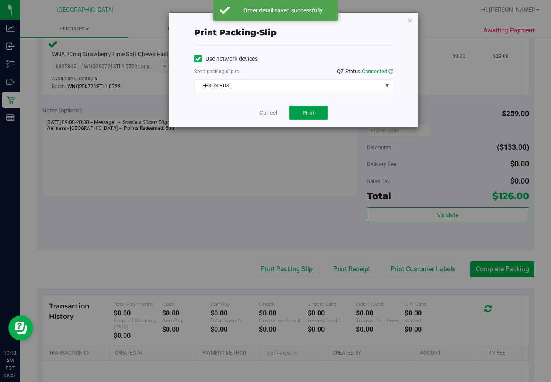
click at [317, 117] on button "Print" at bounding box center [309, 113] width 38 height 14
click at [273, 111] on link "Cancel" at bounding box center [268, 113] width 17 height 9
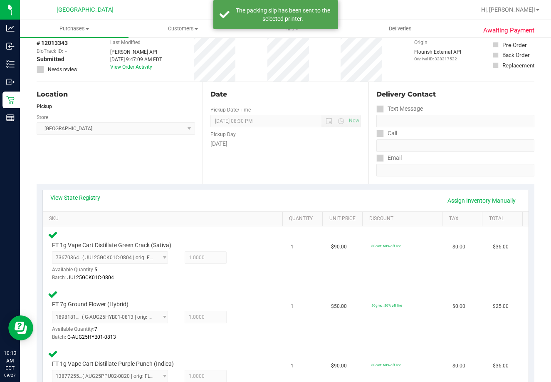
scroll to position [0, 0]
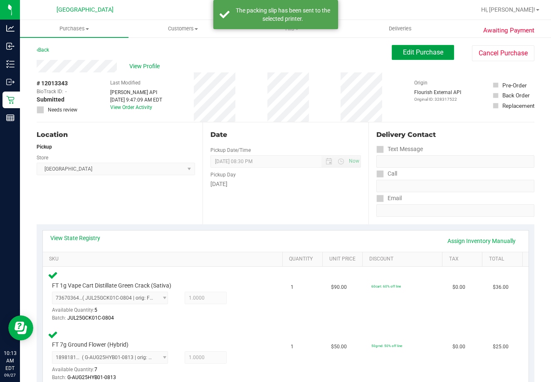
click at [419, 53] on span "Edit Purchase" at bounding box center [423, 52] width 40 height 8
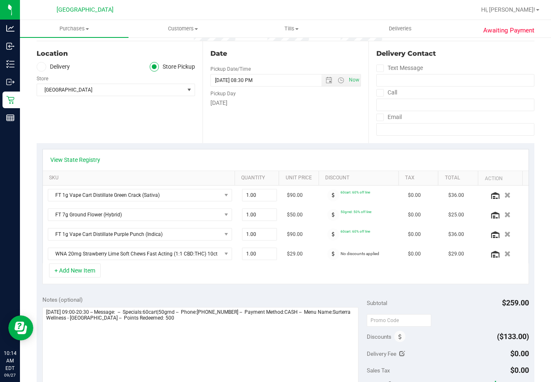
scroll to position [156, 0]
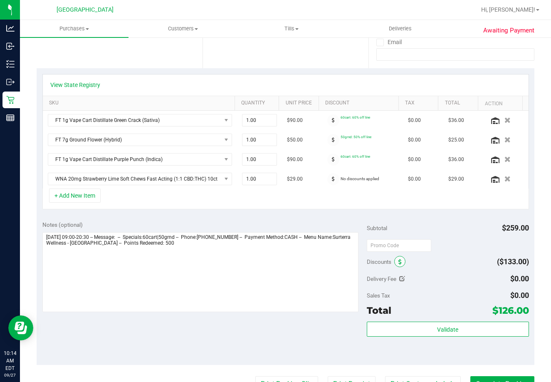
click at [399, 261] on icon at bounding box center [400, 262] width 3 height 6
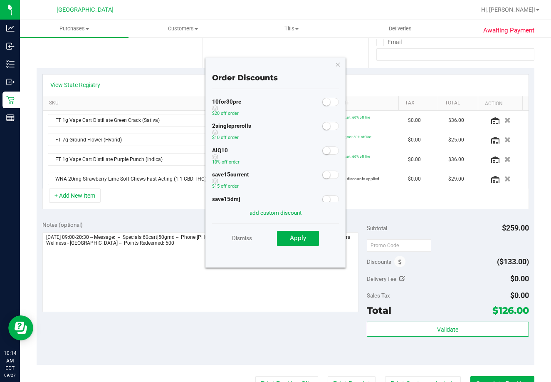
click at [326, 151] on span at bounding box center [330, 150] width 17 height 8
click at [300, 239] on span "Apply" at bounding box center [298, 237] width 16 height 7
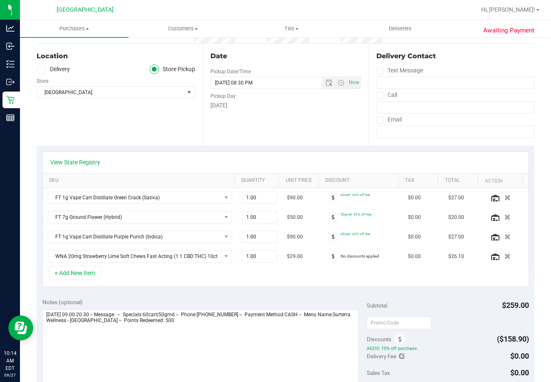
scroll to position [0, 0]
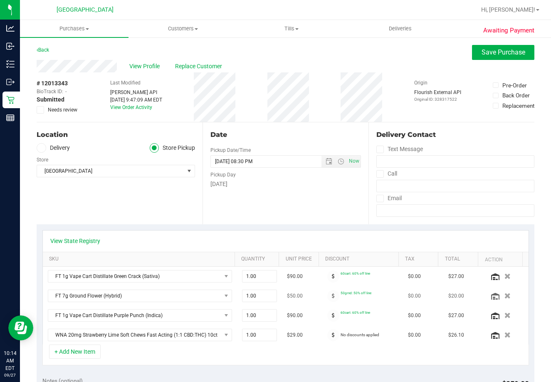
click at [444, 292] on td "$20.00" at bounding box center [464, 296] width 40 height 20
click at [497, 55] on span "Save Purchase" at bounding box center [504, 52] width 44 height 8
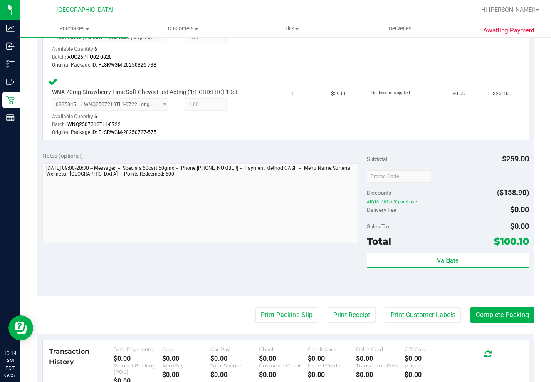
scroll to position [416, 0]
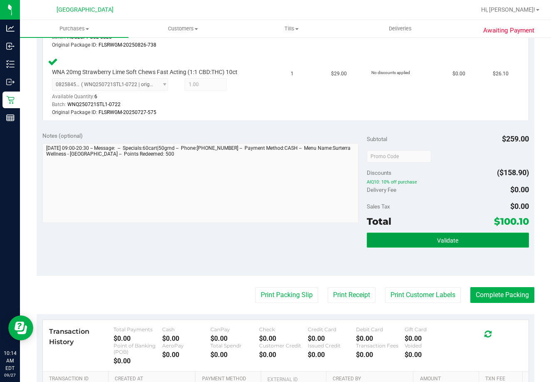
click at [461, 243] on button "Validate" at bounding box center [448, 240] width 162 height 15
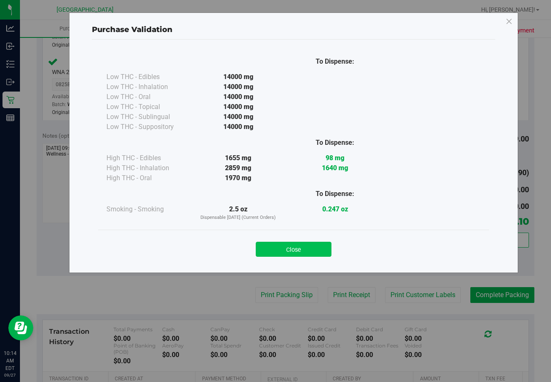
click at [300, 246] on button "Close" at bounding box center [294, 249] width 76 height 15
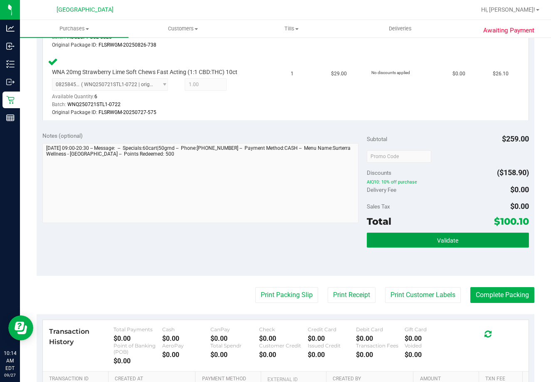
click at [459, 238] on button "Validate" at bounding box center [448, 240] width 162 height 15
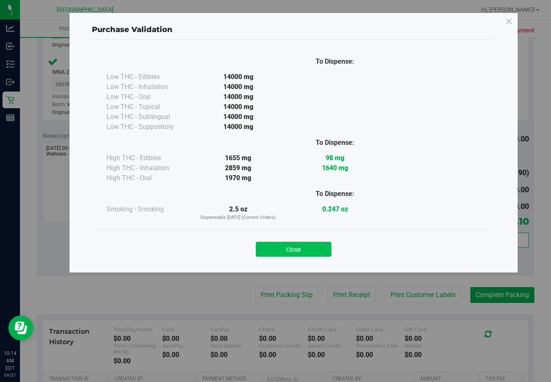
click at [295, 249] on button "Close" at bounding box center [294, 249] width 76 height 15
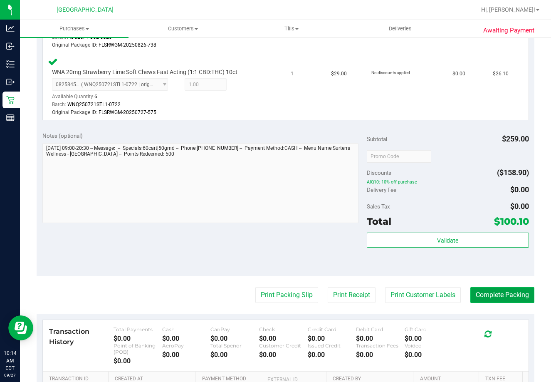
click at [486, 298] on button "Complete Packing" at bounding box center [503, 295] width 64 height 16
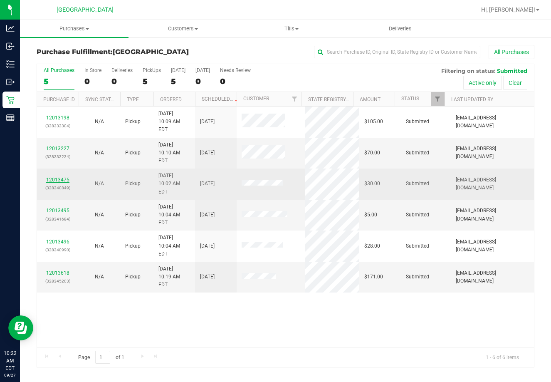
click at [59, 177] on link "12013475" at bounding box center [57, 180] width 23 height 6
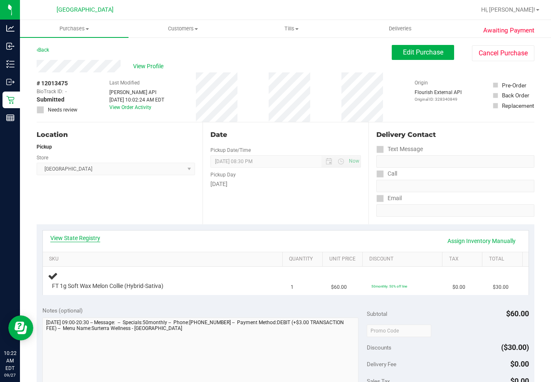
click at [79, 239] on link "View State Registry" at bounding box center [75, 238] width 50 height 8
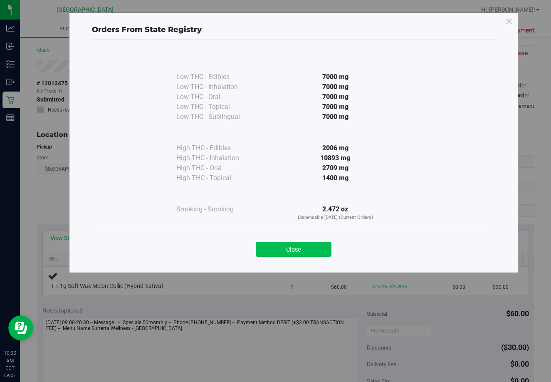
click at [288, 249] on button "Close" at bounding box center [294, 249] width 76 height 15
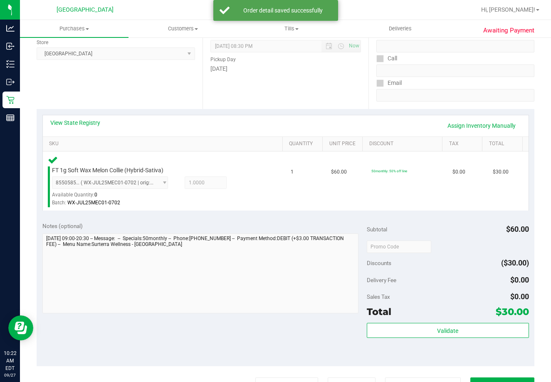
scroll to position [258, 0]
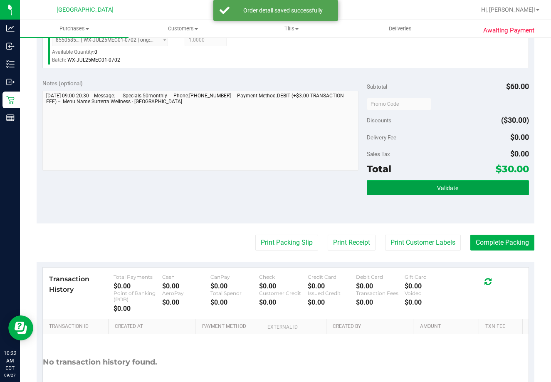
click at [476, 182] on button "Validate" at bounding box center [448, 187] width 162 height 15
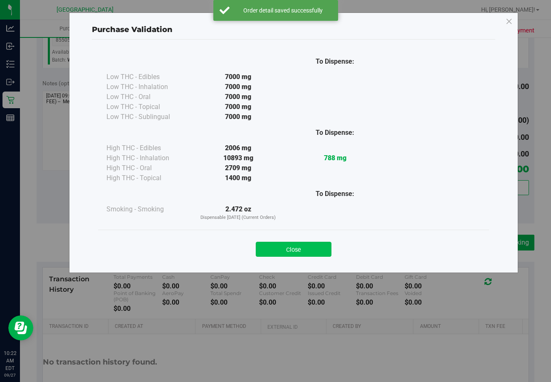
click at [279, 247] on button "Close" at bounding box center [294, 249] width 76 height 15
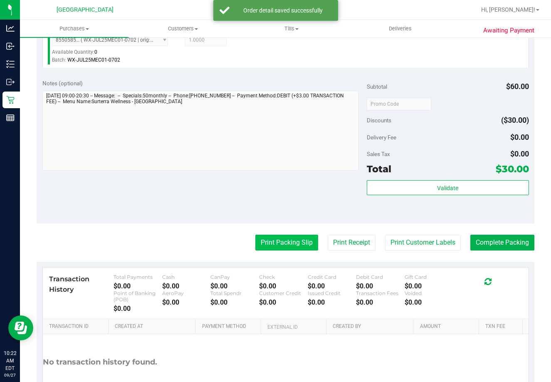
click at [299, 248] on button "Print Packing Slip" at bounding box center [286, 243] width 63 height 16
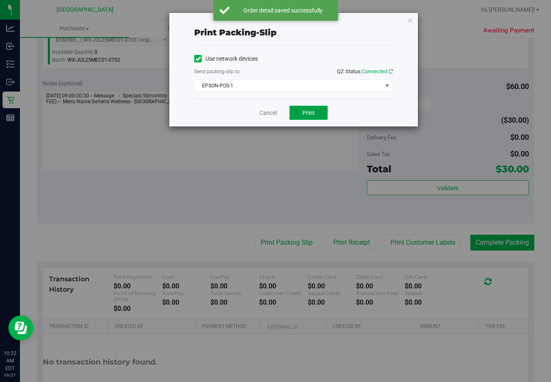
click at [319, 117] on button "Print" at bounding box center [309, 113] width 38 height 14
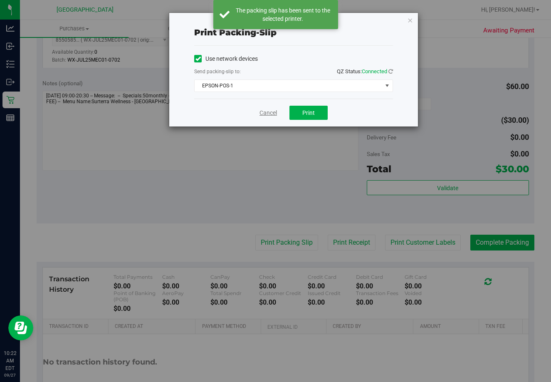
click at [273, 114] on link "Cancel" at bounding box center [268, 113] width 17 height 9
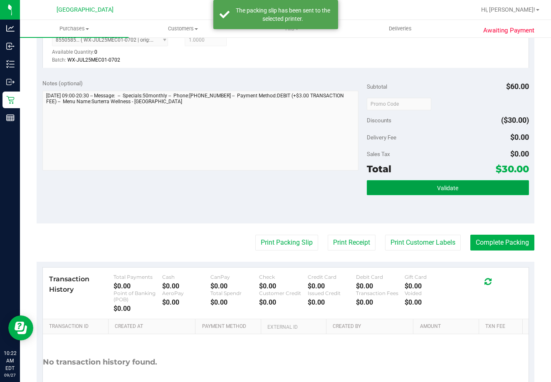
click at [406, 182] on button "Validate" at bounding box center [448, 187] width 162 height 15
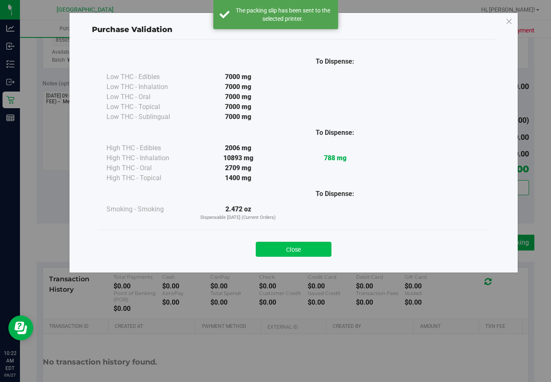
click at [310, 243] on button "Close" at bounding box center [294, 249] width 76 height 15
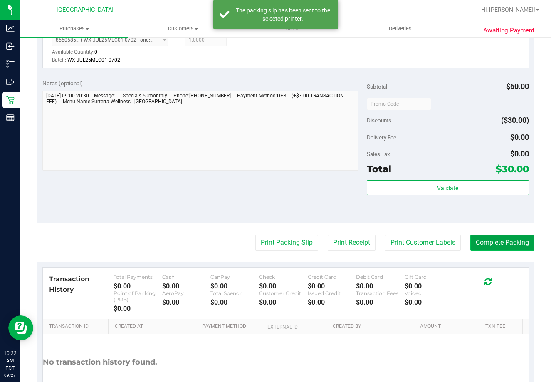
click at [499, 245] on button "Complete Packing" at bounding box center [503, 243] width 64 height 16
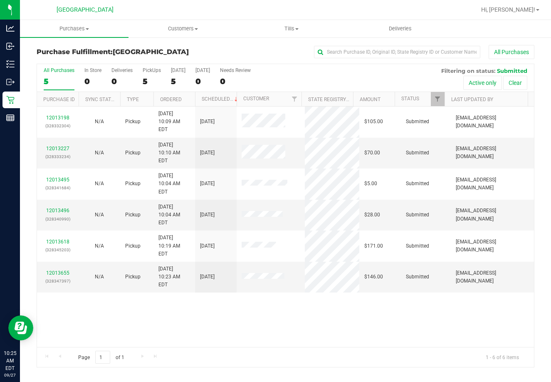
click at [59, 79] on div "5" at bounding box center [59, 82] width 31 height 10
click at [0, 0] on input "All Purchases 5" at bounding box center [0, 0] width 0 height 0
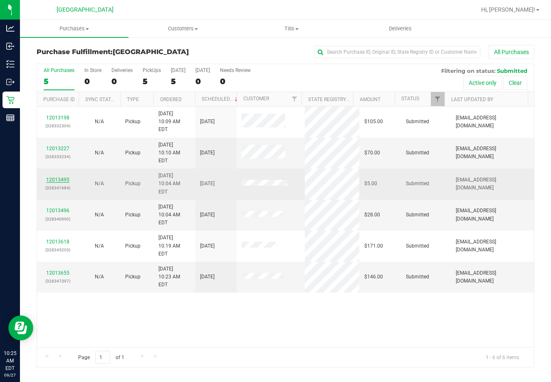
click at [59, 177] on link "12013495" at bounding box center [57, 180] width 23 height 6
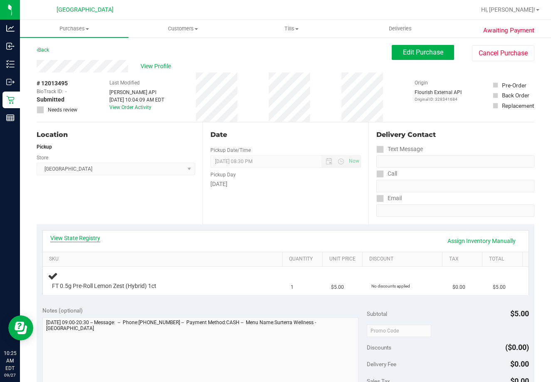
click at [80, 237] on link "View State Registry" at bounding box center [75, 238] width 50 height 8
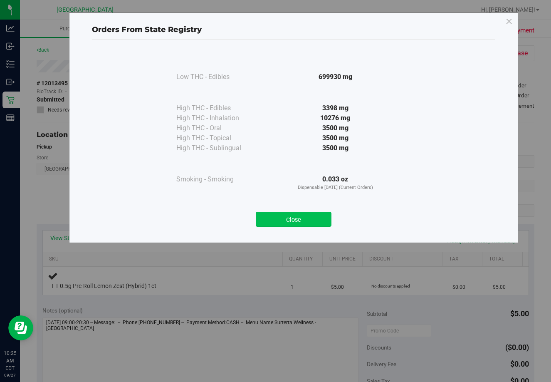
click at [313, 217] on button "Close" at bounding box center [294, 219] width 76 height 15
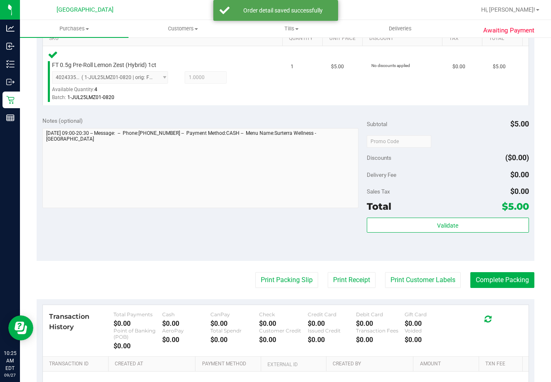
scroll to position [220, 0]
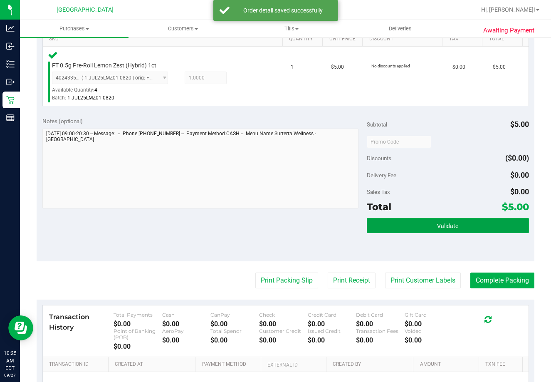
click at [440, 232] on button "Validate" at bounding box center [448, 225] width 162 height 15
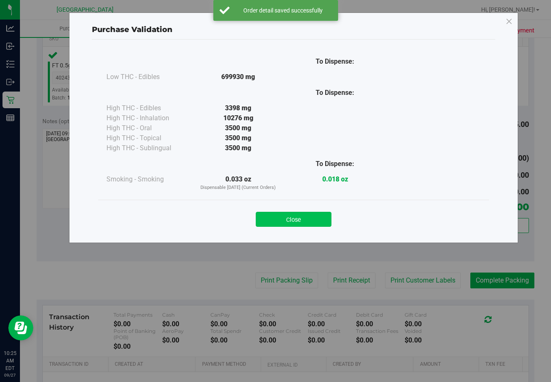
click at [300, 214] on button "Close" at bounding box center [294, 219] width 76 height 15
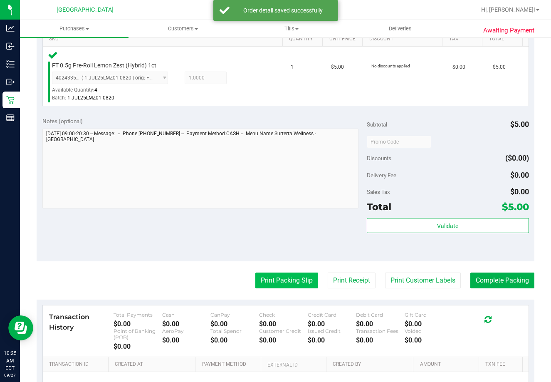
click at [276, 280] on button "Print Packing Slip" at bounding box center [286, 281] width 63 height 16
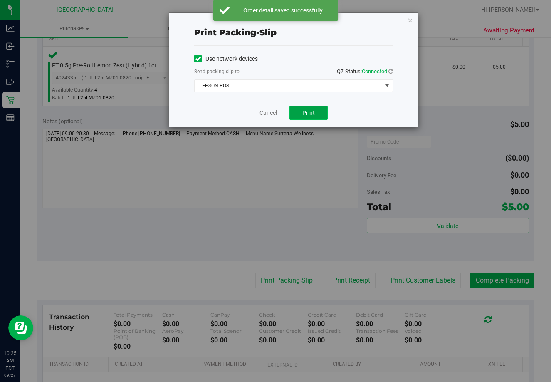
click at [300, 112] on button "Print" at bounding box center [309, 113] width 38 height 14
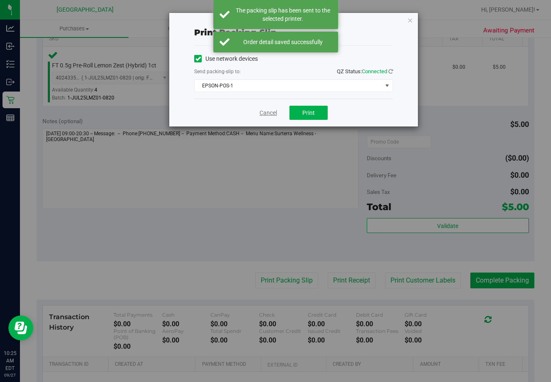
click at [264, 116] on link "Cancel" at bounding box center [268, 113] width 17 height 9
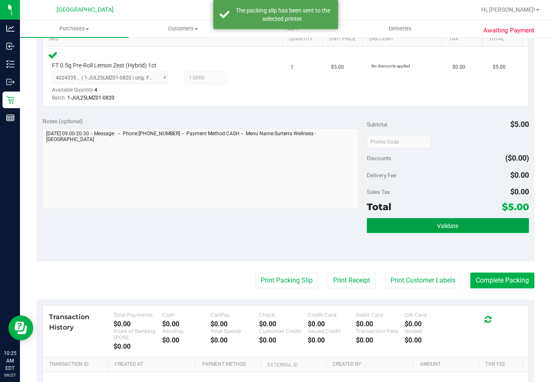
click at [409, 218] on button "Validate" at bounding box center [448, 225] width 162 height 15
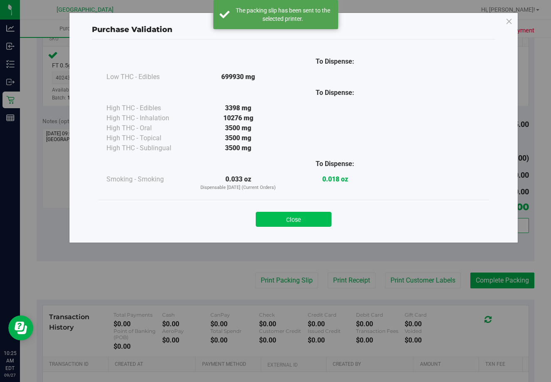
click at [306, 220] on button "Close" at bounding box center [294, 219] width 76 height 15
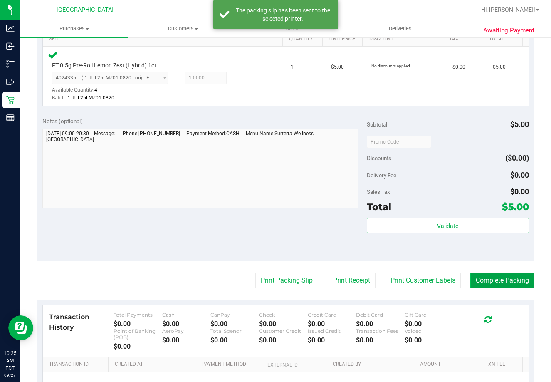
click at [496, 279] on button "Complete Packing" at bounding box center [503, 281] width 64 height 16
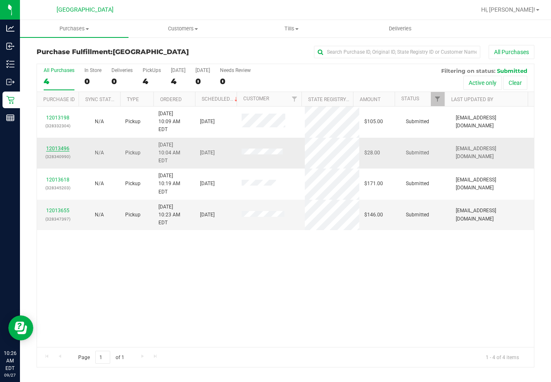
click at [63, 146] on link "12013496" at bounding box center [57, 149] width 23 height 6
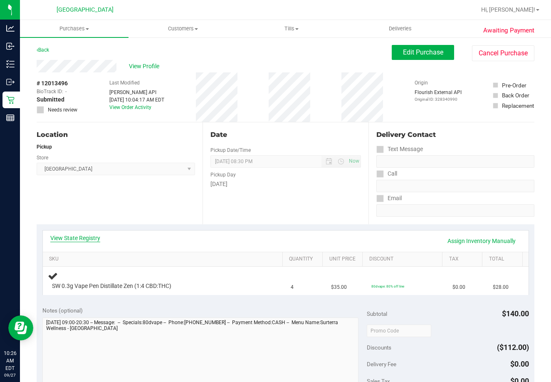
click at [84, 238] on link "View State Registry" at bounding box center [75, 238] width 50 height 8
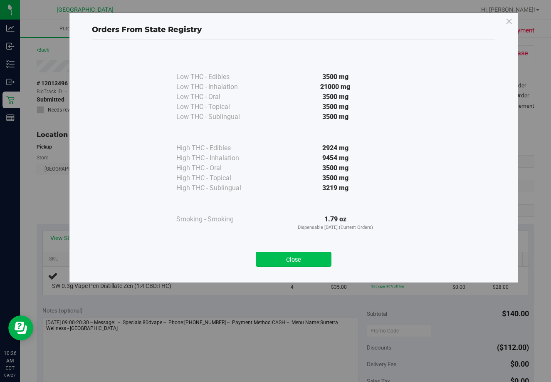
click at [317, 259] on button "Close" at bounding box center [294, 259] width 76 height 15
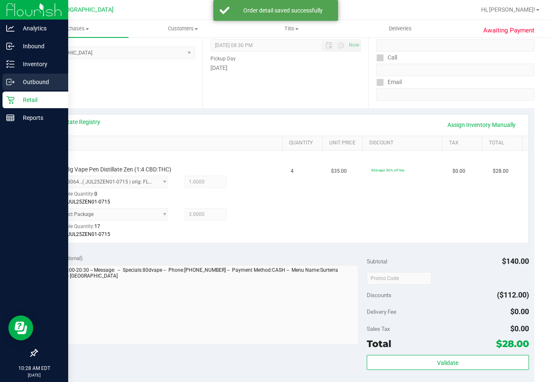
scroll to position [215, 0]
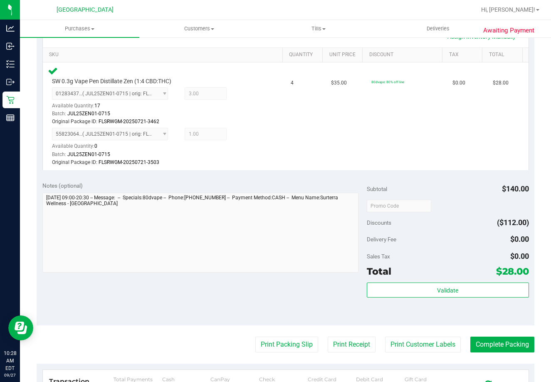
scroll to position [209, 0]
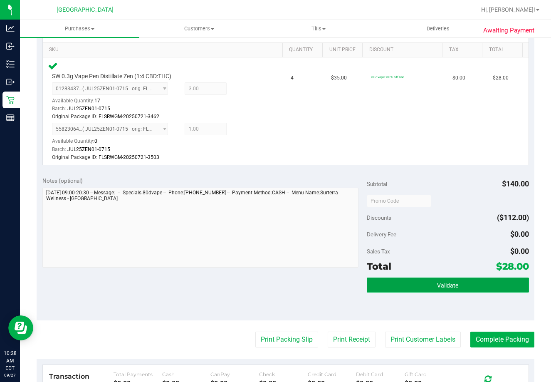
click at [450, 285] on span "Validate" at bounding box center [447, 285] width 21 height 7
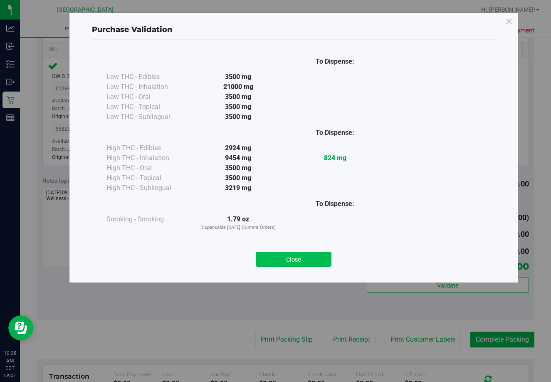
click at [314, 260] on button "Close" at bounding box center [294, 259] width 76 height 15
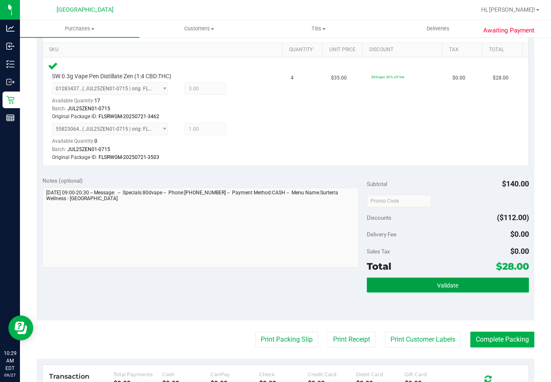
click at [447, 288] on span "Validate" at bounding box center [447, 285] width 21 height 7
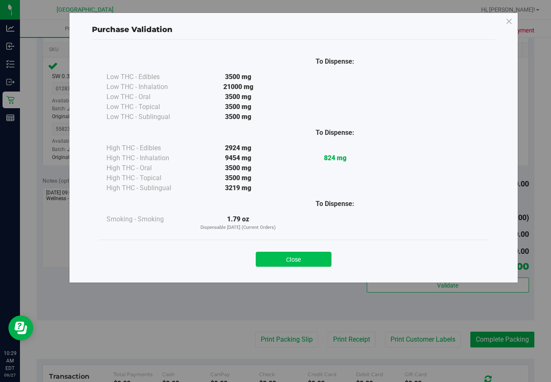
click at [298, 262] on button "Close" at bounding box center [294, 259] width 76 height 15
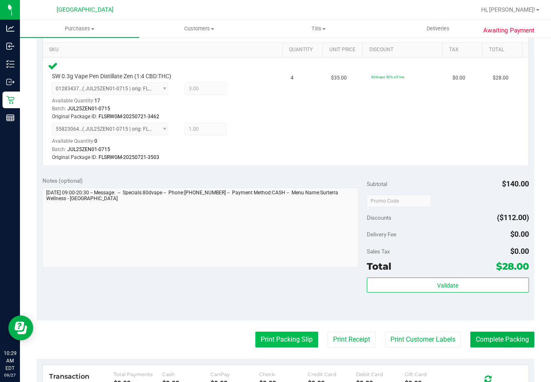
click at [293, 340] on button "Print Packing Slip" at bounding box center [286, 340] width 63 height 16
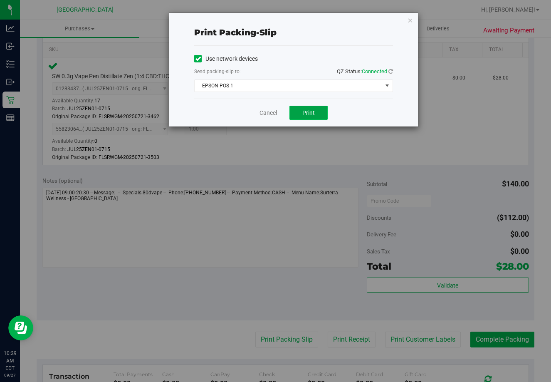
click at [310, 112] on span "Print" at bounding box center [309, 112] width 12 height 7
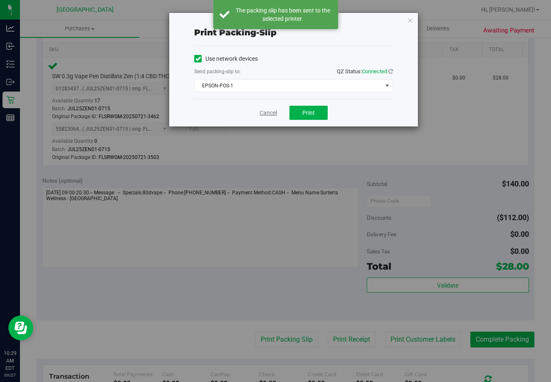
click at [266, 116] on link "Cancel" at bounding box center [268, 113] width 17 height 9
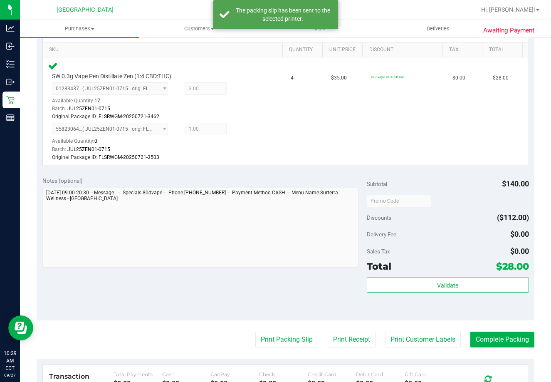
click at [419, 269] on div "Total $28.00" at bounding box center [448, 266] width 162 height 15
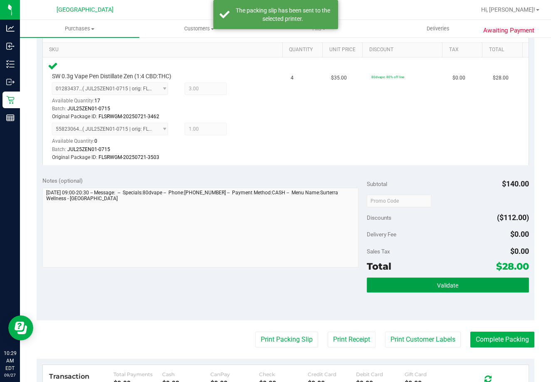
click at [447, 290] on button "Validate" at bounding box center [448, 285] width 162 height 15
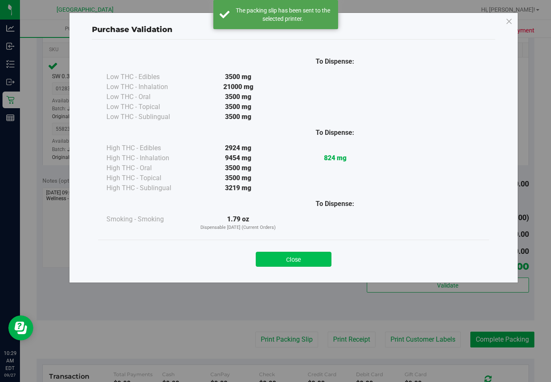
click at [297, 264] on button "Close" at bounding box center [294, 259] width 76 height 15
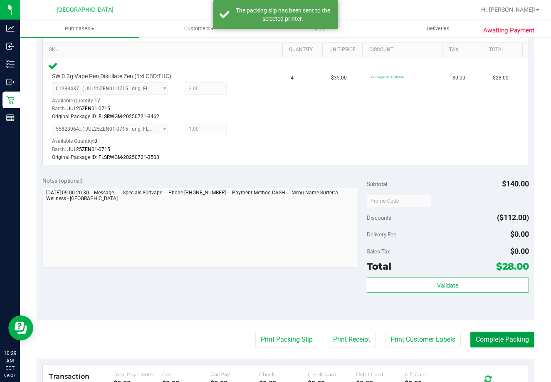
click at [482, 342] on button "Complete Packing" at bounding box center [503, 340] width 64 height 16
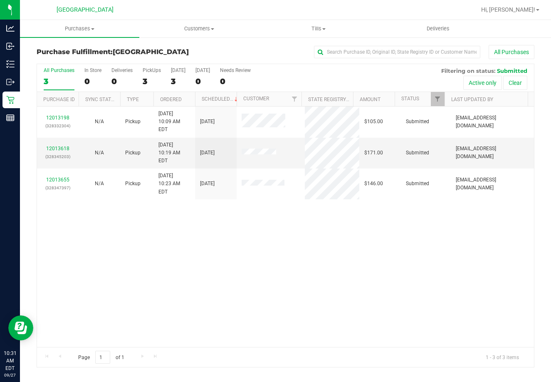
click at [56, 78] on div "3" at bounding box center [59, 82] width 31 height 10
click at [0, 0] on input "All Purchases 3" at bounding box center [0, 0] width 0 height 0
click at [62, 146] on link "12013618" at bounding box center [57, 149] width 23 height 6
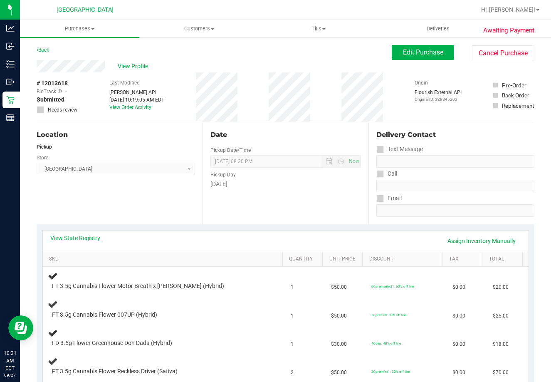
click at [84, 234] on link "View State Registry" at bounding box center [75, 238] width 50 height 8
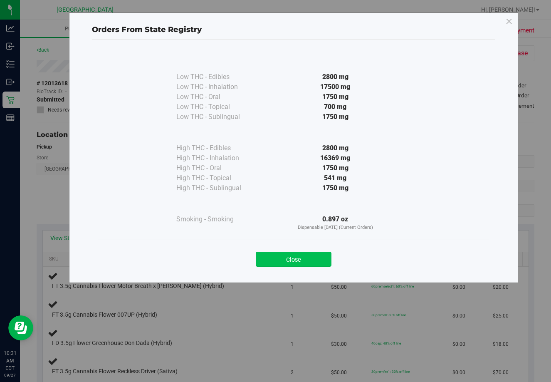
click at [300, 254] on button "Close" at bounding box center [294, 259] width 76 height 15
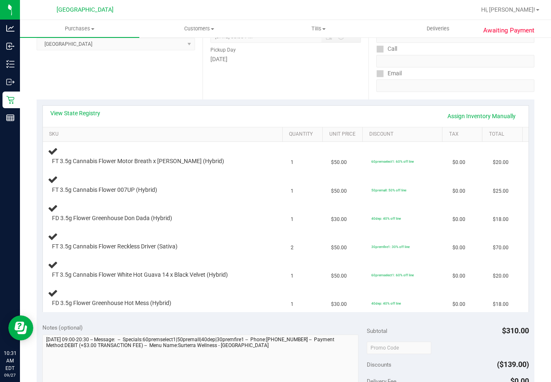
scroll to position [124, 0]
click at [73, 115] on link "View State Registry" at bounding box center [75, 114] width 50 height 8
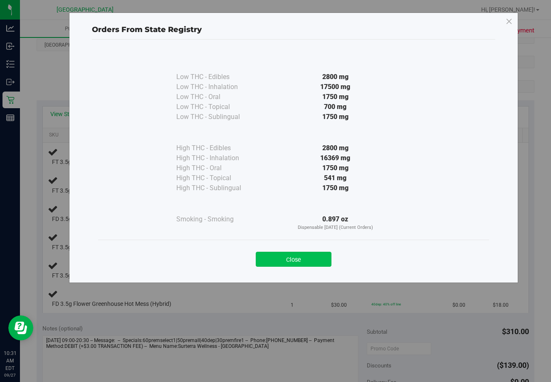
click at [298, 255] on button "Close" at bounding box center [294, 259] width 76 height 15
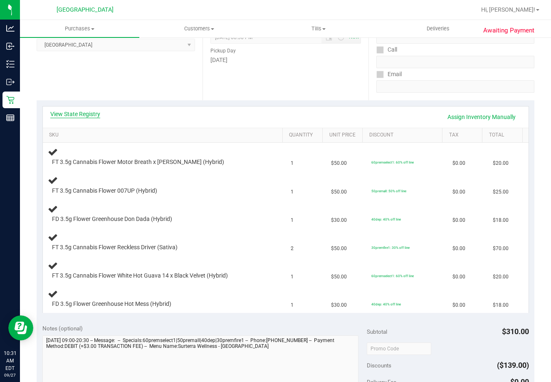
click at [89, 115] on link "View State Registry" at bounding box center [75, 114] width 50 height 8
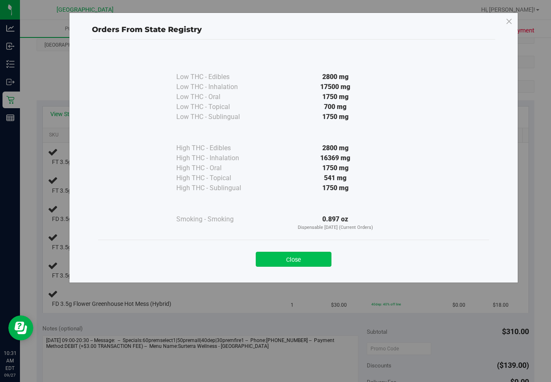
click at [317, 255] on button "Close" at bounding box center [294, 259] width 76 height 15
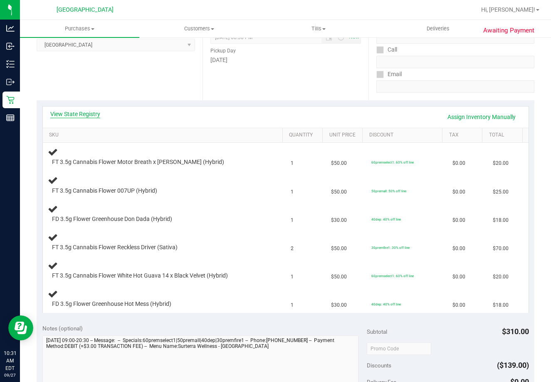
click at [85, 114] on link "View State Registry" at bounding box center [75, 114] width 50 height 8
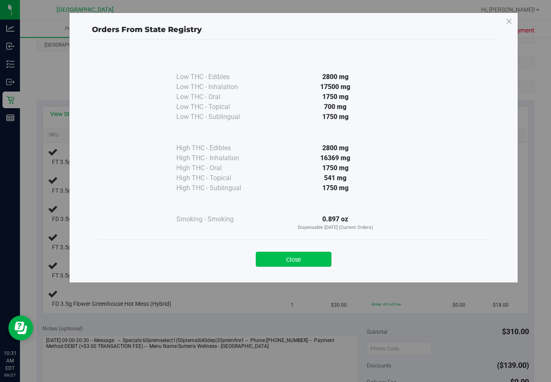
click at [298, 258] on button "Close" at bounding box center [294, 259] width 76 height 15
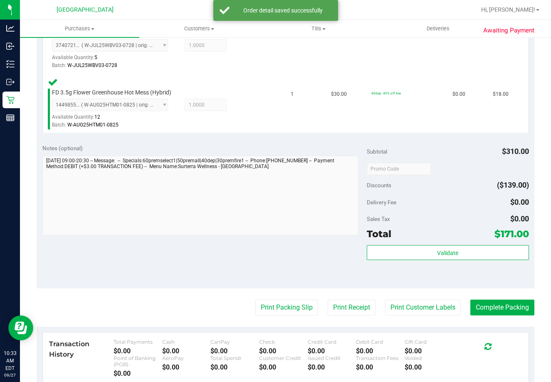
scroll to position [538, 0]
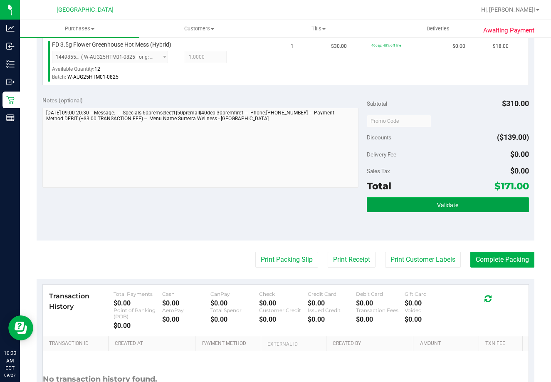
click at [441, 197] on button "Validate" at bounding box center [448, 204] width 162 height 15
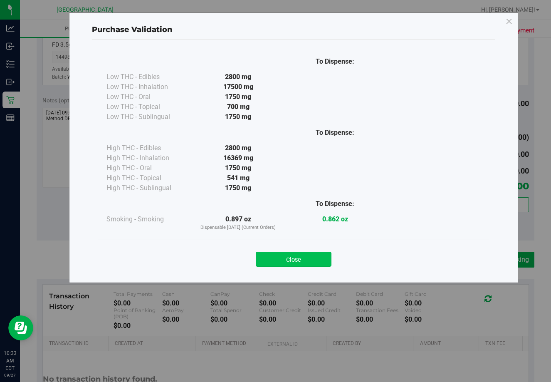
click at [290, 258] on button "Close" at bounding box center [294, 259] width 76 height 15
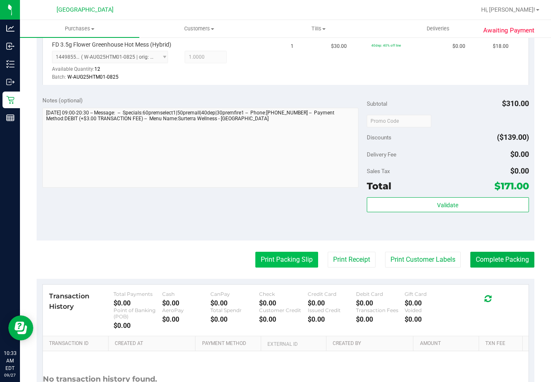
click at [308, 257] on button "Print Packing Slip" at bounding box center [286, 260] width 63 height 16
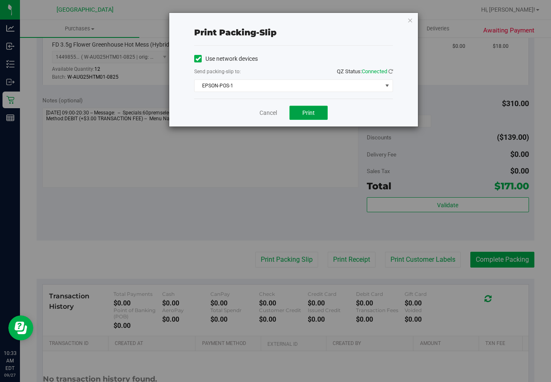
click at [310, 113] on span "Print" at bounding box center [309, 112] width 12 height 7
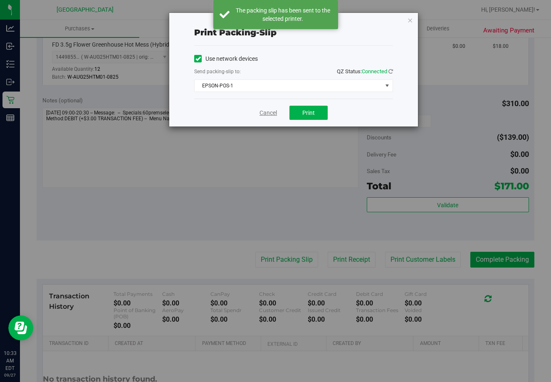
click at [273, 112] on link "Cancel" at bounding box center [268, 113] width 17 height 9
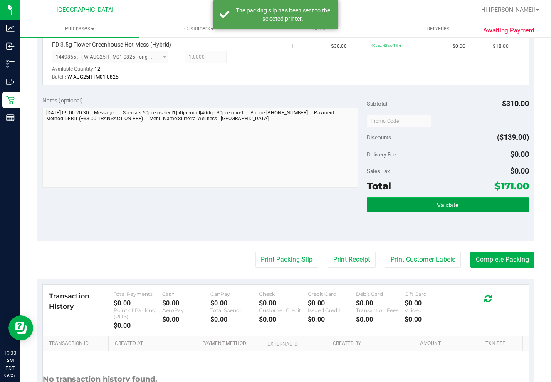
click at [437, 201] on button "Validate" at bounding box center [448, 204] width 162 height 15
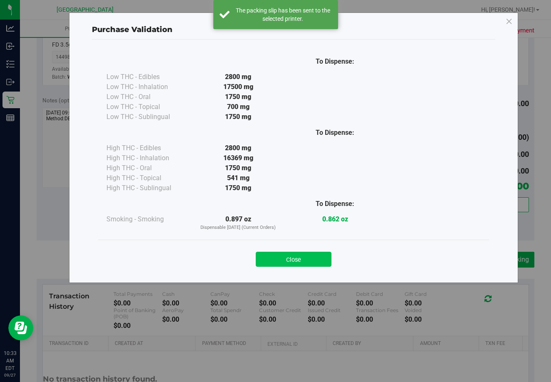
click at [302, 260] on button "Close" at bounding box center [294, 259] width 76 height 15
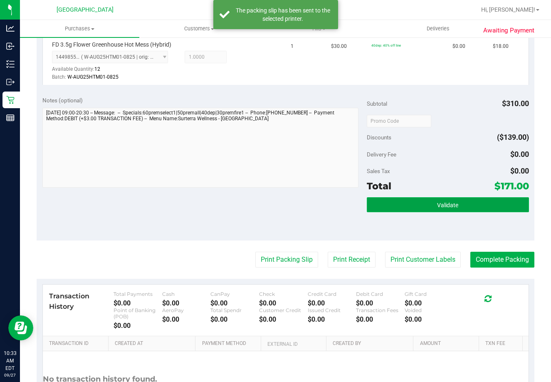
click at [444, 212] on button "Validate" at bounding box center [448, 204] width 162 height 15
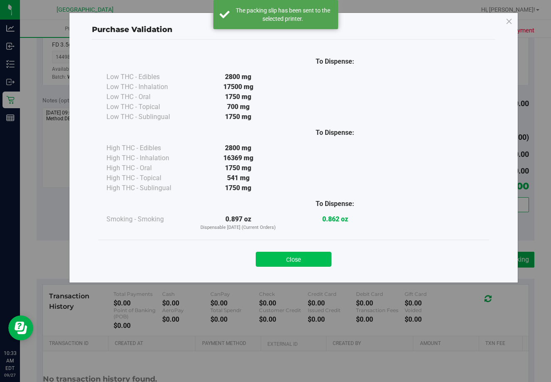
click at [299, 265] on button "Close" at bounding box center [294, 259] width 76 height 15
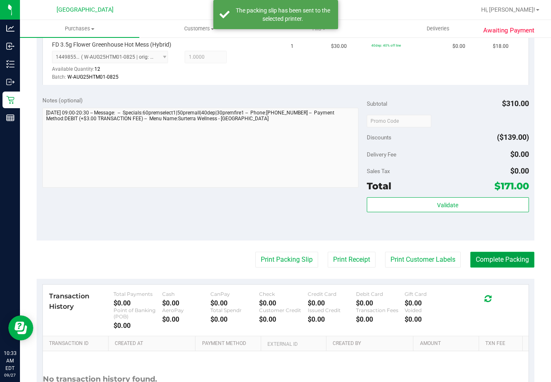
click at [487, 265] on button "Complete Packing" at bounding box center [503, 260] width 64 height 16
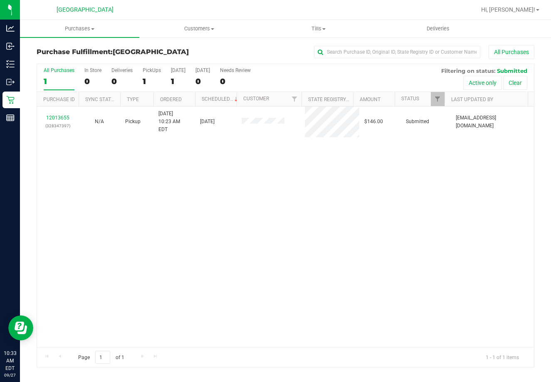
click at [56, 81] on div "1" at bounding box center [59, 82] width 31 height 10
click at [0, 0] on input "All Purchases 1" at bounding box center [0, 0] width 0 height 0
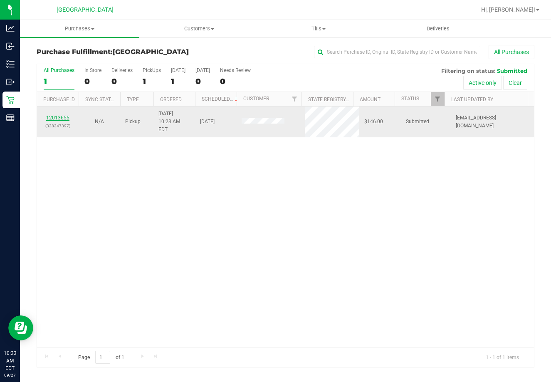
click at [62, 115] on link "12013655" at bounding box center [57, 118] width 23 height 6
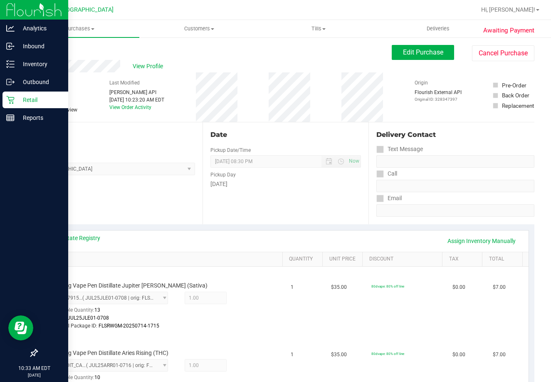
click at [17, 102] on p "Retail" at bounding box center [40, 100] width 50 height 10
